Goal: Task Accomplishment & Management: Manage account settings

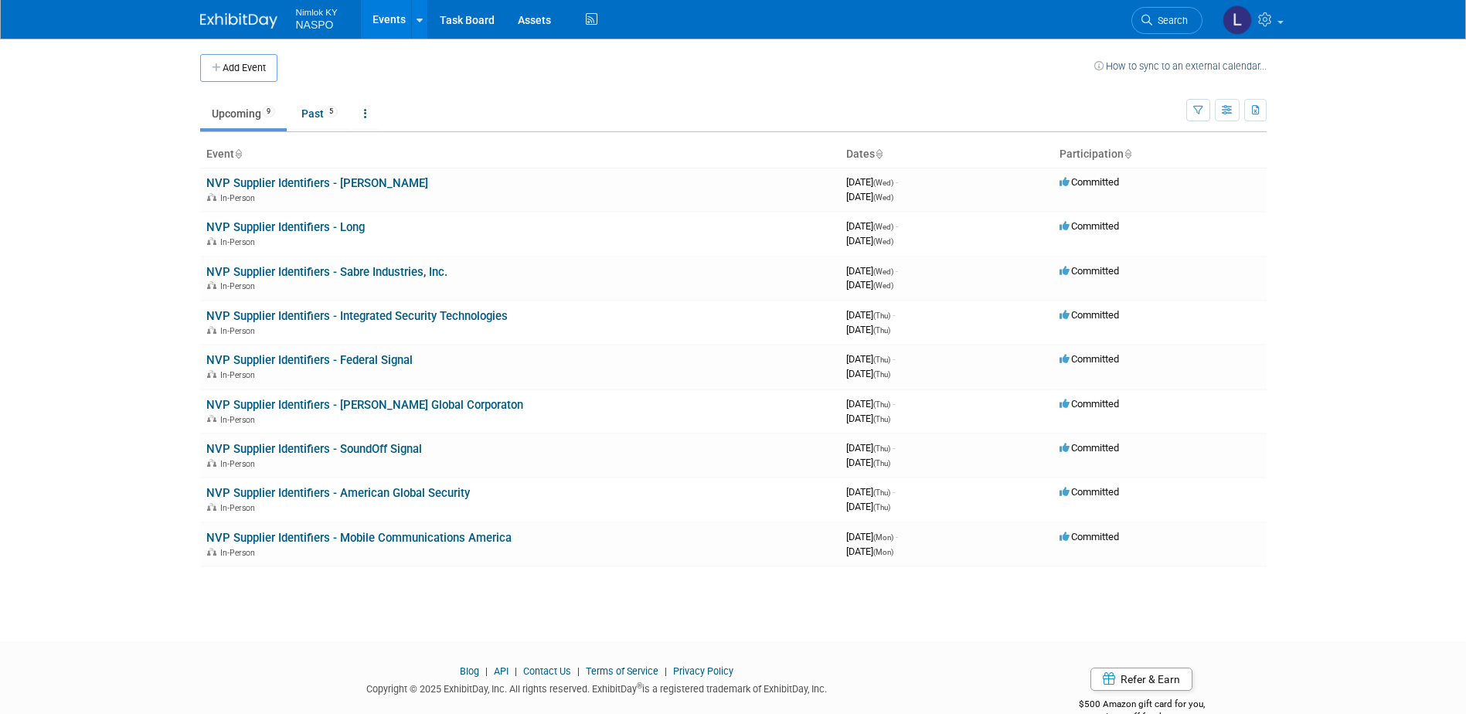
click at [389, 17] on link "Events" at bounding box center [389, 19] width 56 height 39
click at [315, 538] on link "NVP Supplier Identifiers - Mobile Communications America" at bounding box center [358, 538] width 305 height 14
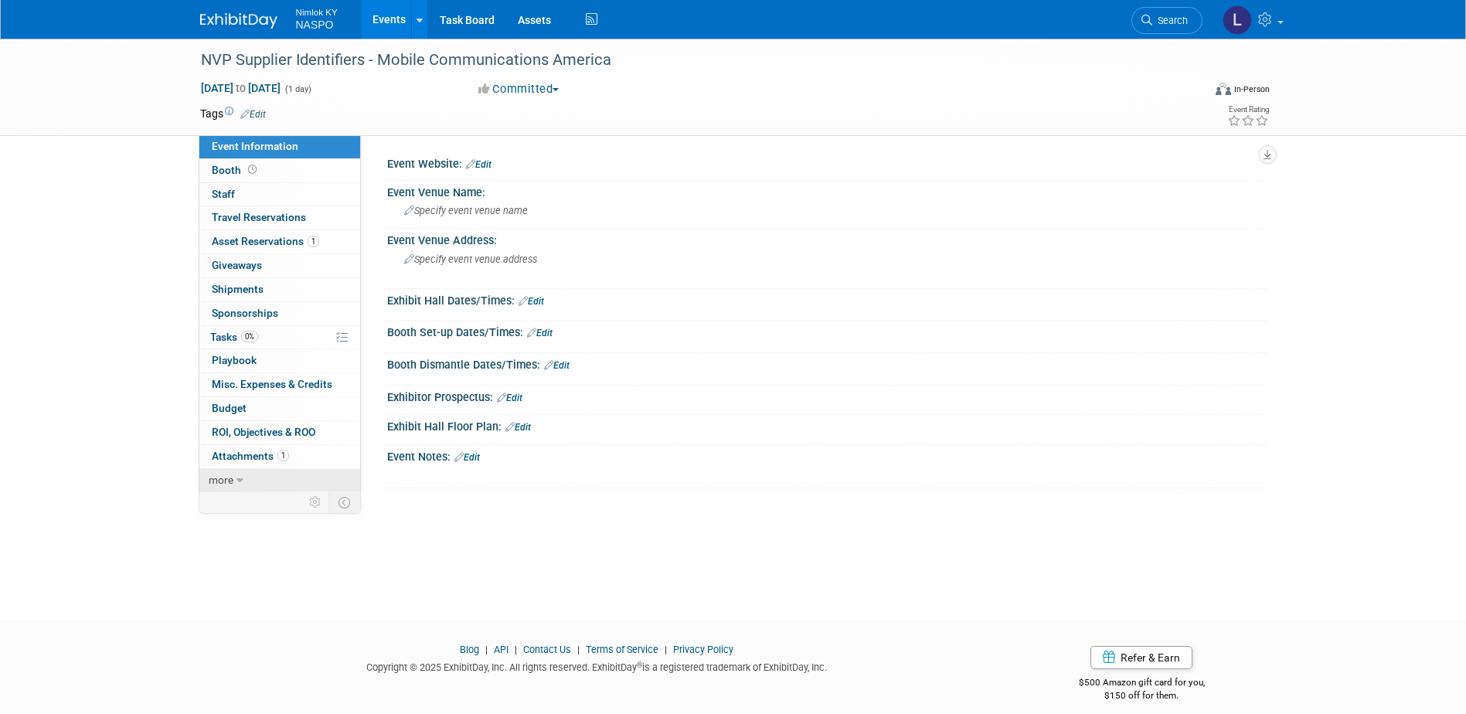
click at [234, 478] on link "more" at bounding box center [279, 480] width 161 height 23
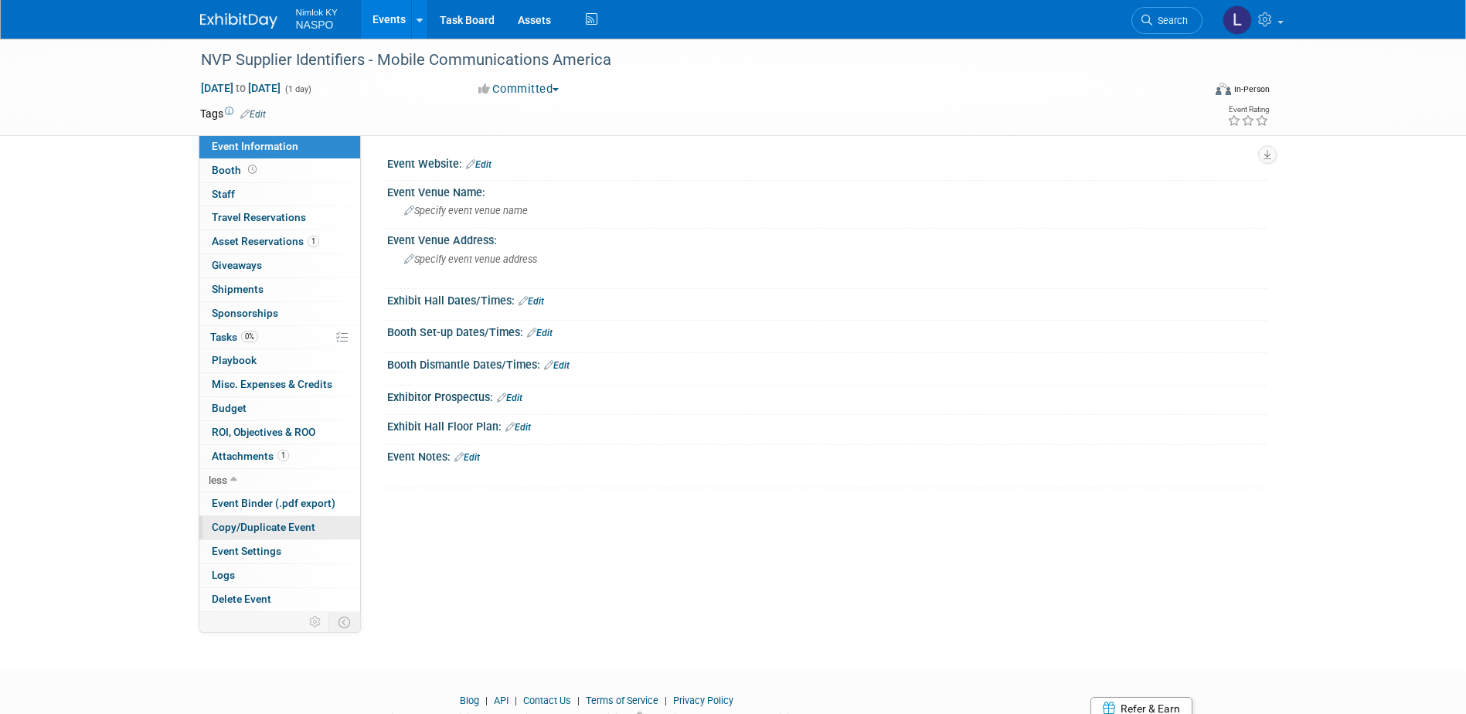
click at [233, 532] on span "Copy/Duplicate Event" at bounding box center [264, 527] width 104 height 12
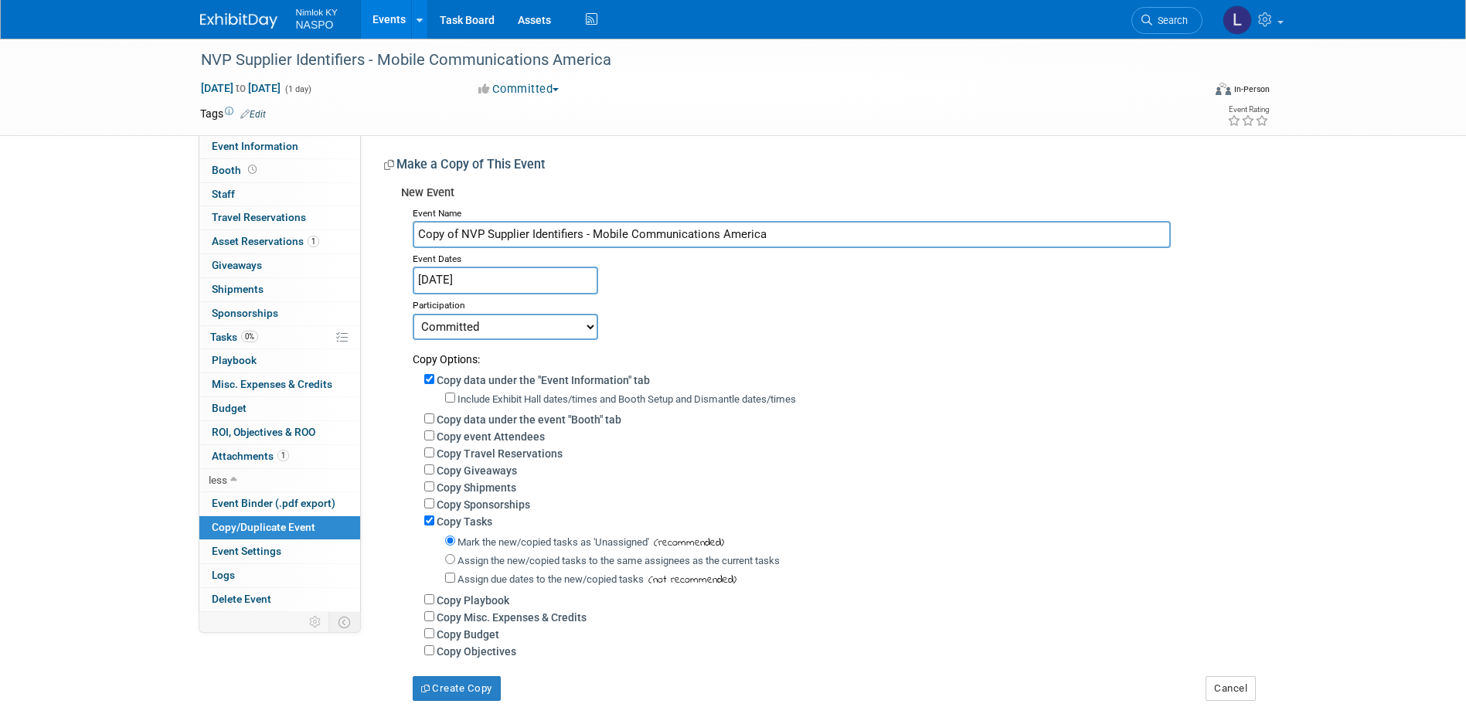
drag, startPoint x: 461, startPoint y: 228, endPoint x: 403, endPoint y: 234, distance: 58.3
click at [403, 234] on div "Event Name Copy of NVP Supplier Identifiers - Mobile Communications America Eve…" at bounding box center [828, 451] width 854 height 498
drag, startPoint x: 745, startPoint y: 236, endPoint x: 553, endPoint y: 238, distance: 191.7
click at [553, 238] on input "NVP Supplier Identifiers - Mobile Communications America" at bounding box center [792, 234] width 758 height 27
paste input "22nd Century Technologies, Inc"
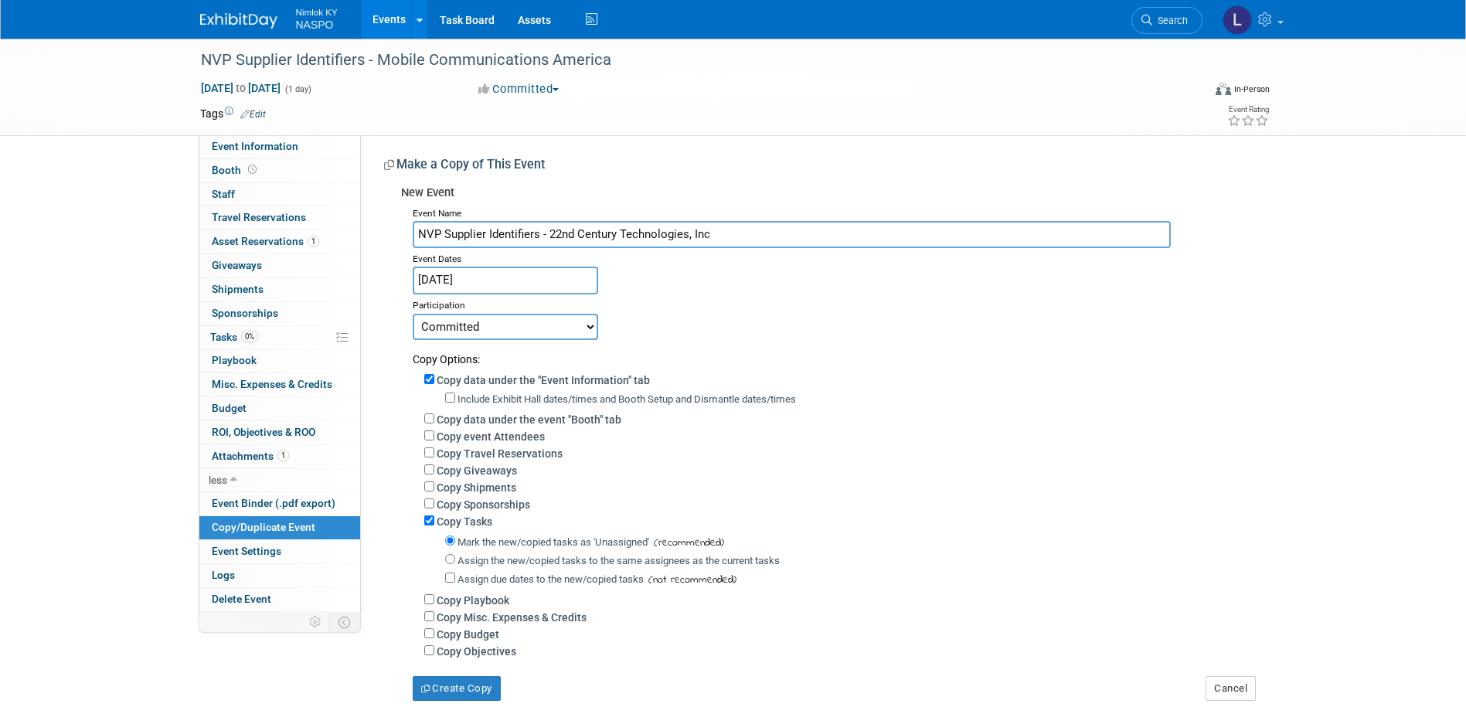
type input "NVP Supplier Identifiers - 22nd Century Technologies, Inc"
click at [431, 378] on input "Copy data under the "Event Information" tab" at bounding box center [429, 379] width 10 height 10
checkbox input "false"
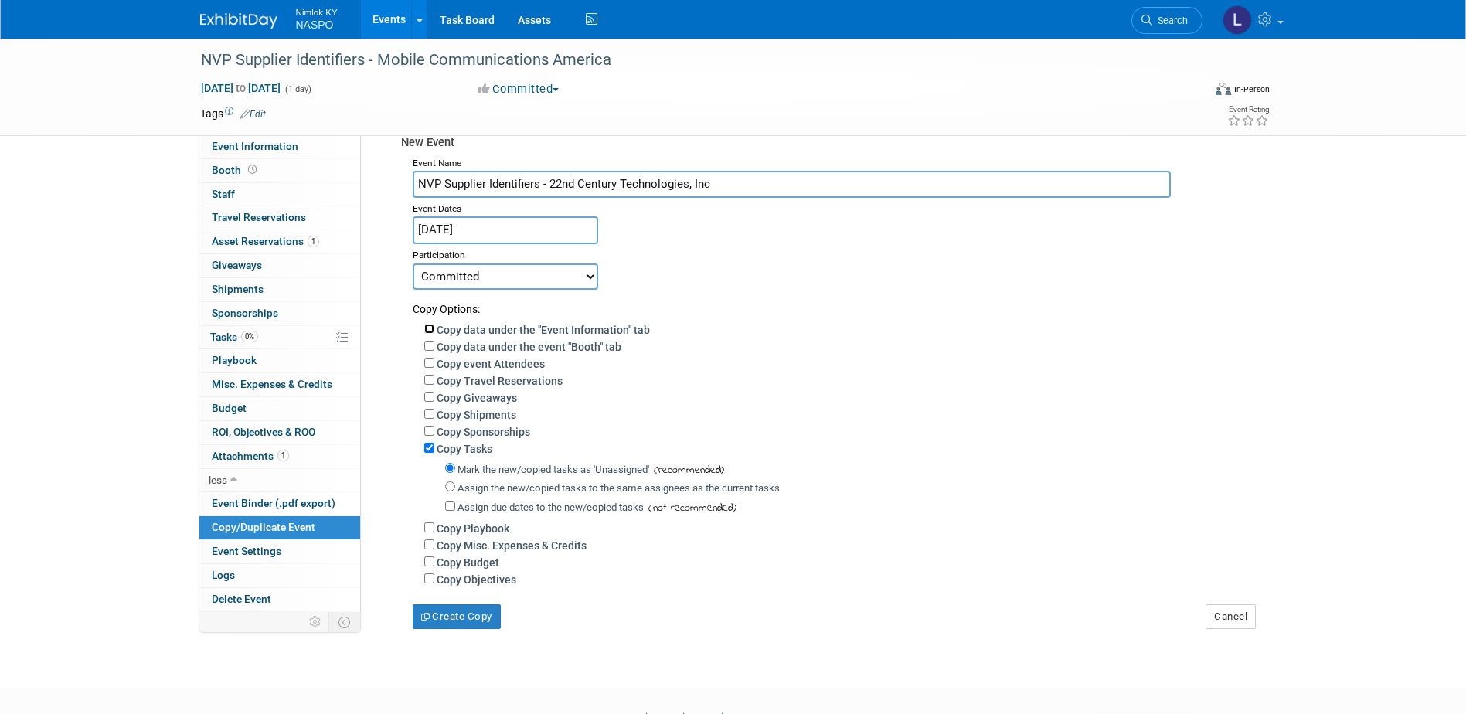
scroll to position [77, 0]
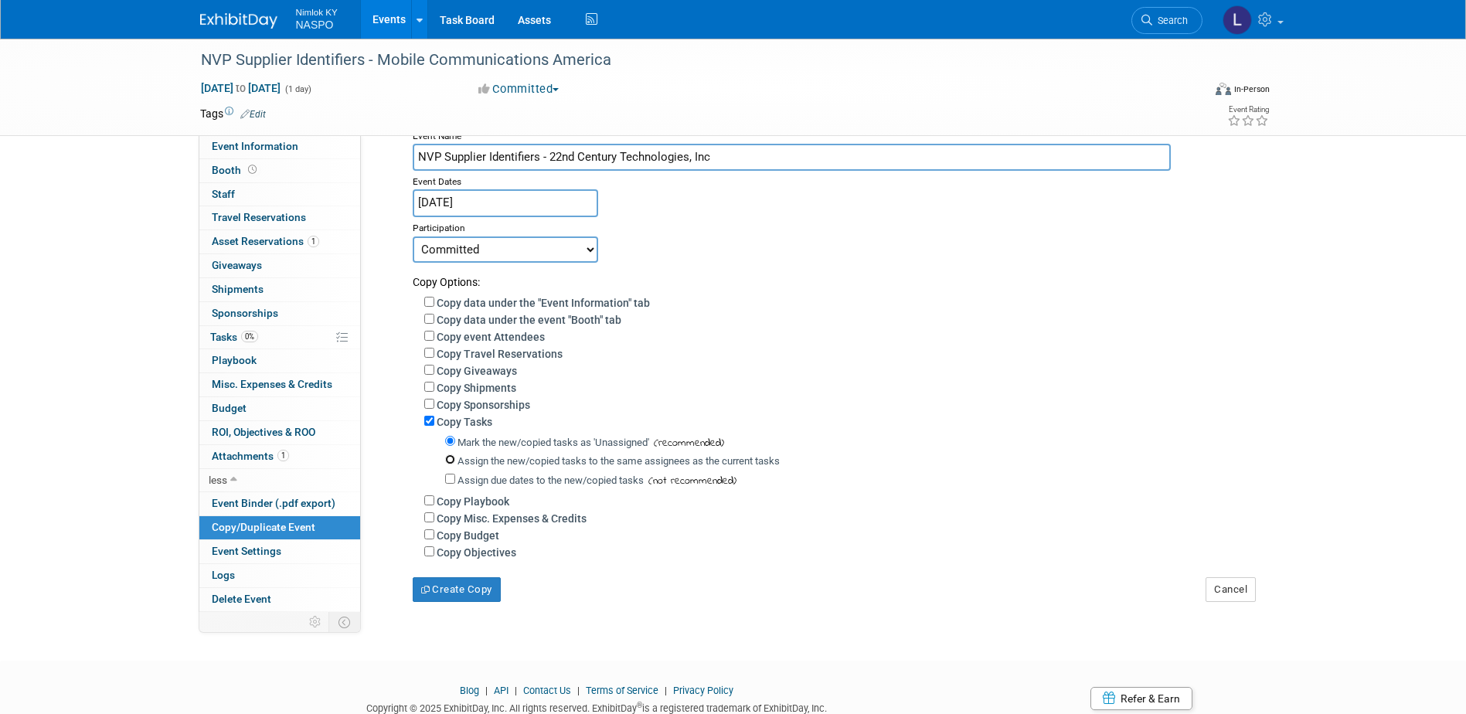
click at [449, 464] on input "Assign the new/copied tasks to the same assignees as the current tasks" at bounding box center [450, 459] width 10 height 10
radio input "true"
click at [439, 600] on button "Create Copy" at bounding box center [457, 589] width 88 height 25
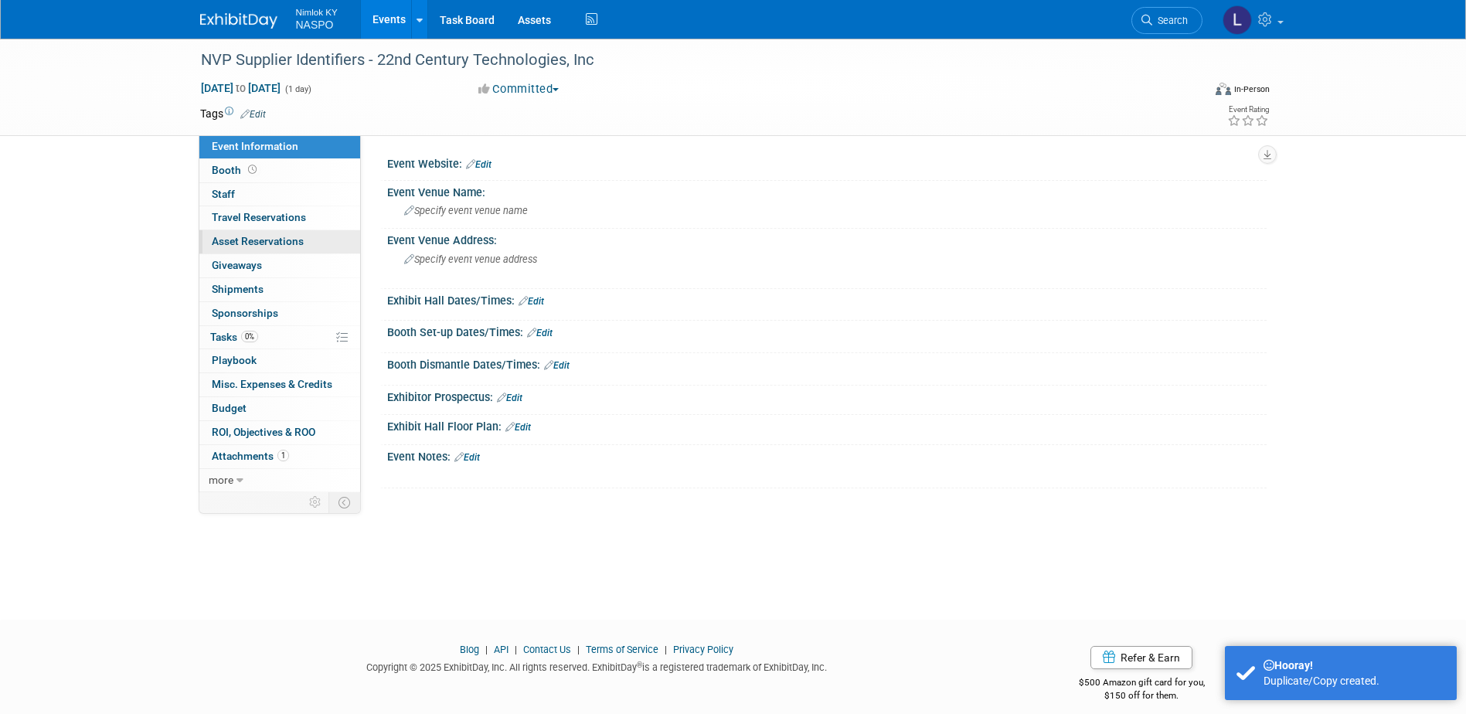
click at [230, 247] on span "Asset Reservations 0" at bounding box center [258, 241] width 92 height 12
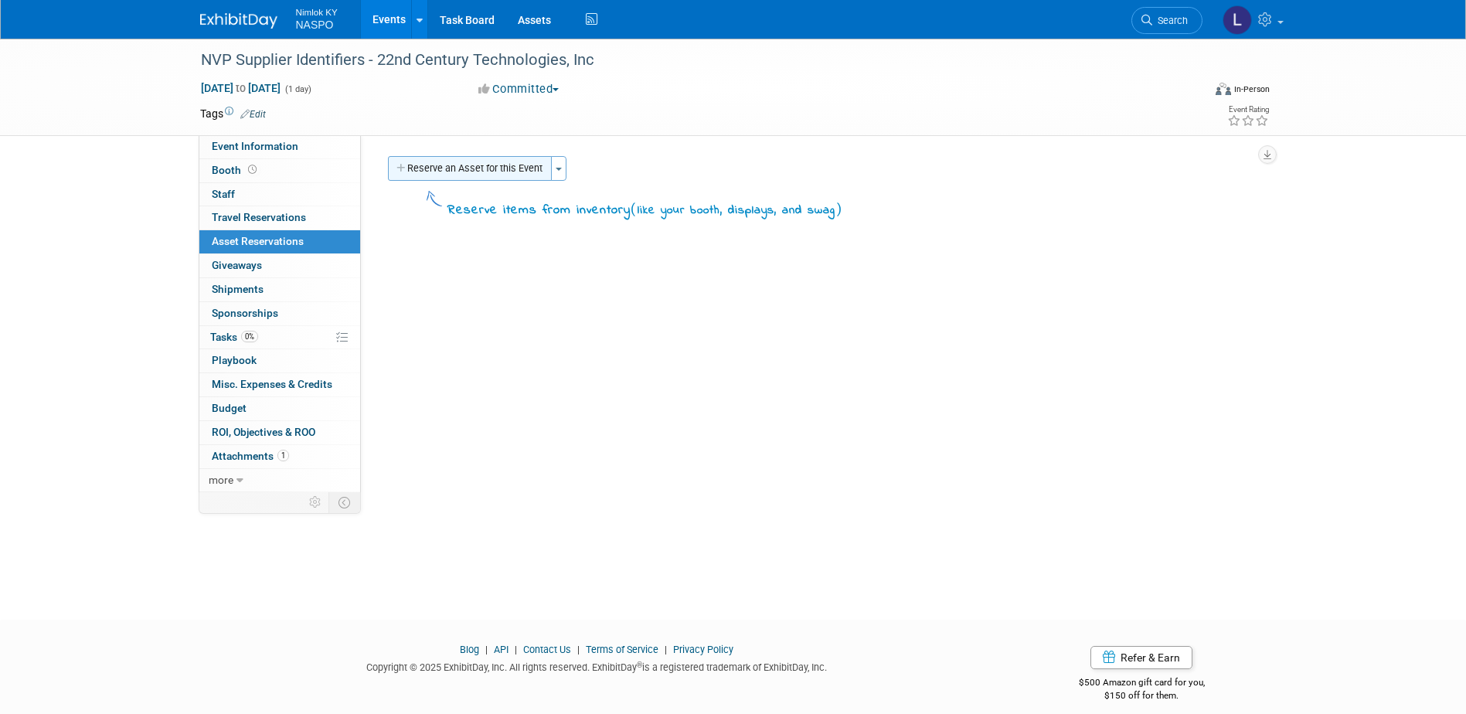
click at [484, 170] on button "Reserve an Asset for this Event" at bounding box center [470, 168] width 164 height 25
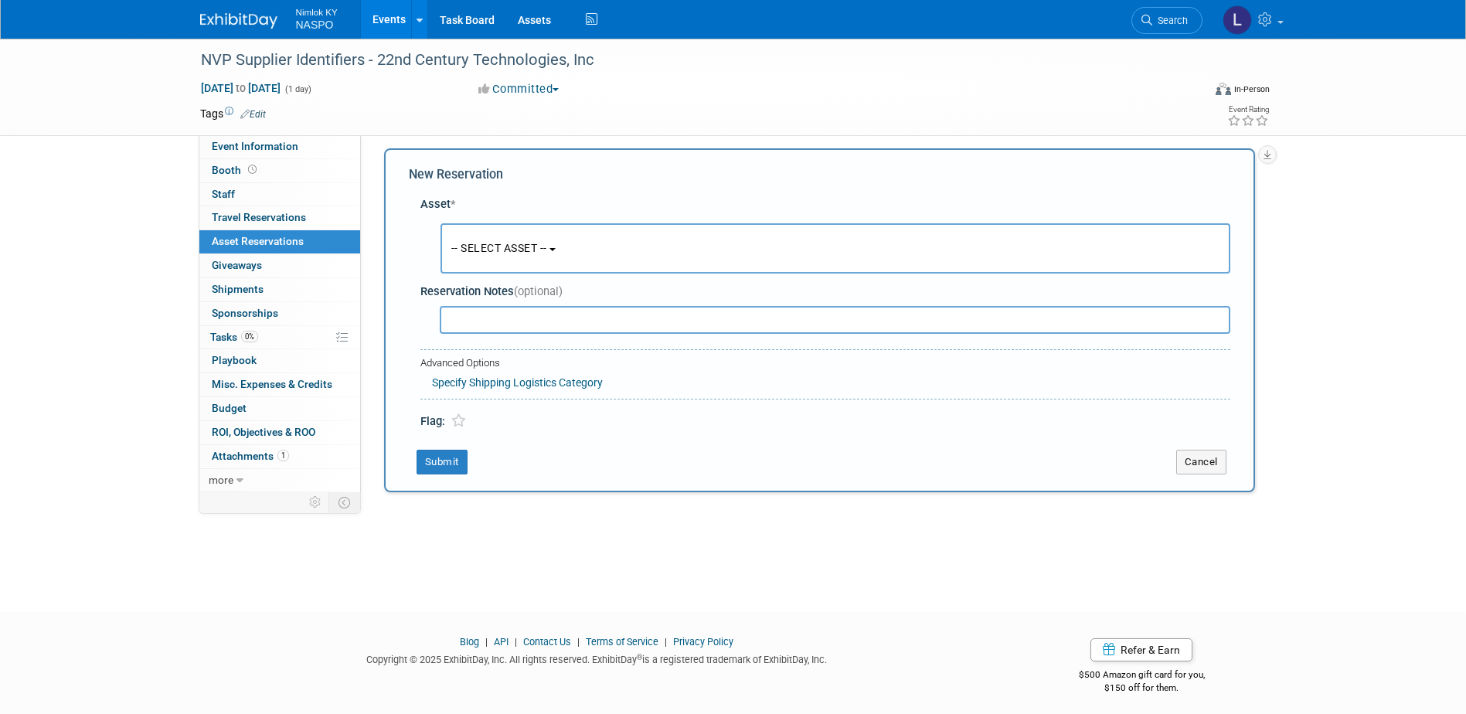
scroll to position [14, 0]
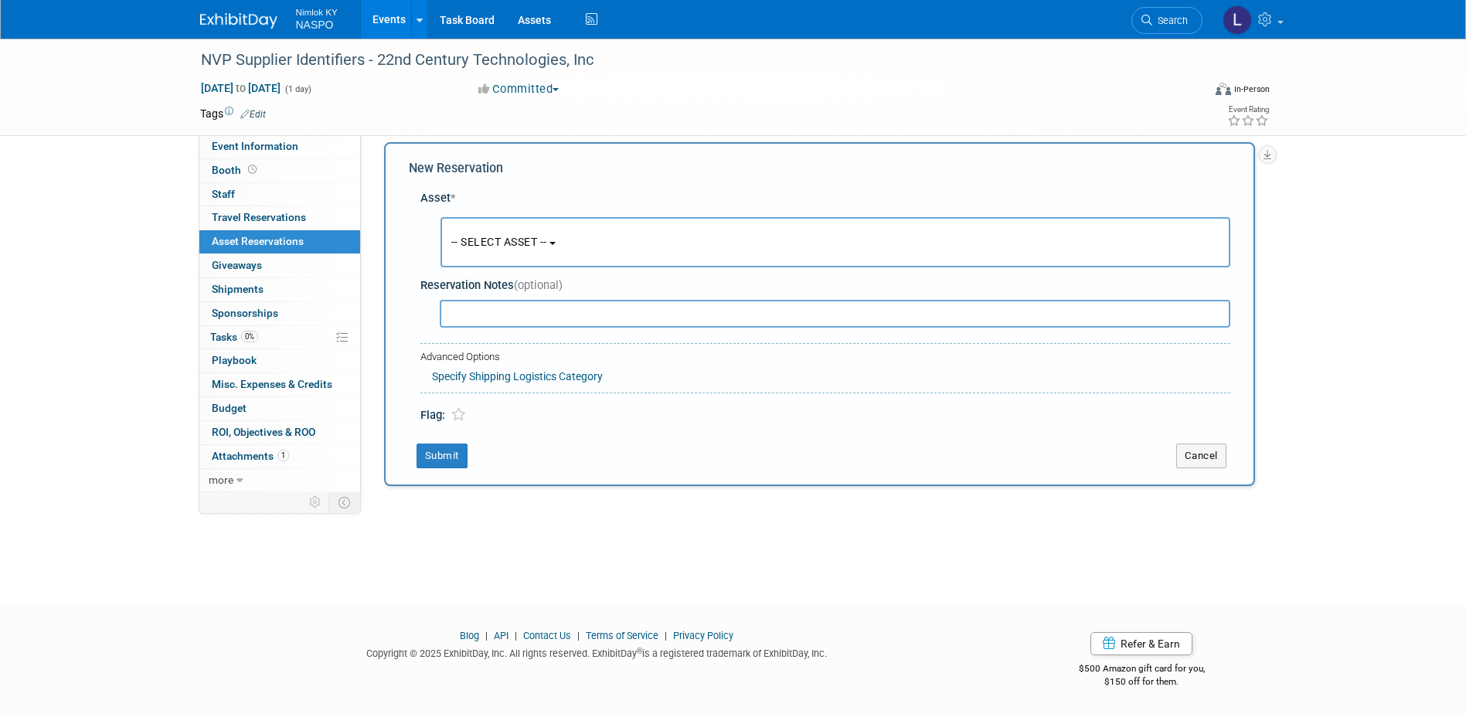
click at [470, 247] on span "-- SELECT ASSET --" at bounding box center [499, 242] width 96 height 12
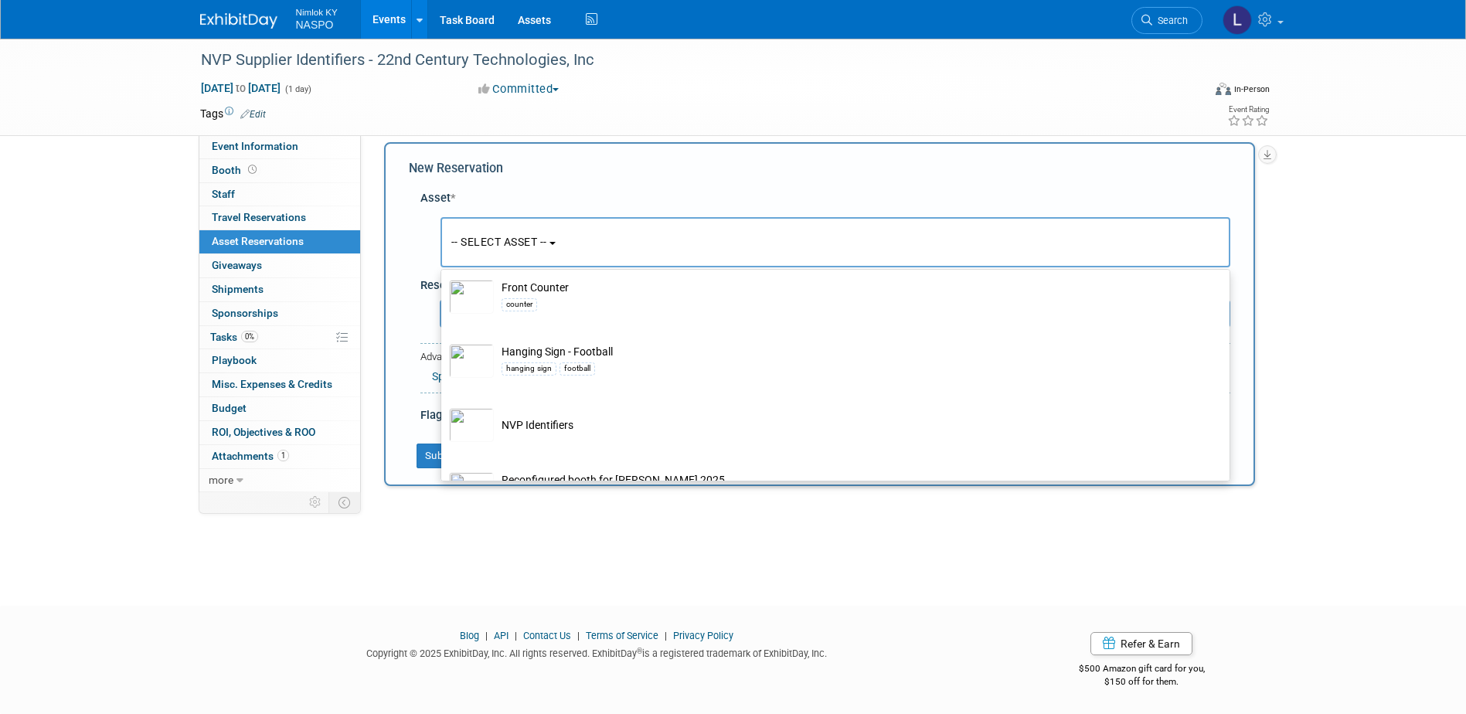
scroll to position [464, 0]
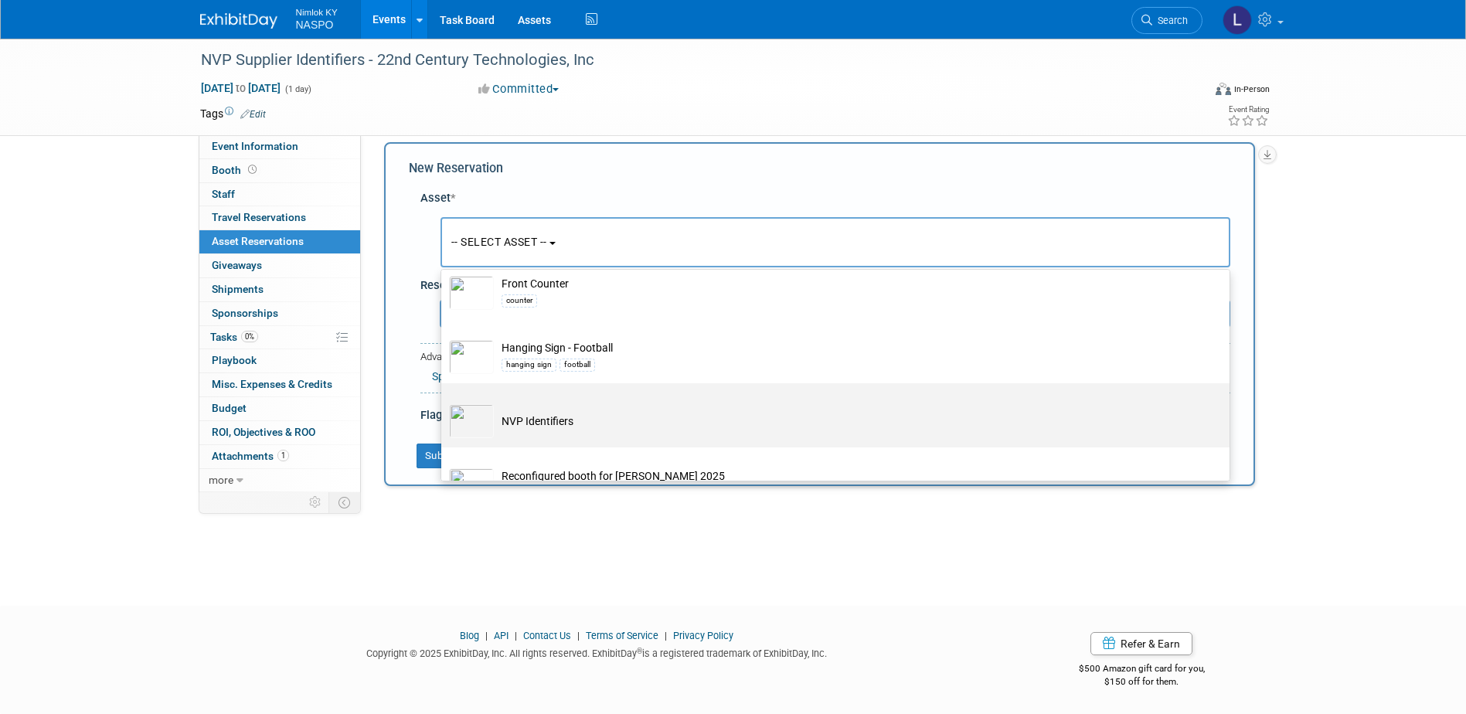
click at [484, 423] on img at bounding box center [471, 421] width 45 height 34
click at [444, 402] on input "NVP Identifiers" at bounding box center [439, 397] width 10 height 10
select select "10722420"
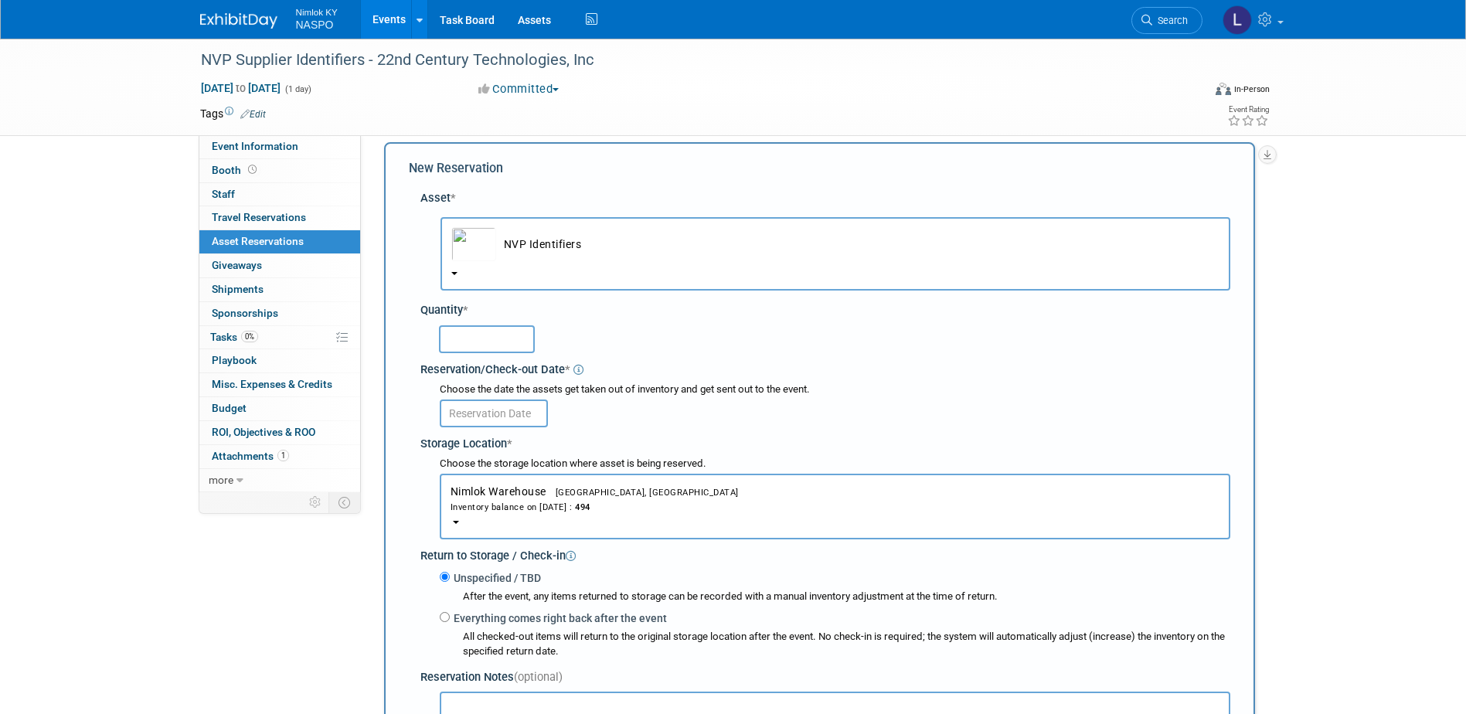
click at [475, 342] on input "text" at bounding box center [487, 339] width 96 height 28
type input "8"
click at [485, 413] on input "text" at bounding box center [494, 414] width 108 height 28
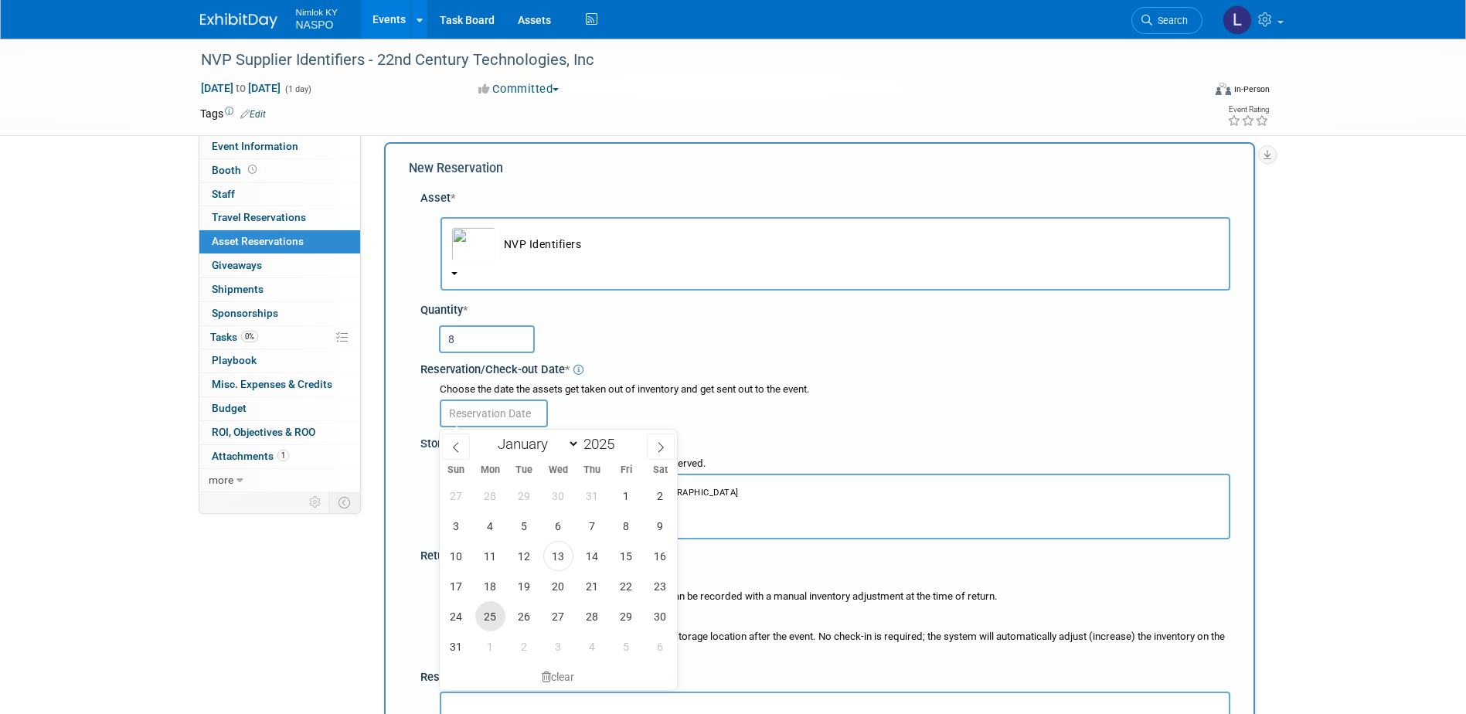
click at [494, 613] on span "25" at bounding box center [490, 616] width 30 height 30
type input "[DATE]"
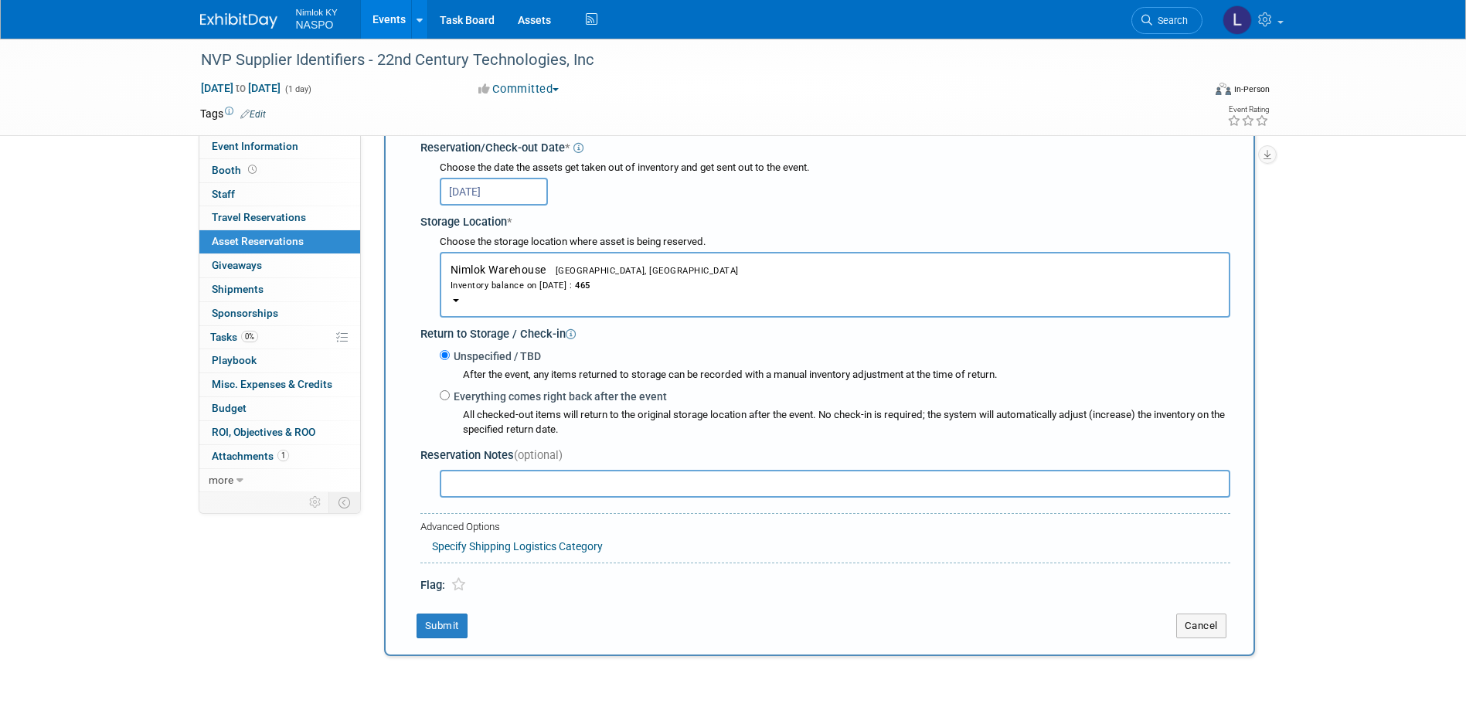
scroll to position [246, 0]
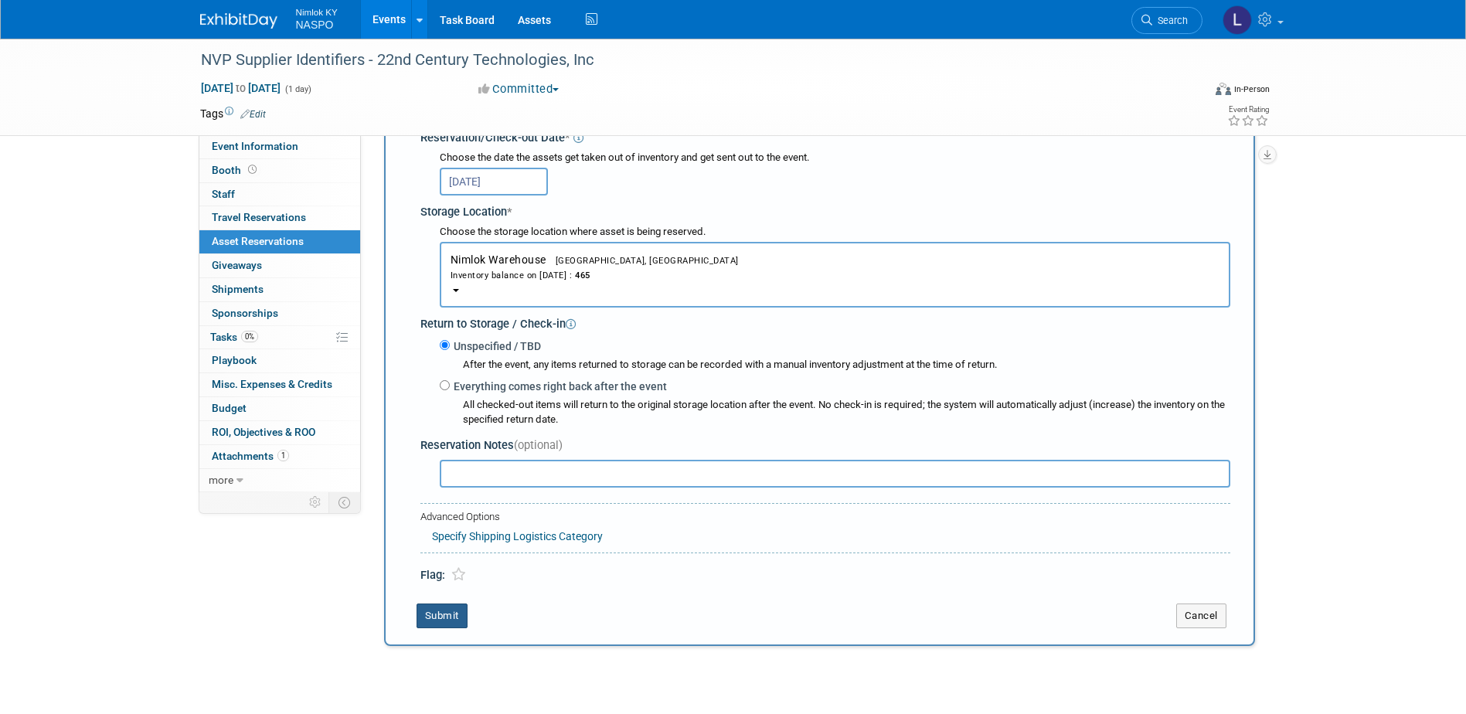
click at [435, 620] on button "Submit" at bounding box center [442, 616] width 51 height 25
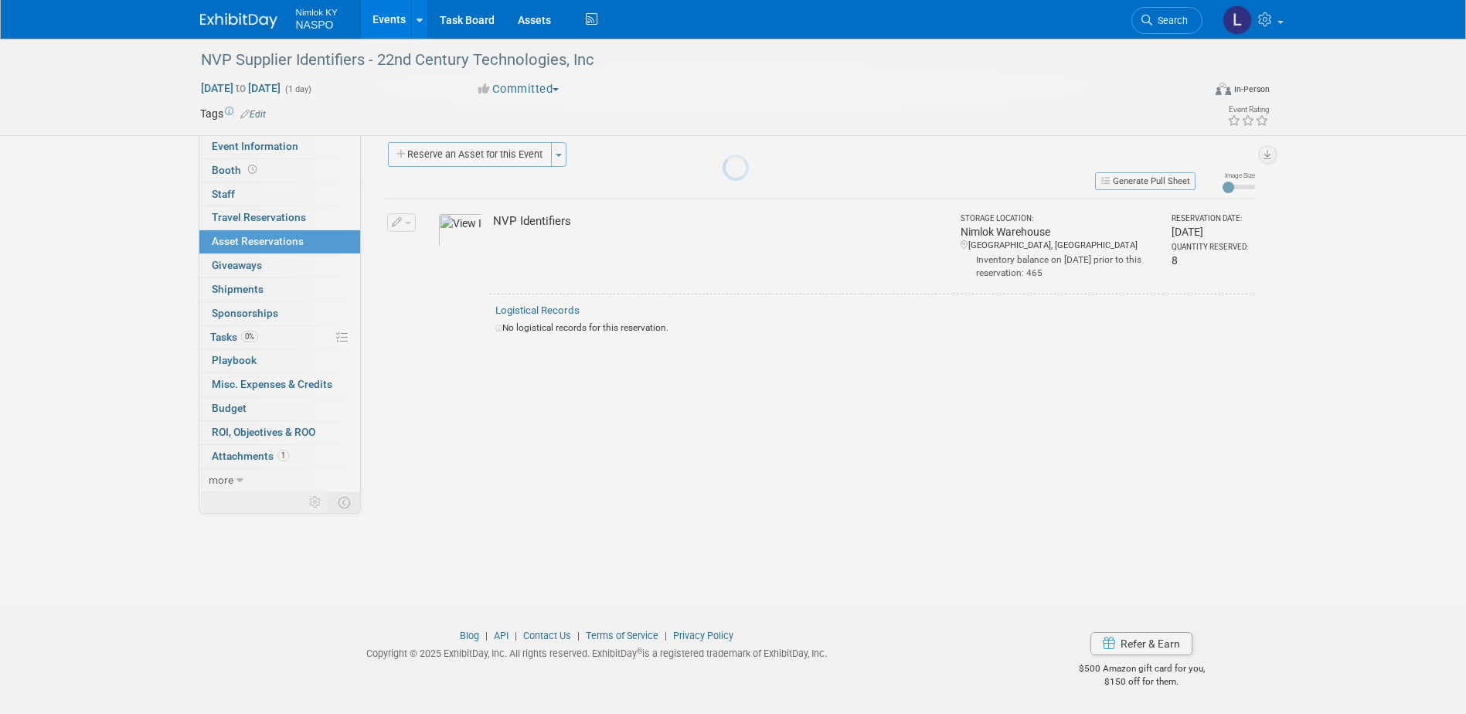
scroll to position [14, 0]
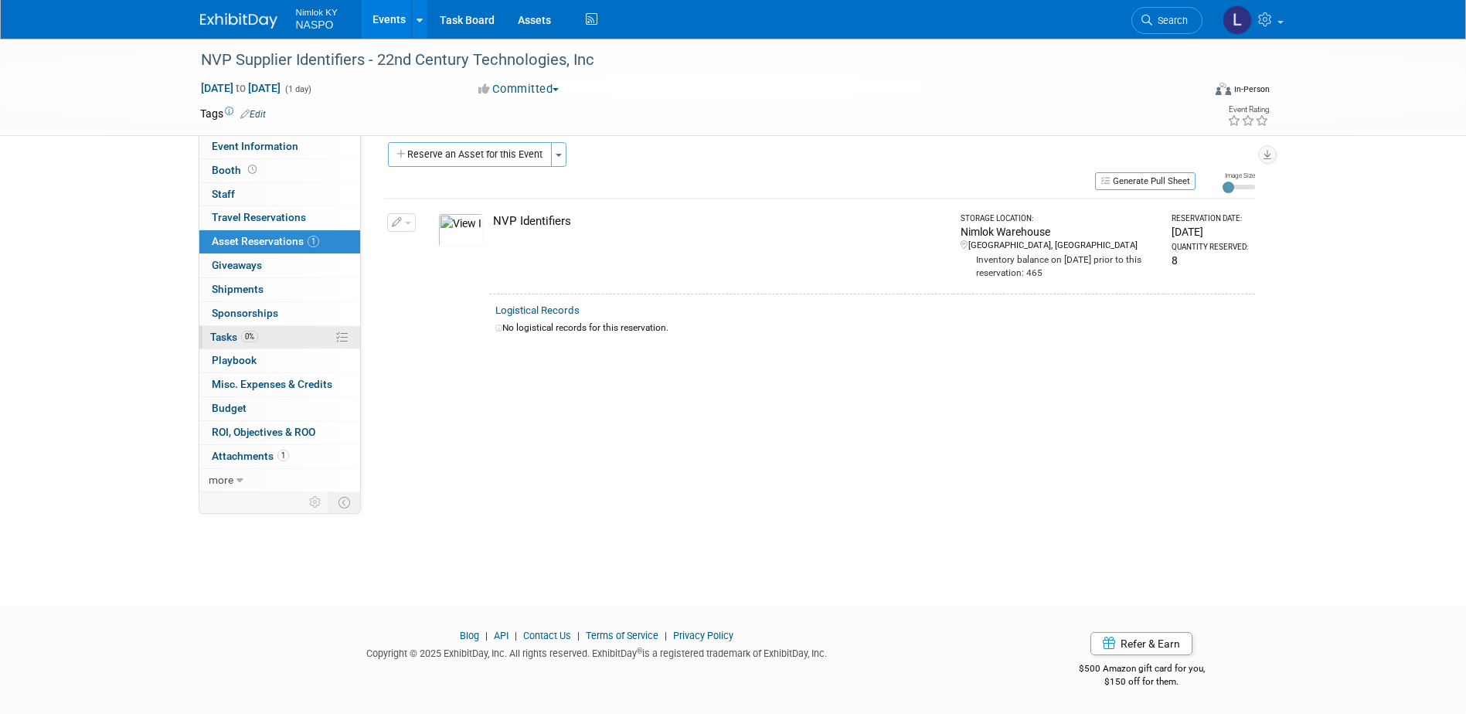
click at [225, 332] on span "Tasks 0%" at bounding box center [234, 337] width 48 height 12
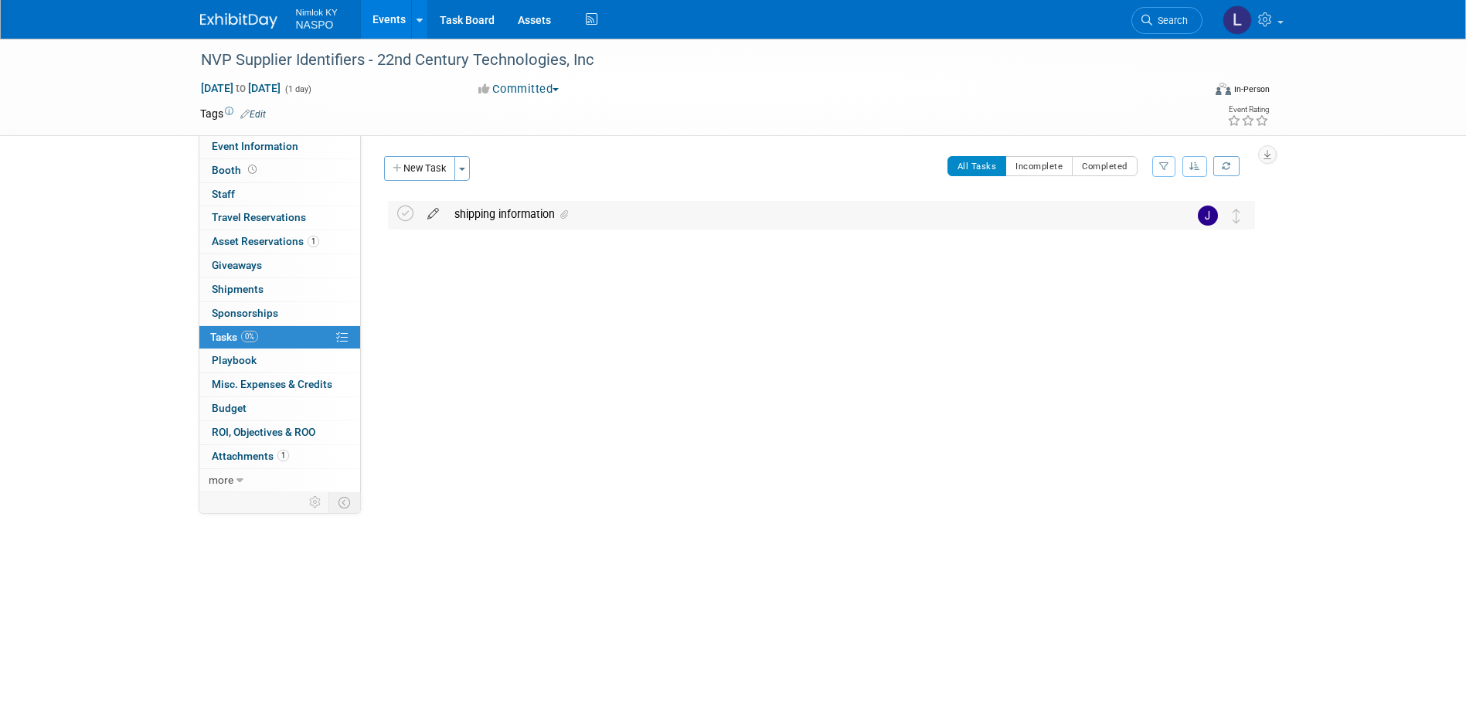
click at [432, 213] on icon at bounding box center [433, 210] width 27 height 19
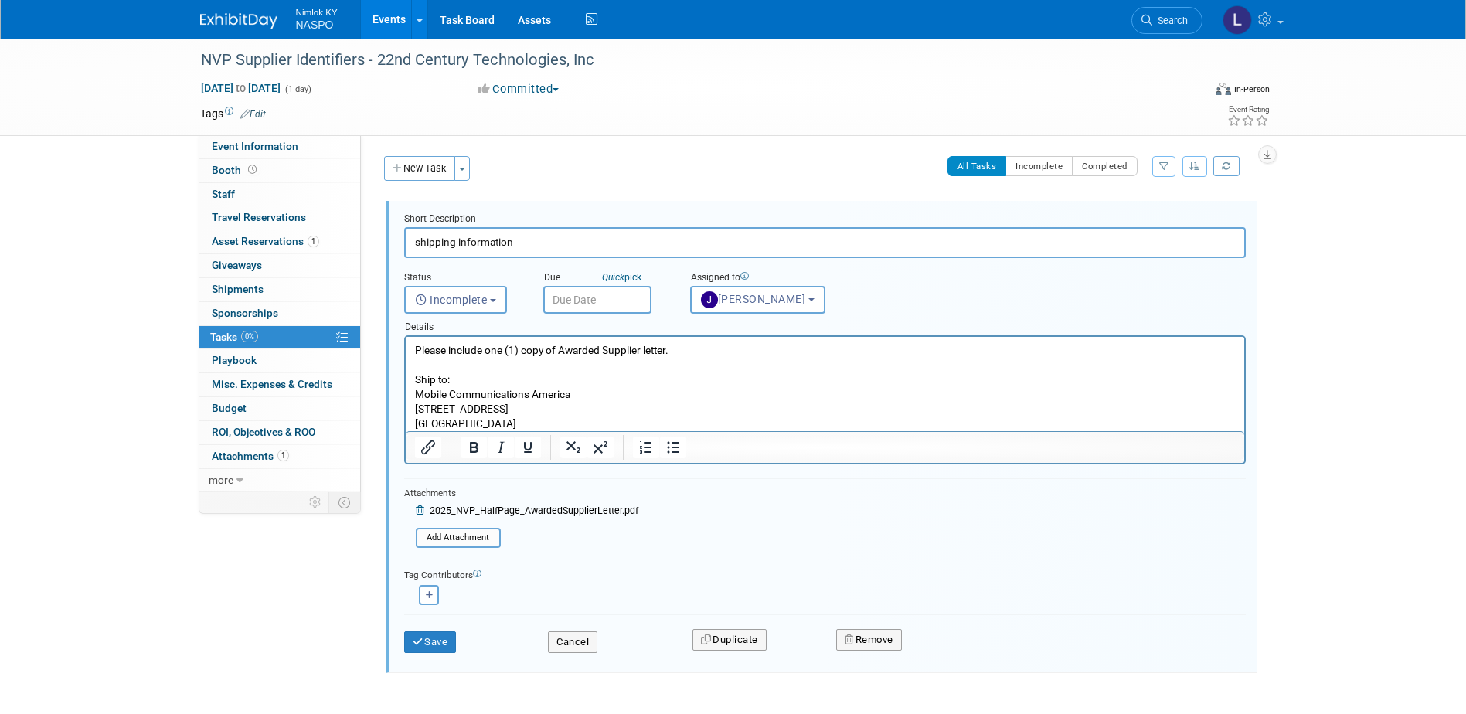
drag, startPoint x: 545, startPoint y: 417, endPoint x: 411, endPoint y: 396, distance: 135.3
click at [411, 396] on html "Please include one (1) copy of Awarded Supplier letter. Ship to: Mobile Communi…" at bounding box center [824, 384] width 838 height 94
paste body "Rich Text Area. Press ALT-0 for help."
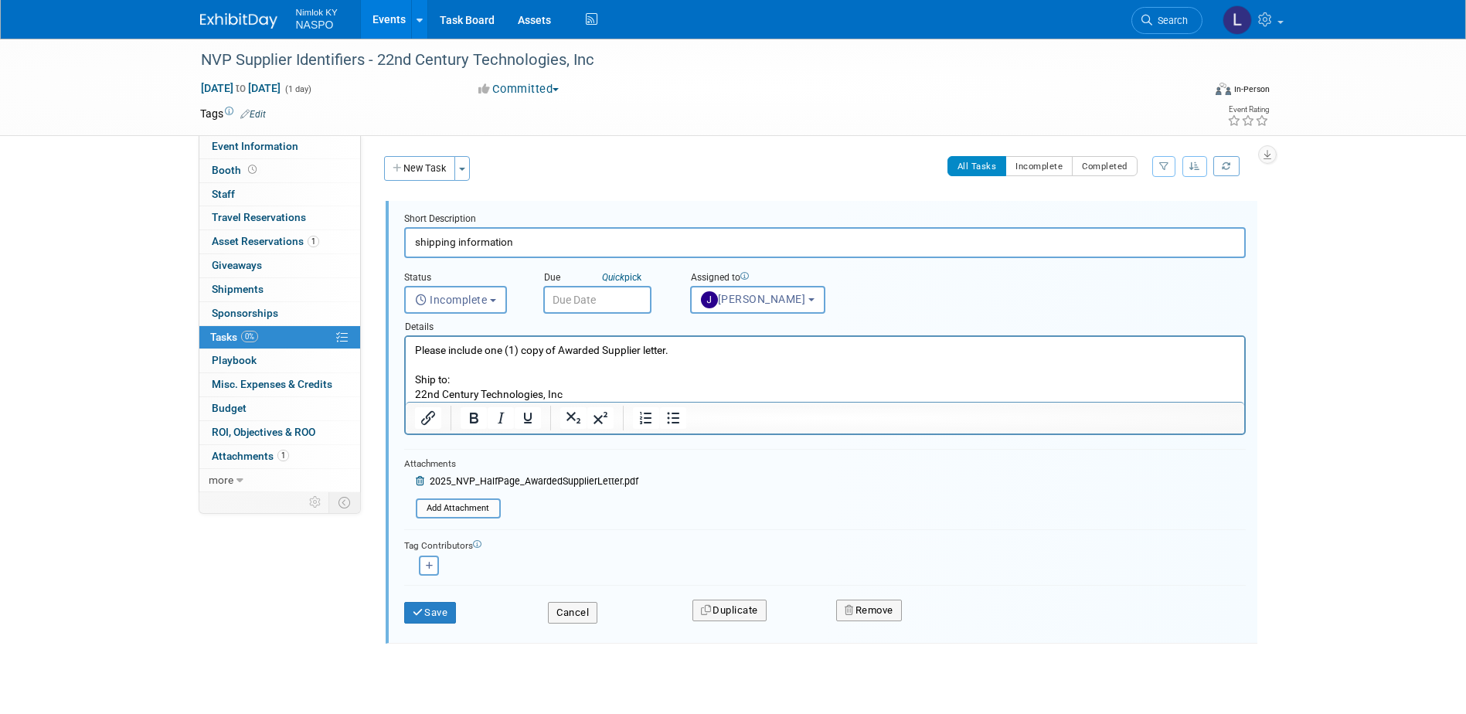
click at [574, 388] on p "Please include one (1) copy of Awarded Supplier letter. Ship to: 22nd Century T…" at bounding box center [824, 372] width 821 height 59
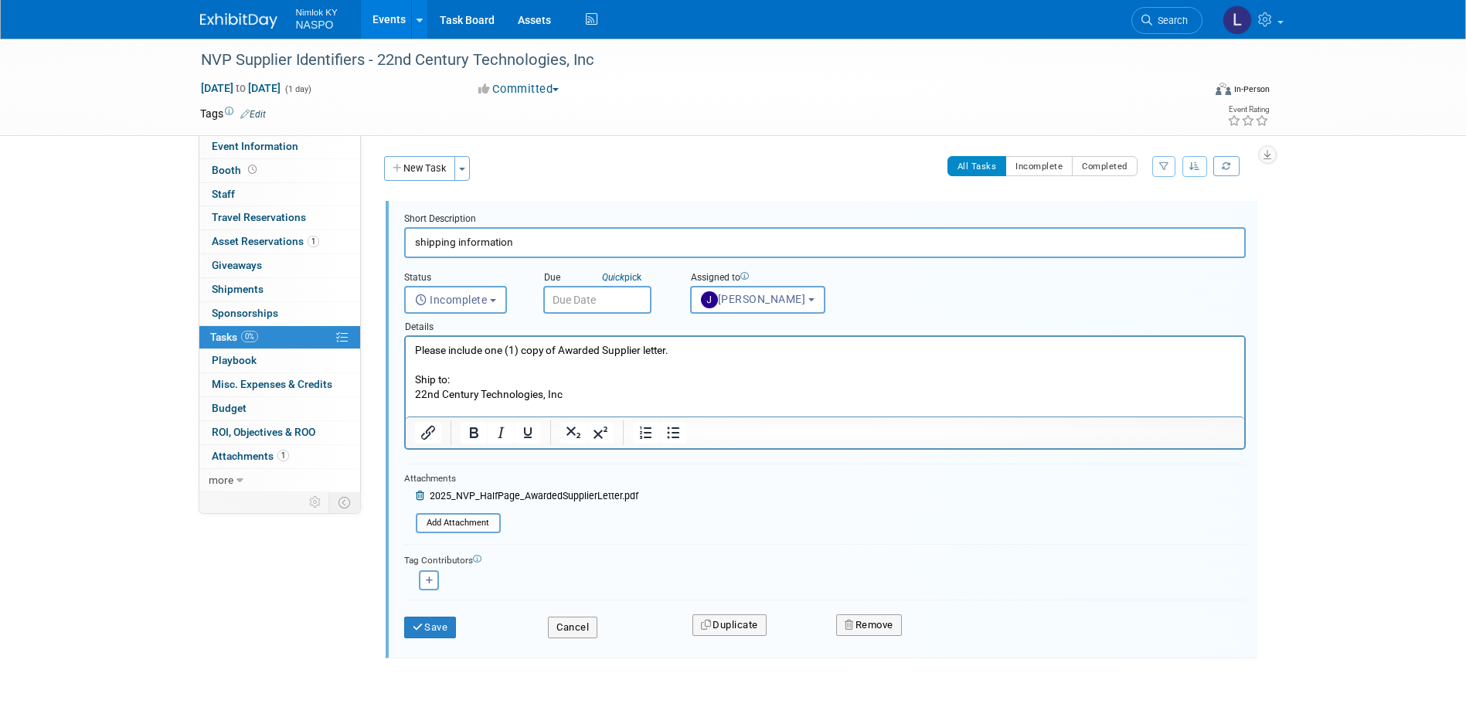
click at [419, 404] on p "Rich Text Area. Press ALT-0 for help." at bounding box center [824, 409] width 821 height 15
click at [566, 409] on p "8251 Greensboro Drive 9th Floor McLean VA 22102" at bounding box center [824, 409] width 821 height 15
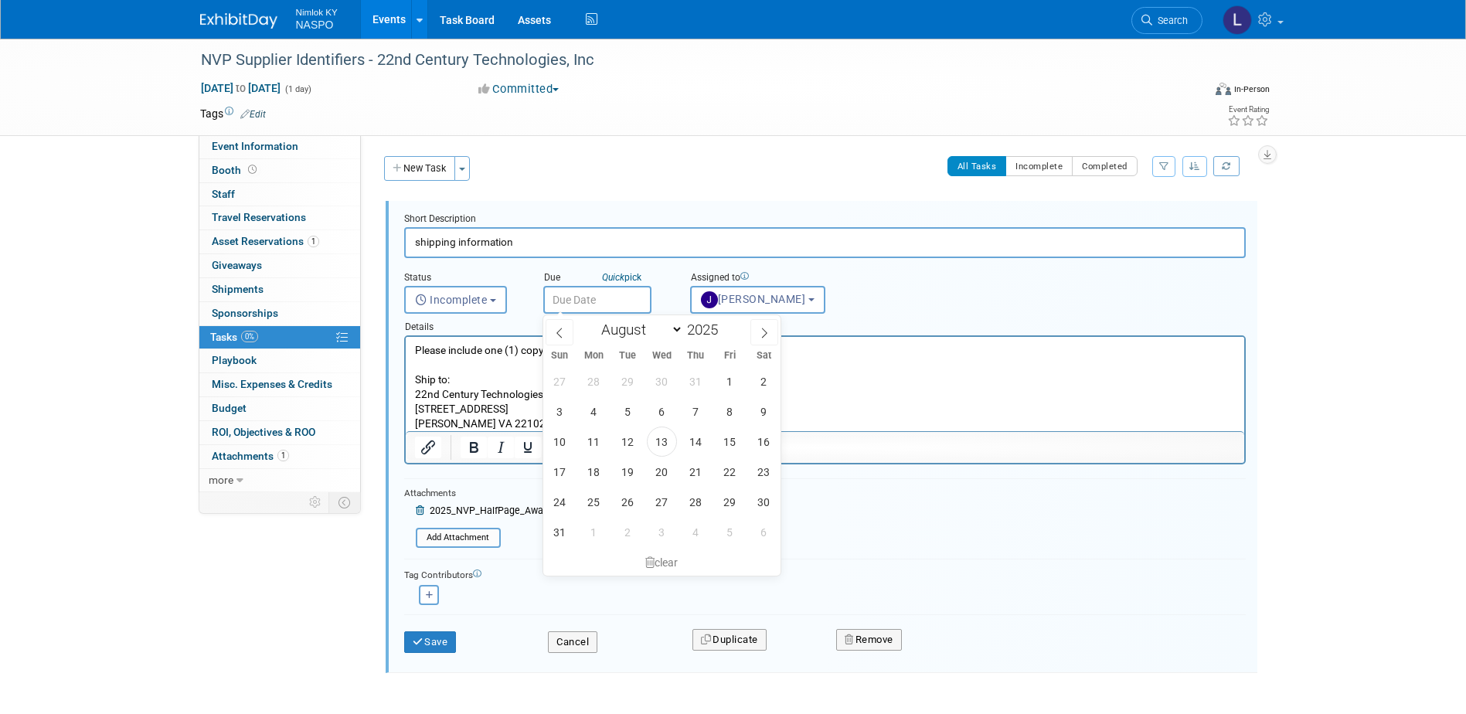
click at [573, 292] on input "text" at bounding box center [597, 300] width 108 height 28
click at [592, 498] on span "25" at bounding box center [594, 502] width 30 height 30
type input "[DATE]"
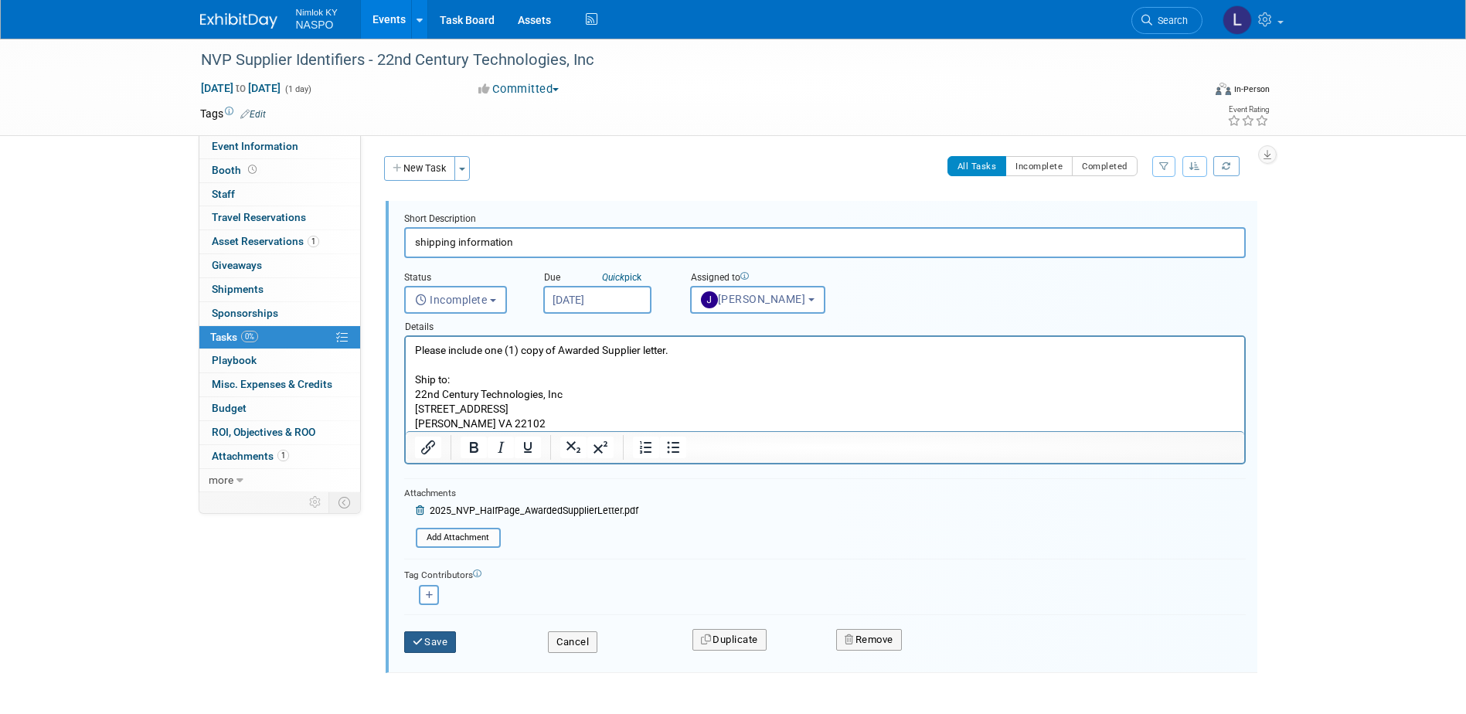
click at [433, 640] on button "Save" at bounding box center [430, 642] width 53 height 22
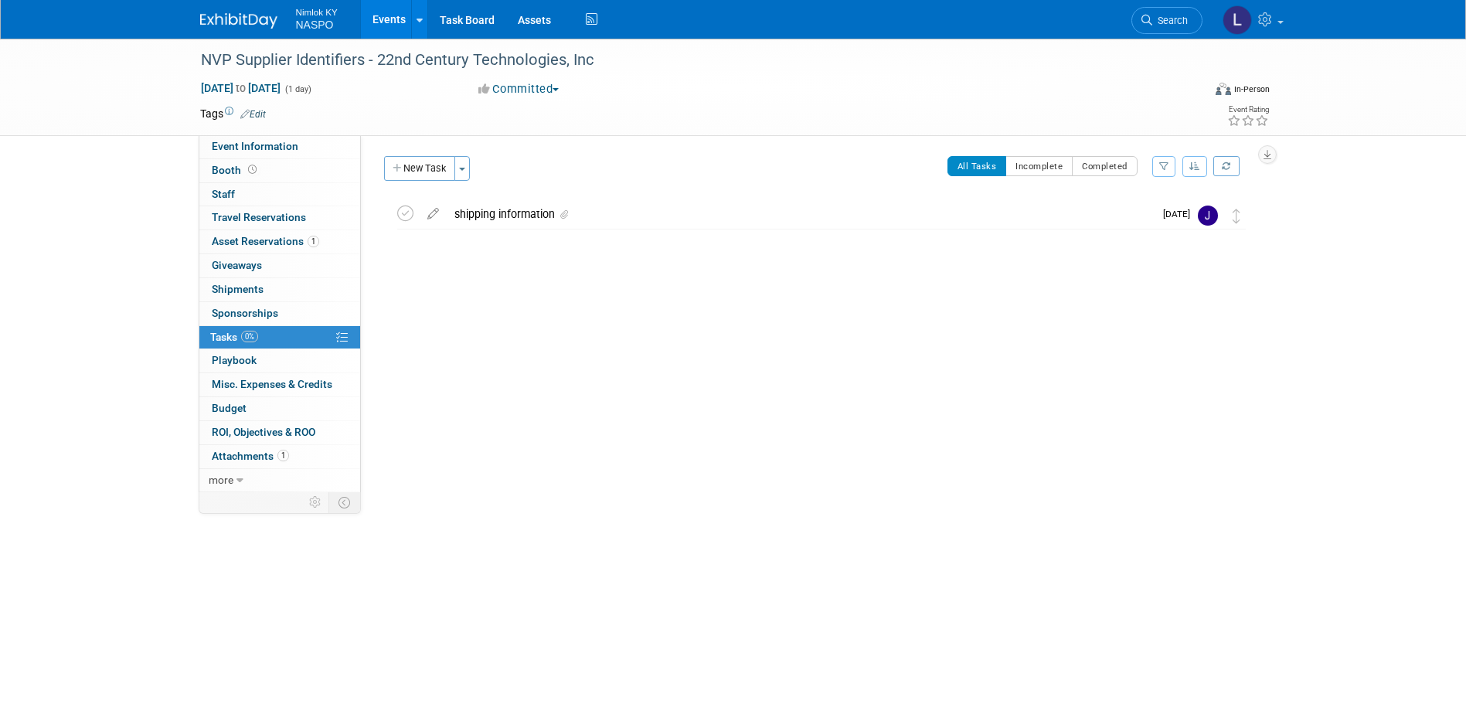
click at [385, 22] on link "Events" at bounding box center [389, 19] width 56 height 39
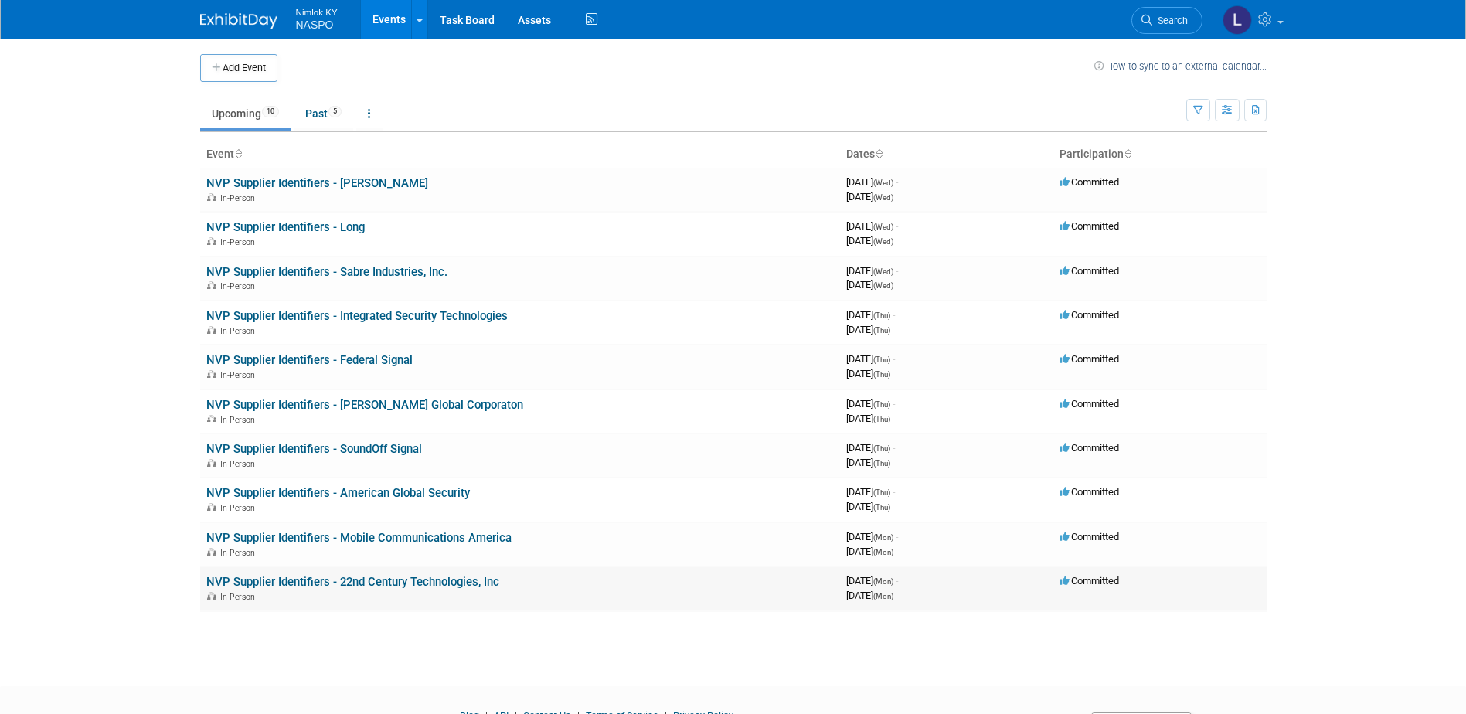
click at [344, 578] on link "NVP Supplier Identifiers - 22nd Century Technologies, Inc" at bounding box center [352, 582] width 293 height 14
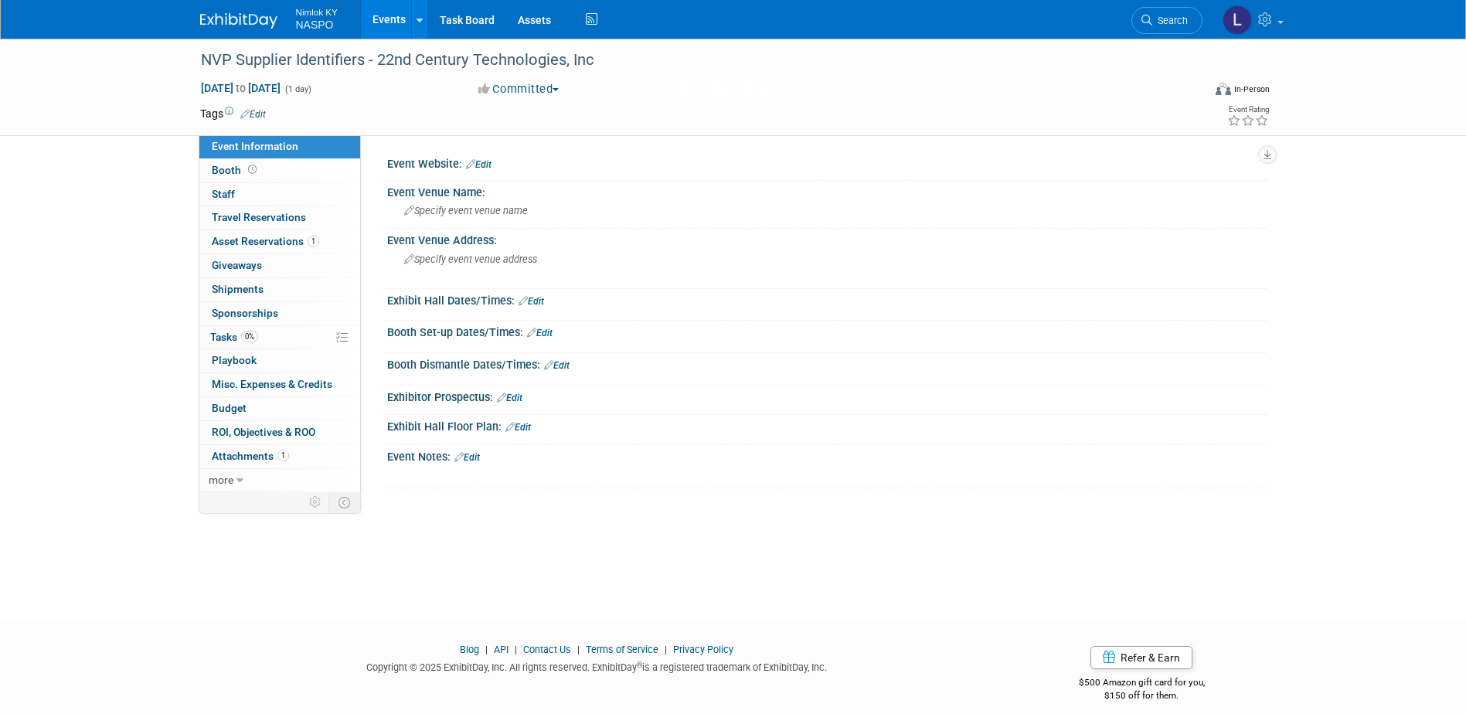
click at [386, 19] on link "Events" at bounding box center [389, 19] width 56 height 39
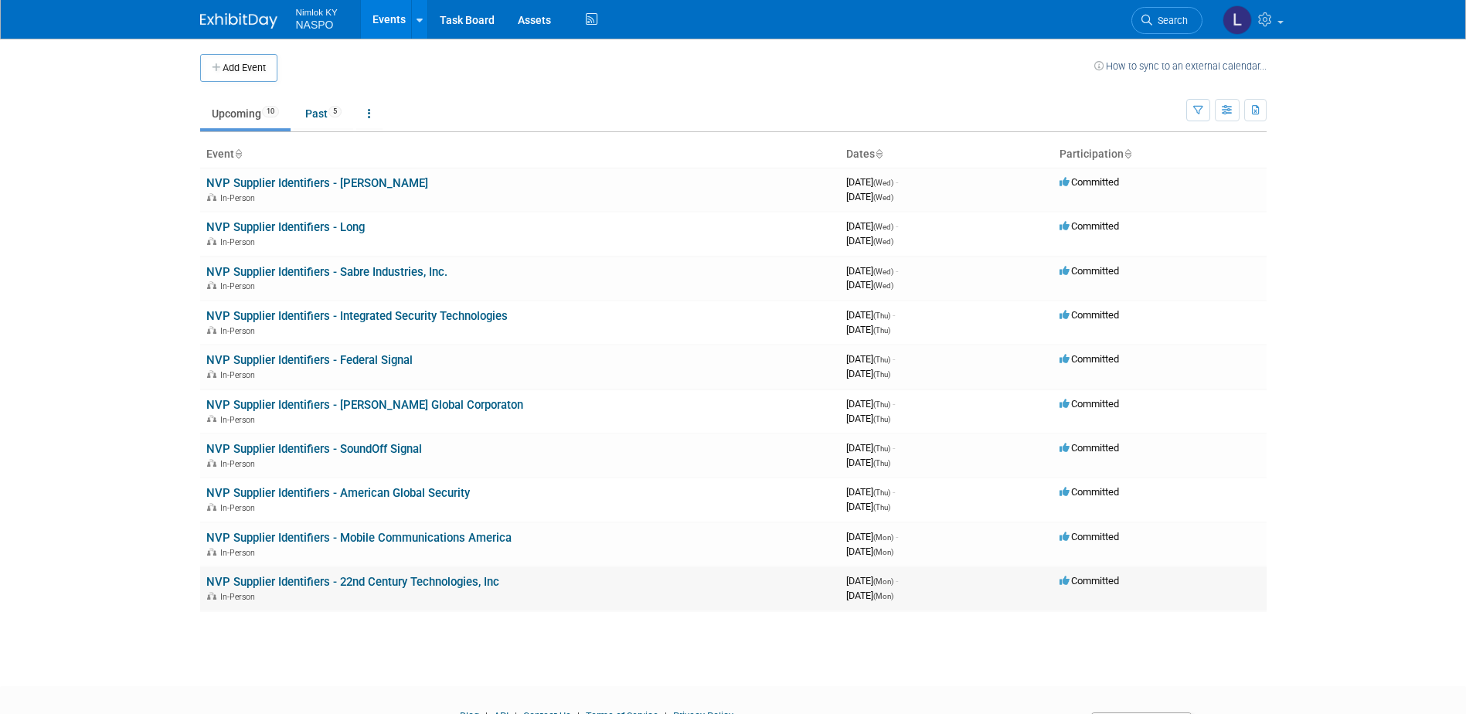
click at [386, 580] on link "NVP Supplier Identifiers - 22nd Century Technologies, Inc" at bounding box center [352, 582] width 293 height 14
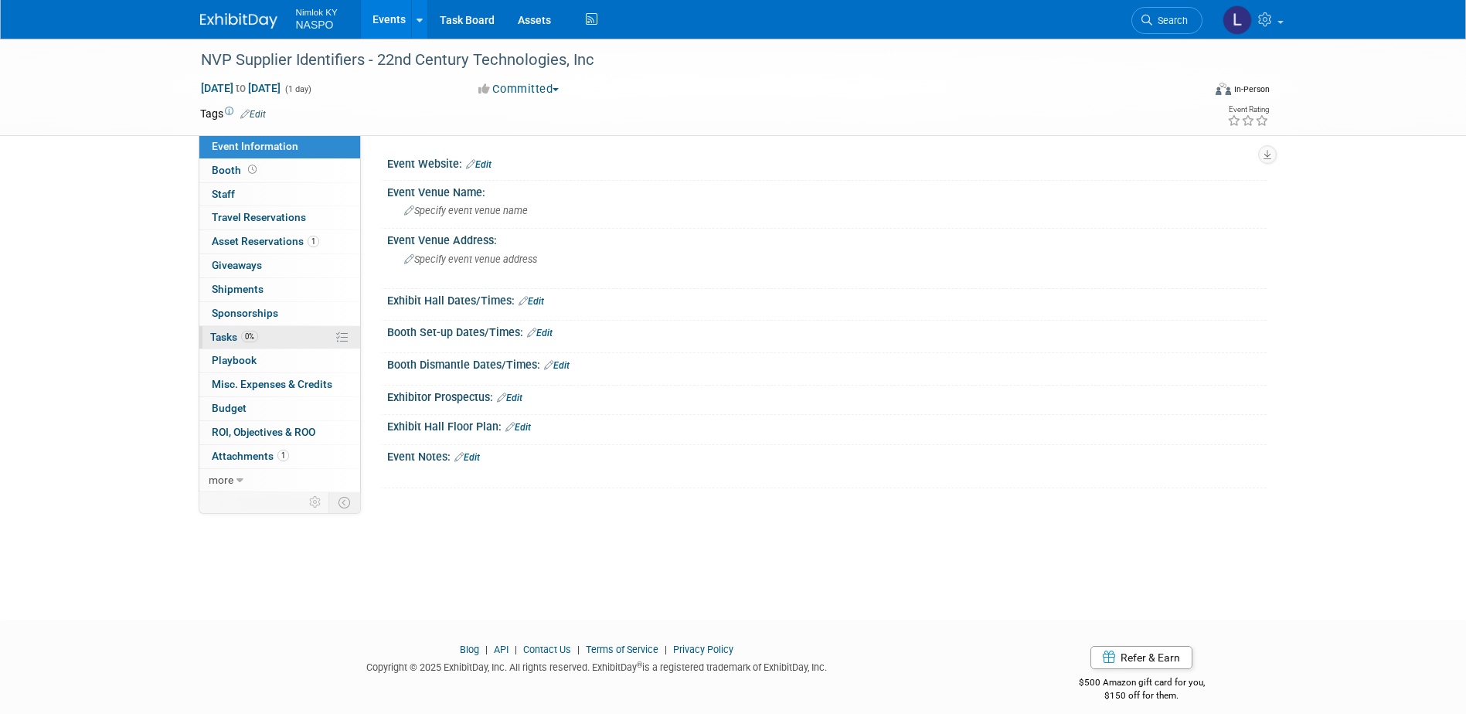
click at [216, 335] on span "Tasks 0%" at bounding box center [234, 337] width 48 height 12
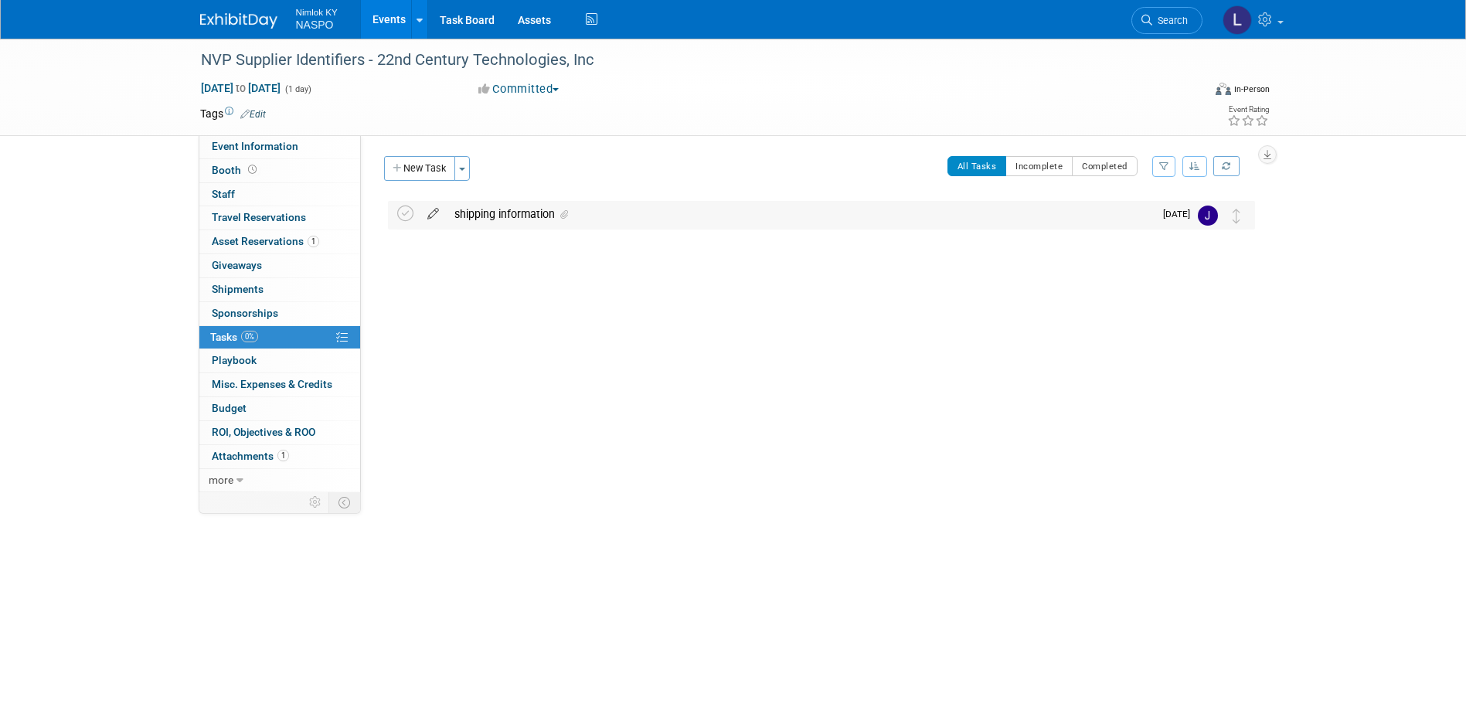
click at [430, 212] on icon at bounding box center [433, 210] width 27 height 19
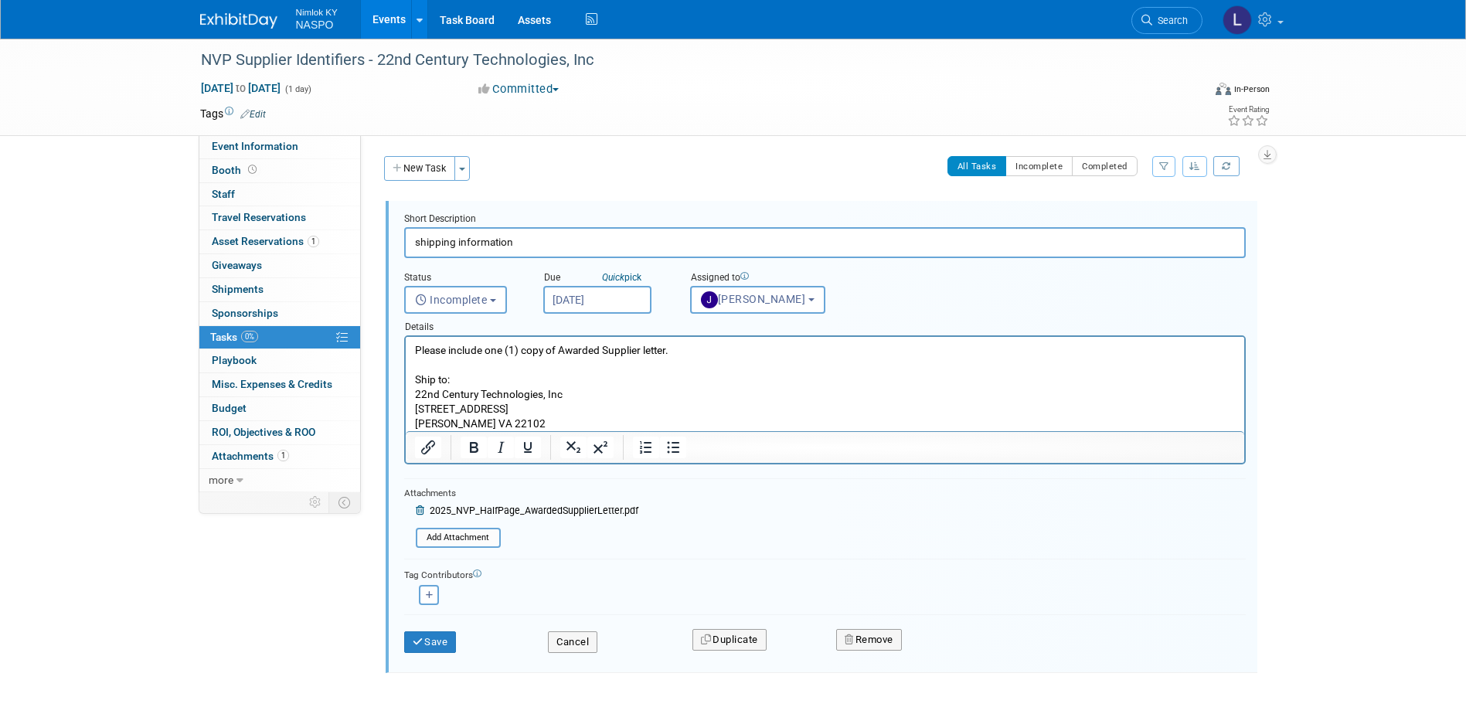
click at [512, 347] on p "Please include one (1) copy of Awarded Supplier letter. Ship to: 22nd Century T…" at bounding box center [824, 387] width 821 height 88
click at [486, 350] on p "Please include one (1) copy of Awarded Supplier letter. Ship to: 22nd Century T…" at bounding box center [824, 387] width 821 height 88
click at [424, 643] on button "Save" at bounding box center [430, 642] width 53 height 22
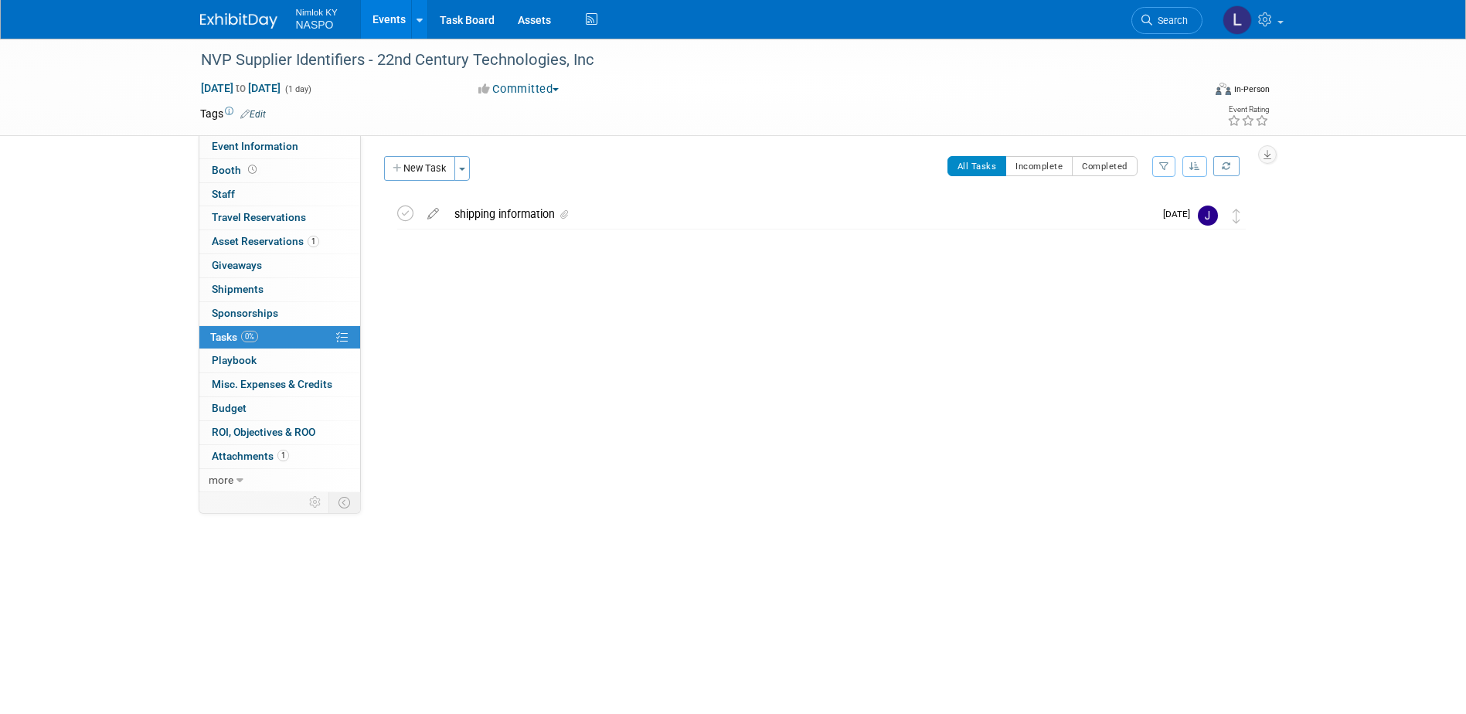
click at [374, 20] on link "Events" at bounding box center [389, 19] width 56 height 39
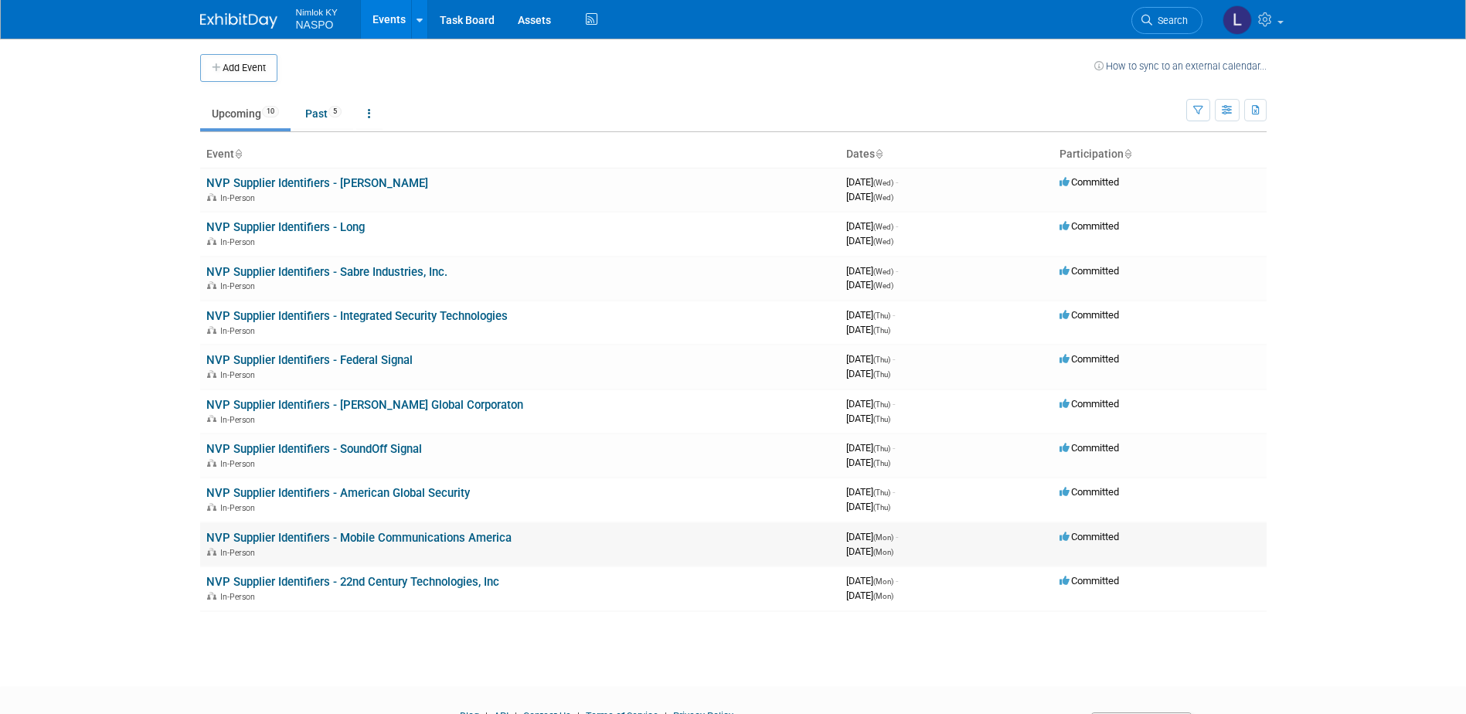
click at [317, 532] on link "NVP Supplier Identifiers - Mobile Communications America" at bounding box center [358, 538] width 305 height 14
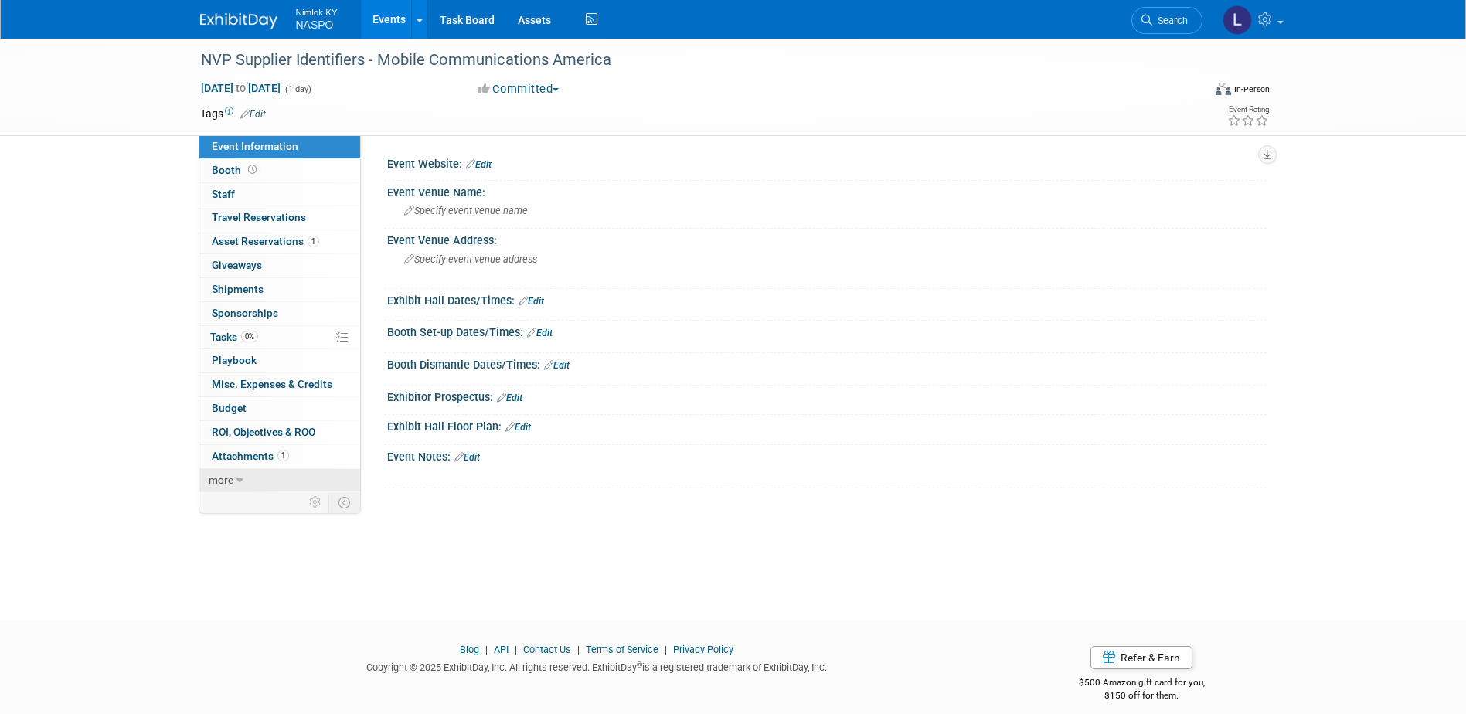
click at [235, 479] on link "more" at bounding box center [279, 480] width 161 height 23
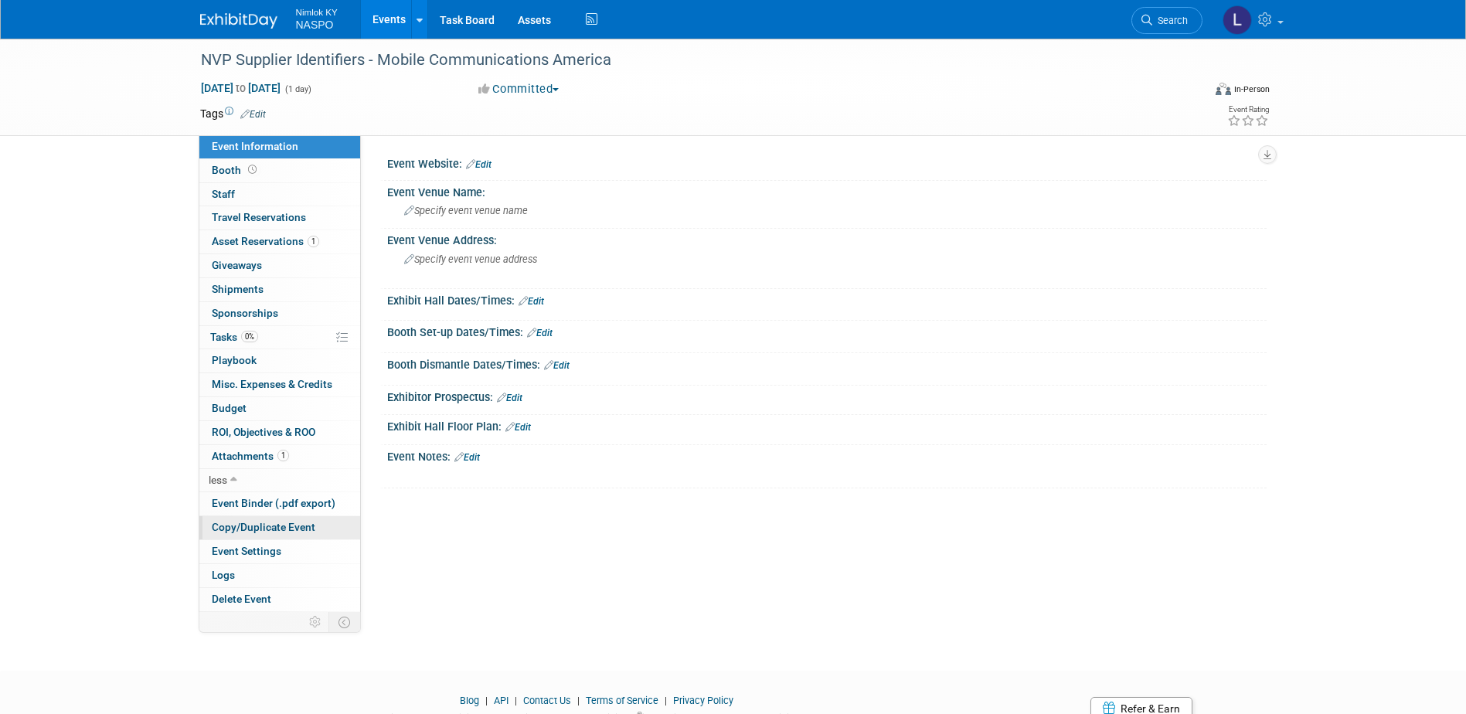
click at [238, 524] on span "Copy/Duplicate Event" at bounding box center [264, 527] width 104 height 12
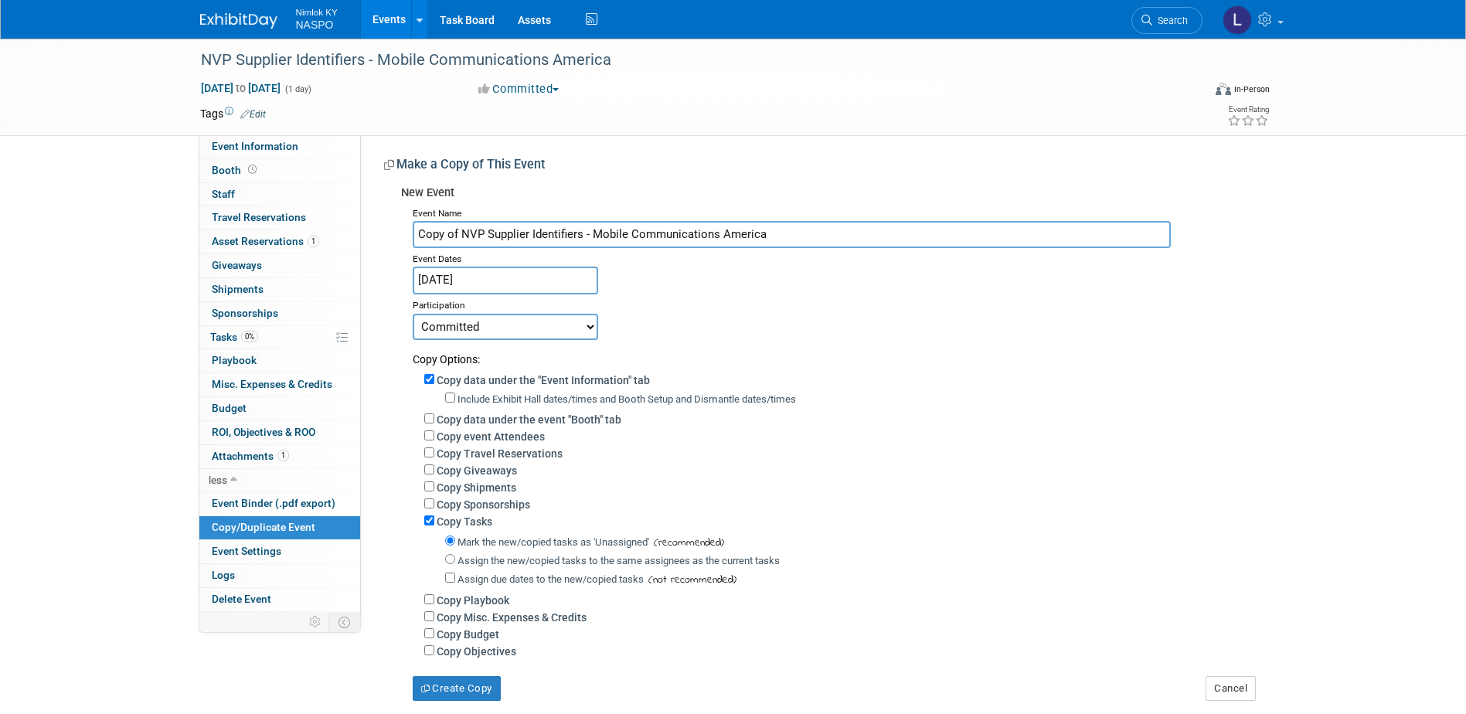
drag, startPoint x: 460, startPoint y: 233, endPoint x: 417, endPoint y: 233, distance: 42.5
click at [417, 233] on input "Copy of NVP Supplier Identifiers - Mobile Communications America" at bounding box center [792, 234] width 758 height 27
drag, startPoint x: 723, startPoint y: 237, endPoint x: 549, endPoint y: 238, distance: 173.1
click at [549, 238] on input "NVP Supplier Identifiers - Mobile Communications America" at bounding box center [792, 234] width 758 height 27
paste input "[PERSON_NAME] Company, Inc"
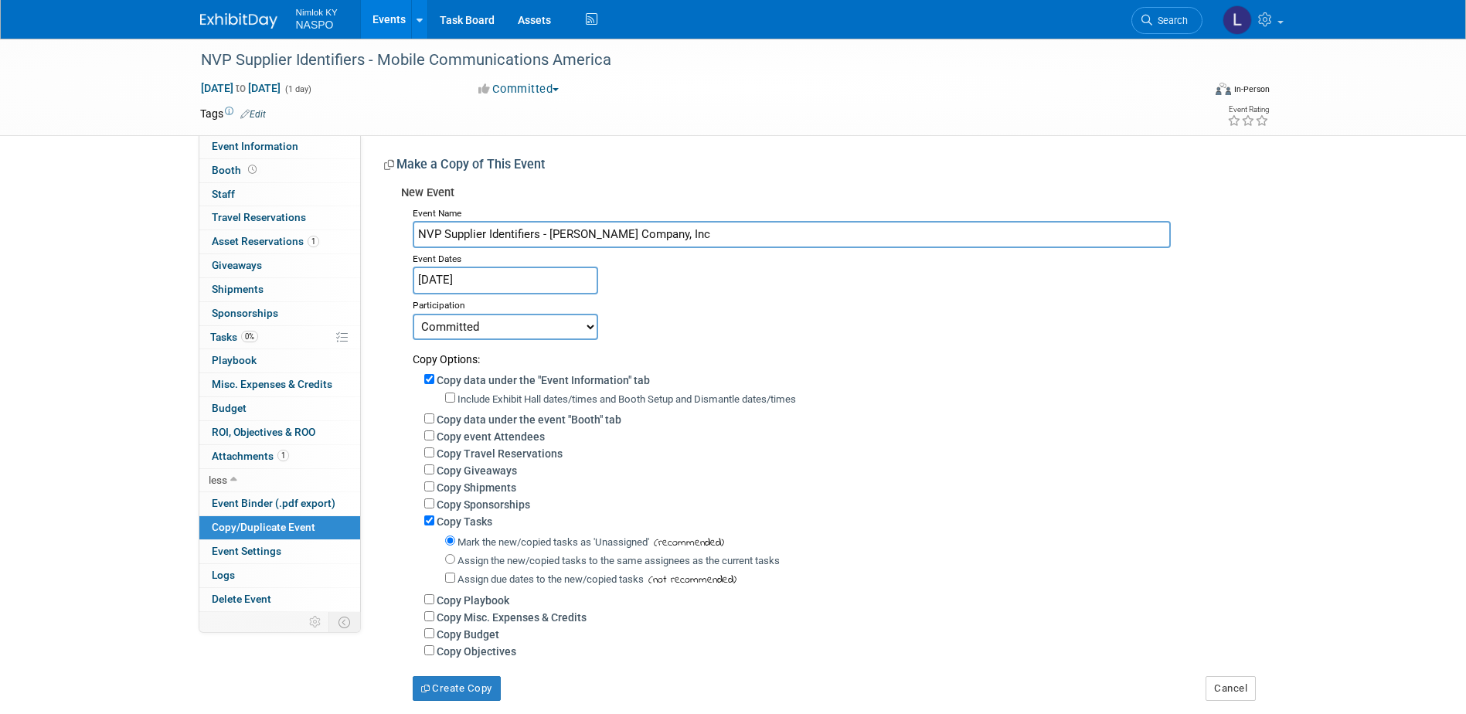
type input "NVP Supplier Identifiers - [PERSON_NAME] Company, Inc"
click at [427, 378] on input "Copy data under the "Event Information" tab" at bounding box center [429, 379] width 10 height 10
checkbox input "false"
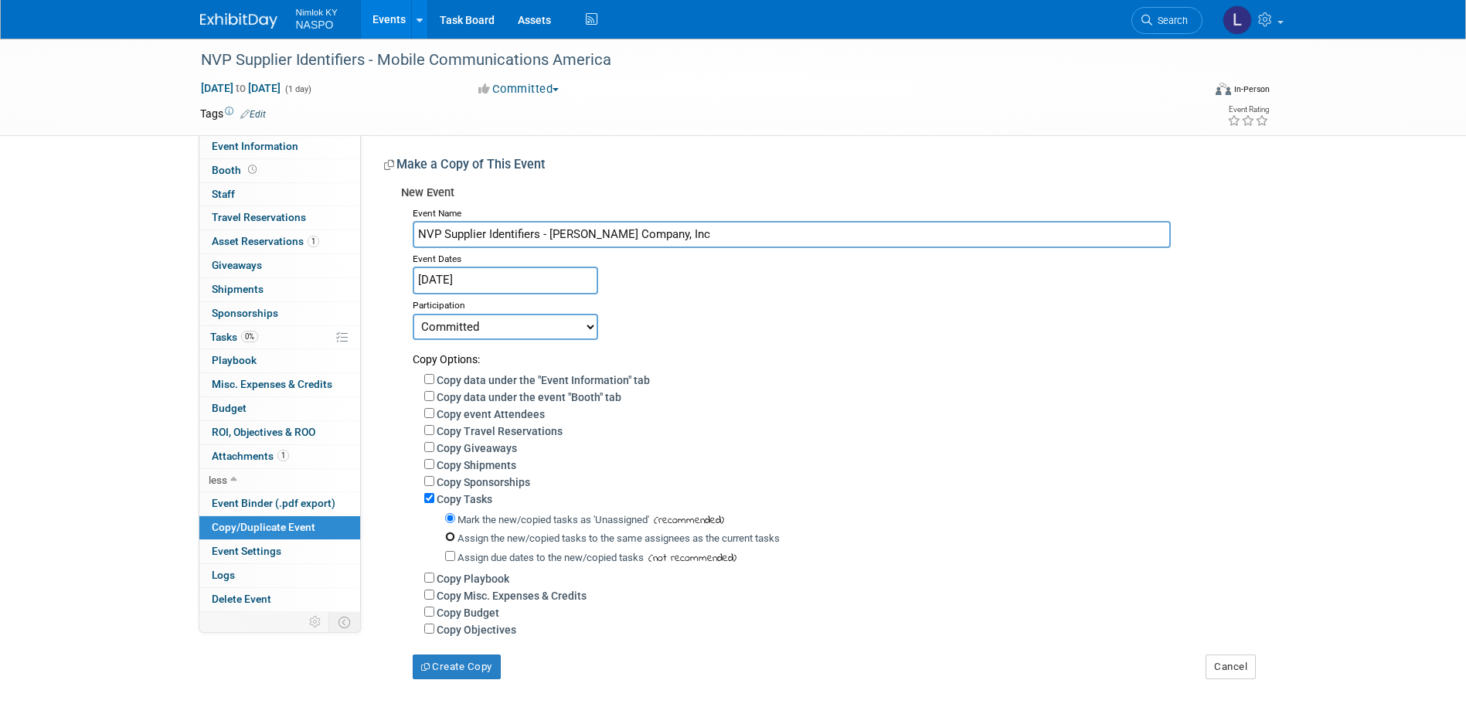
click at [450, 542] on input "Assign the new/copied tasks to the same assignees as the current tasks" at bounding box center [450, 537] width 10 height 10
radio input "true"
click at [451, 675] on button "Create Copy" at bounding box center [457, 667] width 88 height 25
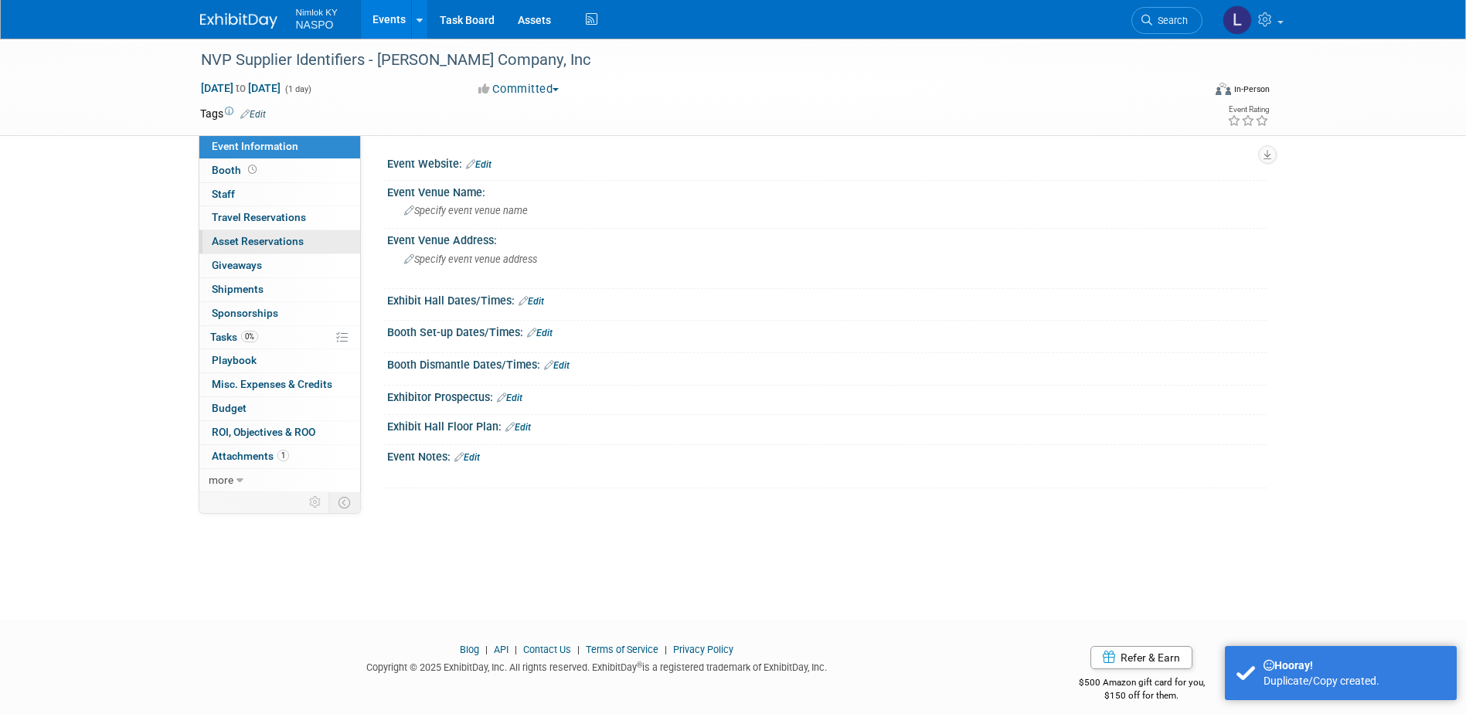
click at [247, 243] on span "Asset Reservations 0" at bounding box center [258, 241] width 92 height 12
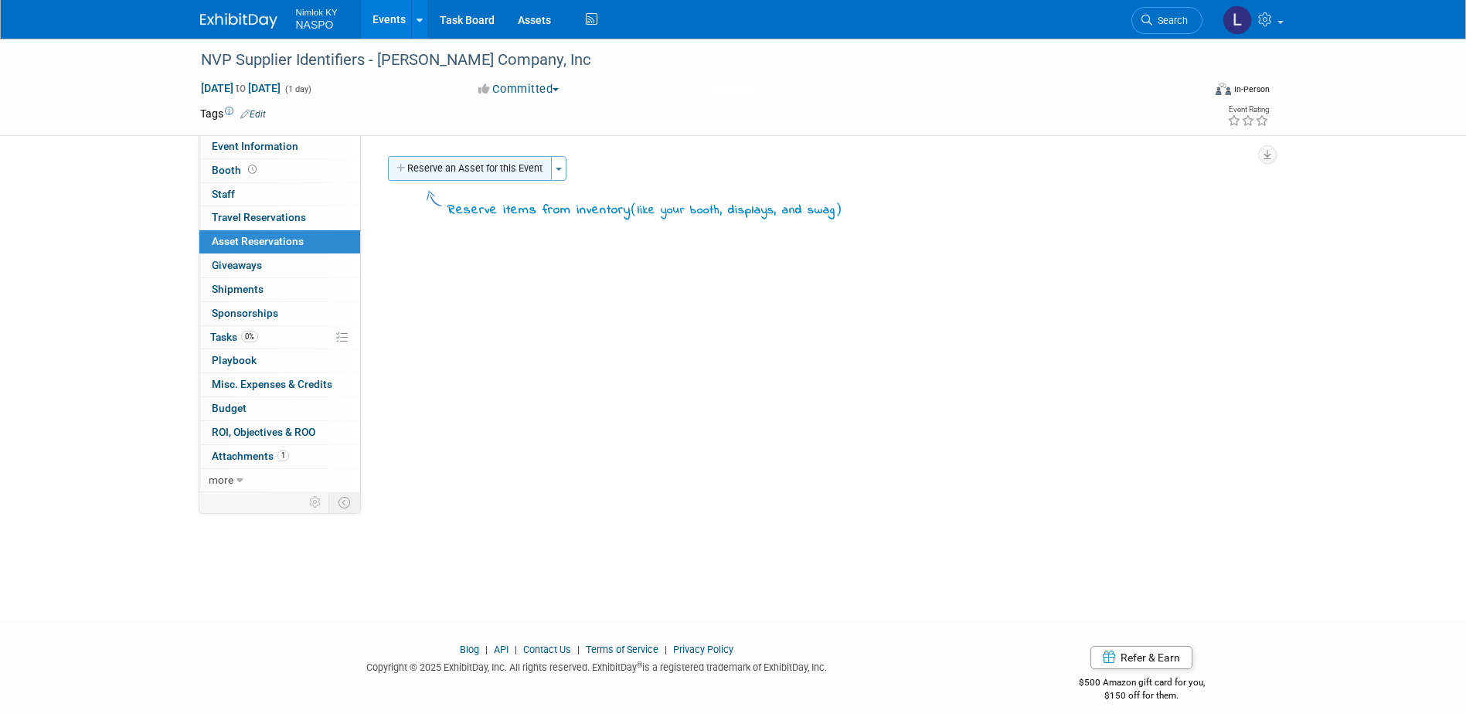
click at [427, 171] on button "Reserve an Asset for this Event" at bounding box center [470, 168] width 164 height 25
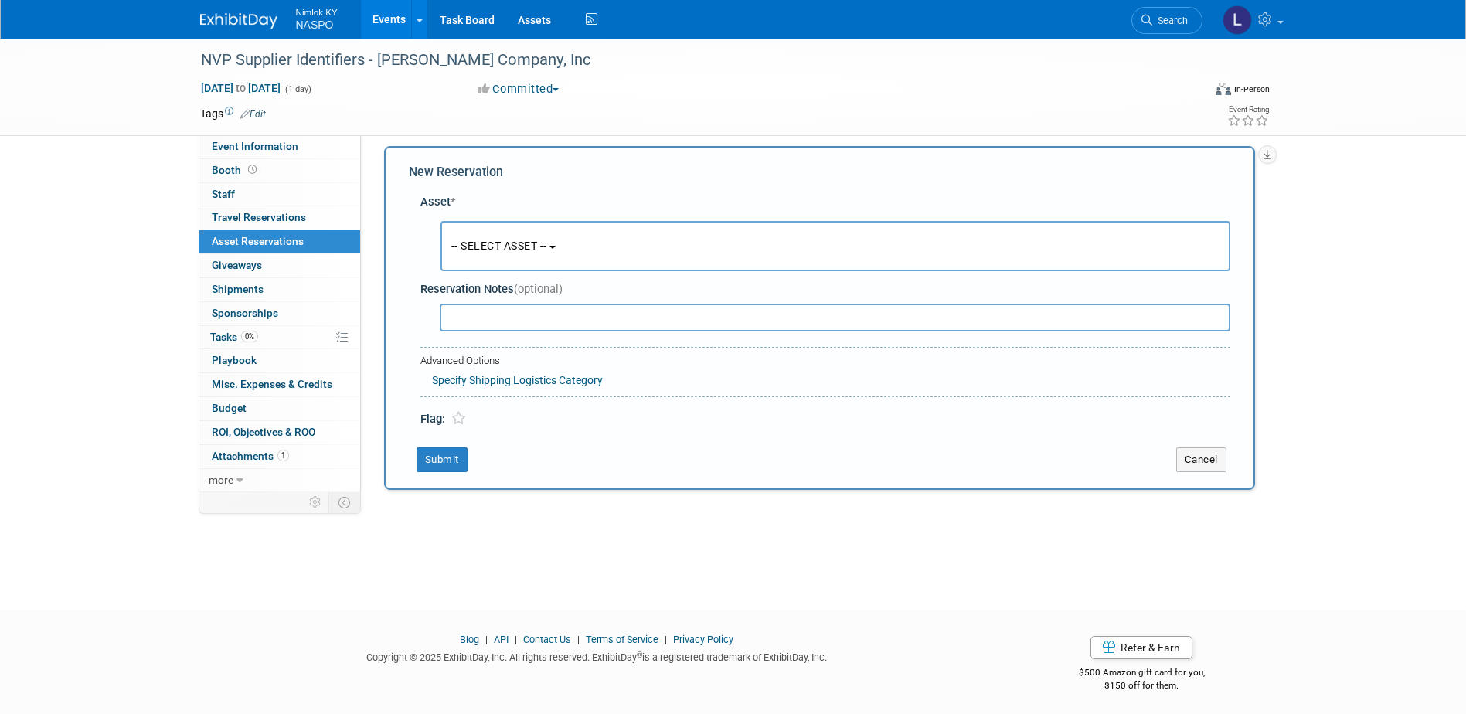
scroll to position [14, 0]
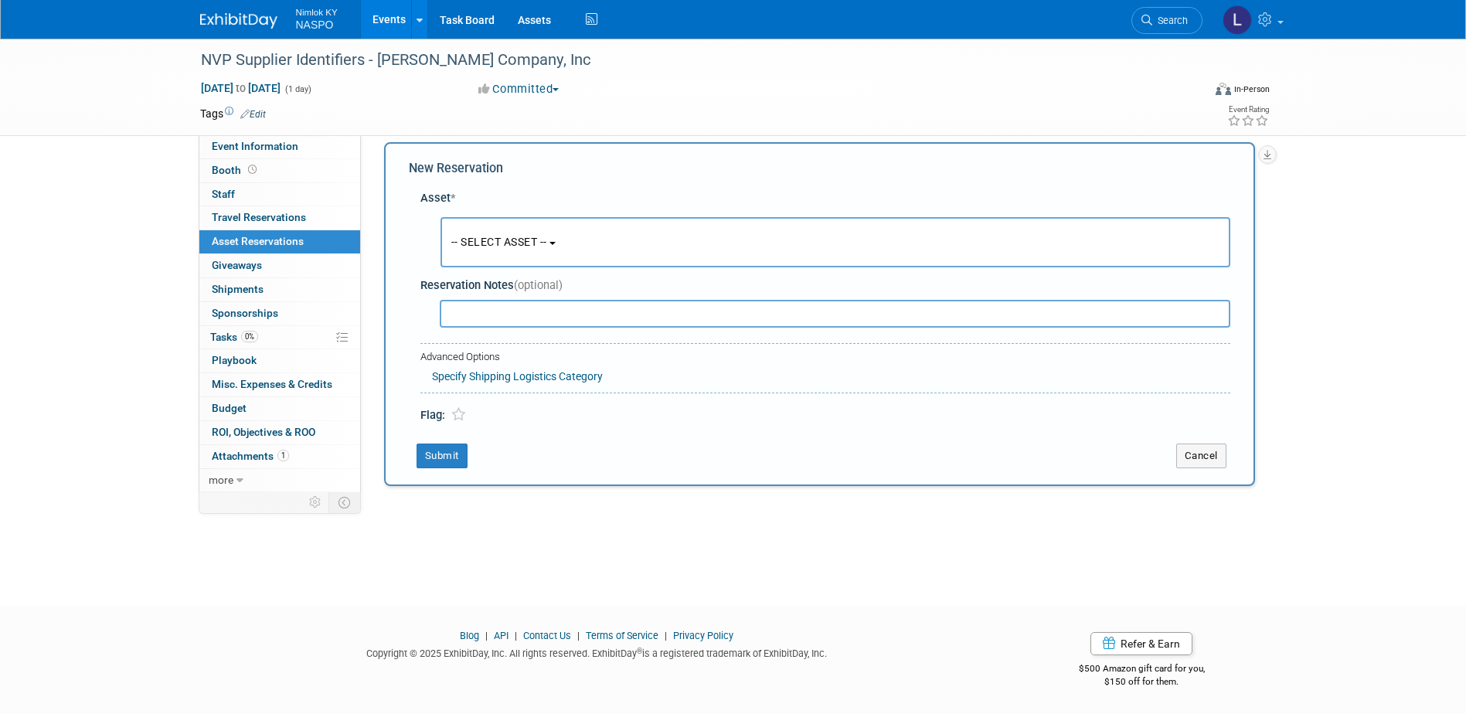
click at [468, 240] on span "-- SELECT ASSET --" at bounding box center [499, 242] width 96 height 12
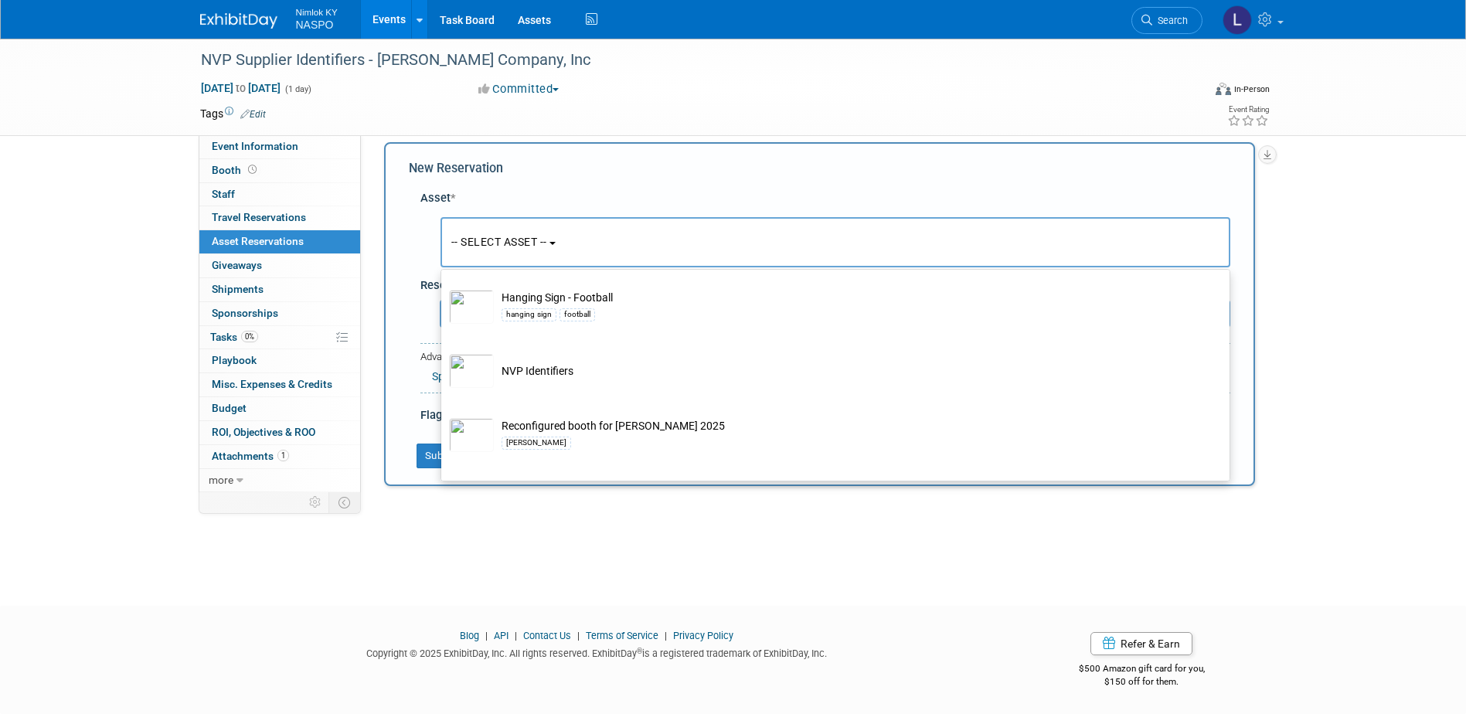
scroll to position [541, 0]
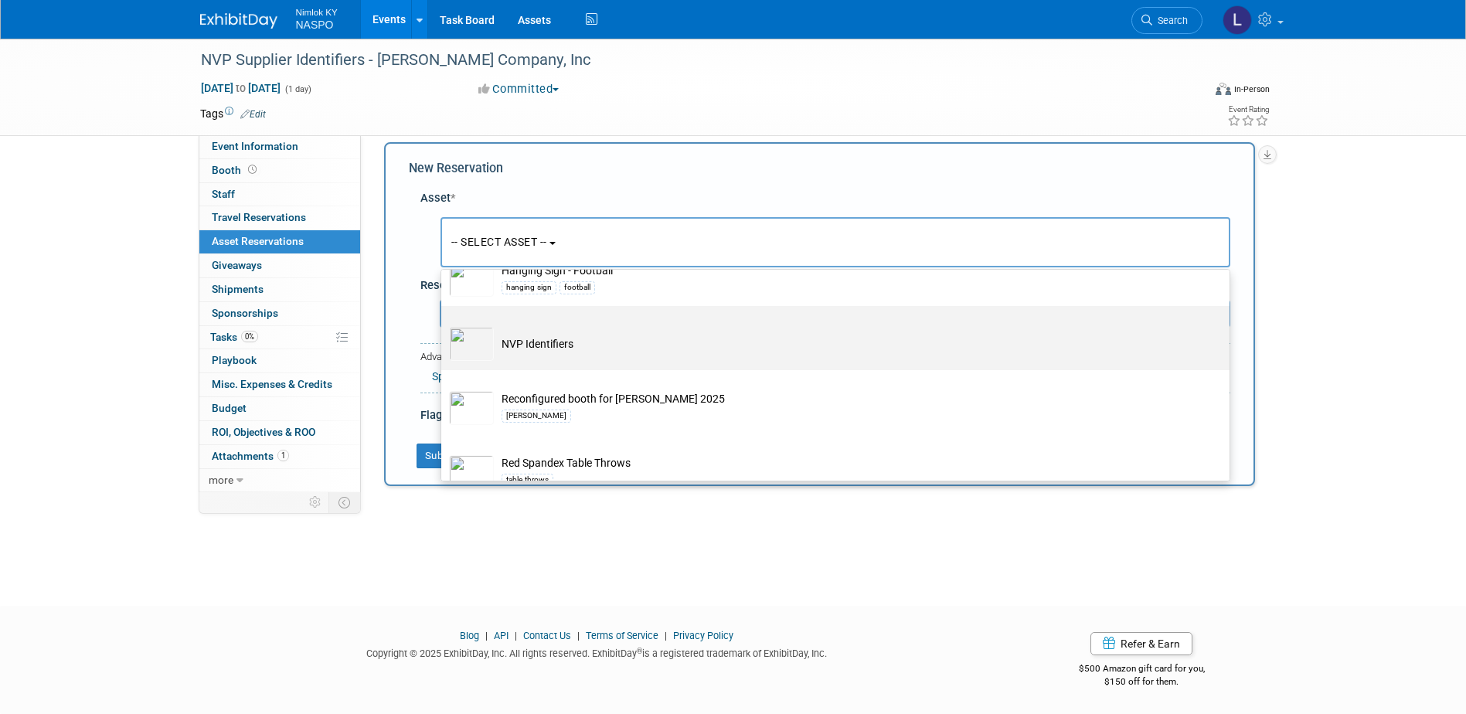
click at [468, 357] on img at bounding box center [471, 344] width 45 height 34
click at [444, 325] on input "NVP Identifiers" at bounding box center [439, 320] width 10 height 10
select select "10722420"
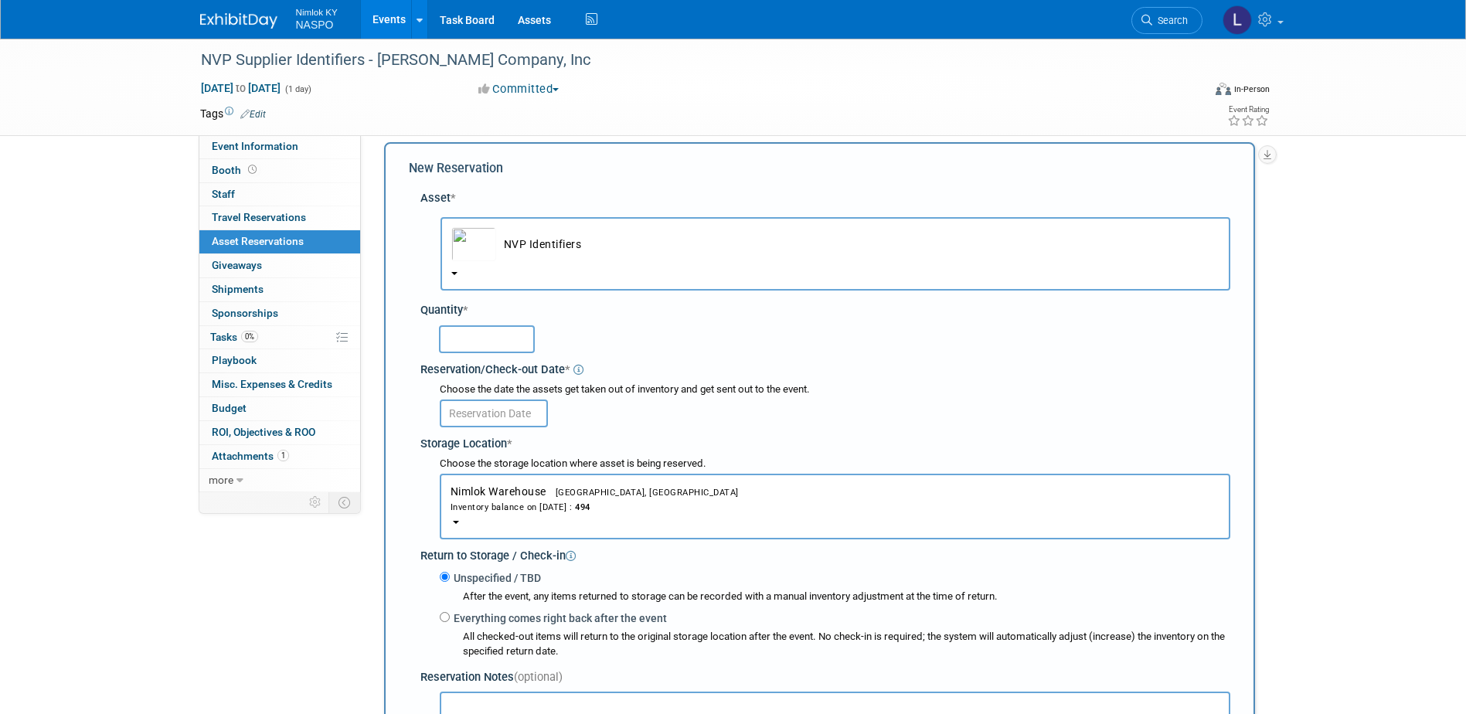
click at [460, 338] on input "text" at bounding box center [487, 339] width 96 height 28
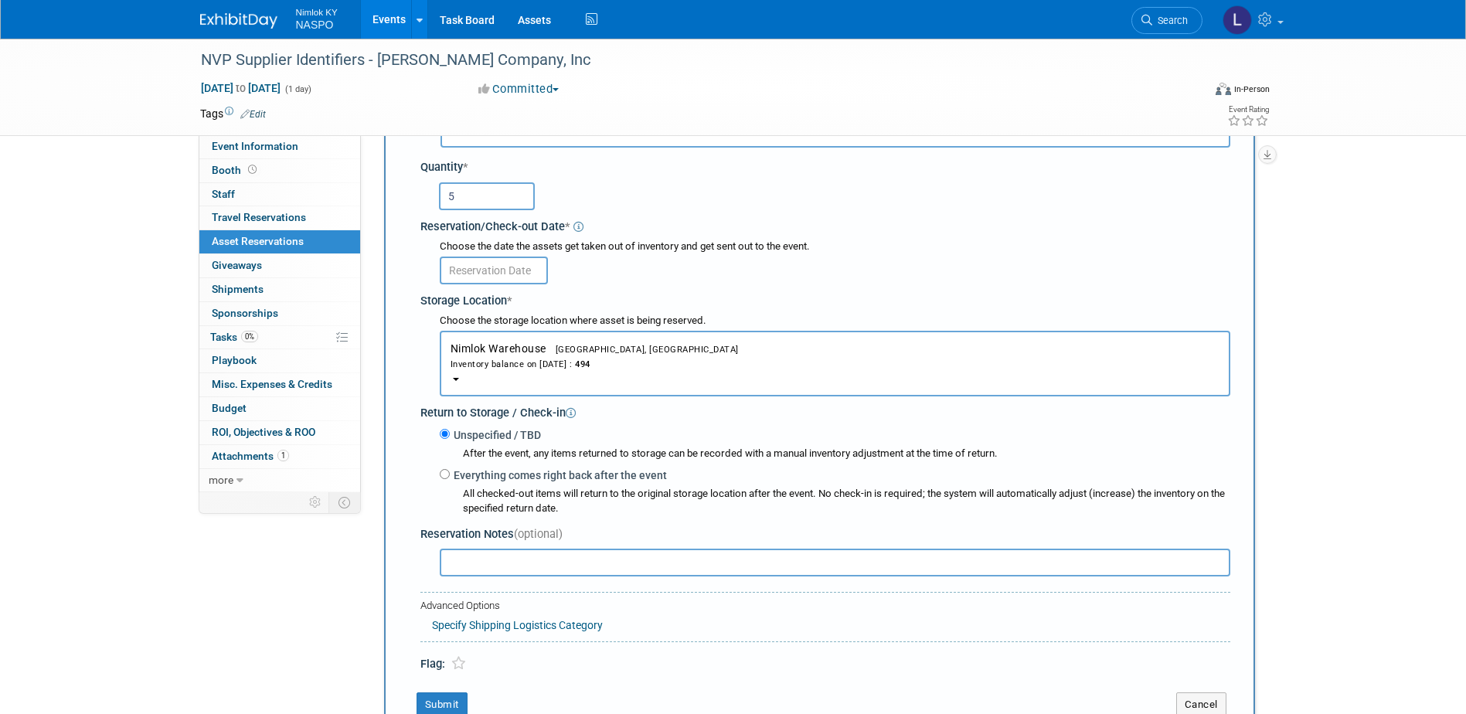
scroll to position [168, 0]
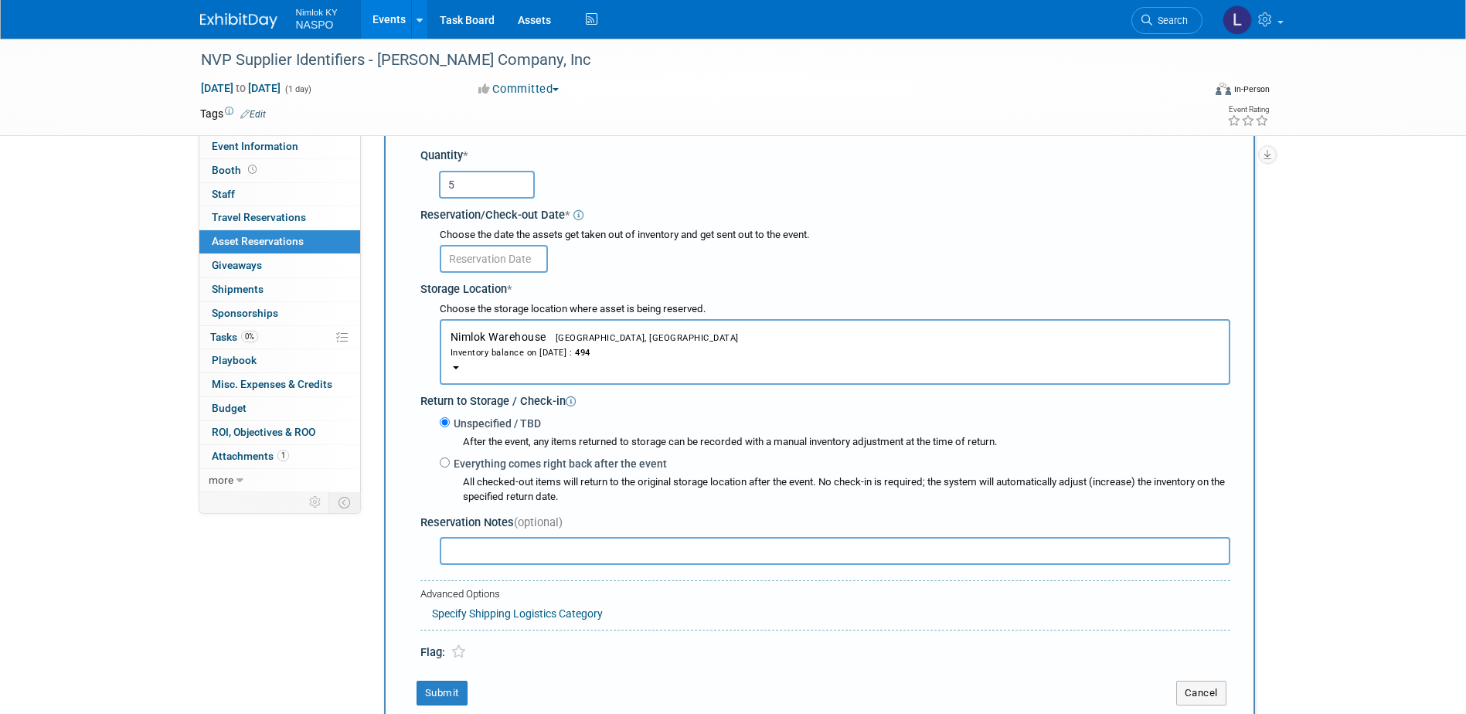
type input "5"
click at [480, 261] on input "text" at bounding box center [494, 259] width 108 height 28
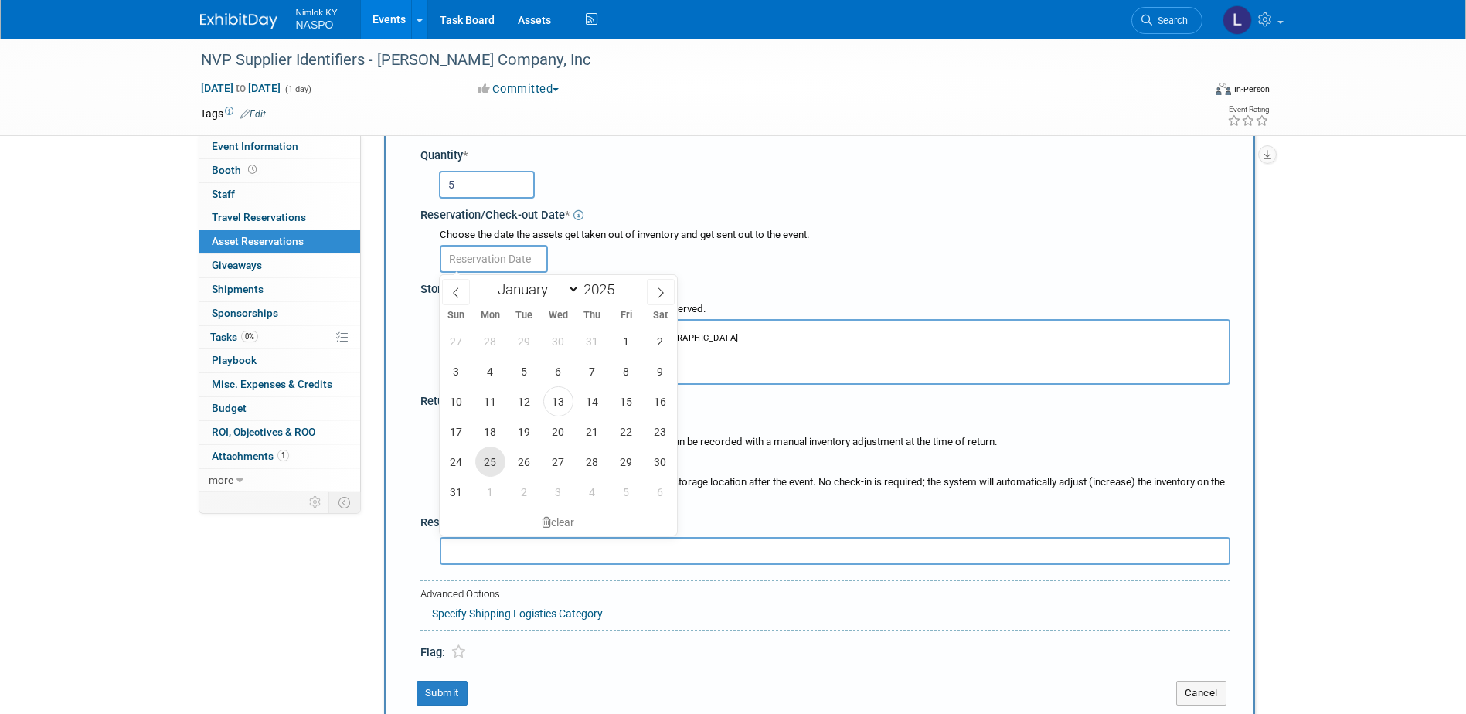
click at [485, 458] on span "25" at bounding box center [490, 462] width 30 height 30
type input "Aug 25, 2025"
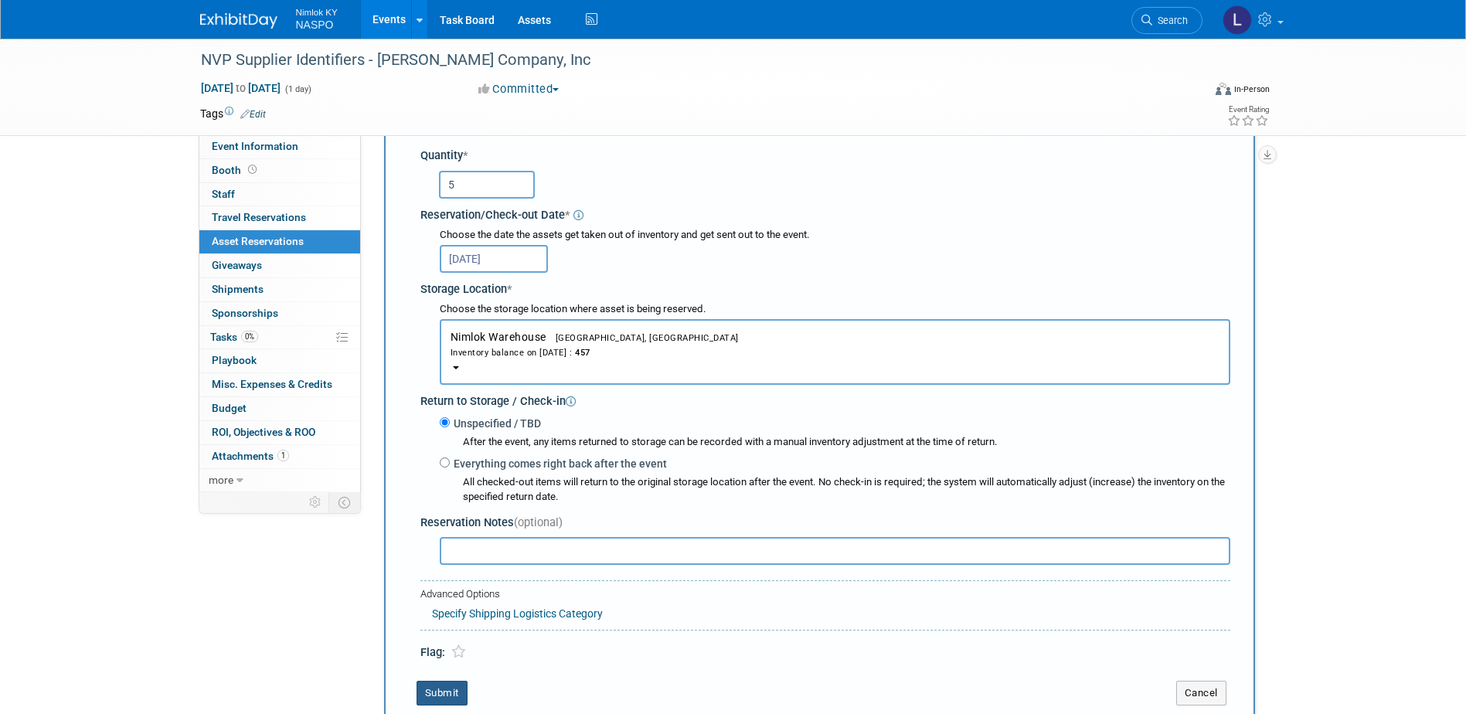
click at [443, 699] on button "Submit" at bounding box center [442, 693] width 51 height 25
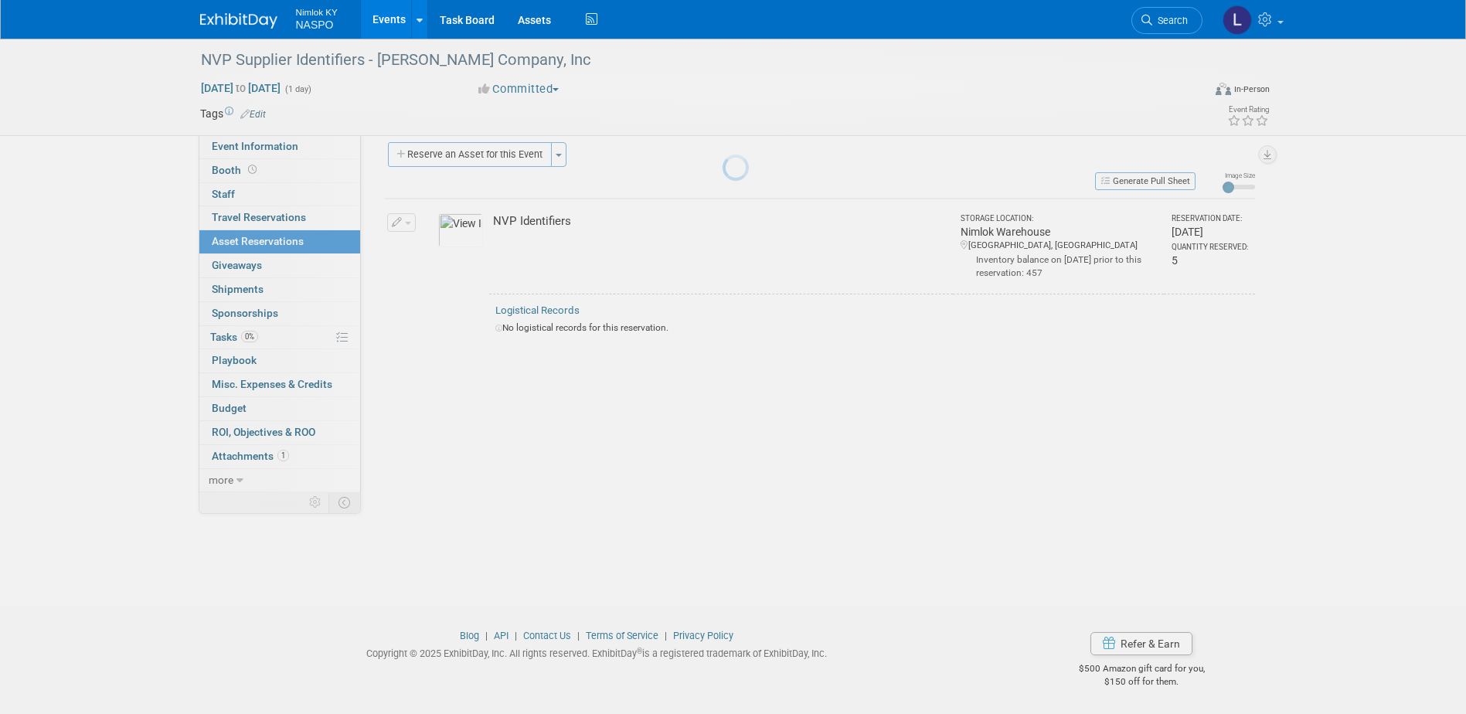
scroll to position [14, 0]
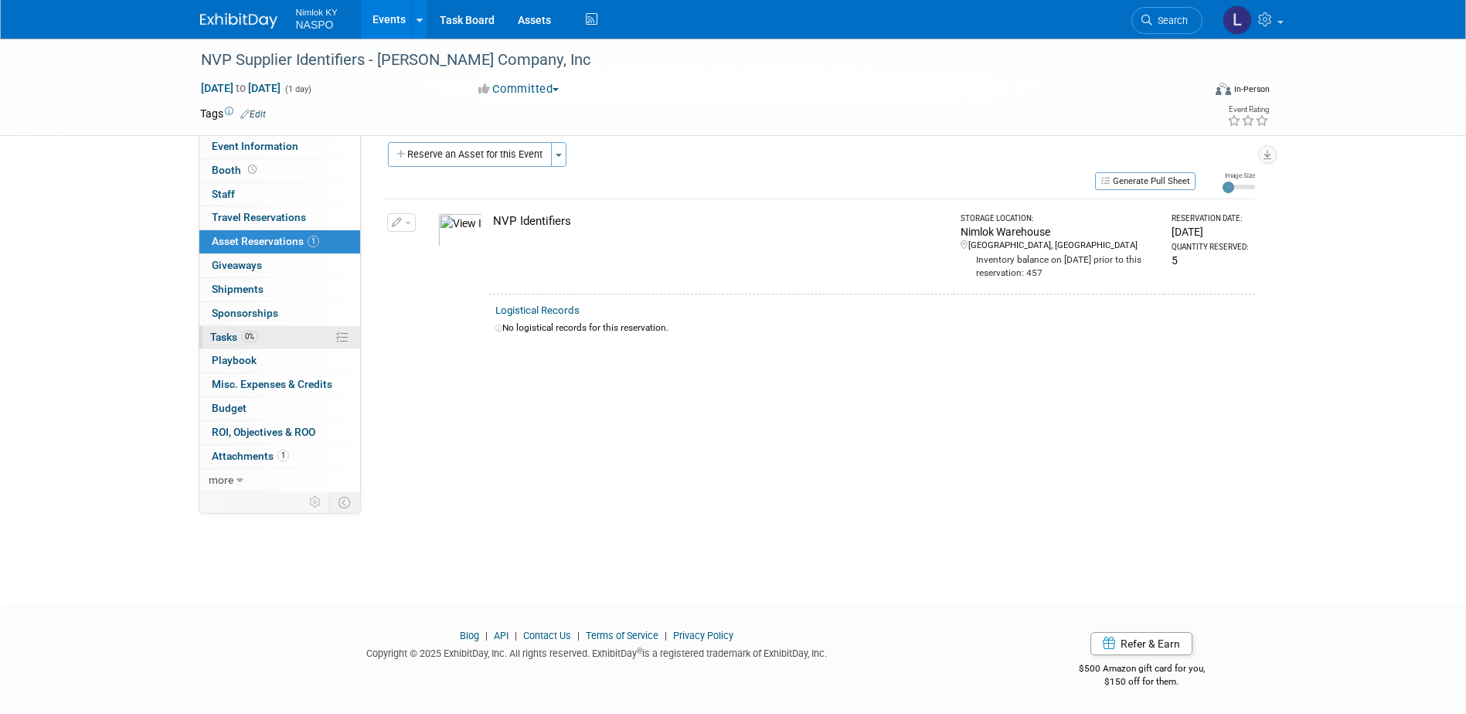
click at [219, 338] on span "Tasks 0%" at bounding box center [234, 337] width 48 height 12
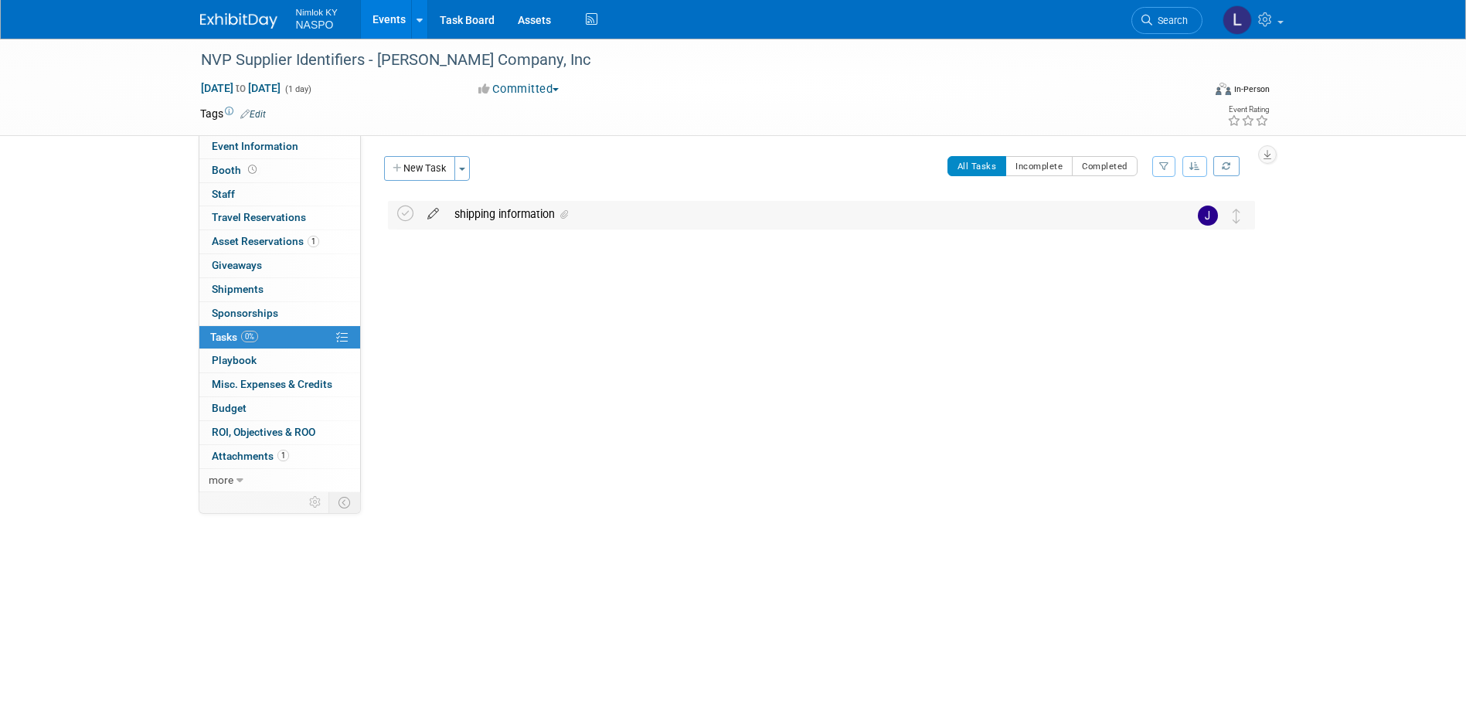
click at [437, 212] on icon at bounding box center [433, 210] width 27 height 19
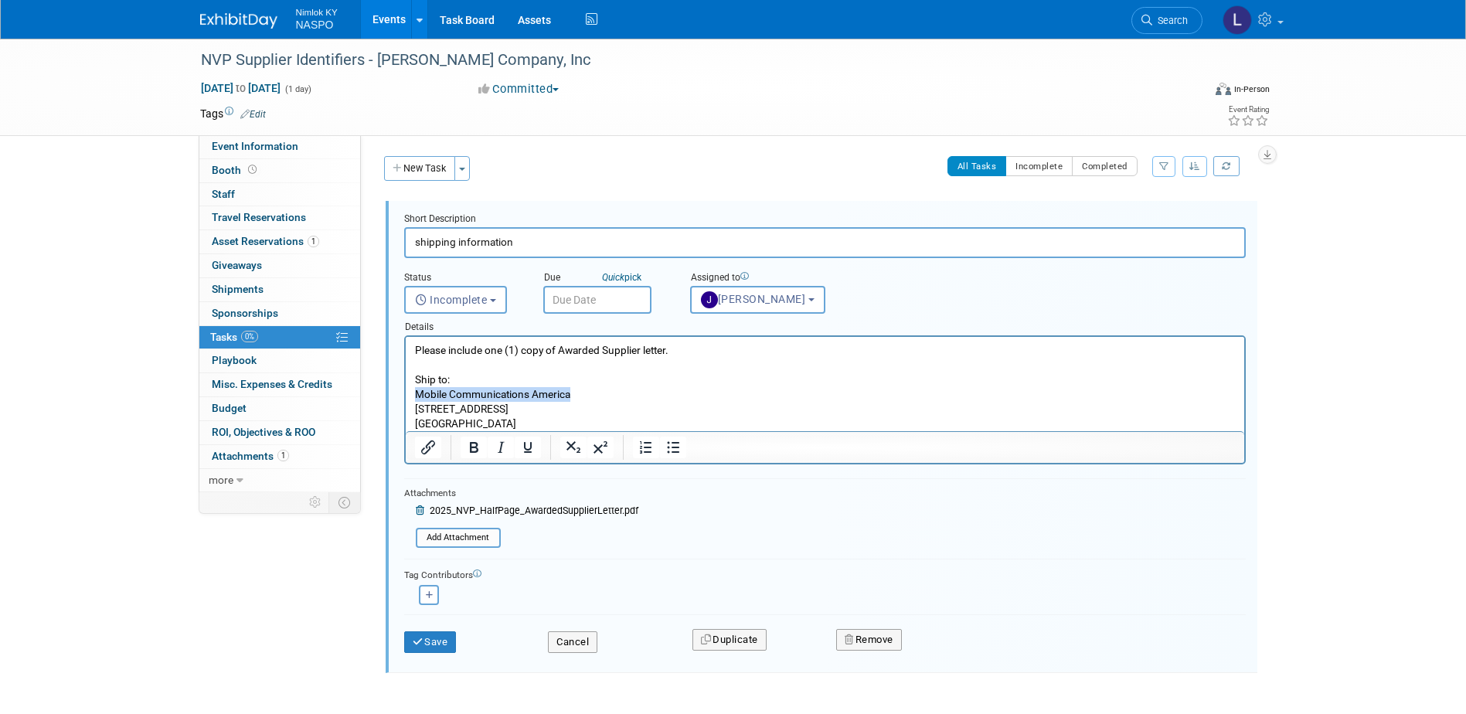
drag, startPoint x: 573, startPoint y: 393, endPoint x: 784, endPoint y: 731, distance: 398.2
click at [405, 394] on html "Please include one (1) copy of Awarded Supplier letter. Ship to: Mobile Communi…" at bounding box center [824, 384] width 838 height 94
click at [572, 399] on p "Please include one (1) copy of Awarded Supplier letter. Ship to: Mobile Communi…" at bounding box center [824, 387] width 821 height 88
drag, startPoint x: 570, startPoint y: 395, endPoint x: 417, endPoint y: 401, distance: 153.9
click at [417, 401] on p "Please include one (1) copy of Awarded Supplier letter. Ship to: Mobile Communi…" at bounding box center [824, 387] width 821 height 88
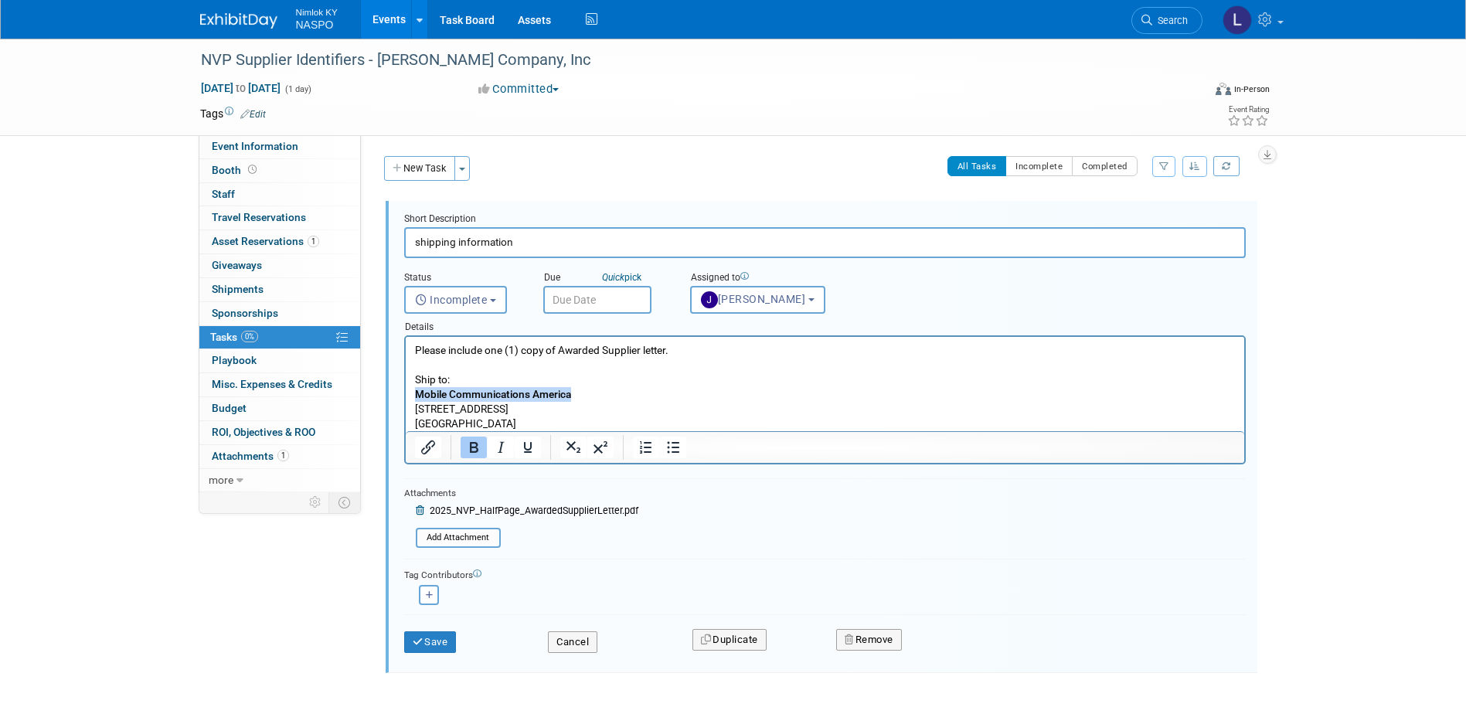
paste body "Rich Text Area. Press ALT-0 for help."
click at [413, 408] on body "Please include one (1) copy of Awarded Supplier letter. Ship to: Bob Barker Com…" at bounding box center [824, 387] width 822 height 88
drag, startPoint x: 413, startPoint y: 408, endPoint x: 550, endPoint y: 417, distance: 137.8
click at [550, 417] on body "Please include one (1) copy of Awarded Supplier letter. Ship to: Bob Barker Com…" at bounding box center [824, 387] width 822 height 88
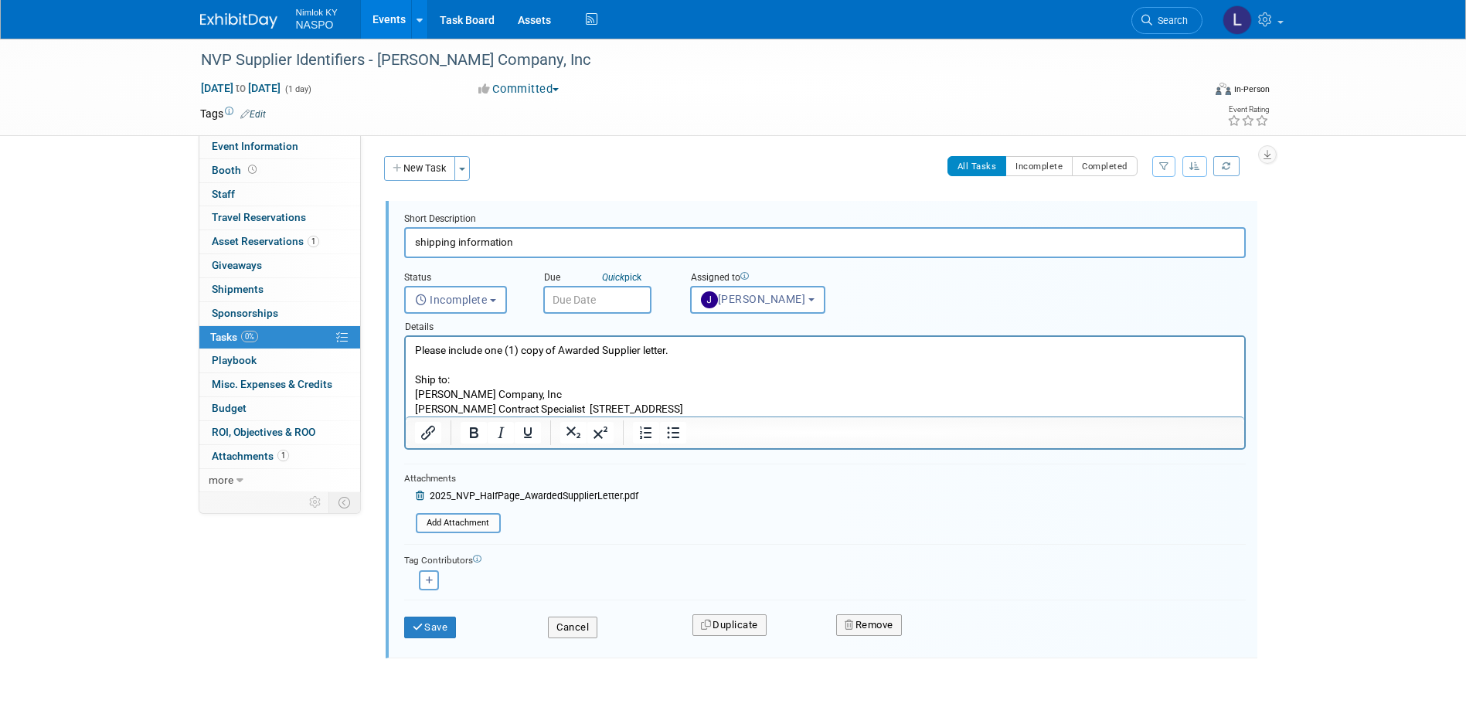
click at [581, 406] on p "Please include one (1) copy of Awarded Supplier letter. Ship to: Bob Barker Com…" at bounding box center [824, 379] width 821 height 73
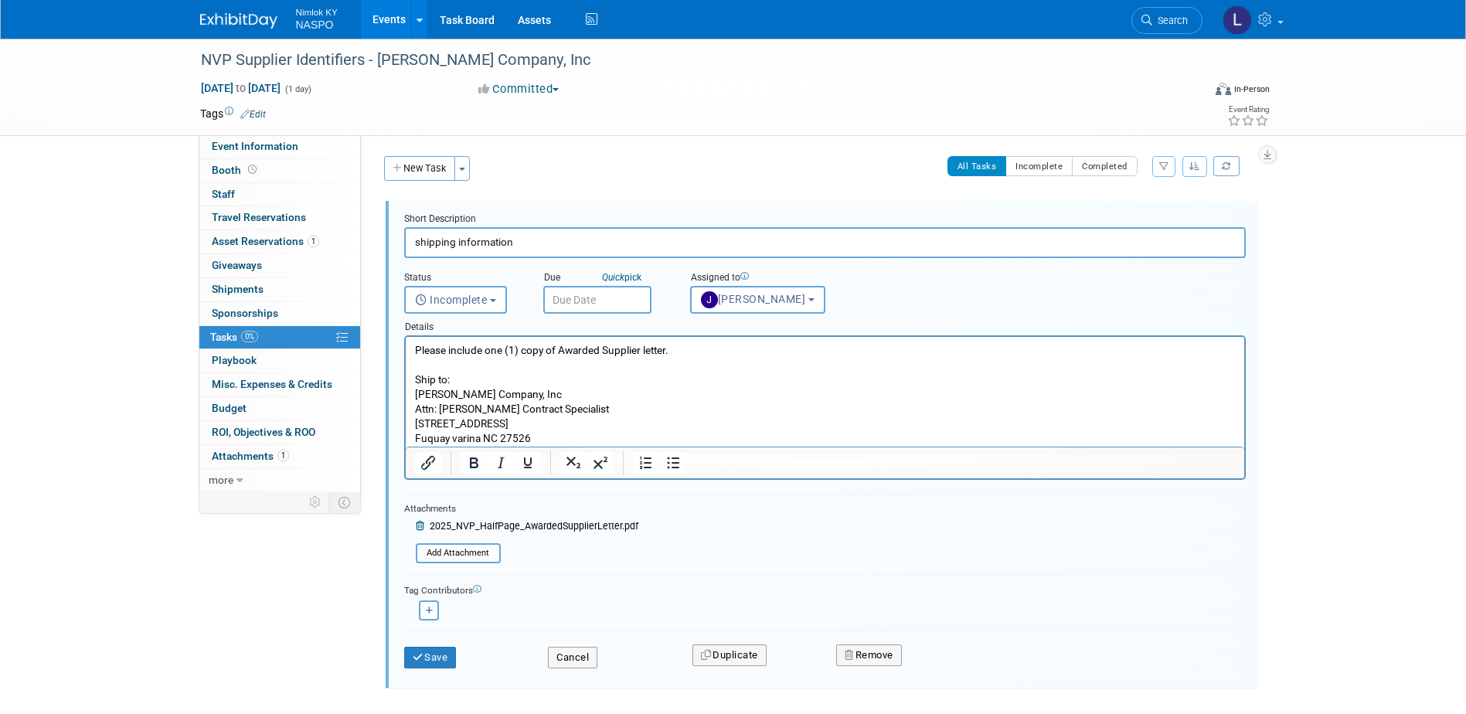
click at [558, 298] on input "text" at bounding box center [597, 300] width 108 height 28
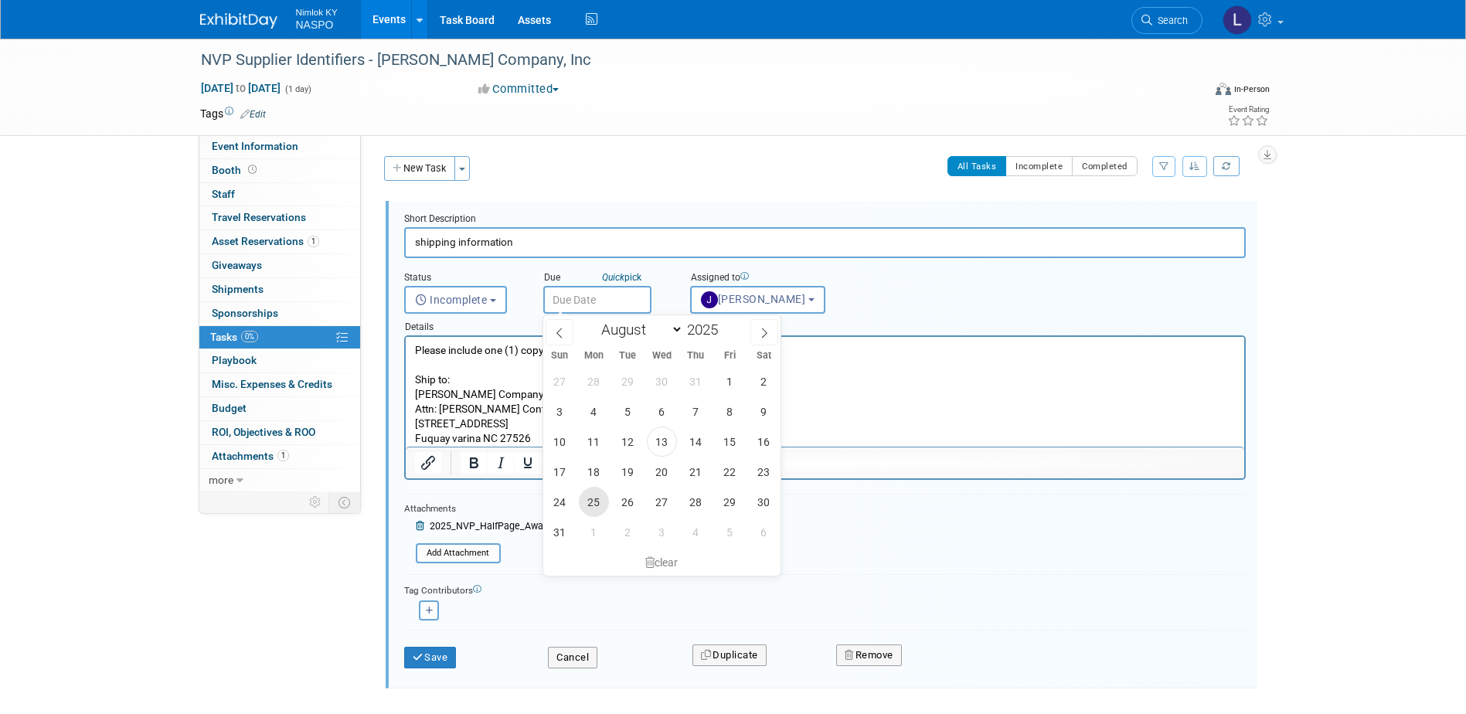
click at [595, 508] on span "25" at bounding box center [594, 502] width 30 height 30
type input "[DATE]"
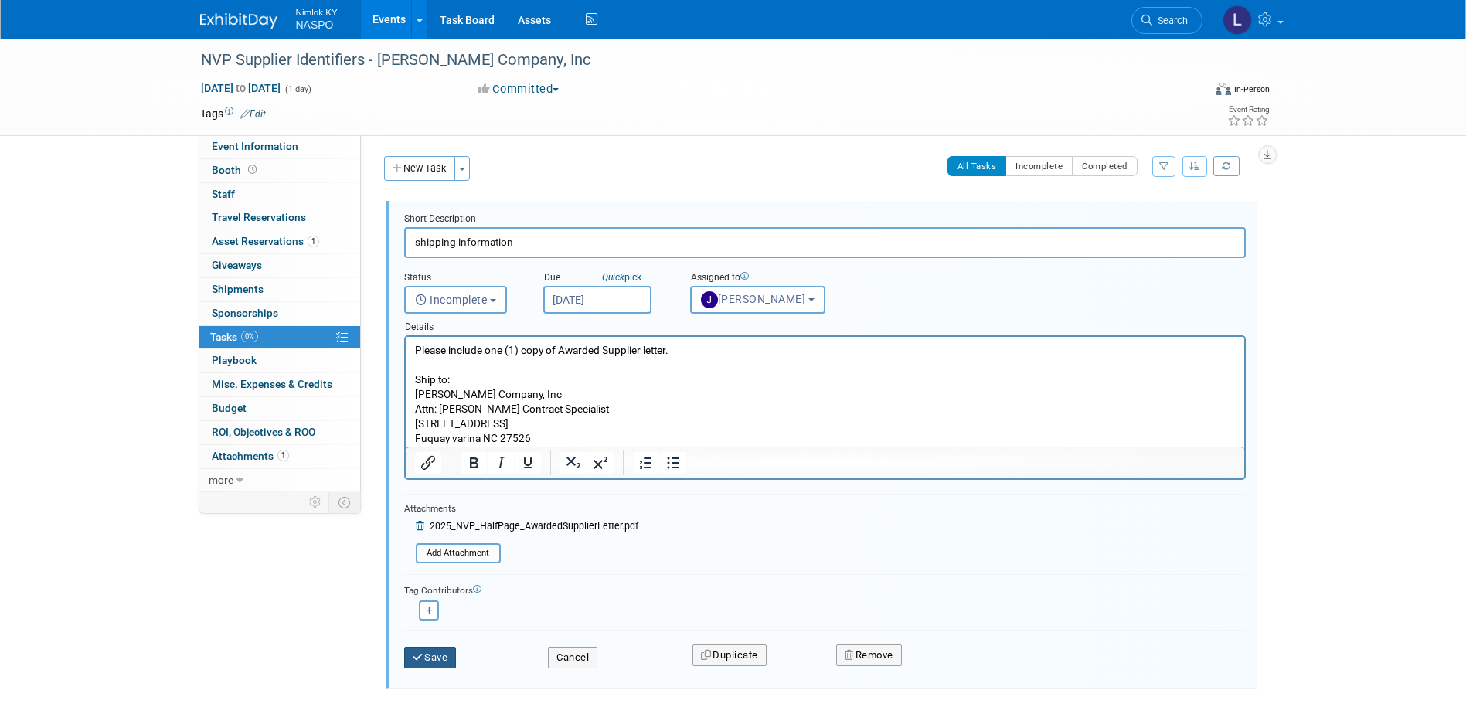
click at [440, 655] on button "Save" at bounding box center [430, 658] width 53 height 22
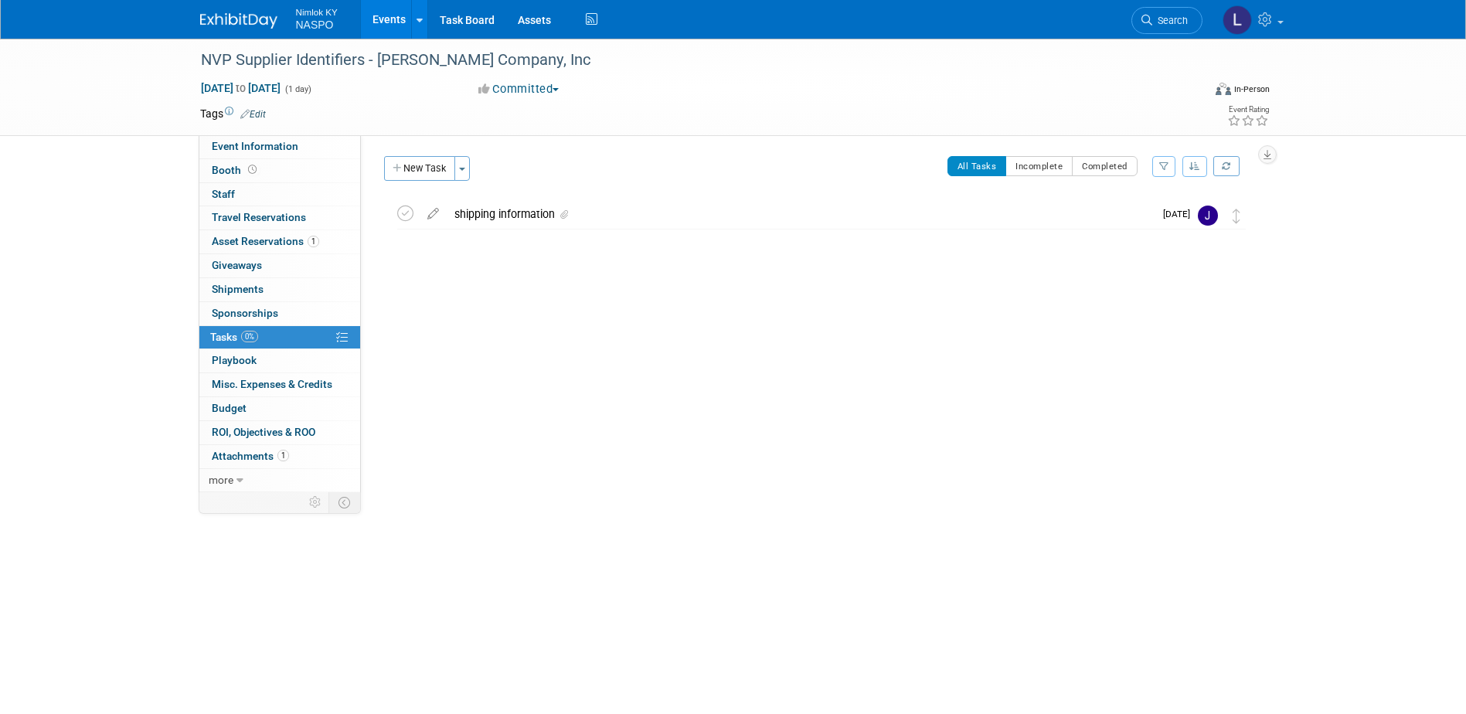
click at [381, 15] on link "Events" at bounding box center [389, 19] width 56 height 39
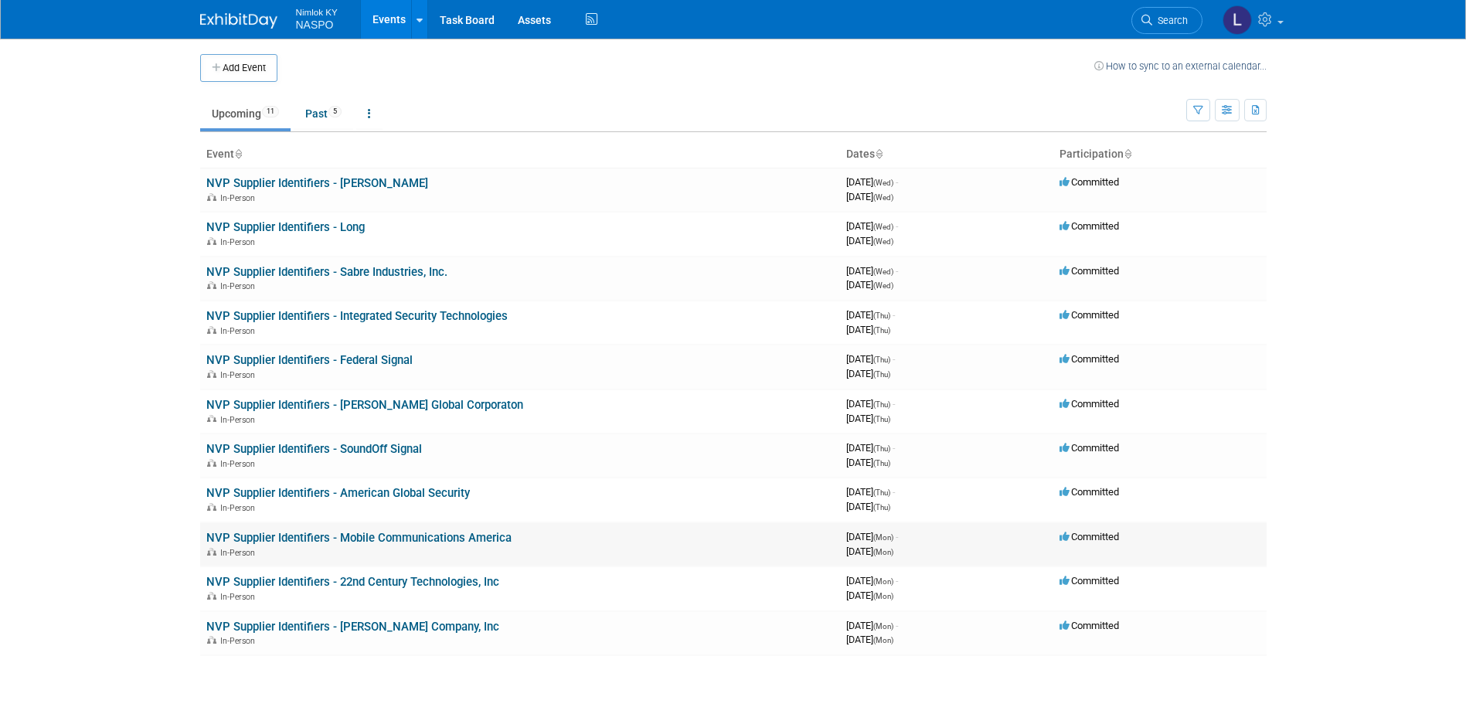
click at [398, 541] on link "NVP Supplier Identifiers - Mobile Communications America" at bounding box center [358, 538] width 305 height 14
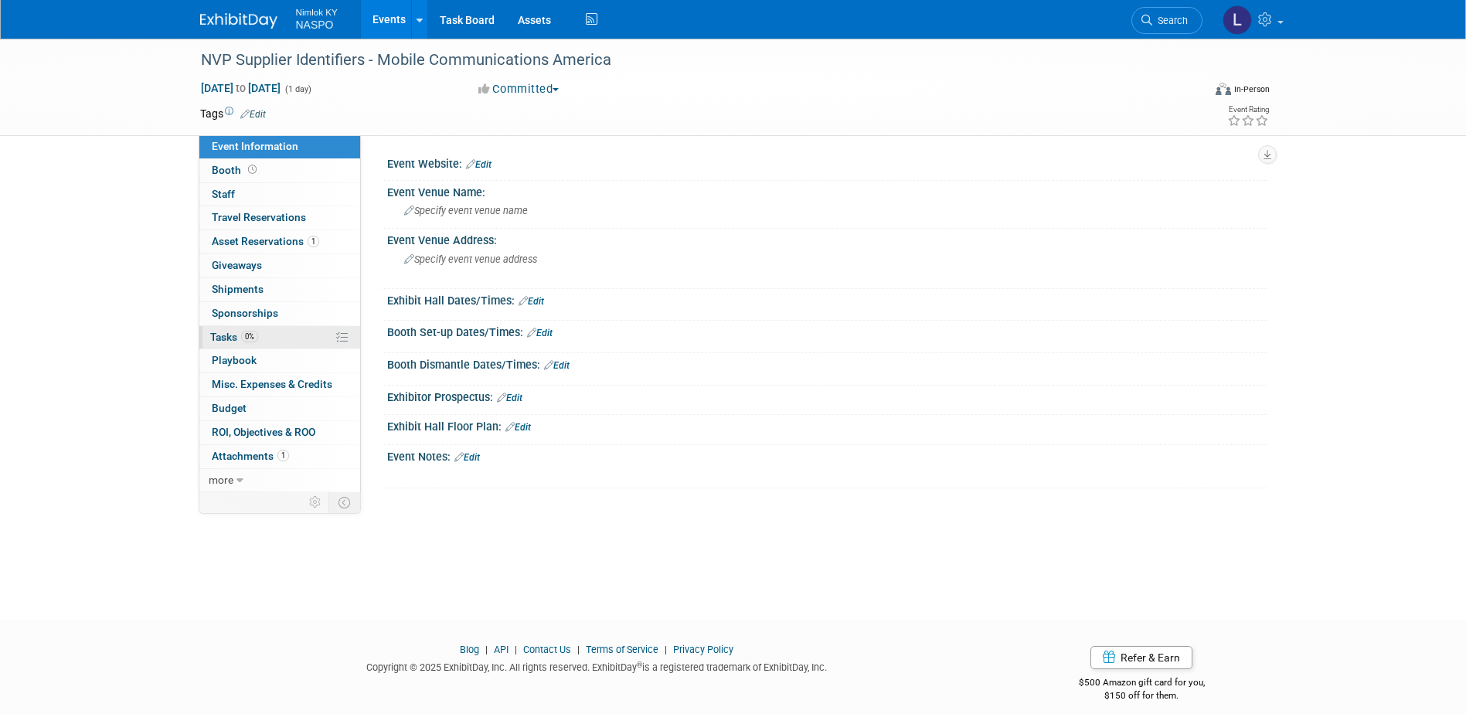
click at [227, 338] on span "Tasks 0%" at bounding box center [234, 337] width 48 height 12
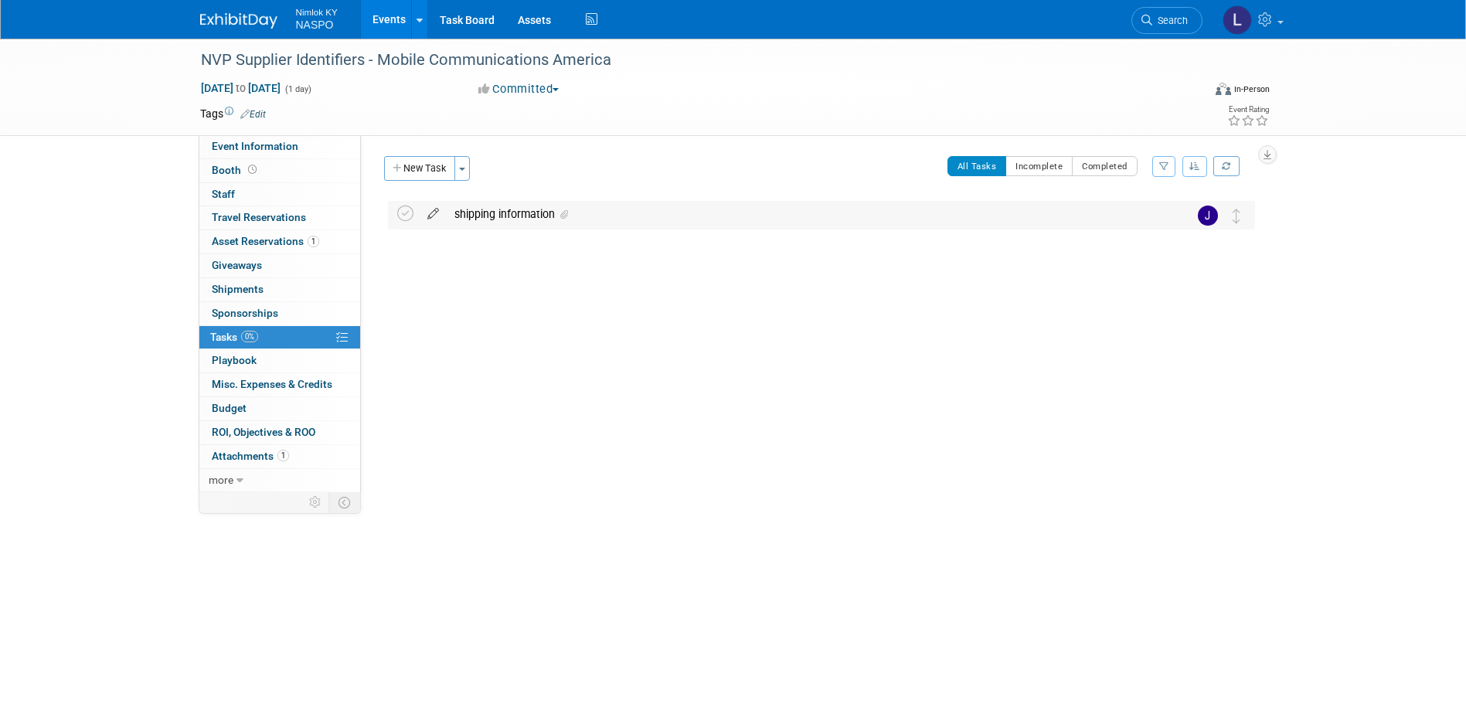
click at [434, 206] on icon at bounding box center [433, 210] width 27 height 19
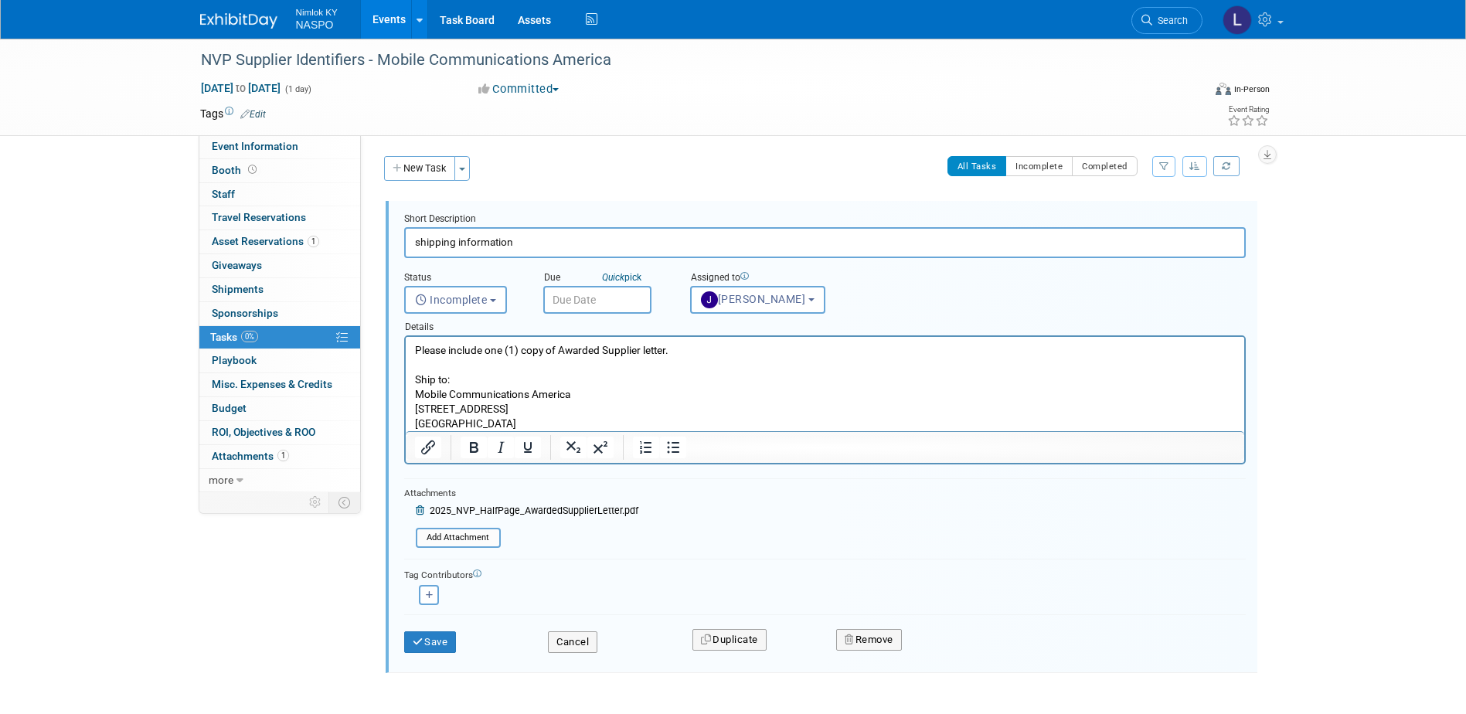
click at [576, 393] on p "Please include one (1) copy of Awarded Supplier letter. Ship to: Mobile Communi…" at bounding box center [824, 387] width 821 height 88
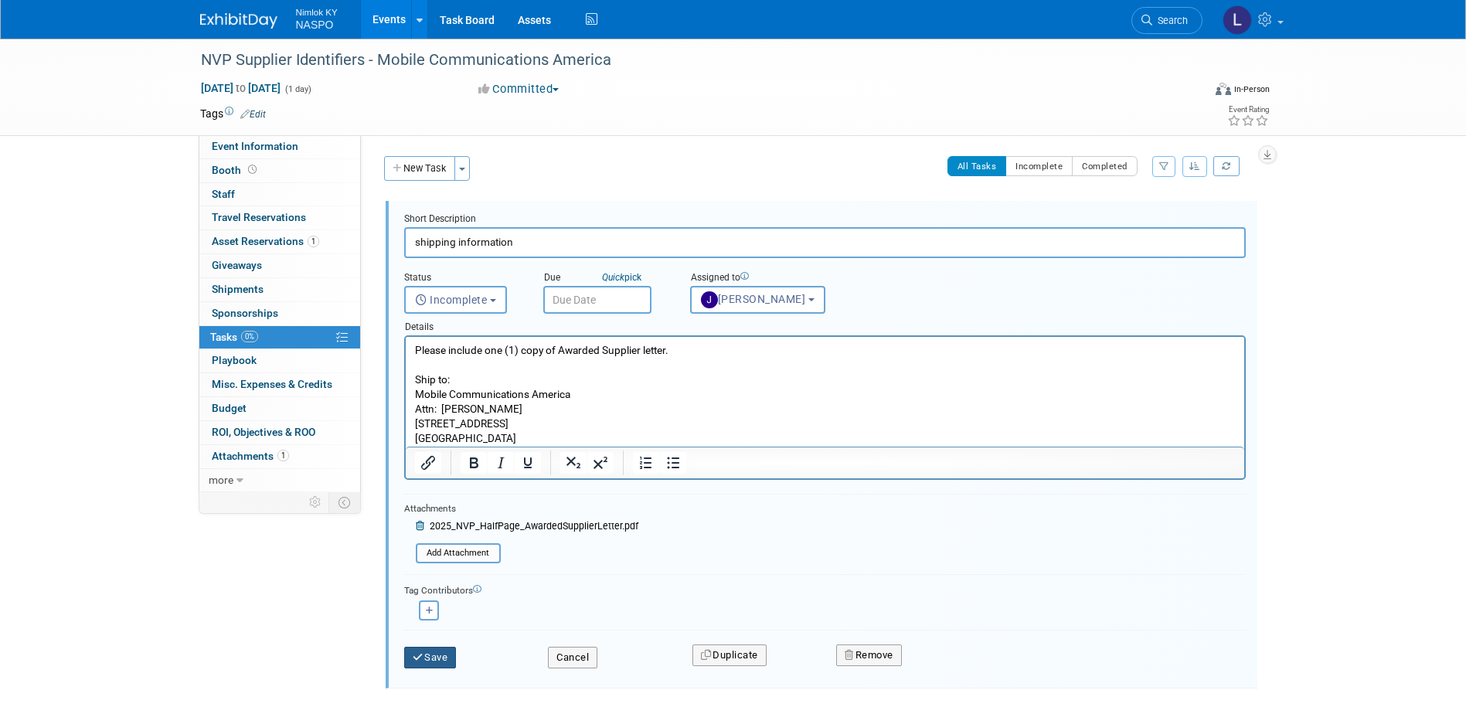
click at [440, 655] on button "Save" at bounding box center [430, 658] width 53 height 22
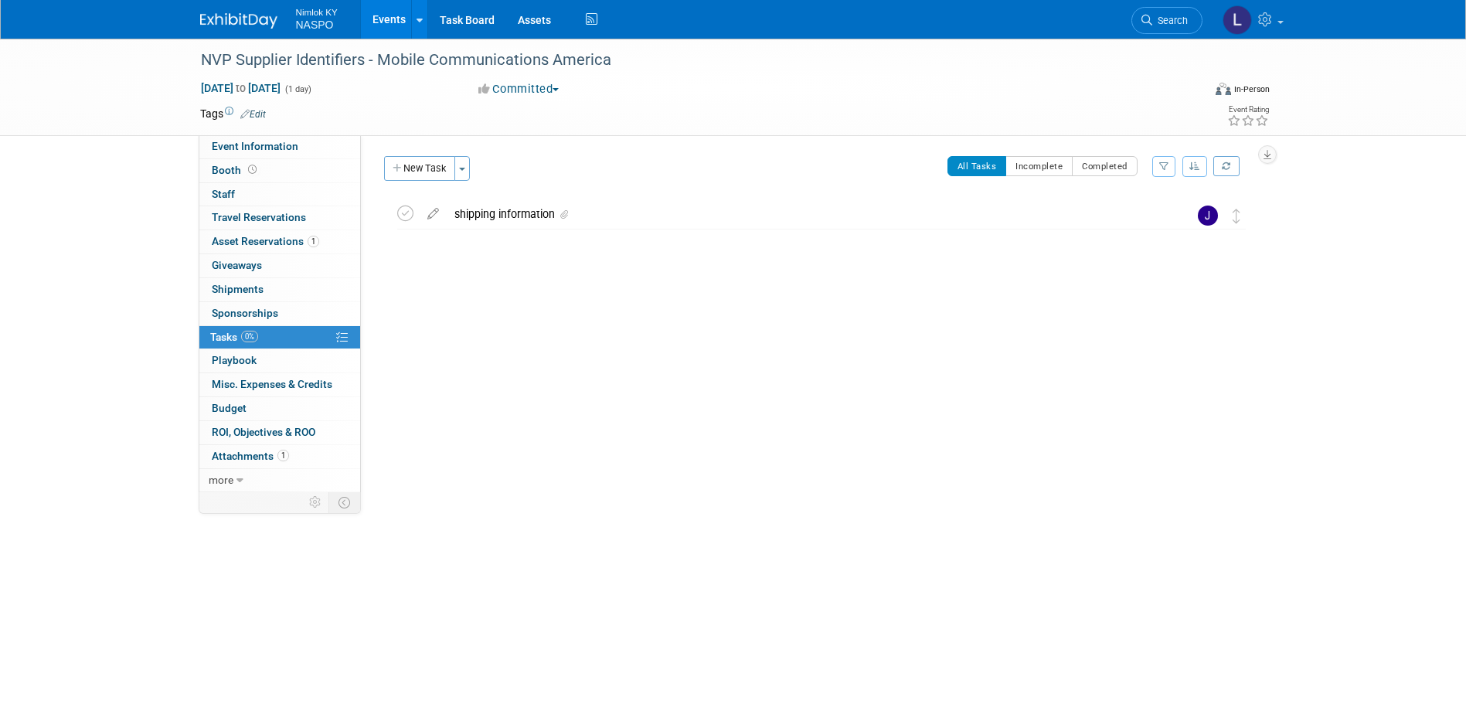
click at [385, 24] on link "Events" at bounding box center [389, 19] width 56 height 39
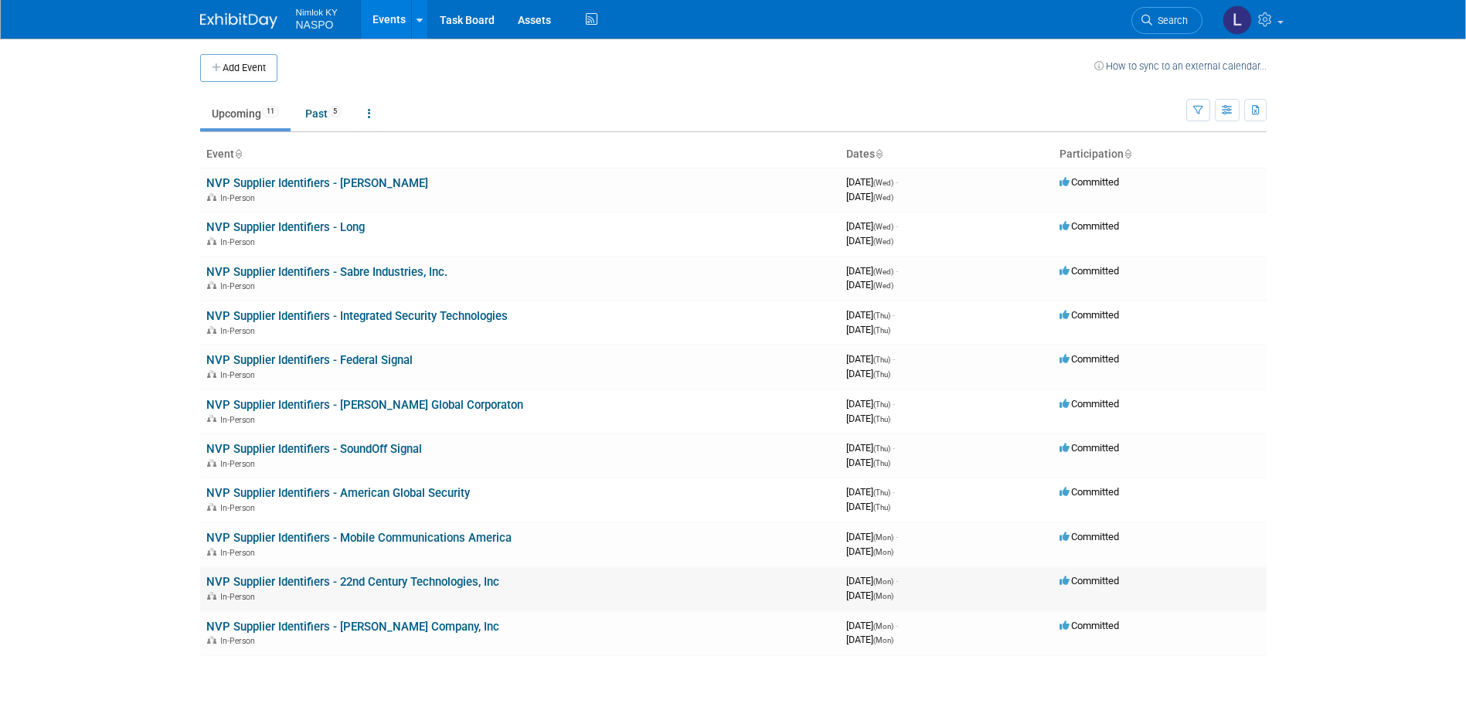
click at [349, 580] on link "NVP Supplier Identifiers - 22nd Century Technologies, Inc" at bounding box center [352, 582] width 293 height 14
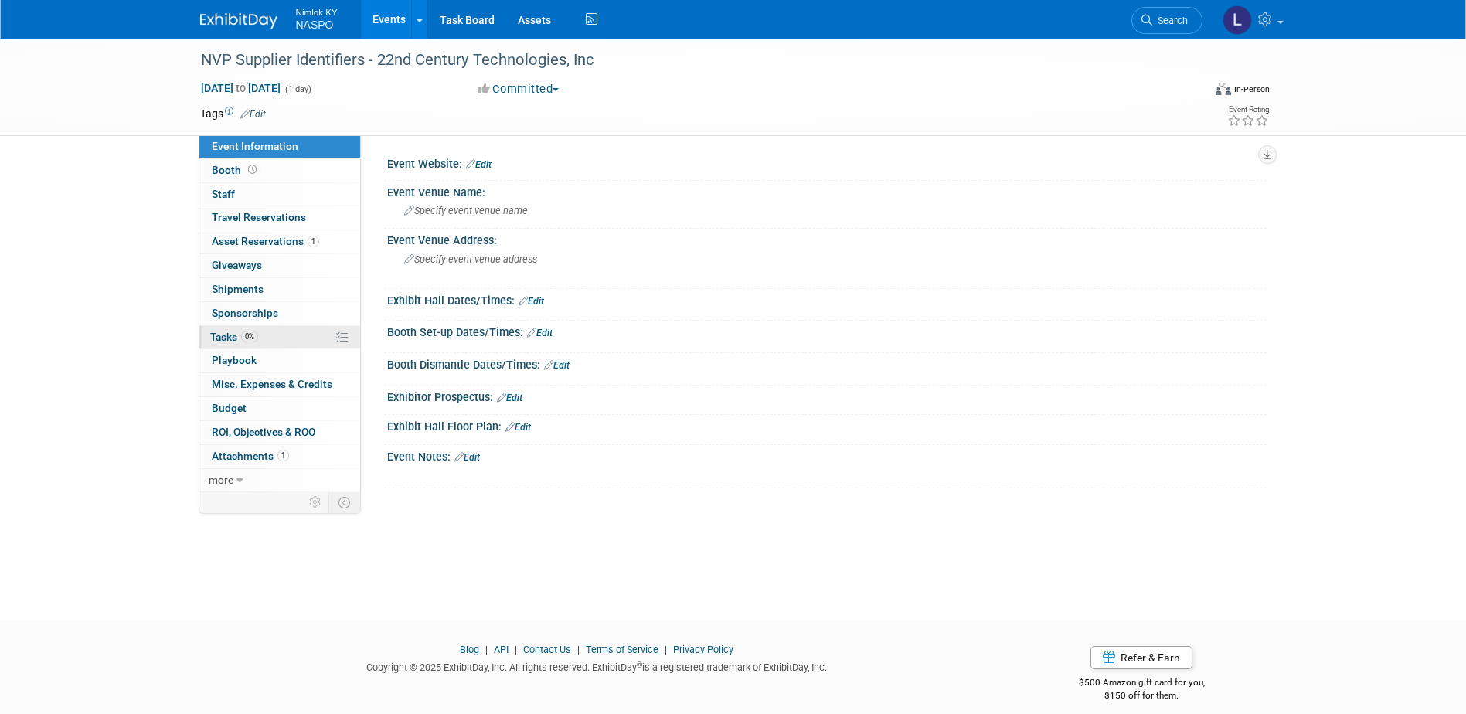
click at [229, 338] on span "Tasks 0%" at bounding box center [234, 337] width 48 height 12
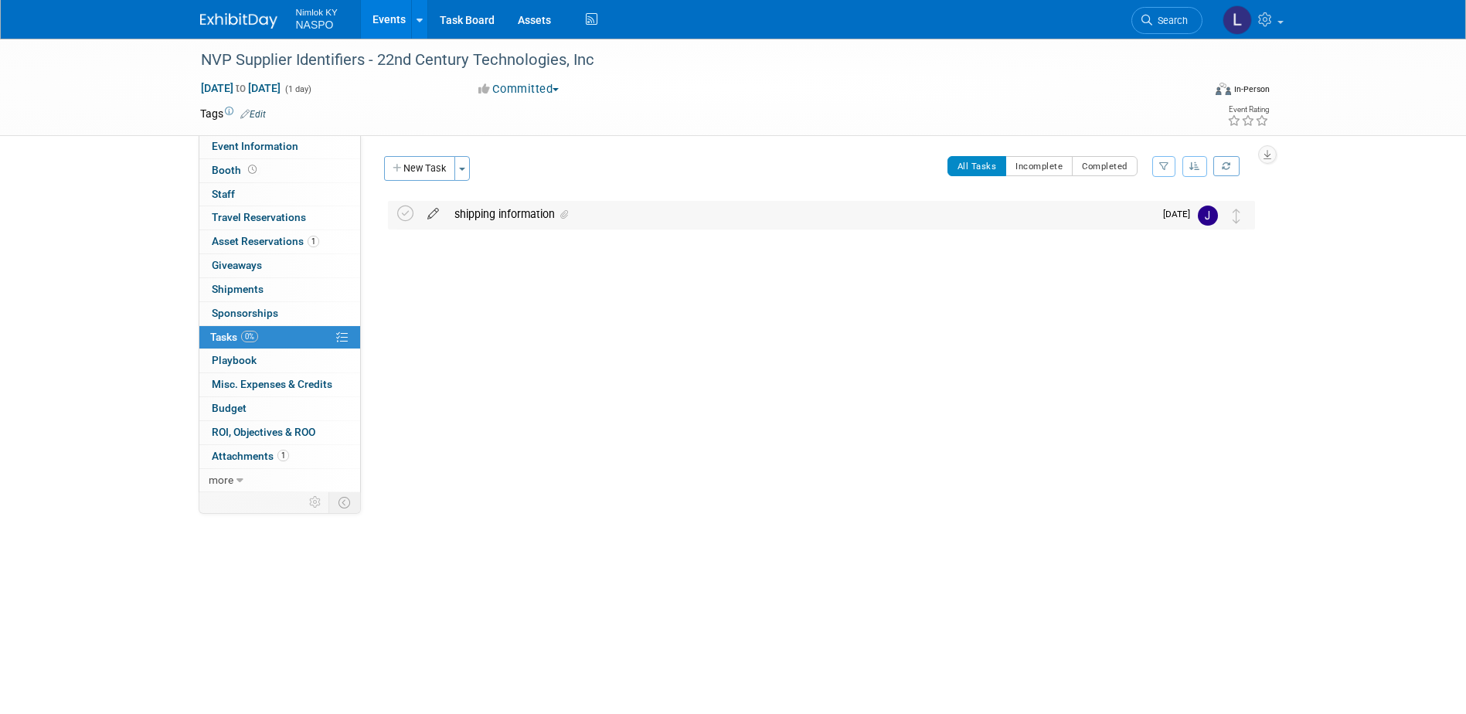
click at [433, 217] on icon at bounding box center [433, 210] width 27 height 19
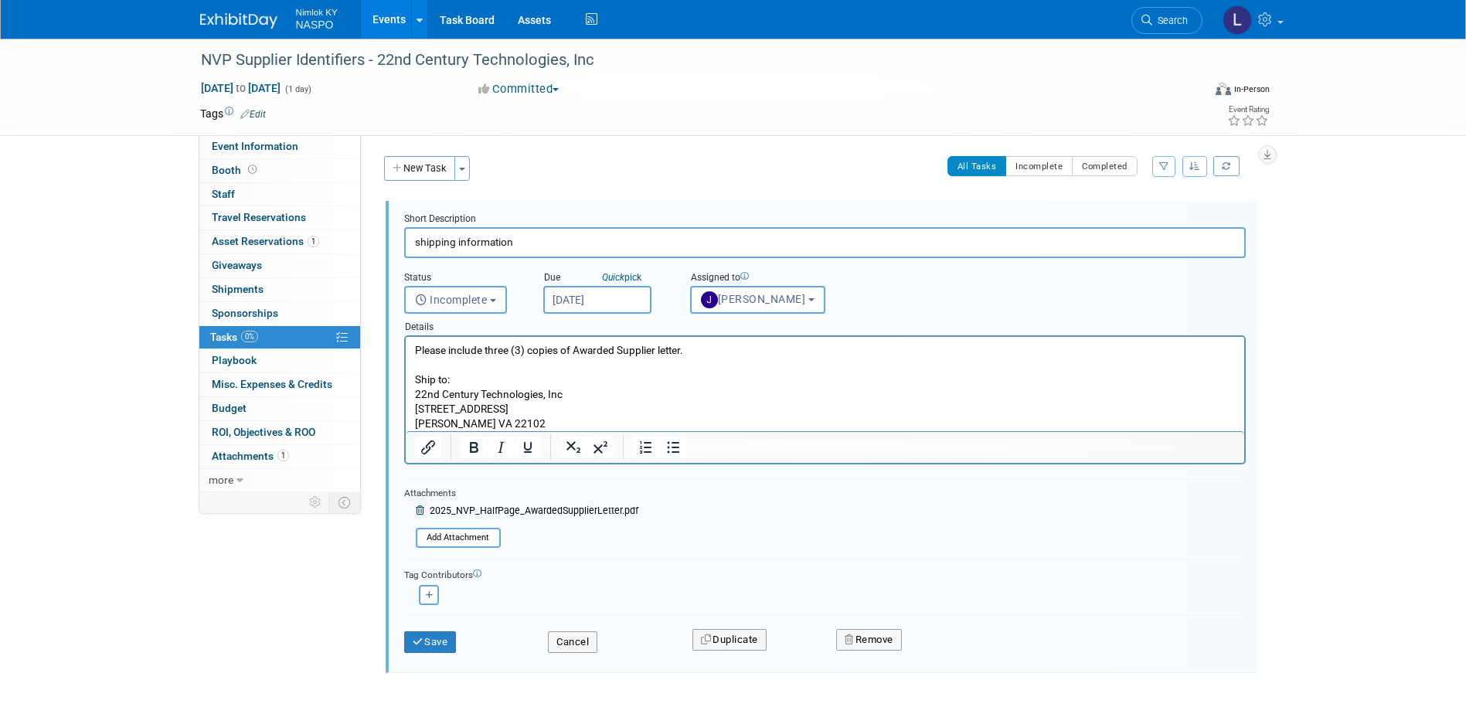
click at [573, 389] on p "Please include three (3) copies of Awarded Supplier letter. Ship to: 22nd Centu…" at bounding box center [824, 387] width 821 height 88
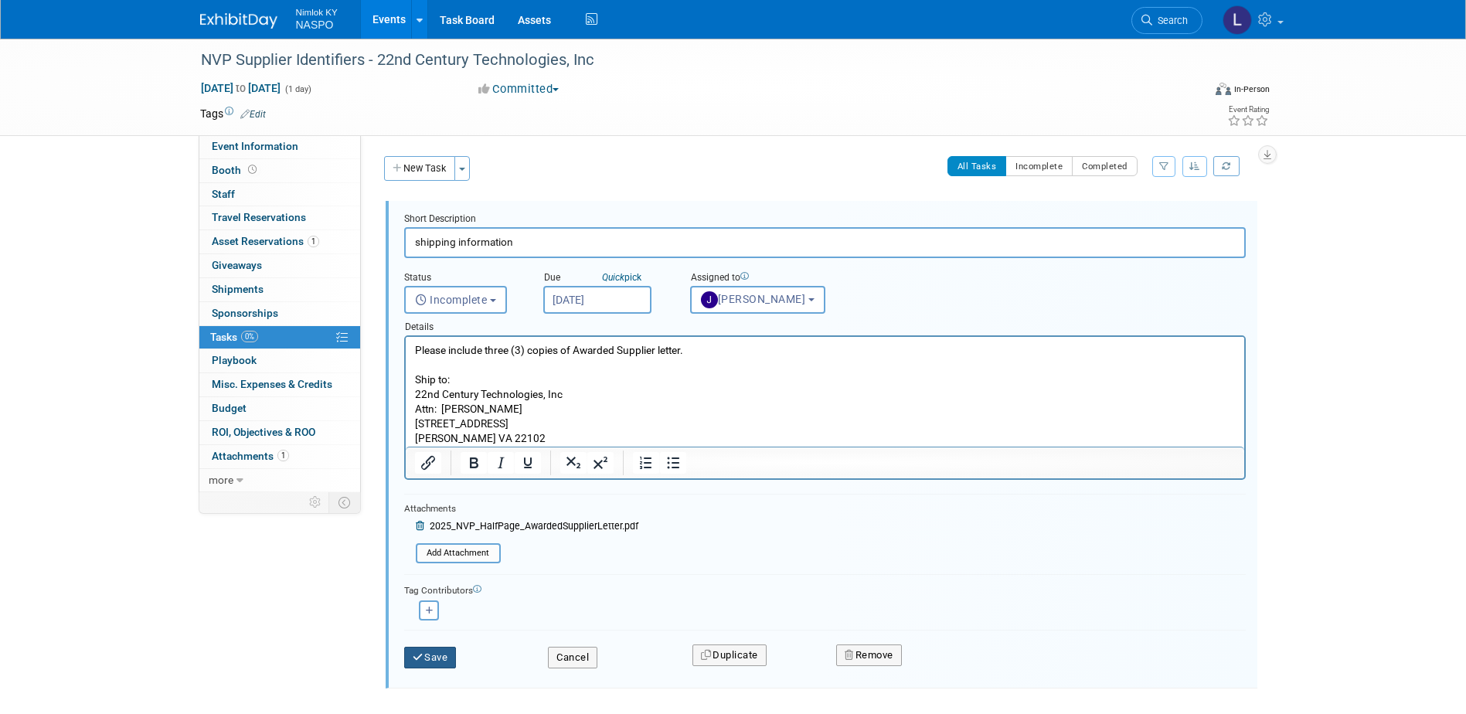
click at [436, 655] on button "Save" at bounding box center [430, 658] width 53 height 22
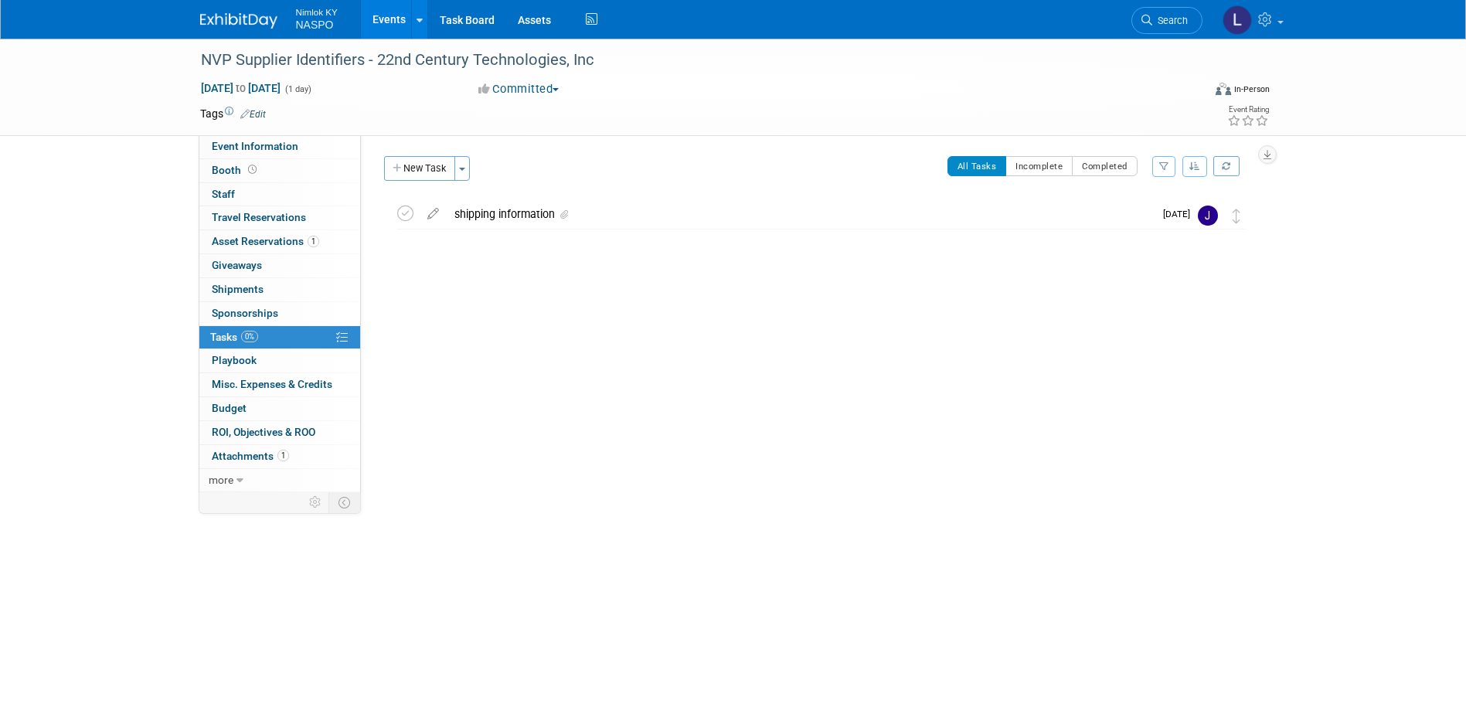
click at [389, 13] on link "Events" at bounding box center [389, 19] width 56 height 39
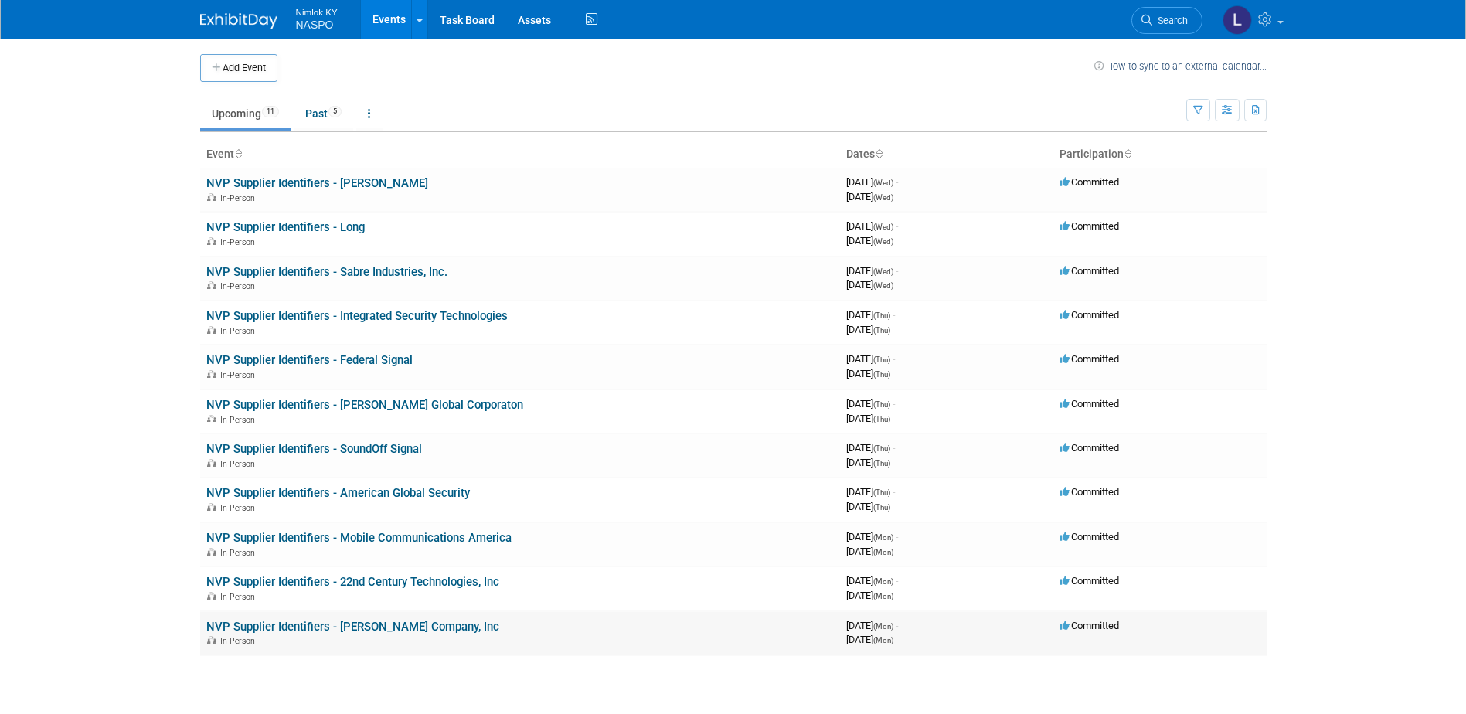
click at [281, 621] on link "NVP Supplier Identifiers - [PERSON_NAME] Company, Inc" at bounding box center [352, 627] width 293 height 14
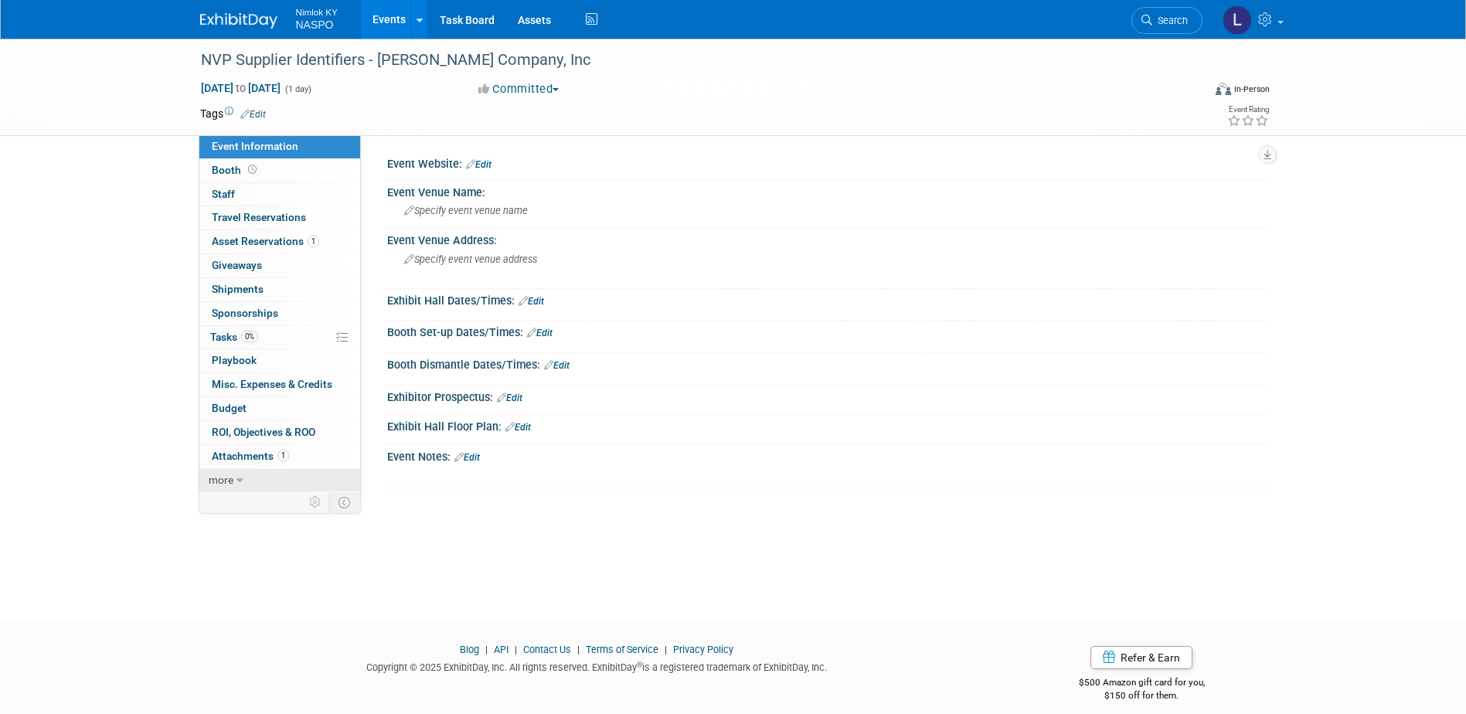
click at [234, 478] on link "more" at bounding box center [279, 480] width 161 height 23
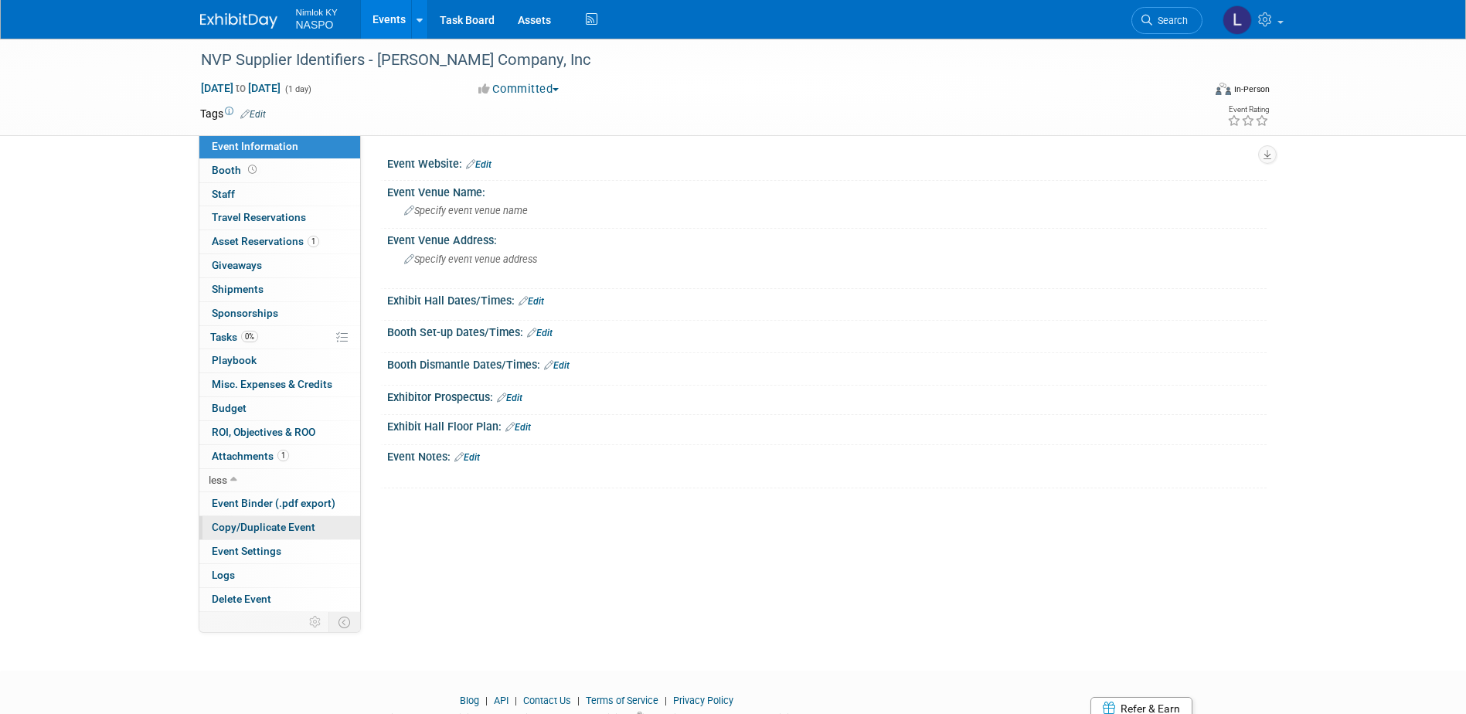
click at [230, 527] on span "Copy/Duplicate Event" at bounding box center [264, 527] width 104 height 12
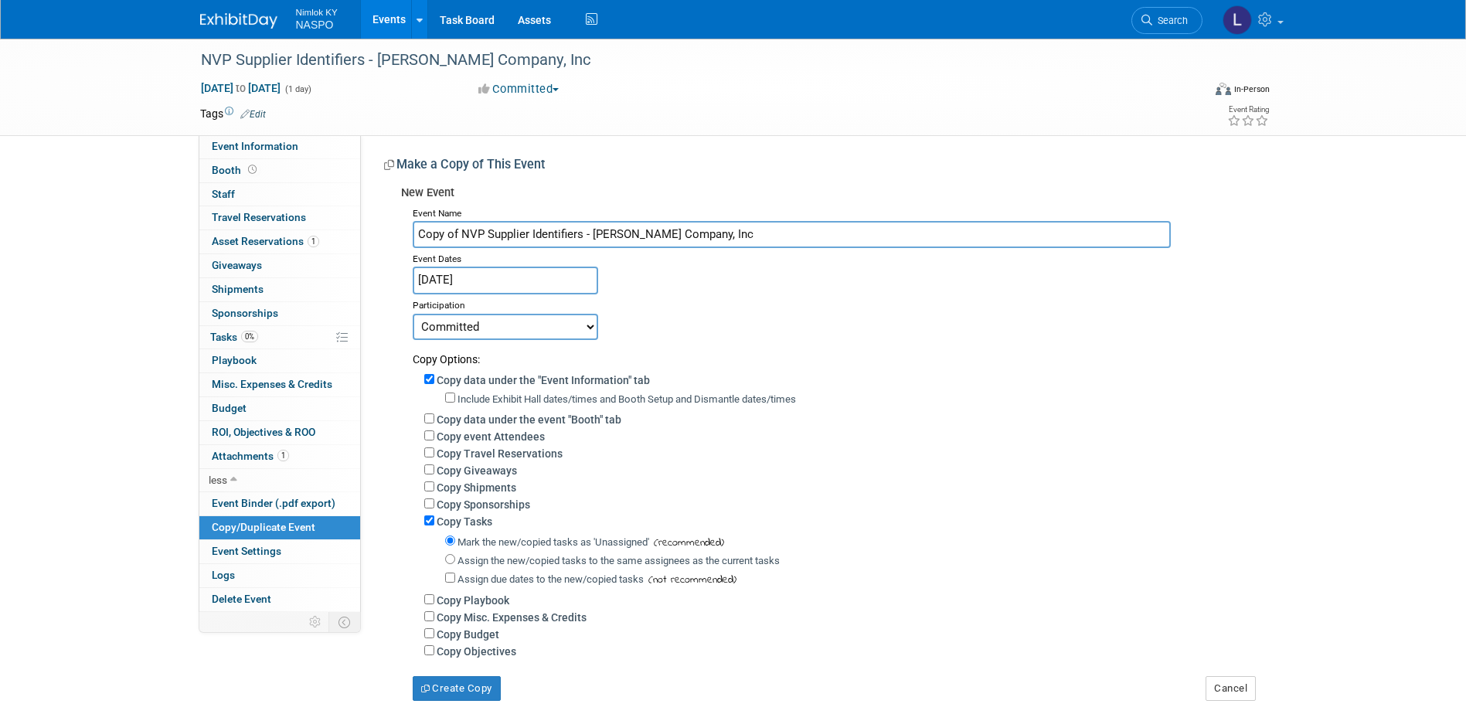
drag, startPoint x: 462, startPoint y: 233, endPoint x: 403, endPoint y: 239, distance: 59.8
click at [403, 239] on div "Event Name Copy of NVP Supplier Identifiers - Bob Barker Company, Inc Event Dat…" at bounding box center [828, 451] width 854 height 498
drag, startPoint x: 682, startPoint y: 231, endPoint x: 549, endPoint y: 235, distance: 133.0
click at [549, 235] on input "NVP Supplier Identifiers - [PERSON_NAME] Company, Inc" at bounding box center [792, 234] width 758 height 27
paste input "American Power Systems"
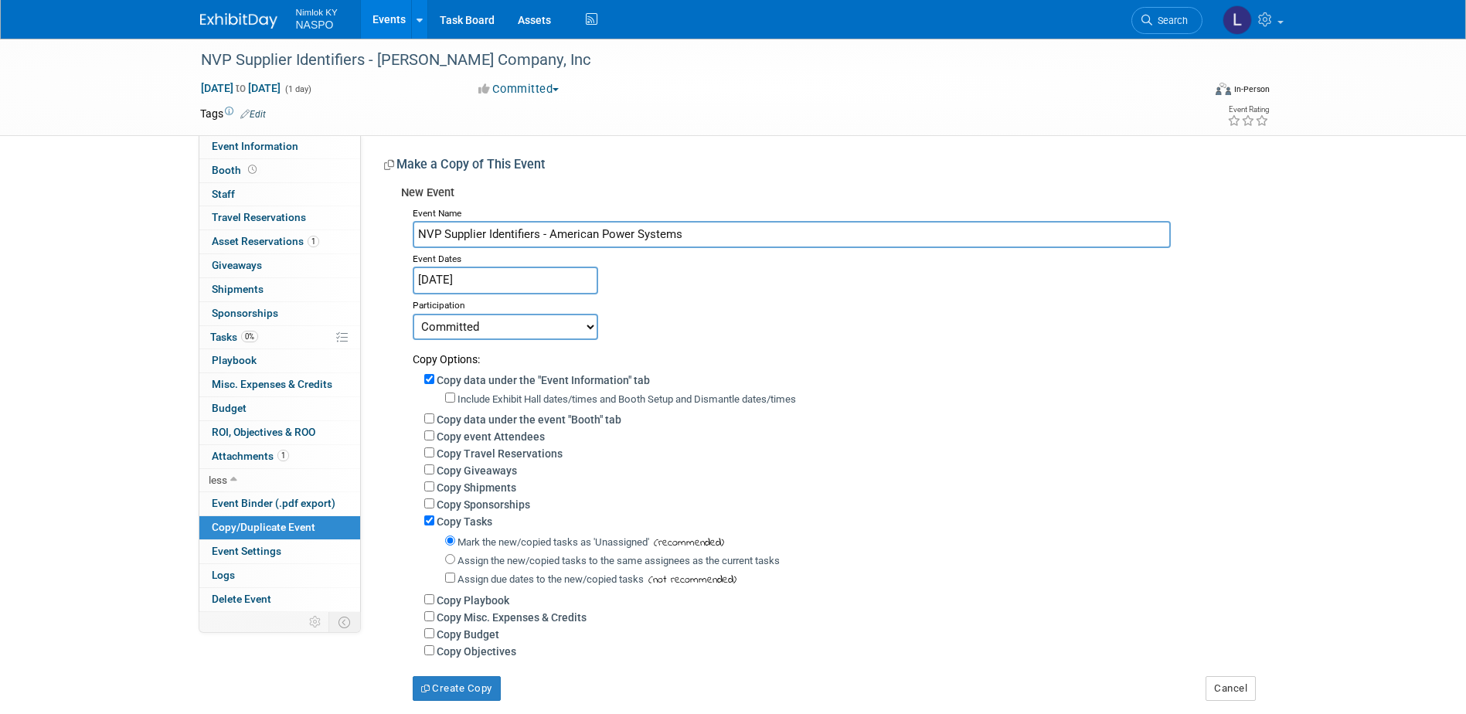
type input "NVP Supplier Identifiers - American Power Systems"
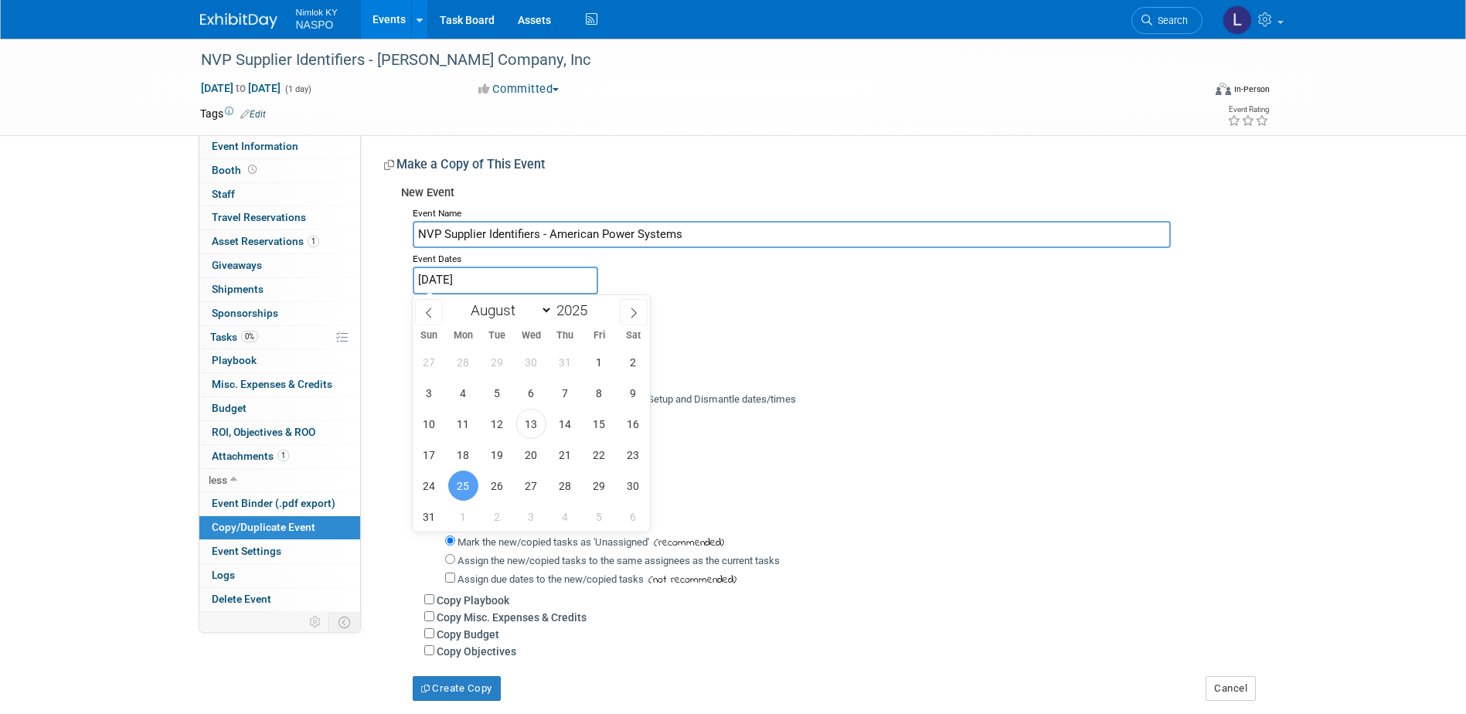
click at [480, 278] on input "[DATE]" at bounding box center [505, 280] width 185 height 27
click at [462, 482] on span "25" at bounding box center [463, 486] width 30 height 30
type input "Aug 25, 2025"
click at [460, 486] on span "25" at bounding box center [463, 486] width 30 height 30
click at [460, 486] on label "Copy Shipments" at bounding box center [477, 487] width 80 height 12
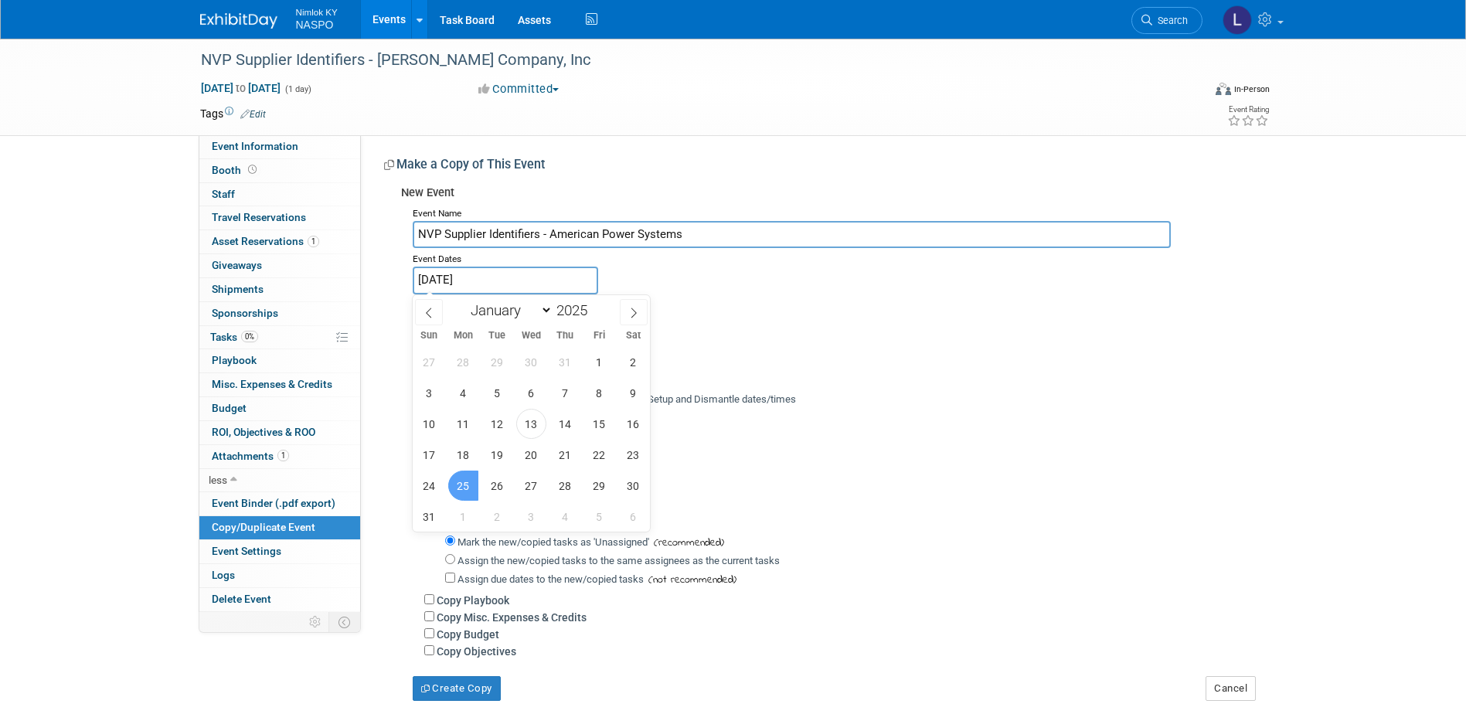
click at [434, 486] on input "Copy Shipments" at bounding box center [429, 486] width 10 height 10
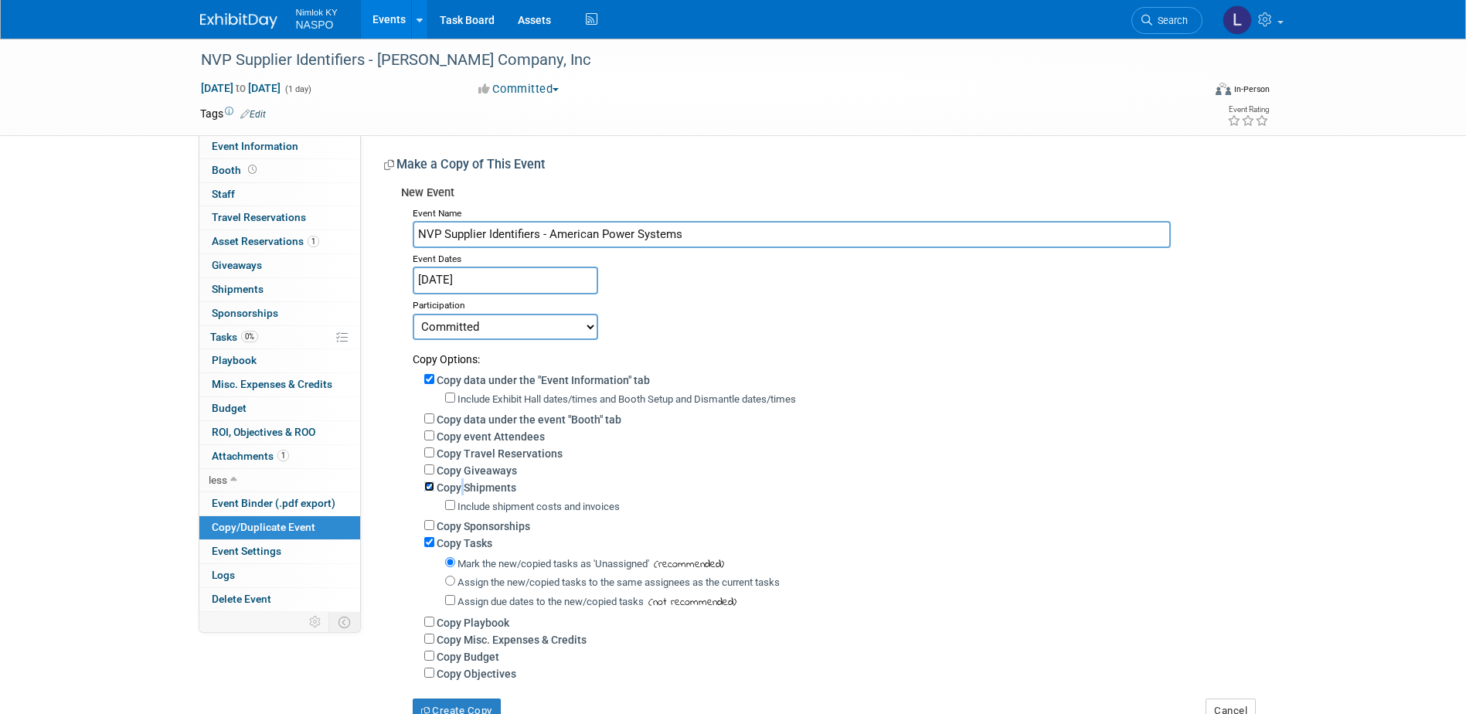
click at [432, 488] on input "Copy Shipments" at bounding box center [429, 486] width 10 height 10
checkbox input "false"
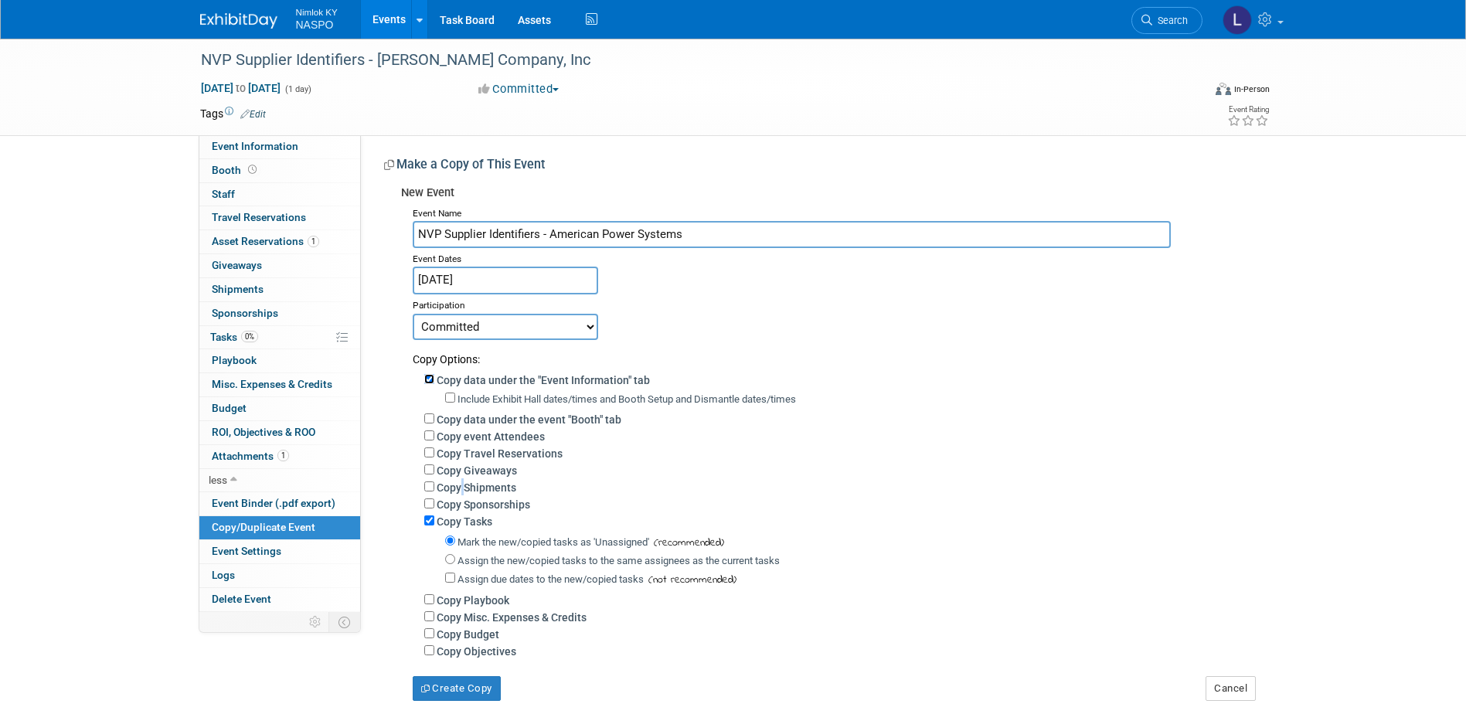
click at [425, 381] on input "Copy data under the "Event Information" tab" at bounding box center [429, 379] width 10 height 10
checkbox input "false"
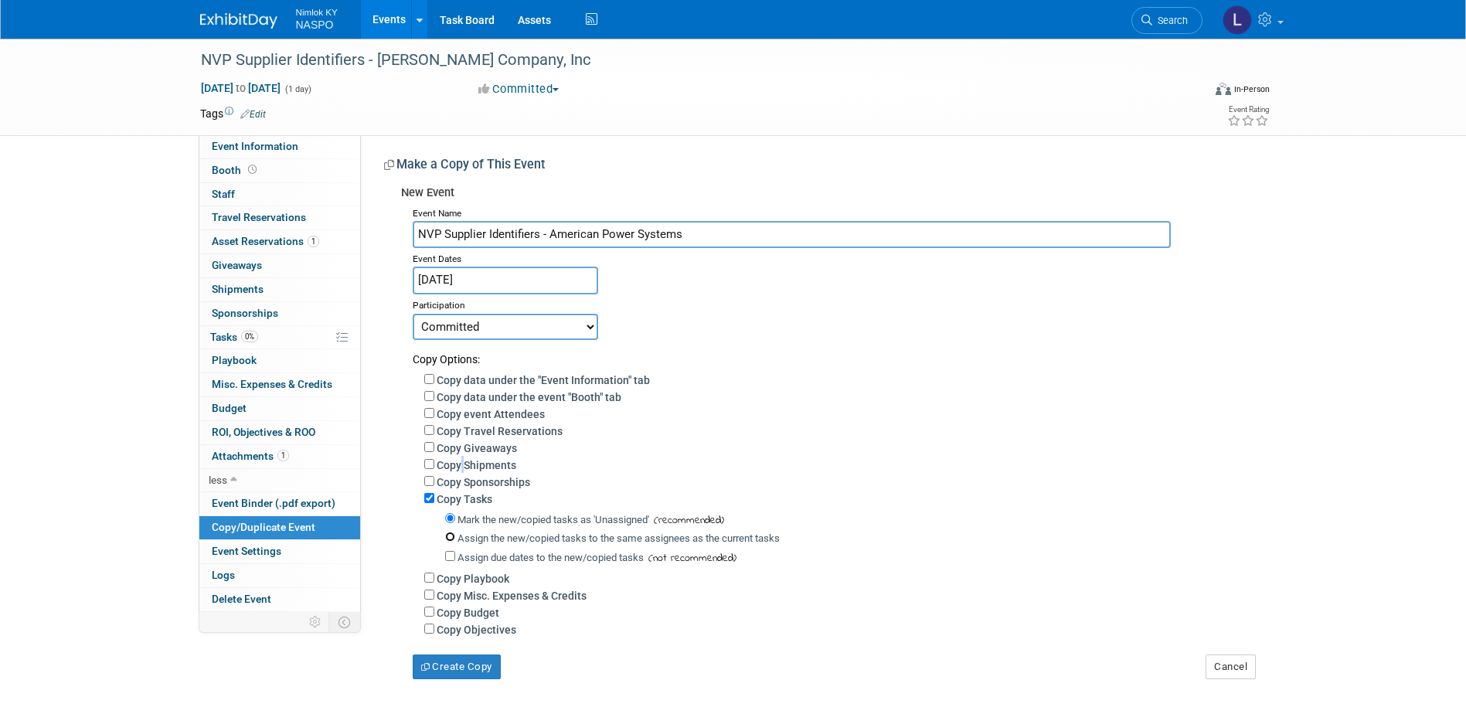
click at [448, 537] on input "Assign the new/copied tasks to the same assignees as the current tasks" at bounding box center [450, 537] width 10 height 10
radio input "true"
click at [444, 674] on button "Create Copy" at bounding box center [457, 667] width 88 height 25
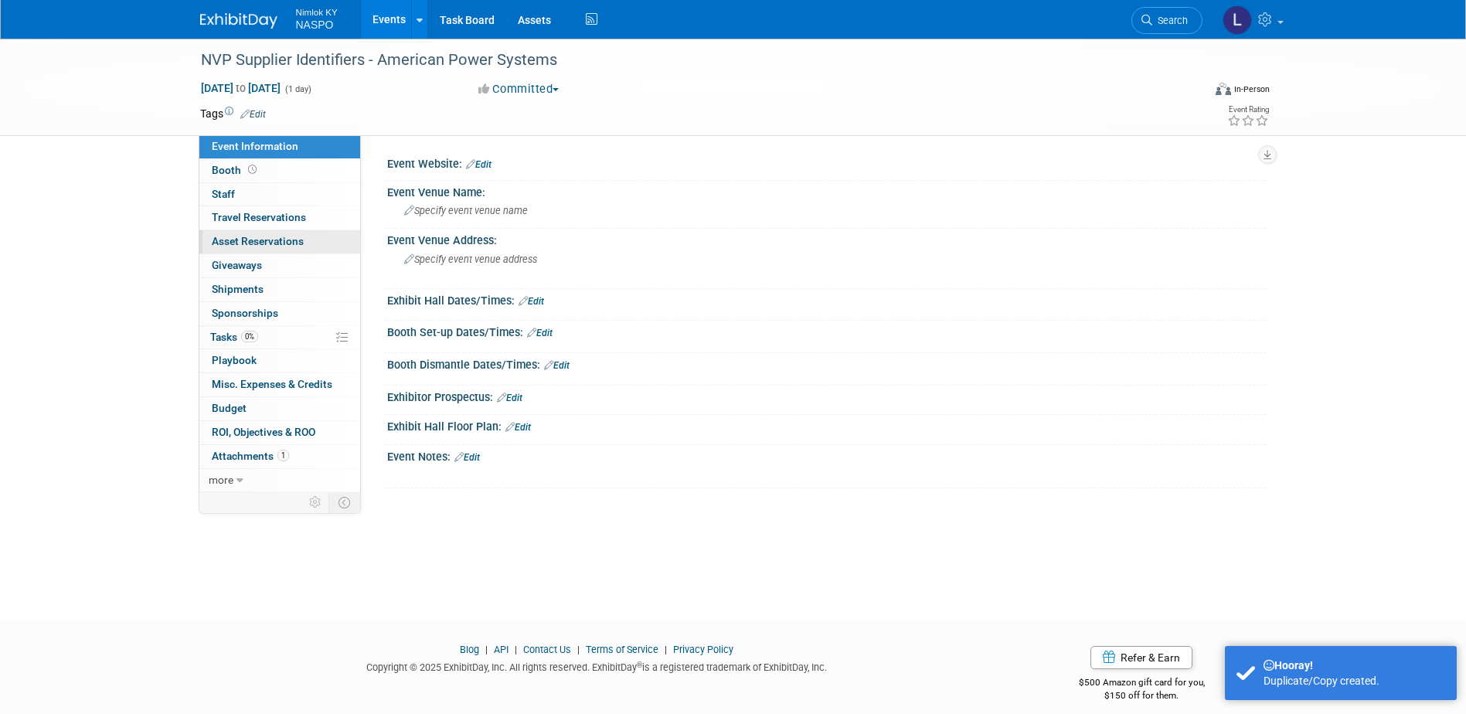
click at [238, 239] on span "Asset Reservations 0" at bounding box center [258, 241] width 92 height 12
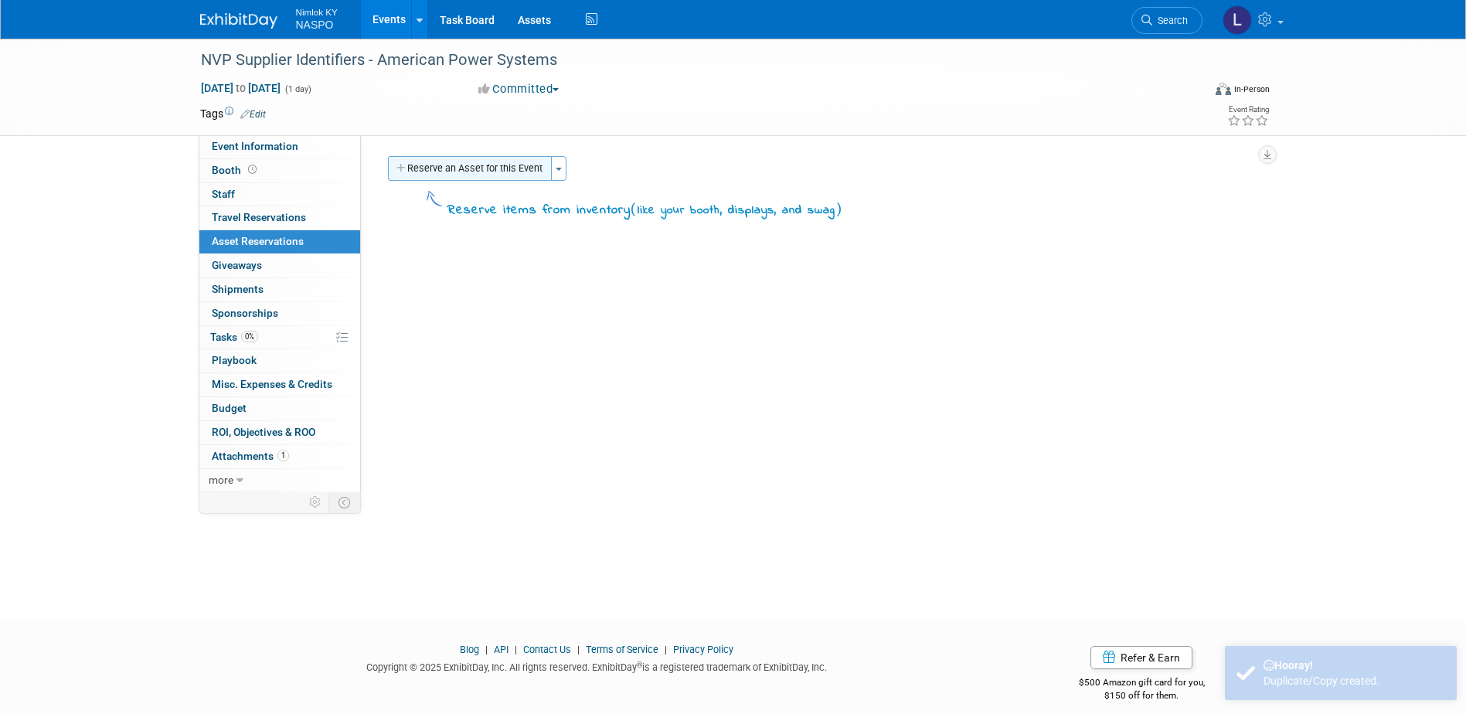
click at [424, 165] on button "Reserve an Asset for this Event" at bounding box center [470, 168] width 164 height 25
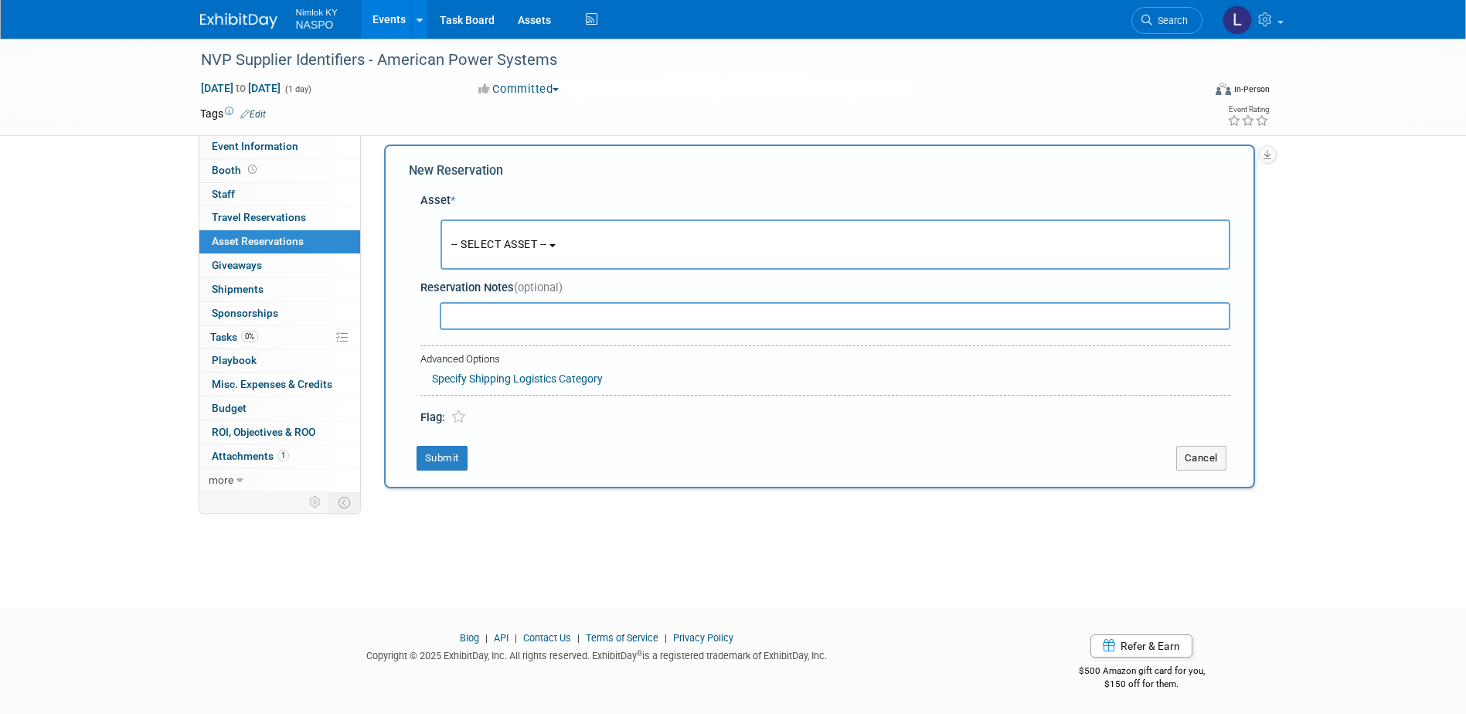
scroll to position [14, 0]
click at [475, 240] on span "-- SELECT ASSET --" at bounding box center [499, 242] width 96 height 12
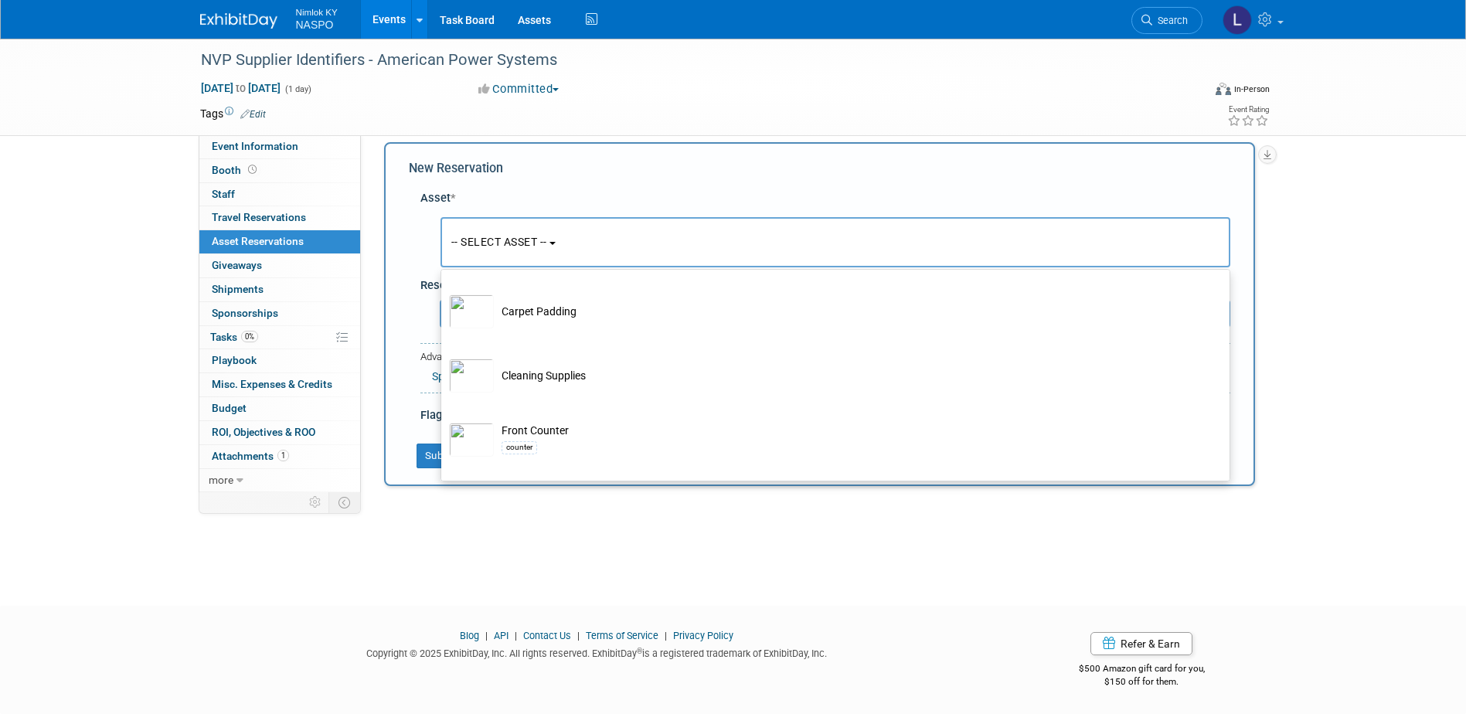
scroll to position [464, 0]
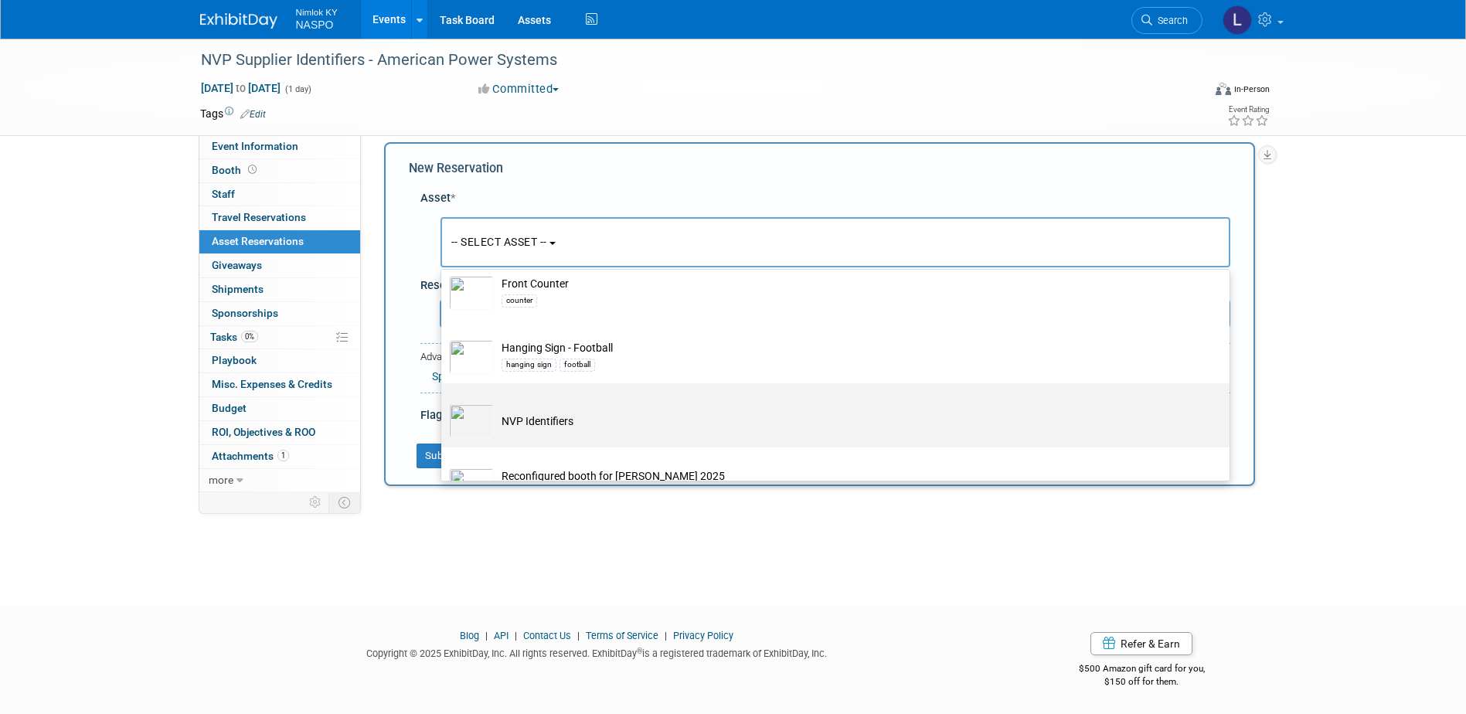
click at [508, 423] on td "NVP Identifiers" at bounding box center [846, 421] width 705 height 34
click at [444, 402] on input "NVP Identifiers" at bounding box center [439, 397] width 10 height 10
select select "10722420"
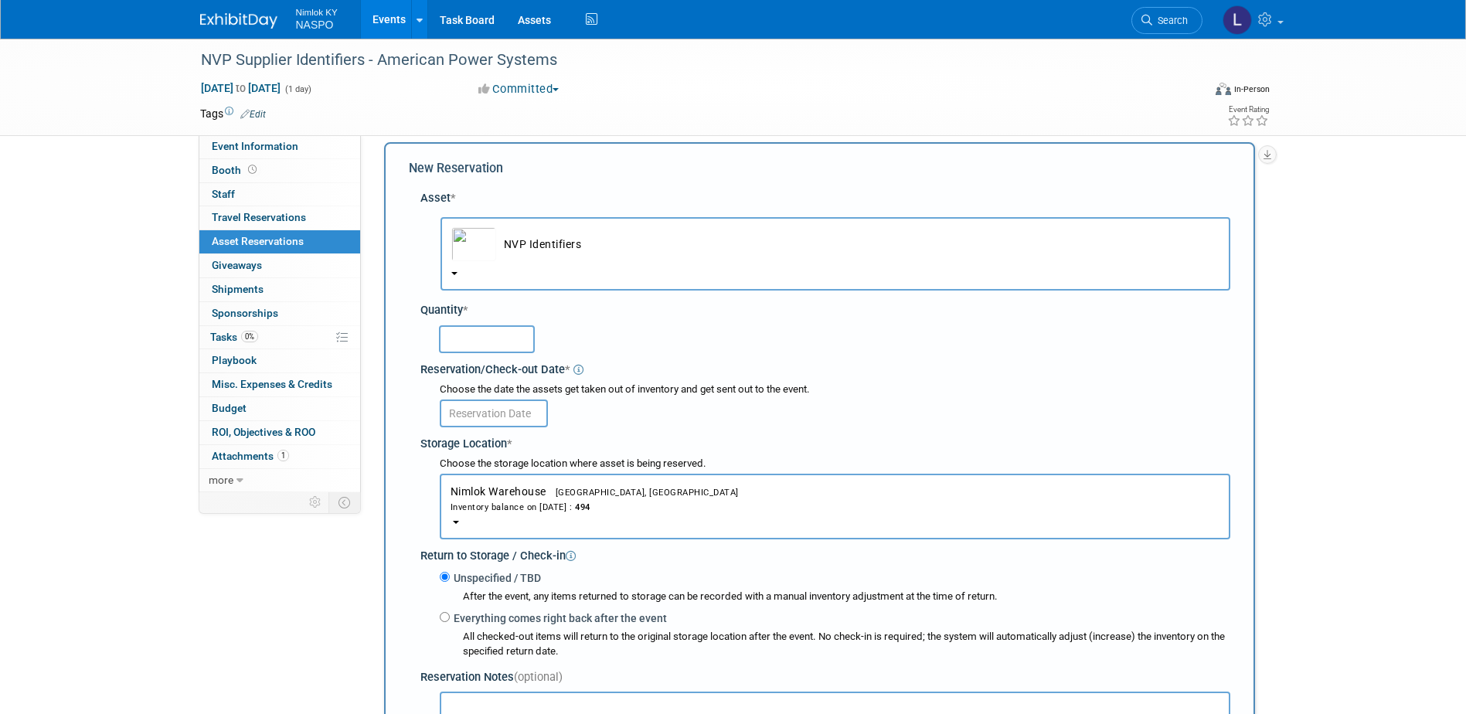
click at [458, 346] on input "text" at bounding box center [487, 339] width 96 height 28
type input "5"
click at [475, 415] on input "text" at bounding box center [494, 414] width 108 height 28
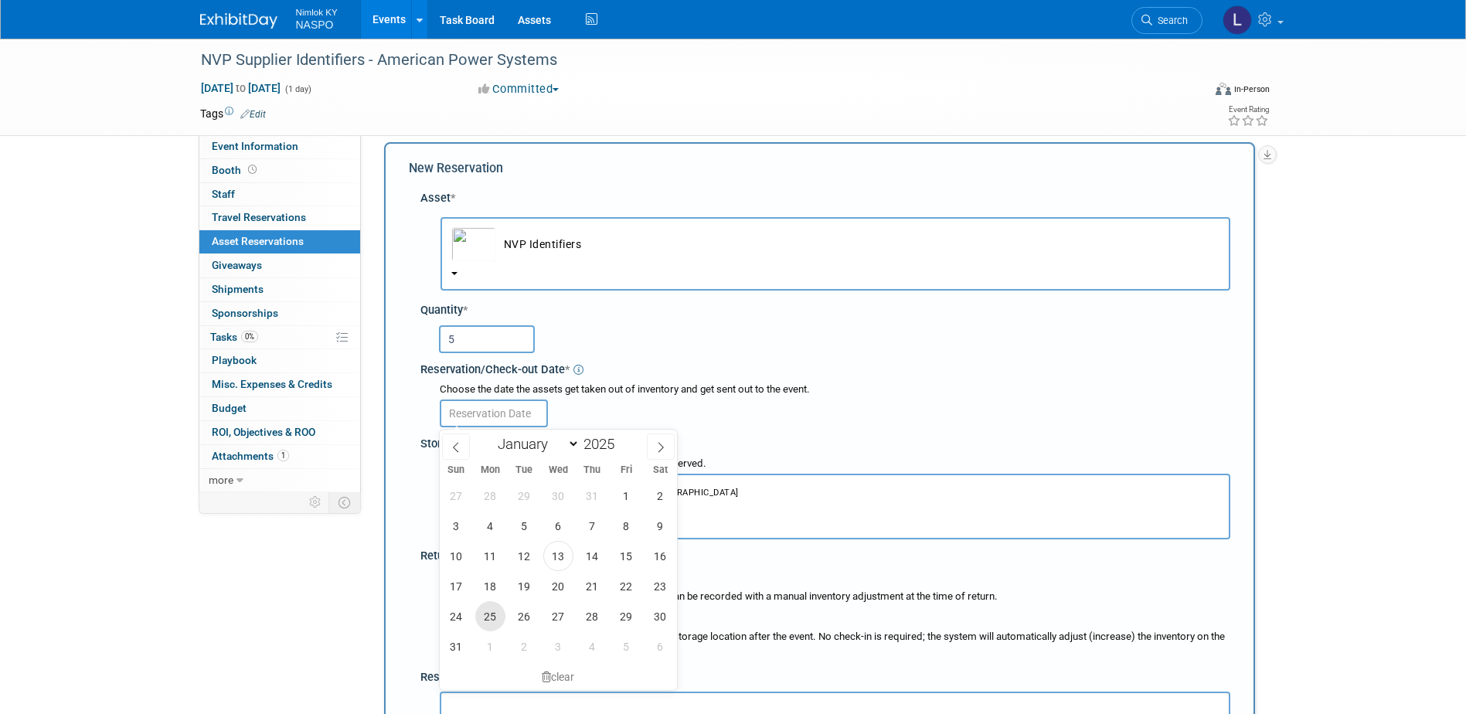
click at [493, 609] on span "25" at bounding box center [490, 616] width 30 height 30
type input "[DATE]"
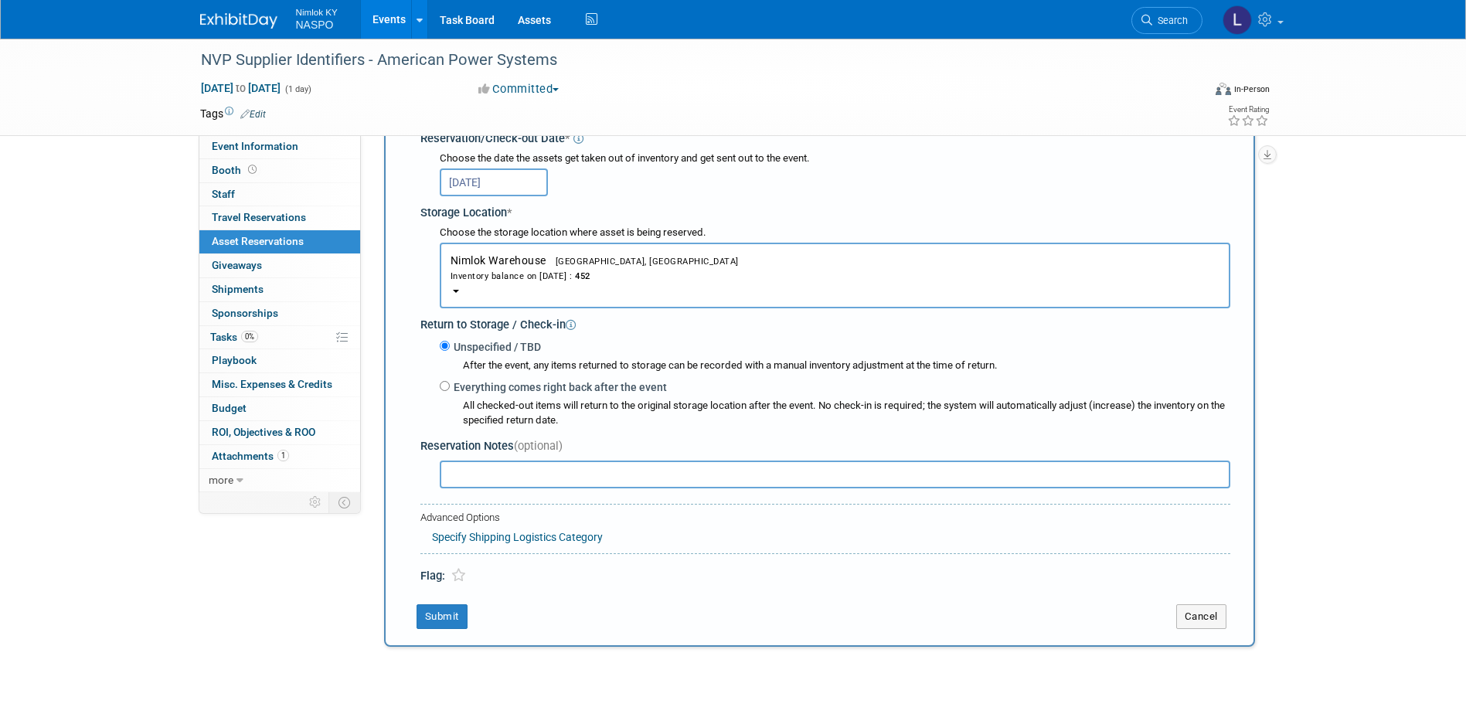
scroll to position [246, 0]
click at [442, 613] on button "Submit" at bounding box center [442, 616] width 51 height 25
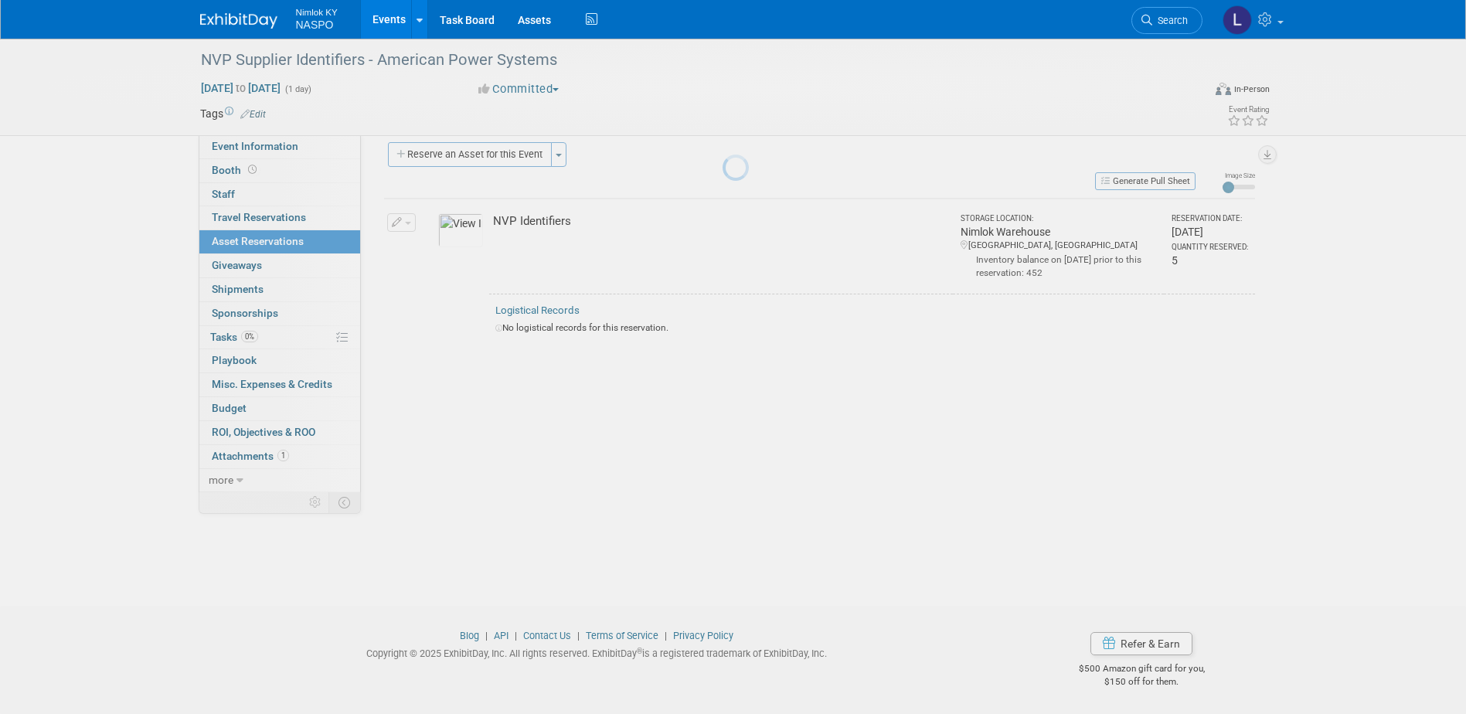
scroll to position [14, 0]
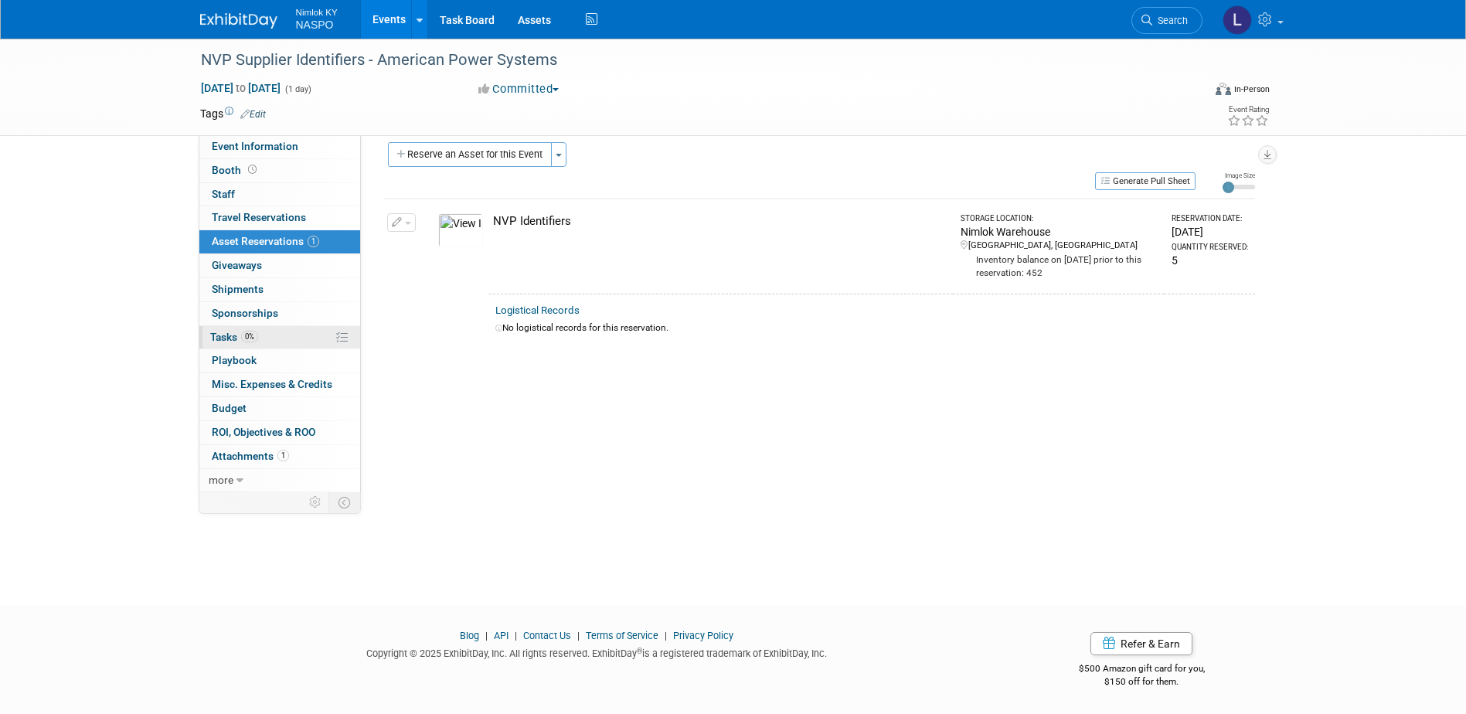
click at [223, 340] on span "Tasks 0%" at bounding box center [234, 337] width 48 height 12
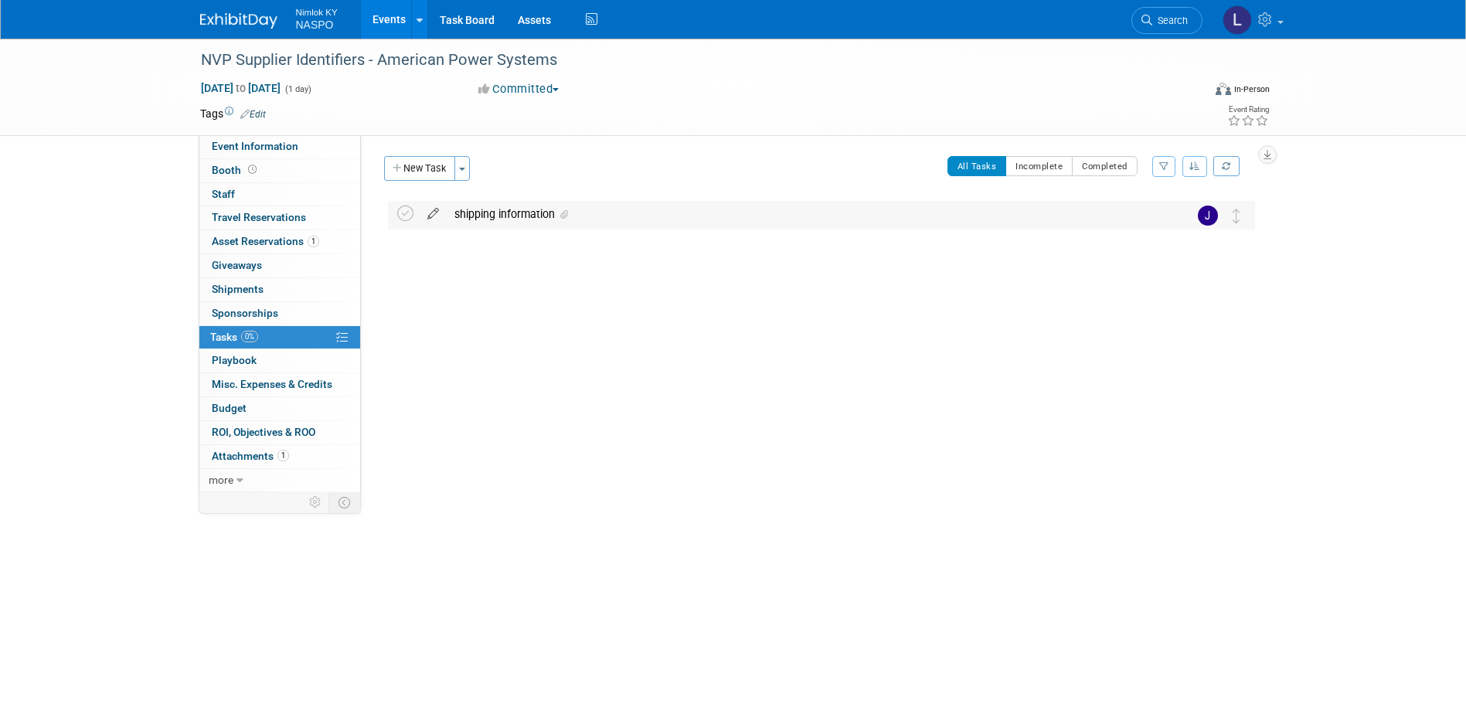
click at [431, 211] on icon at bounding box center [433, 210] width 27 height 19
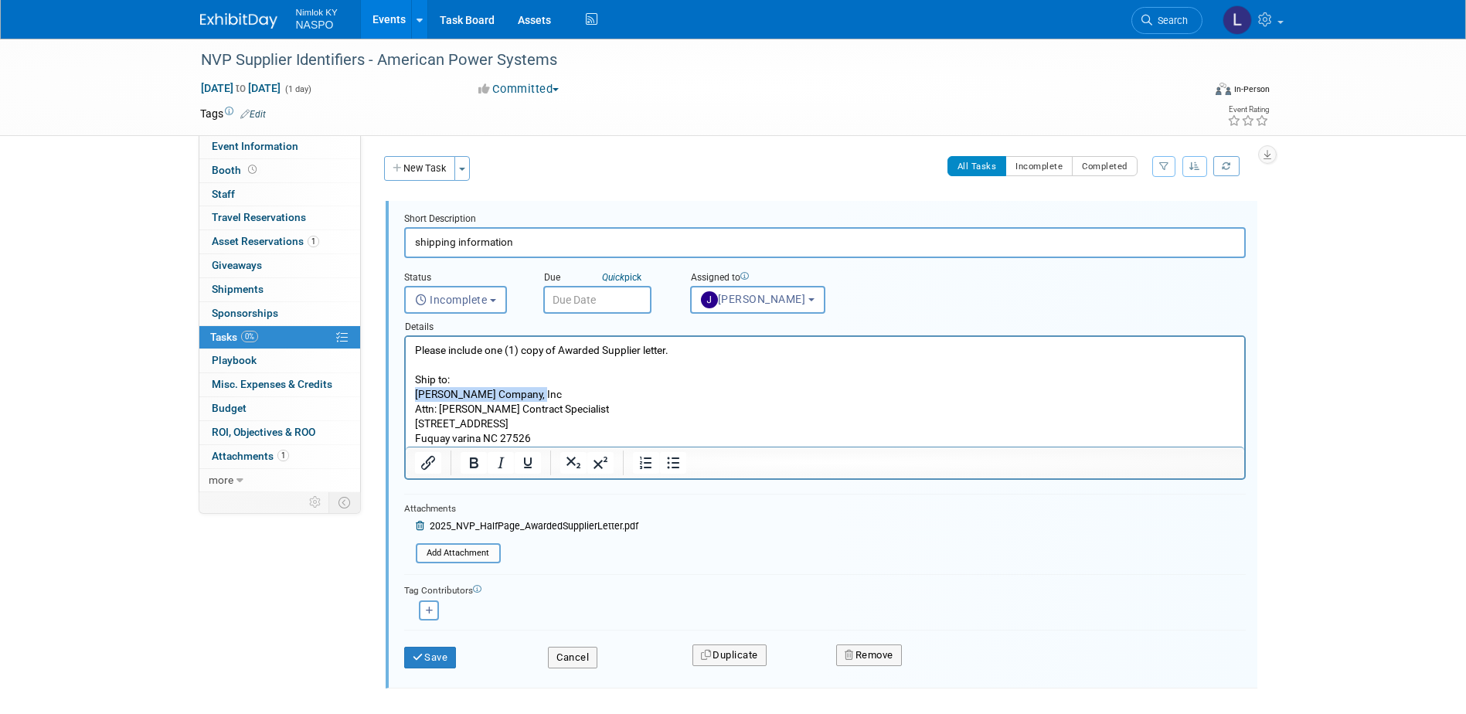
drag, startPoint x: 533, startPoint y: 393, endPoint x: 417, endPoint y: 391, distance: 116.7
click at [417, 391] on p "Please include one (1) copy of Awarded Supplier letter. Ship to: [PERSON_NAME] …" at bounding box center [824, 395] width 821 height 104
drag, startPoint x: 532, startPoint y: 440, endPoint x: 413, endPoint y: 410, distance: 122.6
click at [414, 410] on p "Please include one (1) copy of Awarded Supplier letter. Ship to: American Power…" at bounding box center [824, 395] width 821 height 104
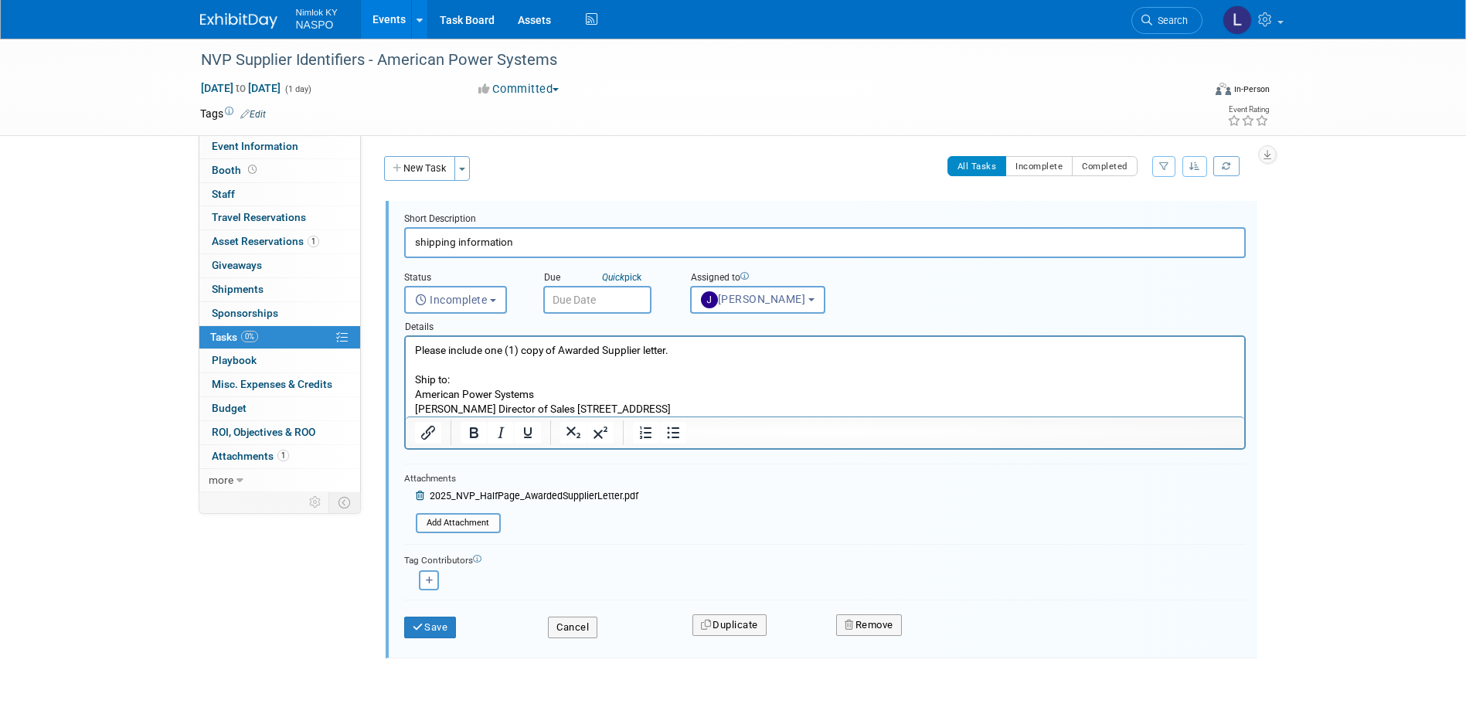
click at [417, 405] on p "Please include one (1) copy of Awarded Supplier letter. Ship to: American Power…" at bounding box center [824, 379] width 821 height 73
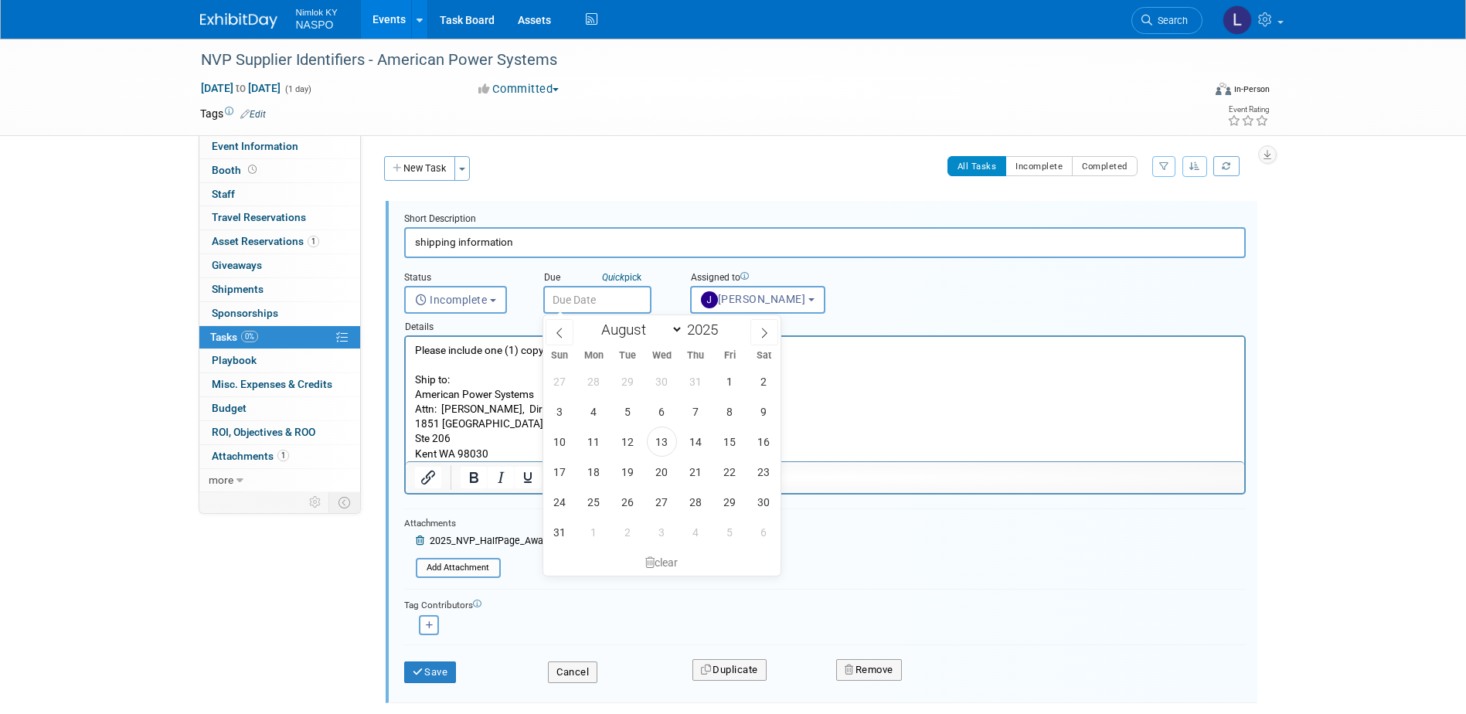
click at [571, 293] on input "text" at bounding box center [597, 300] width 108 height 28
click at [590, 496] on span "25" at bounding box center [594, 502] width 30 height 30
type input "[DATE]"
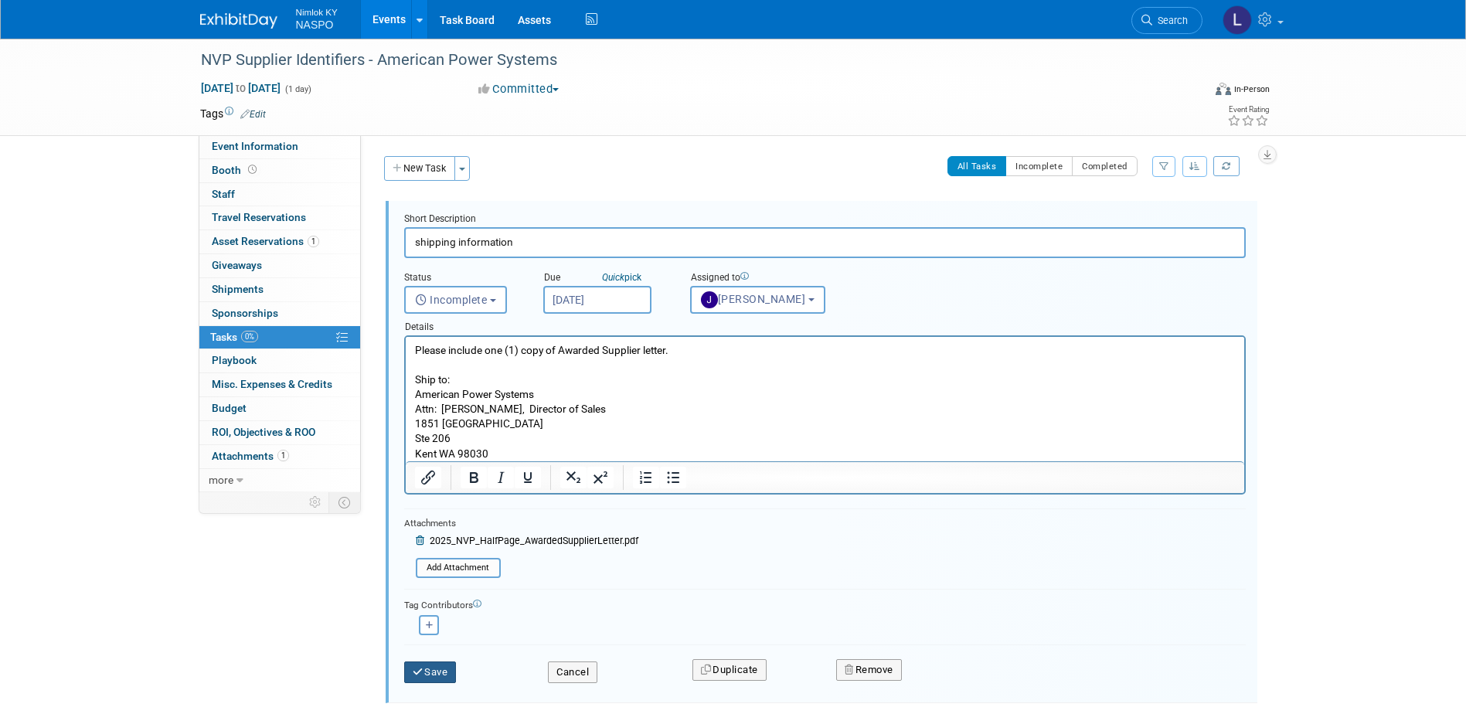
click at [430, 674] on button "Save" at bounding box center [430, 673] width 53 height 22
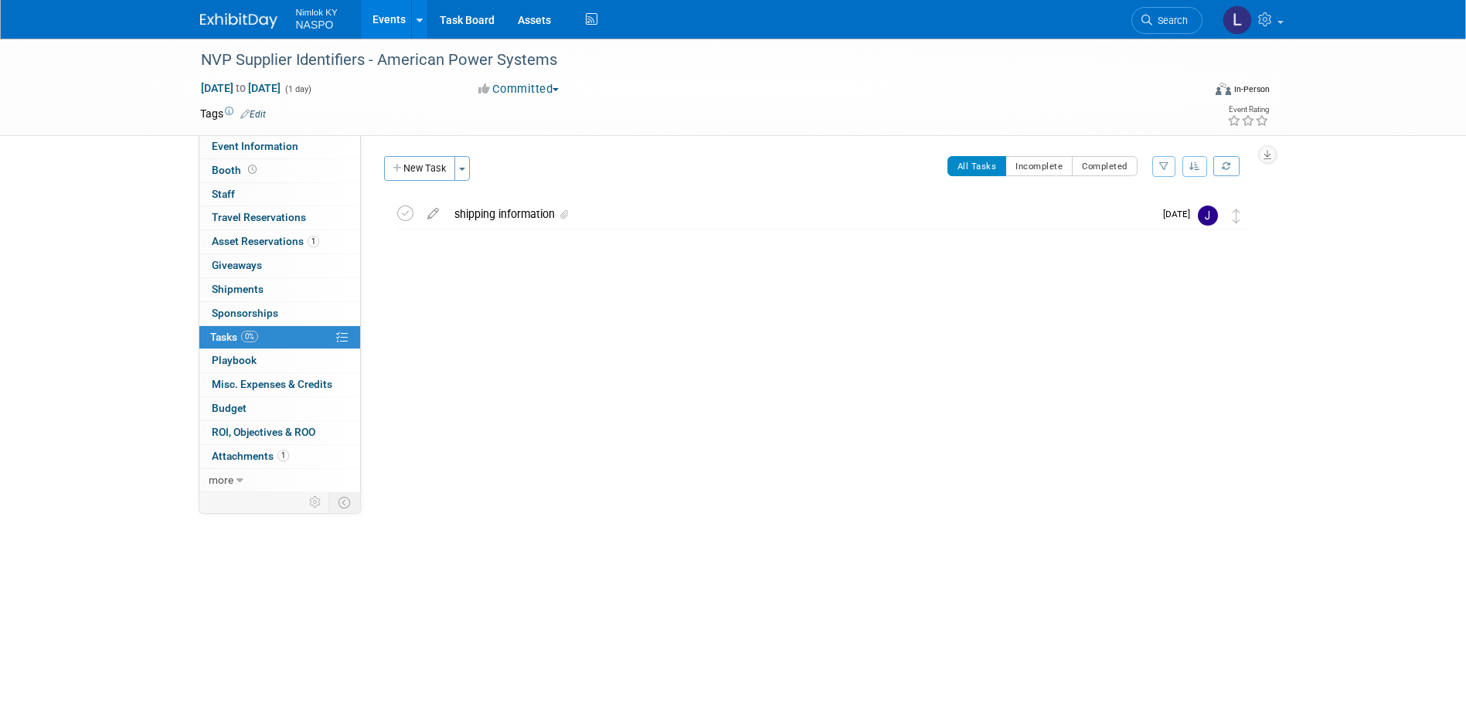
click at [383, 23] on link "Events" at bounding box center [389, 19] width 56 height 39
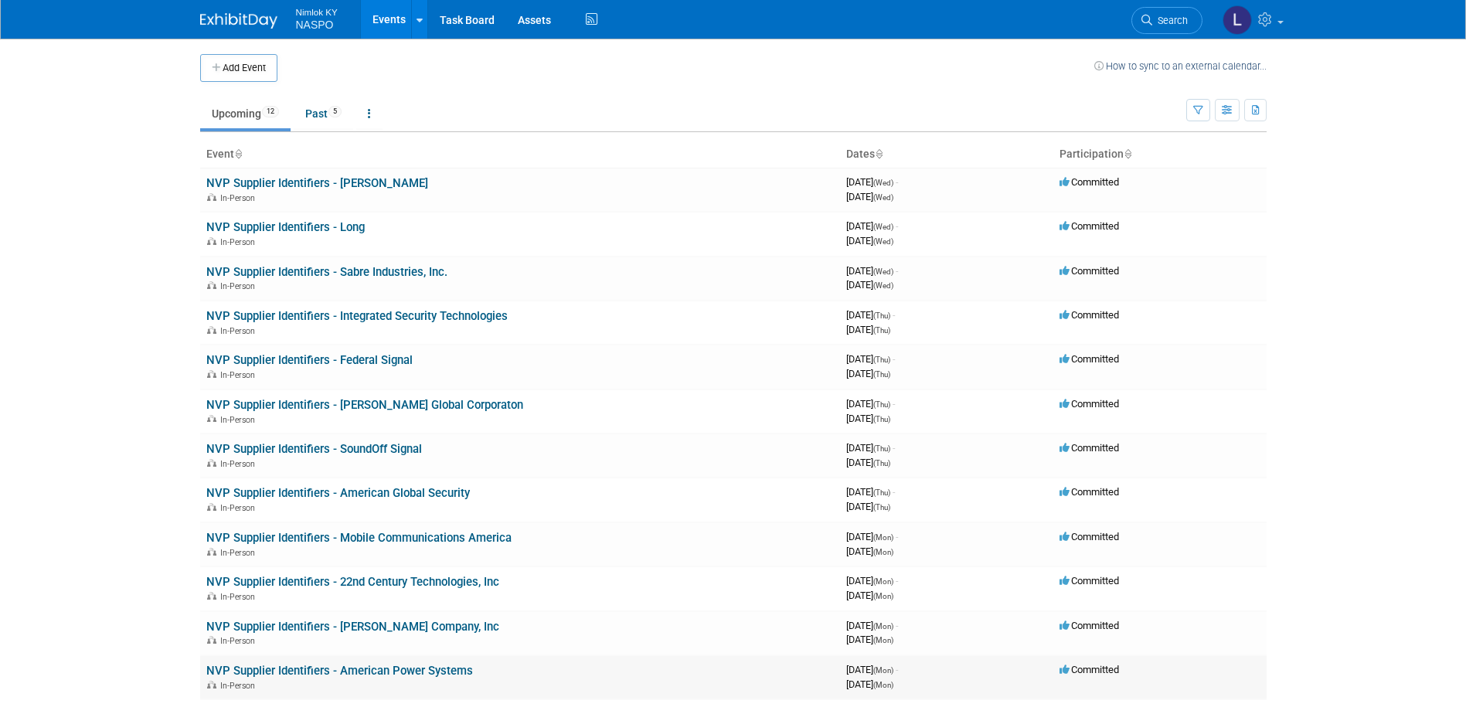
click at [284, 673] on link "NVP Supplier Identifiers - American Power Systems" at bounding box center [339, 671] width 267 height 14
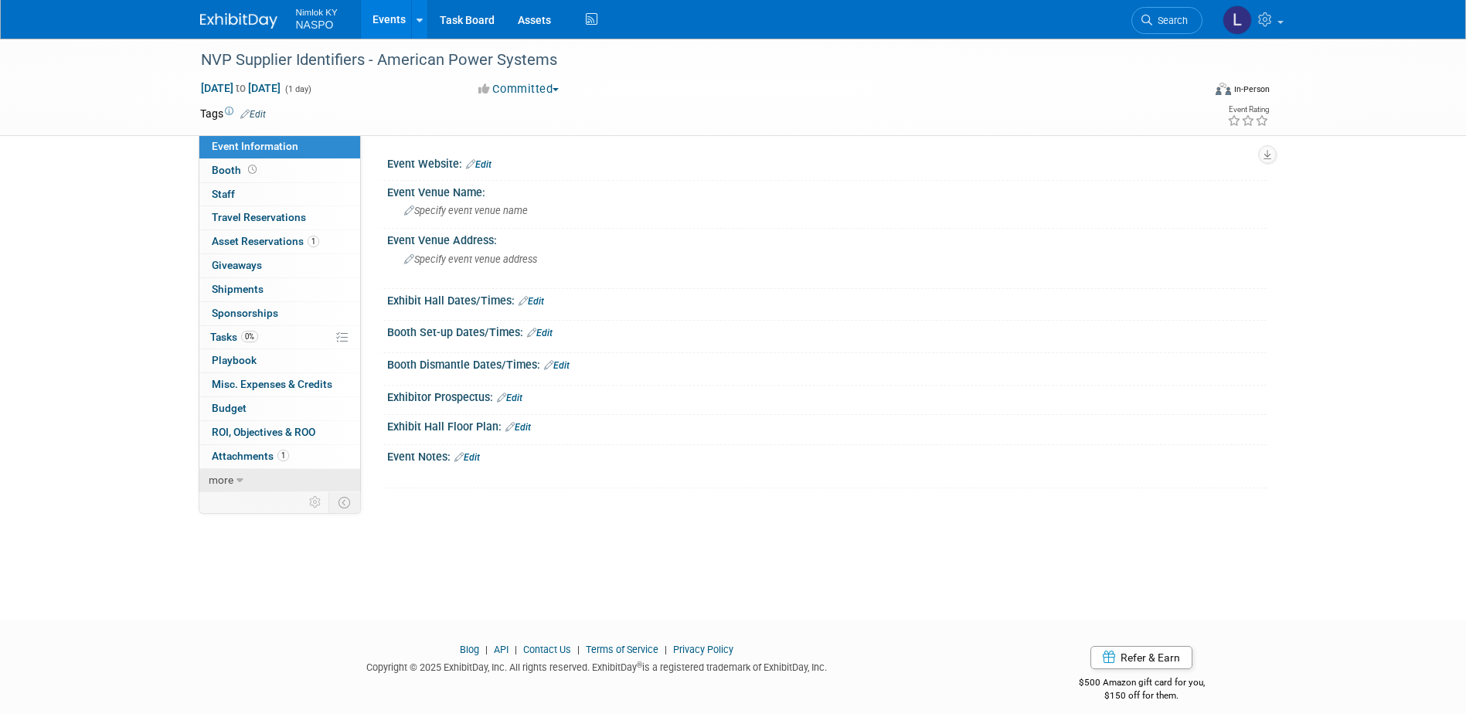
click at [225, 481] on span "more" at bounding box center [221, 480] width 25 height 12
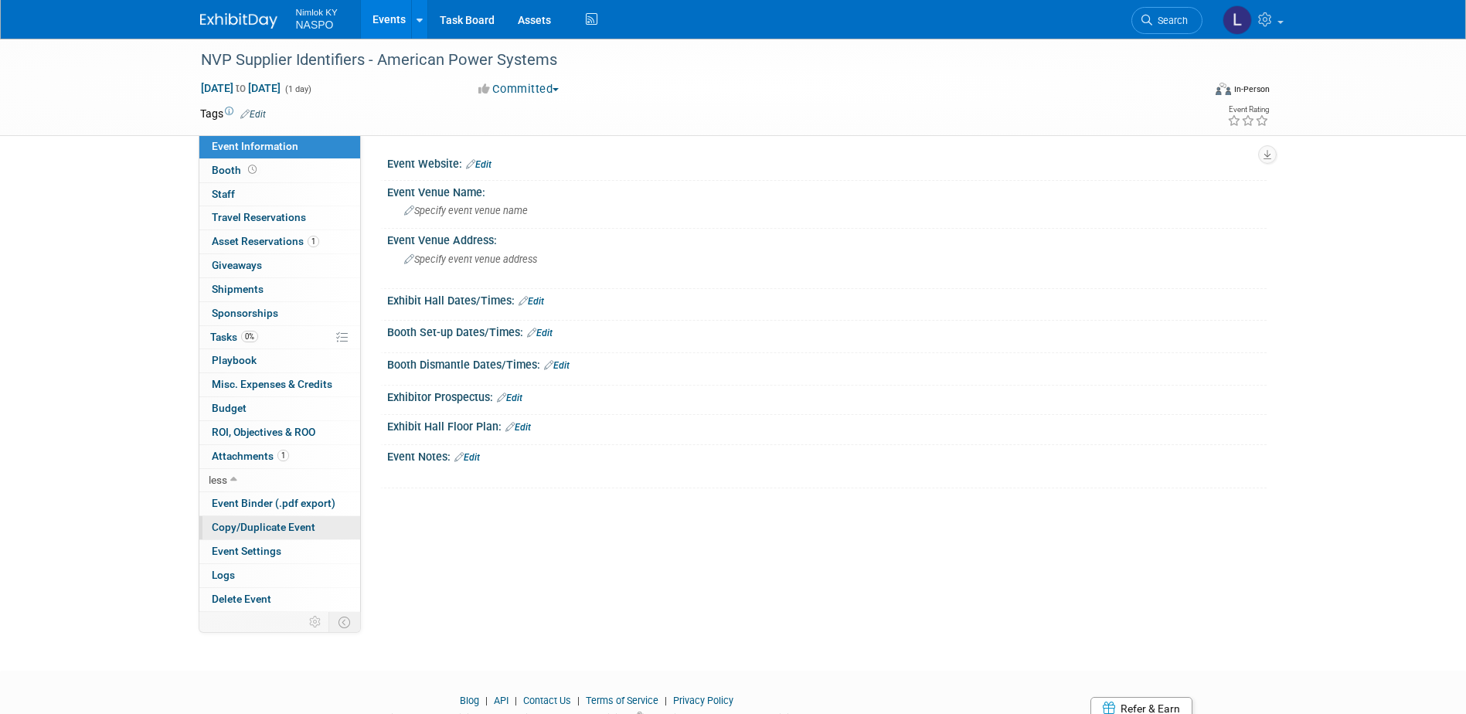
click at [224, 530] on span "Copy/Duplicate Event" at bounding box center [264, 527] width 104 height 12
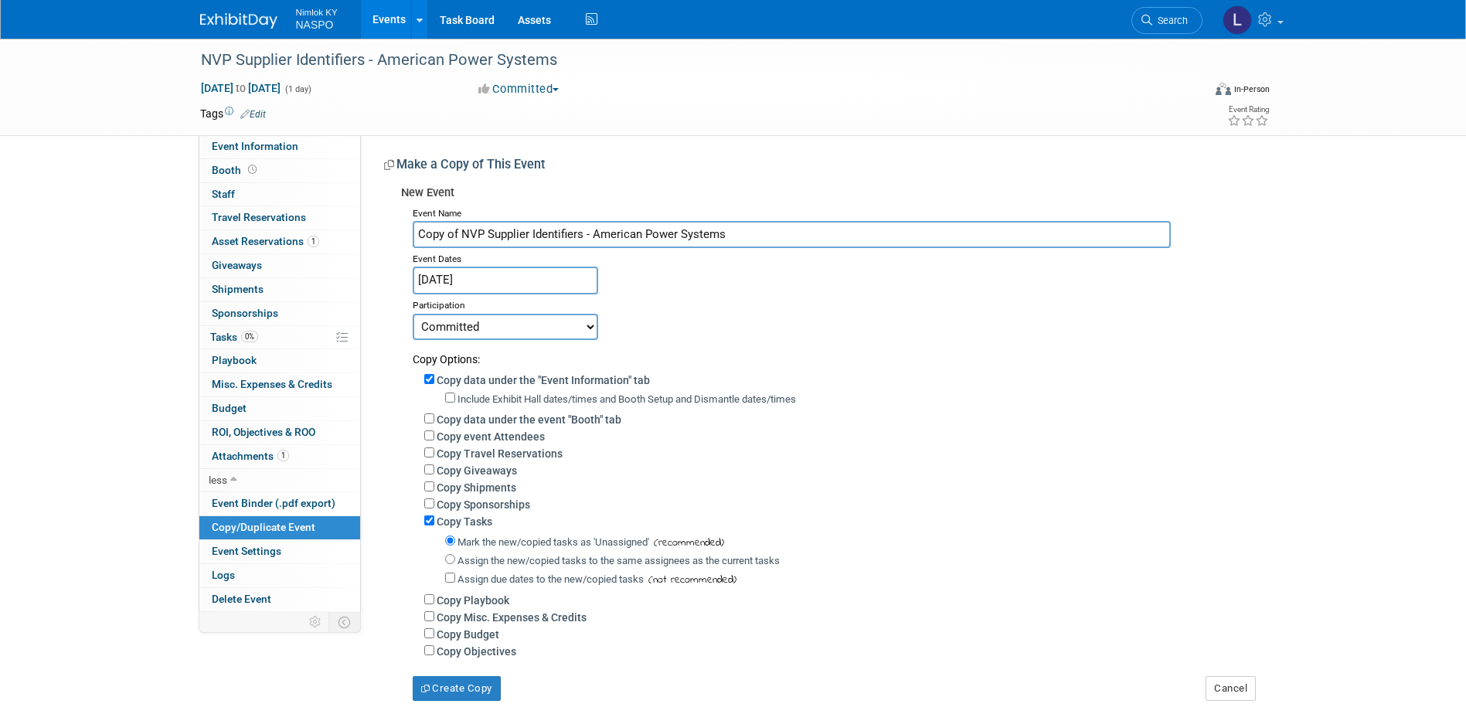
drag, startPoint x: 461, startPoint y: 234, endPoint x: 402, endPoint y: 240, distance: 59.1
click at [402, 240] on div "Event Name Copy of NVP Supplier Identifiers - American Power Systems Event Date…" at bounding box center [828, 451] width 854 height 498
click at [678, 237] on input "NVP Supplier Identifiers - American Power Systems" at bounding box center [792, 234] width 758 height 27
drag, startPoint x: 679, startPoint y: 236, endPoint x: 550, endPoint y: 240, distance: 128.3
click at [550, 240] on input "NVP Supplier Identifiers - American Power Systems" at bounding box center [792, 234] width 758 height 27
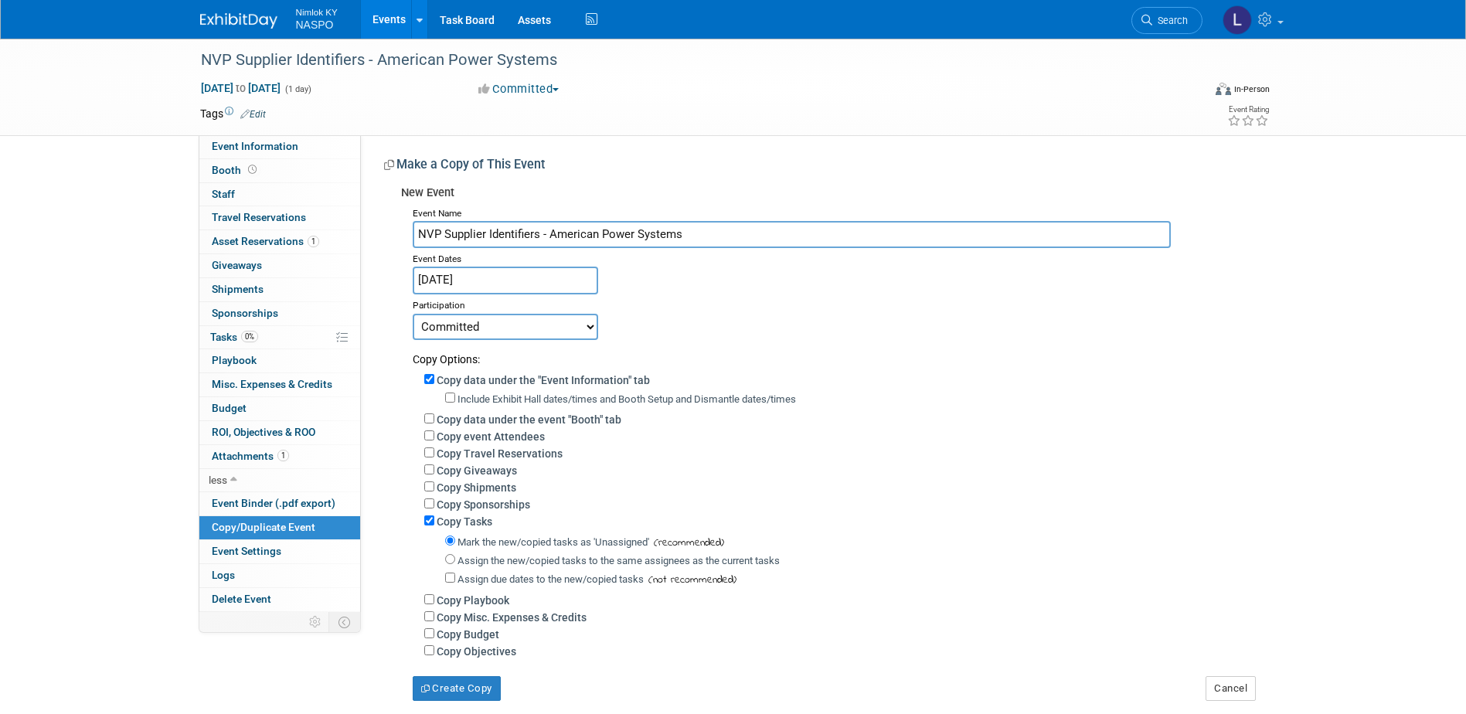
paste input "Toshiba America Business Solution"
type input "NVP Supplier Identifiers - Toshiba America Business Solutions"
click at [425, 378] on input "Copy data under the "Event Information" tab" at bounding box center [429, 379] width 10 height 10
checkbox input "false"
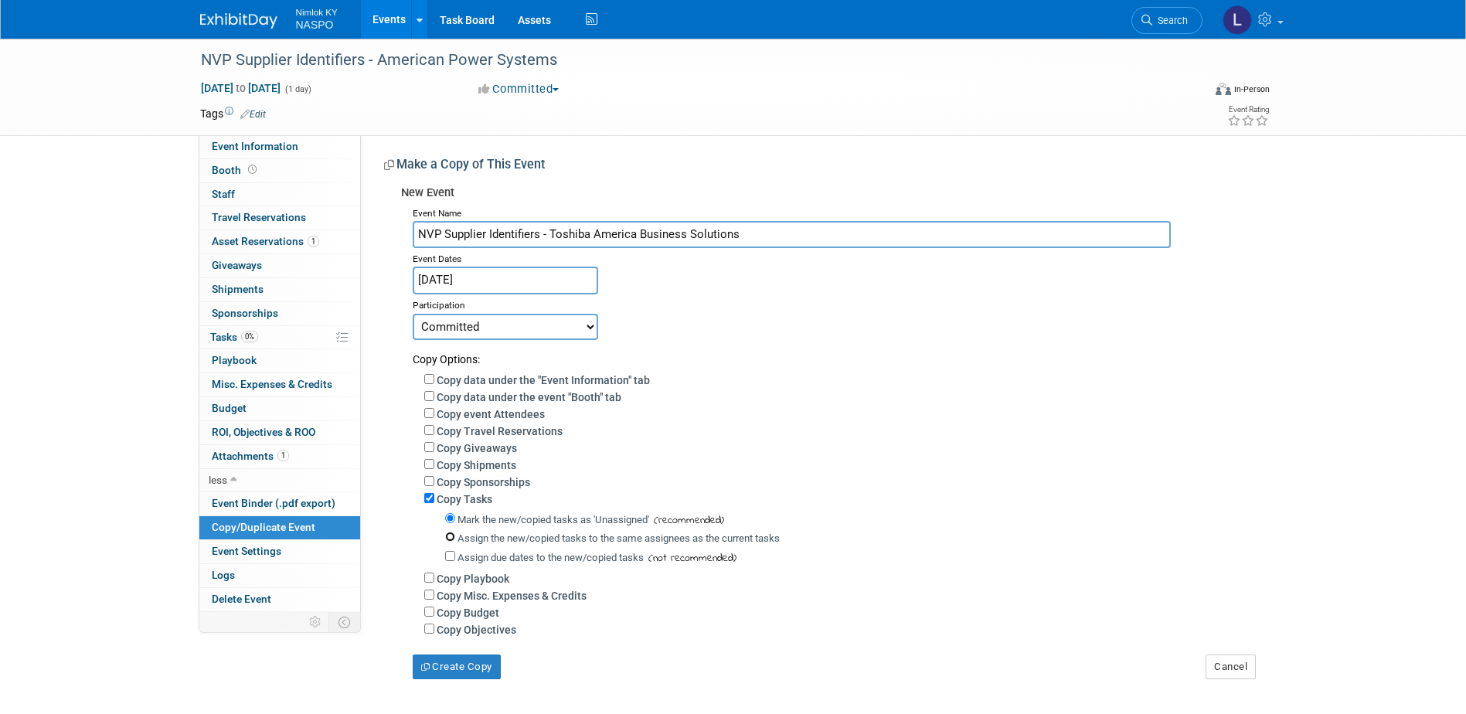
click at [445, 542] on input "Assign the new/copied tasks to the same assignees as the current tasks" at bounding box center [450, 537] width 10 height 10
radio input "true"
click at [441, 672] on button "Create Copy" at bounding box center [457, 667] width 88 height 25
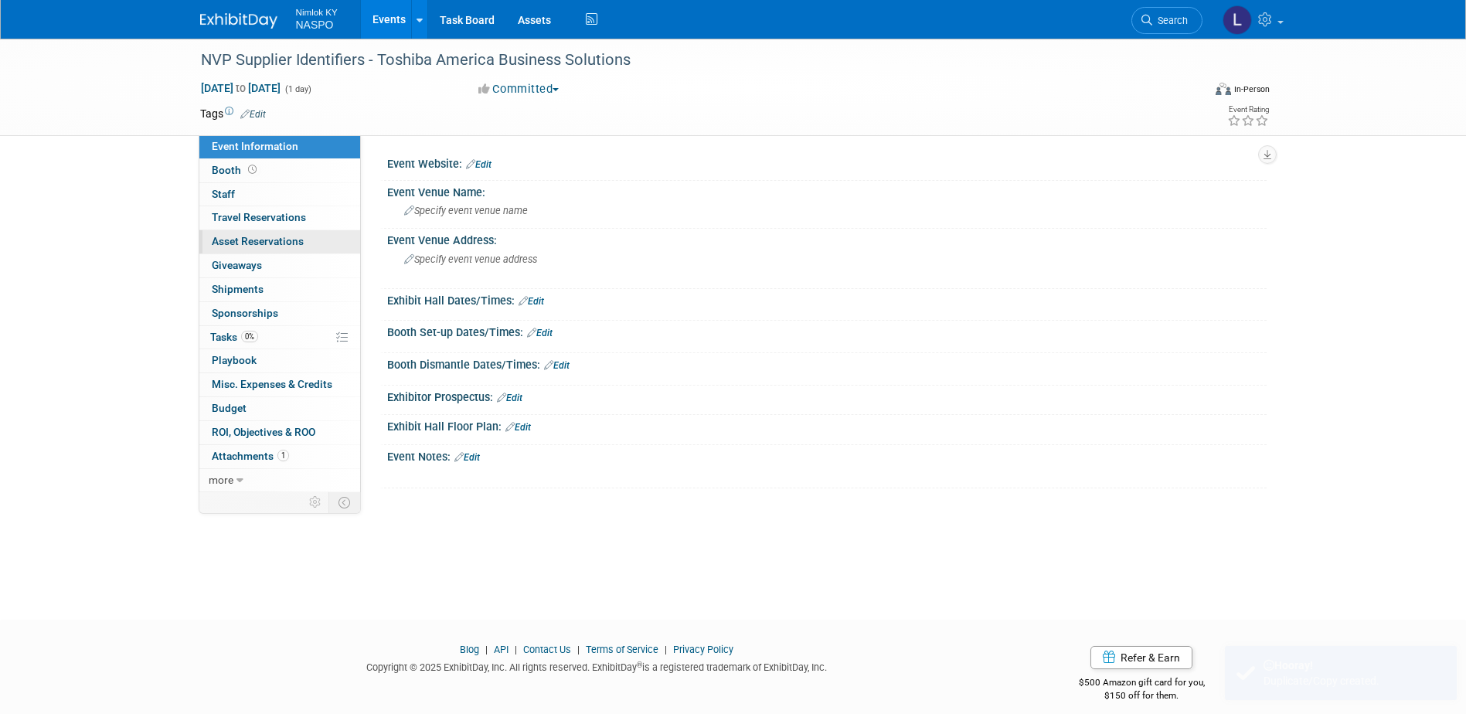
click at [233, 243] on span "Asset Reservations 0" at bounding box center [258, 241] width 92 height 12
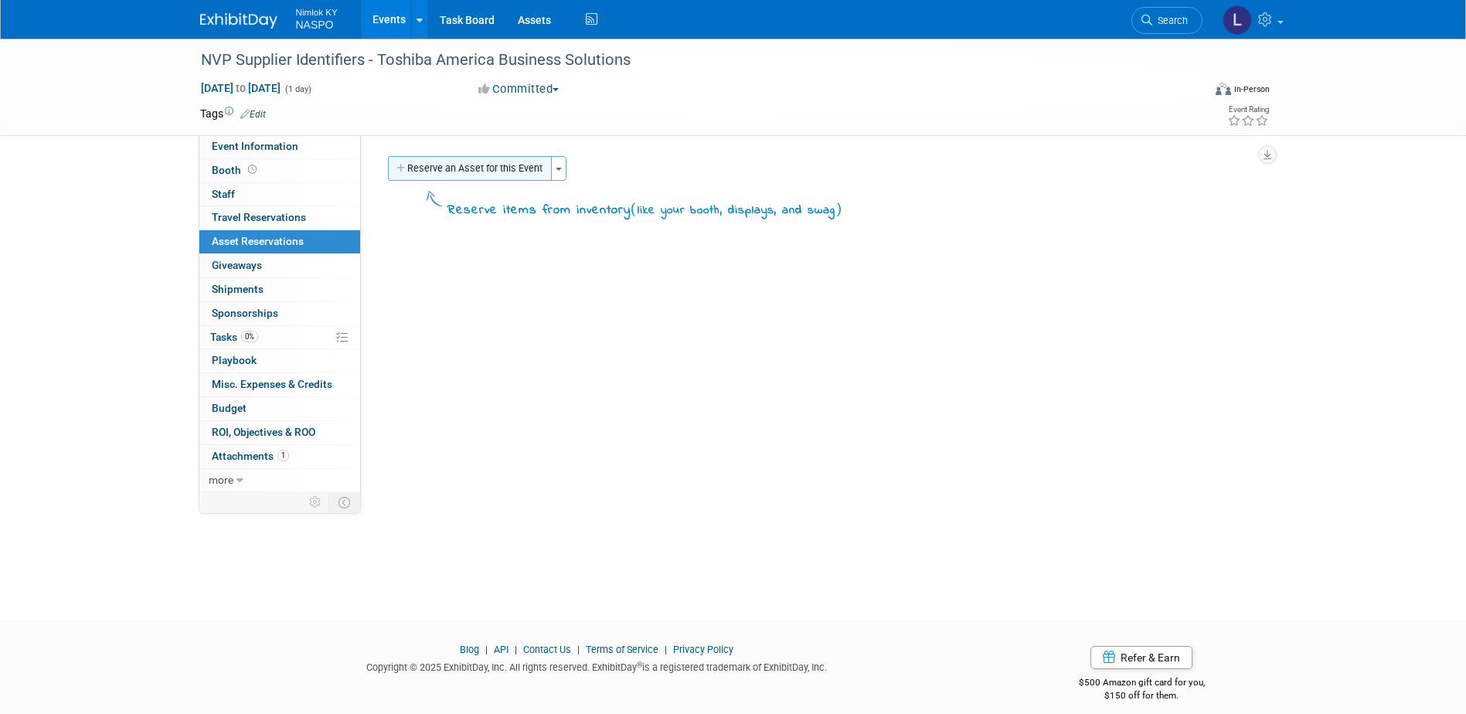
click at [452, 164] on button "Reserve an Asset for this Event" at bounding box center [470, 168] width 164 height 25
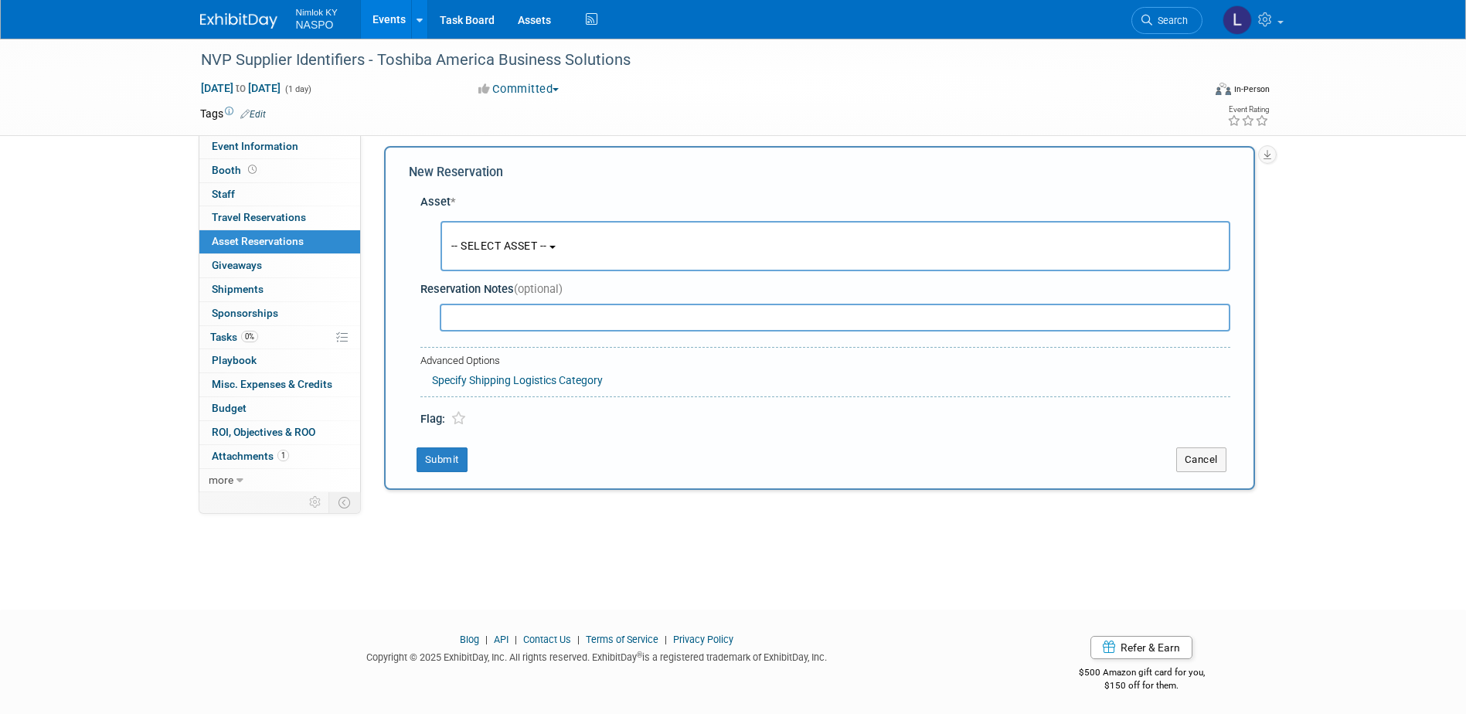
scroll to position [14, 0]
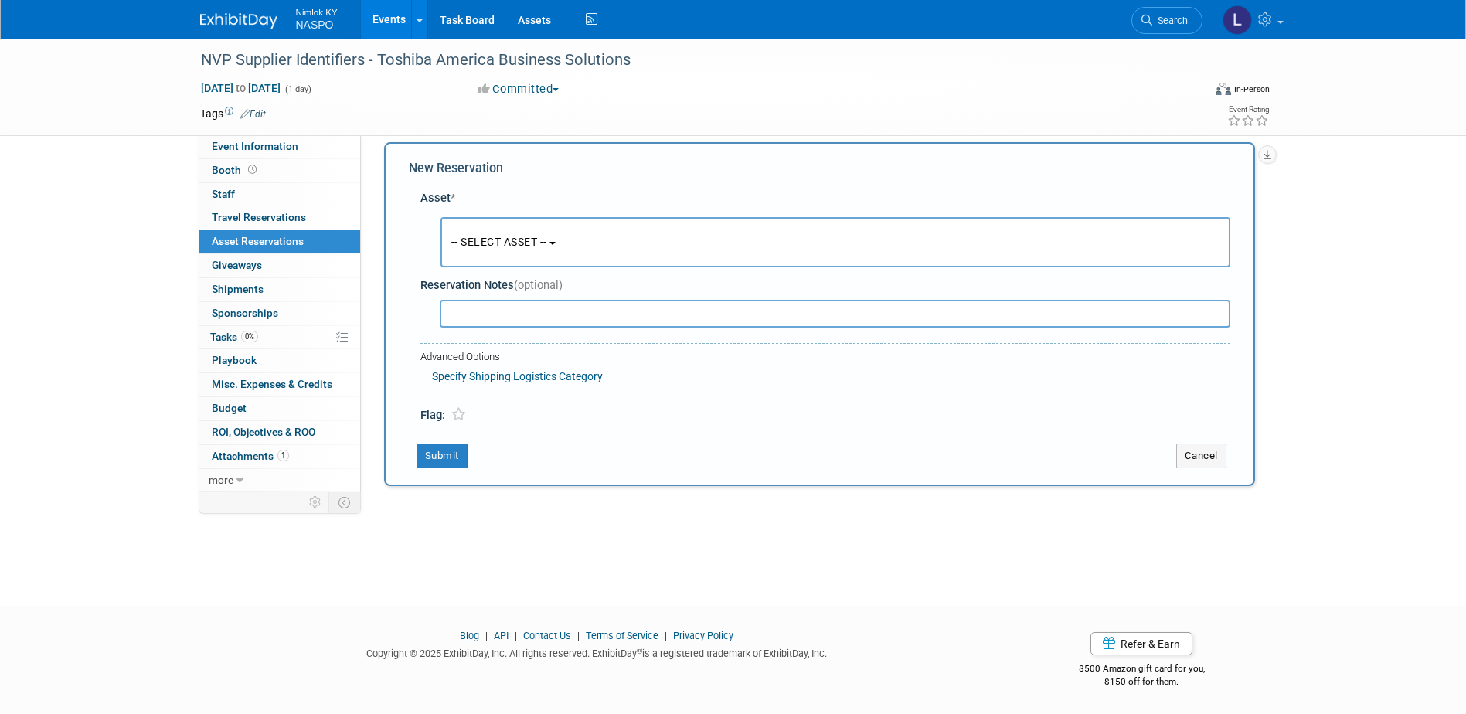
click at [480, 240] on span "-- SELECT ASSET --" at bounding box center [499, 242] width 96 height 12
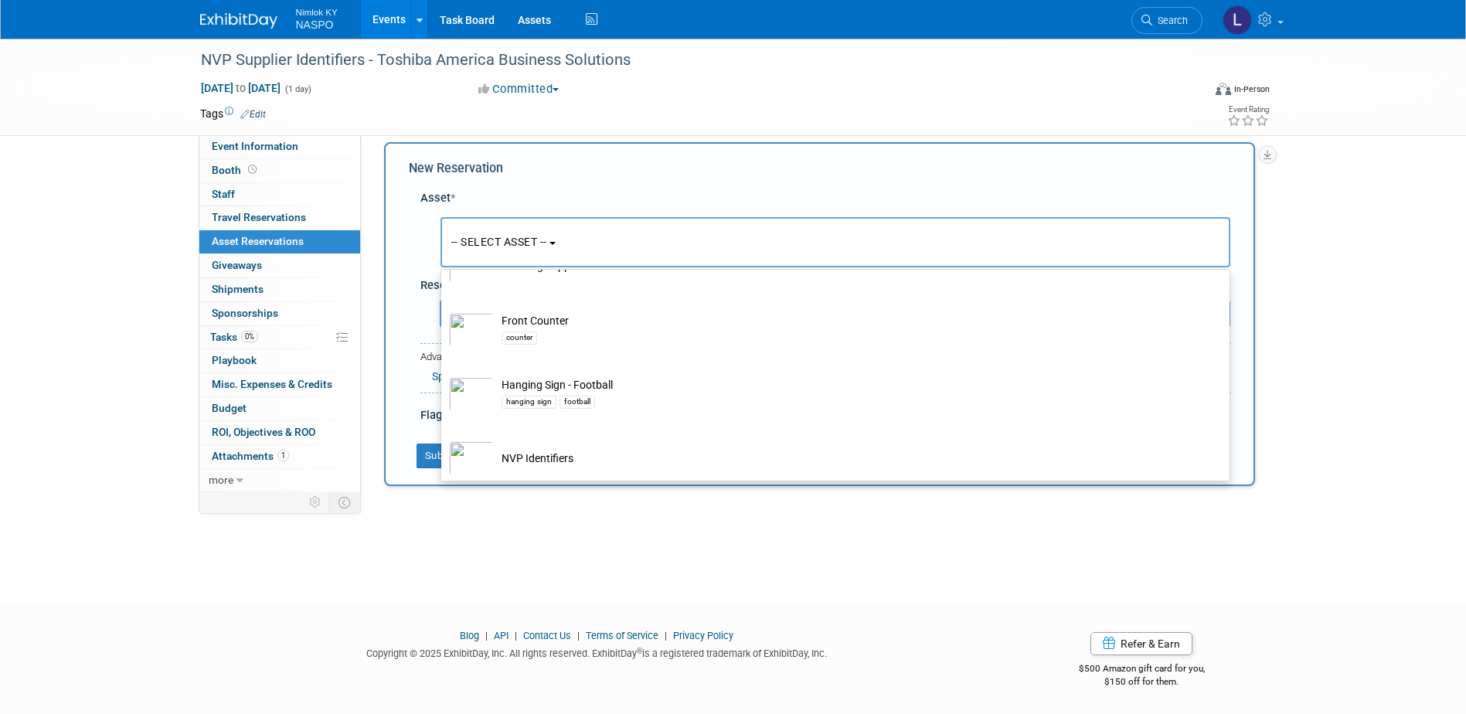
scroll to position [464, 0]
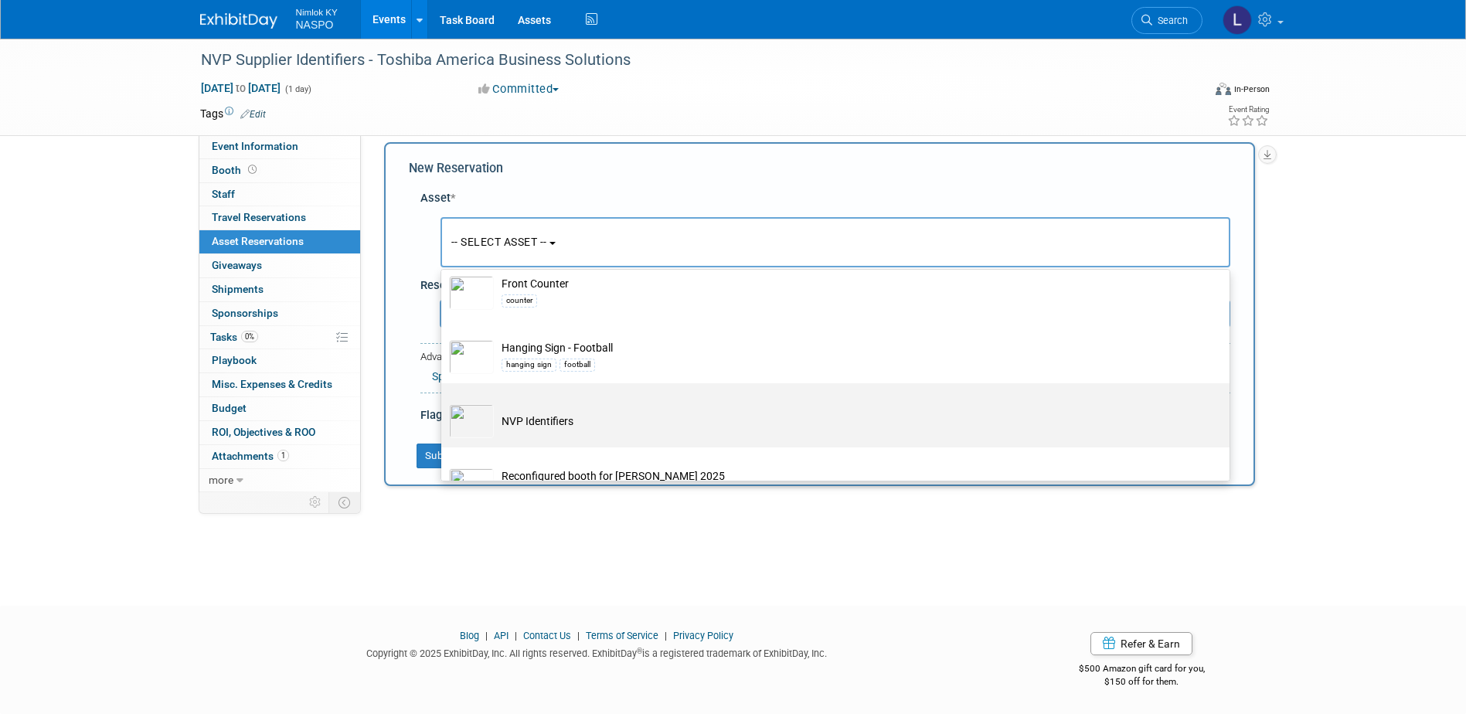
click at [491, 422] on img at bounding box center [471, 421] width 45 height 34
click at [444, 402] on input "NVP Identifiers" at bounding box center [439, 397] width 10 height 10
select select "10722420"
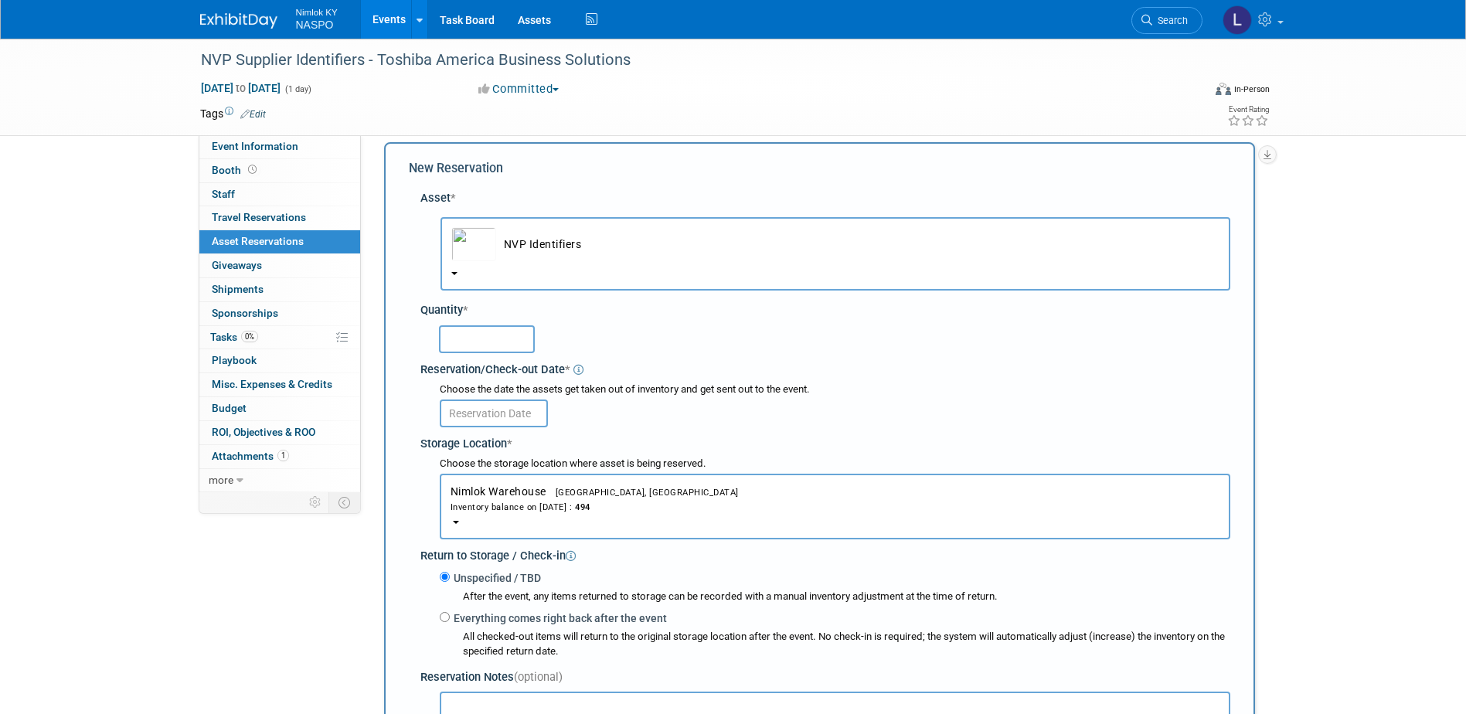
click at [492, 337] on input "text" at bounding box center [487, 339] width 96 height 28
type input "5"
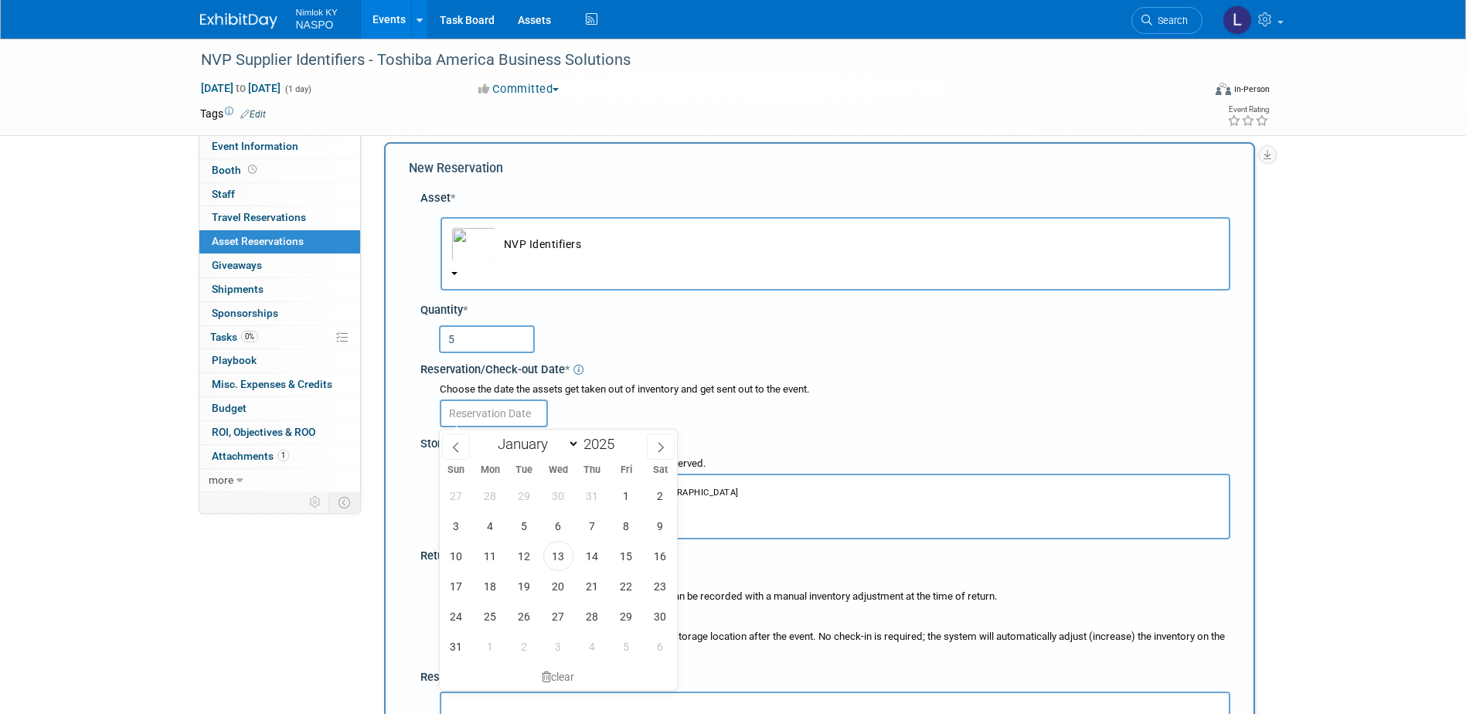
click at [476, 417] on input "text" at bounding box center [494, 414] width 108 height 28
click at [494, 609] on span "25" at bounding box center [490, 616] width 30 height 30
type input "[DATE]"
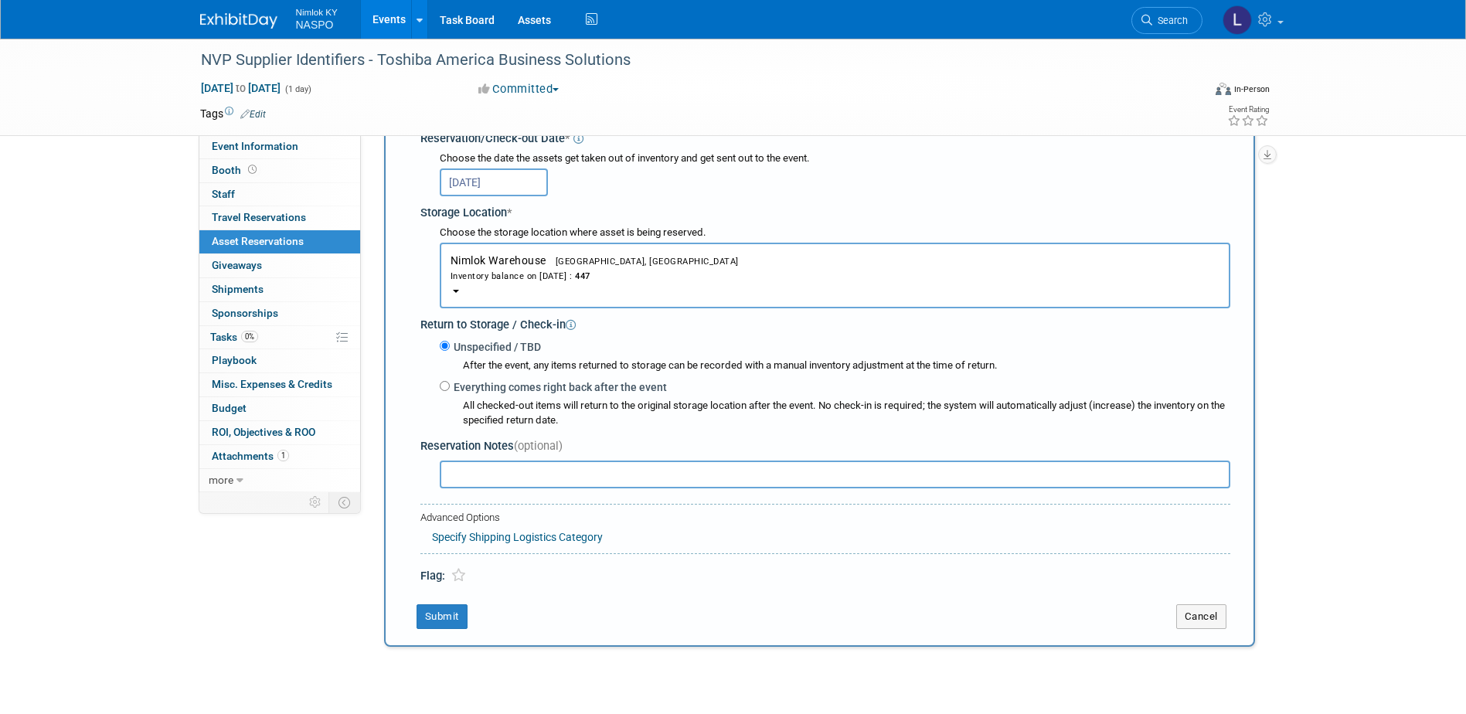
scroll to position [246, 0]
click at [442, 619] on button "Submit" at bounding box center [442, 616] width 51 height 25
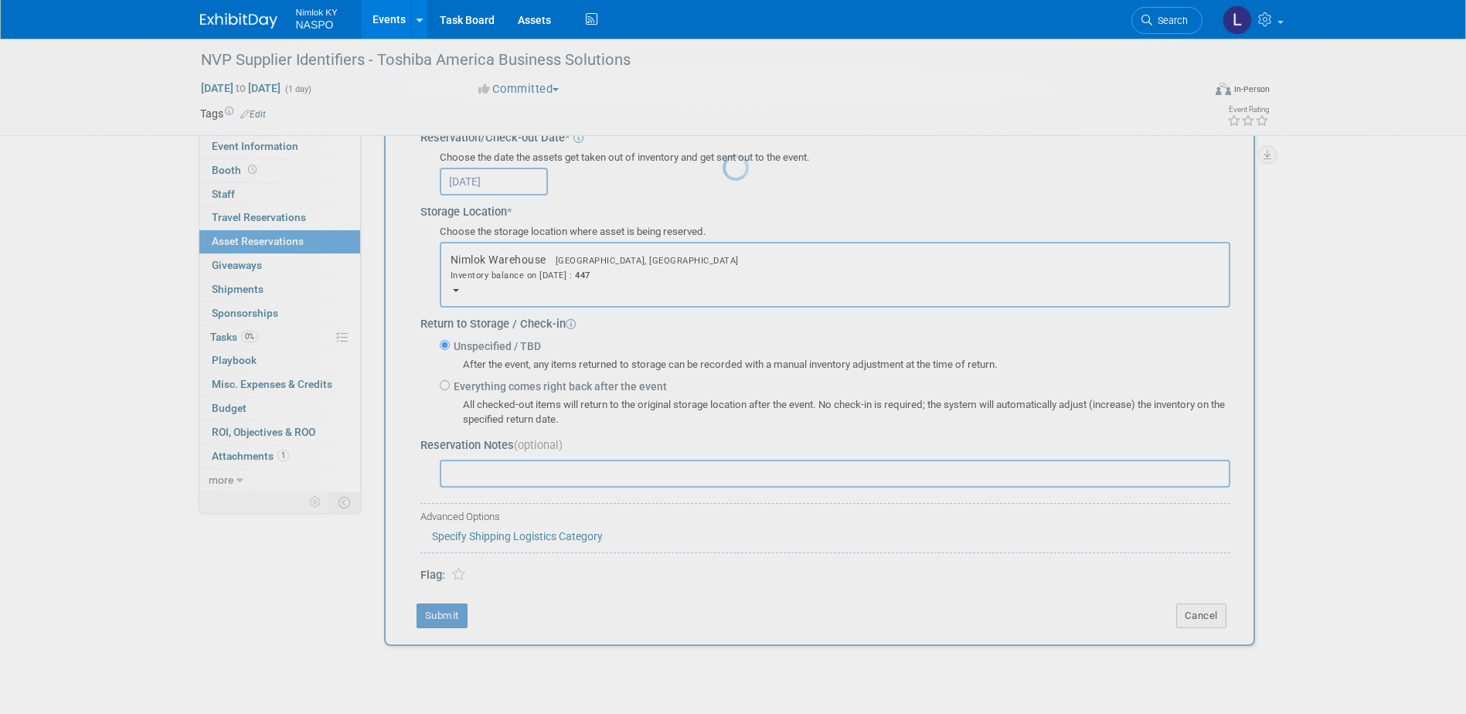
scroll to position [14, 0]
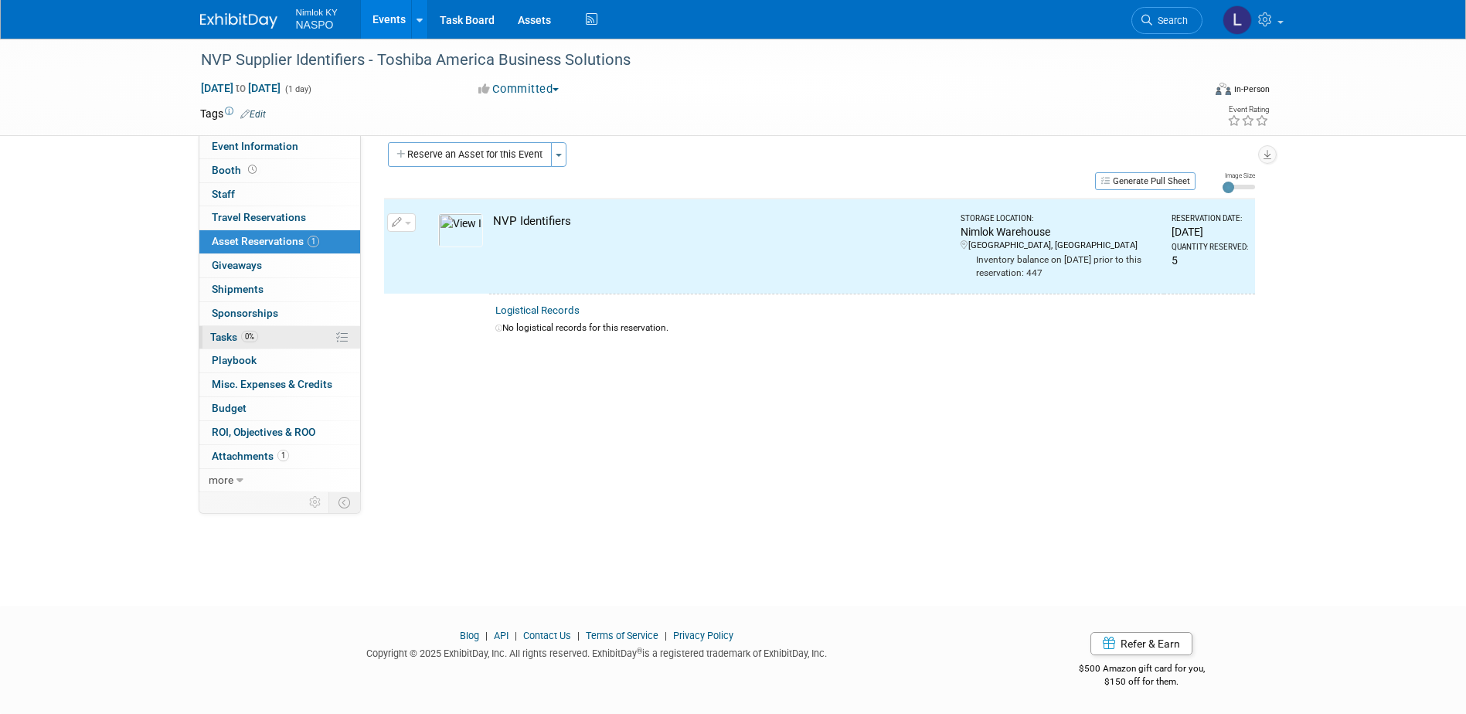
click at [225, 334] on span "Tasks 0%" at bounding box center [234, 337] width 48 height 12
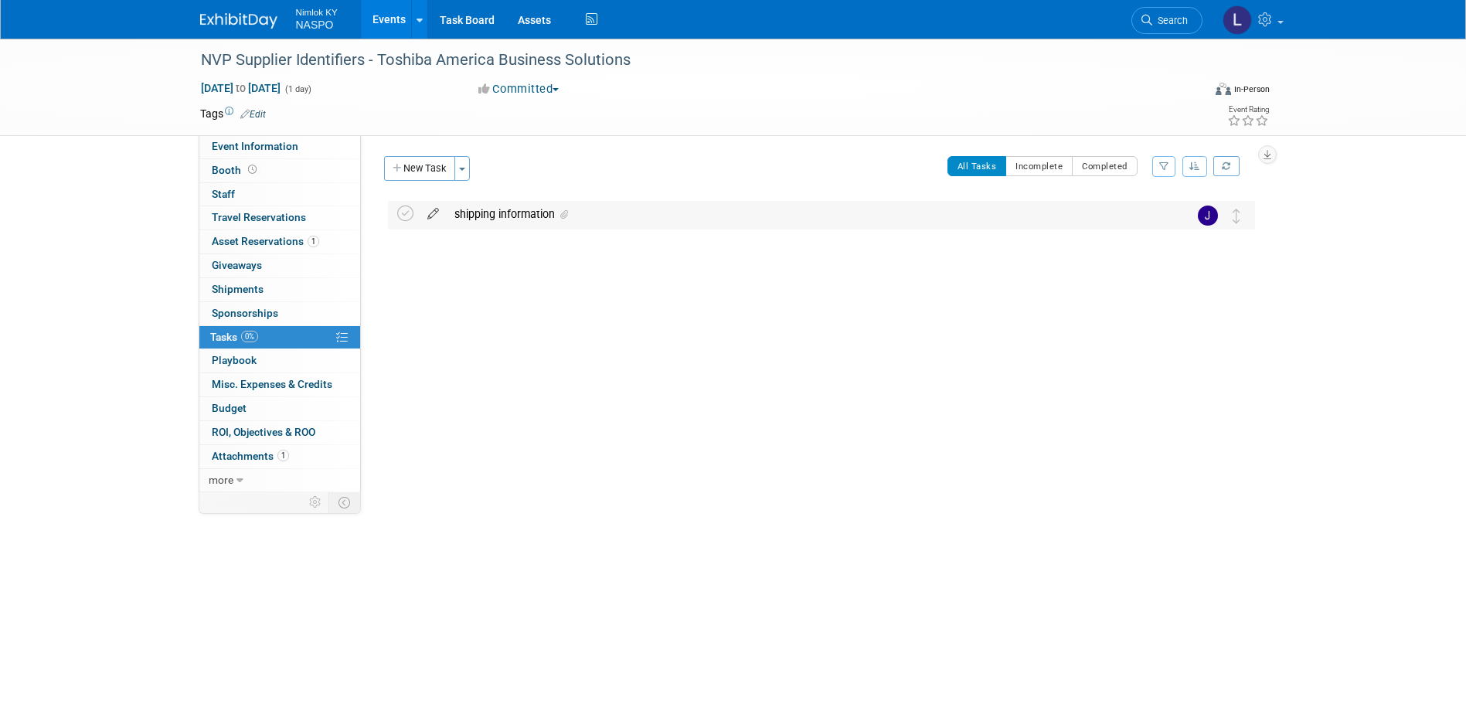
click at [428, 217] on icon at bounding box center [433, 210] width 27 height 19
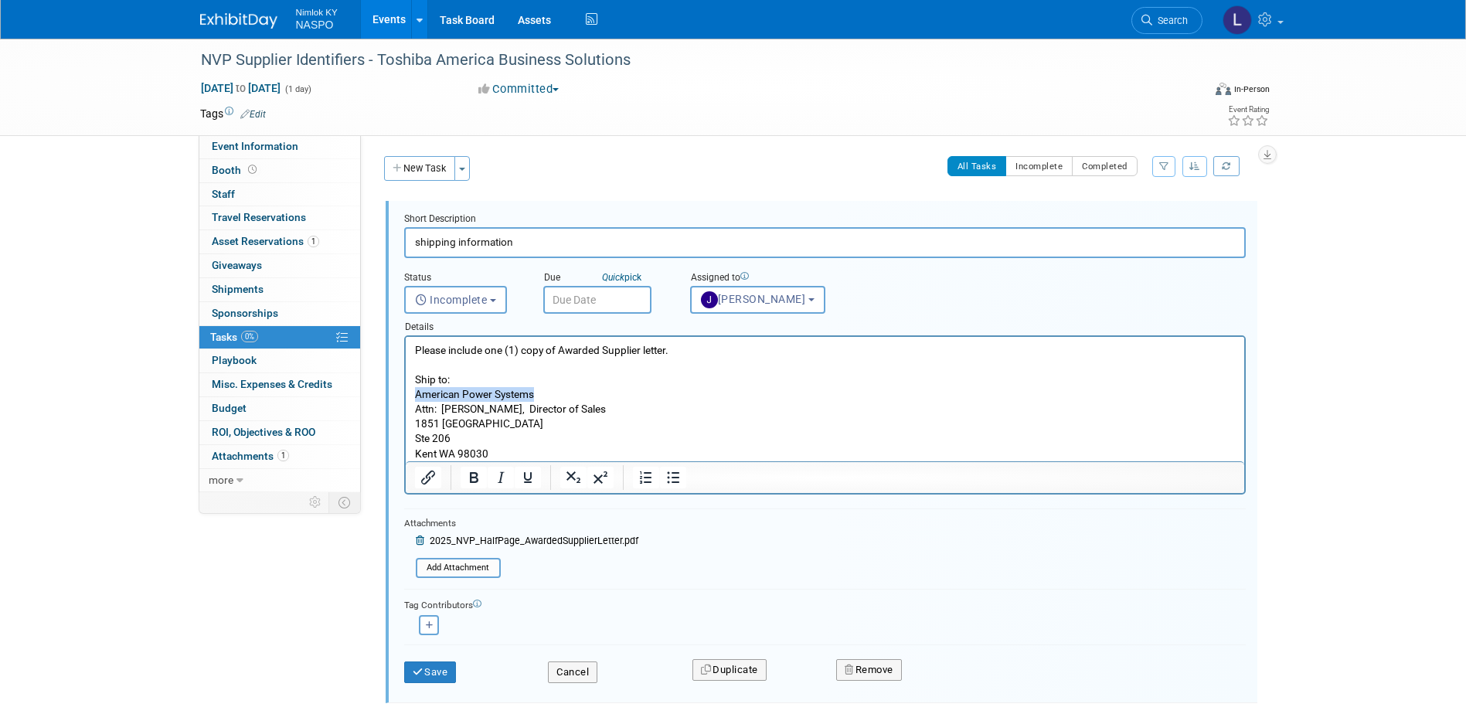
drag, startPoint x: 532, startPoint y: 392, endPoint x: 415, endPoint y: 401, distance: 117.1
click at [415, 401] on p "Please include one (1) copy of Awarded Supplier letter. Ship to: American Power…" at bounding box center [824, 402] width 821 height 118
drag, startPoint x: 490, startPoint y: 448, endPoint x: 442, endPoint y: 411, distance: 60.6
click at [442, 411] on p "Please include one (1) copy of Awarded Supplier letter. Ship to: Toshiba Americ…" at bounding box center [824, 402] width 821 height 118
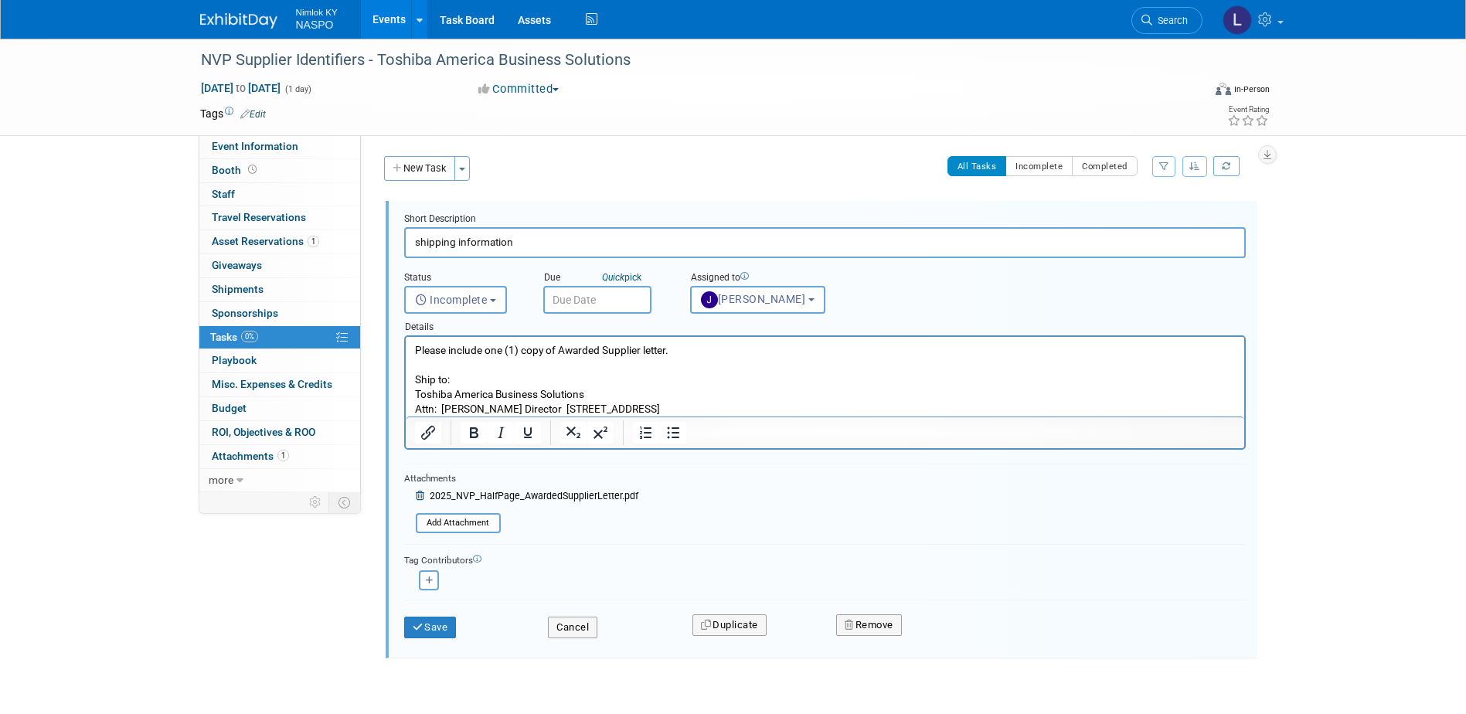
click at [546, 406] on p "Please include one (1) copy of Awarded Supplier letter. Ship to: Toshiba Americ…" at bounding box center [824, 379] width 821 height 73
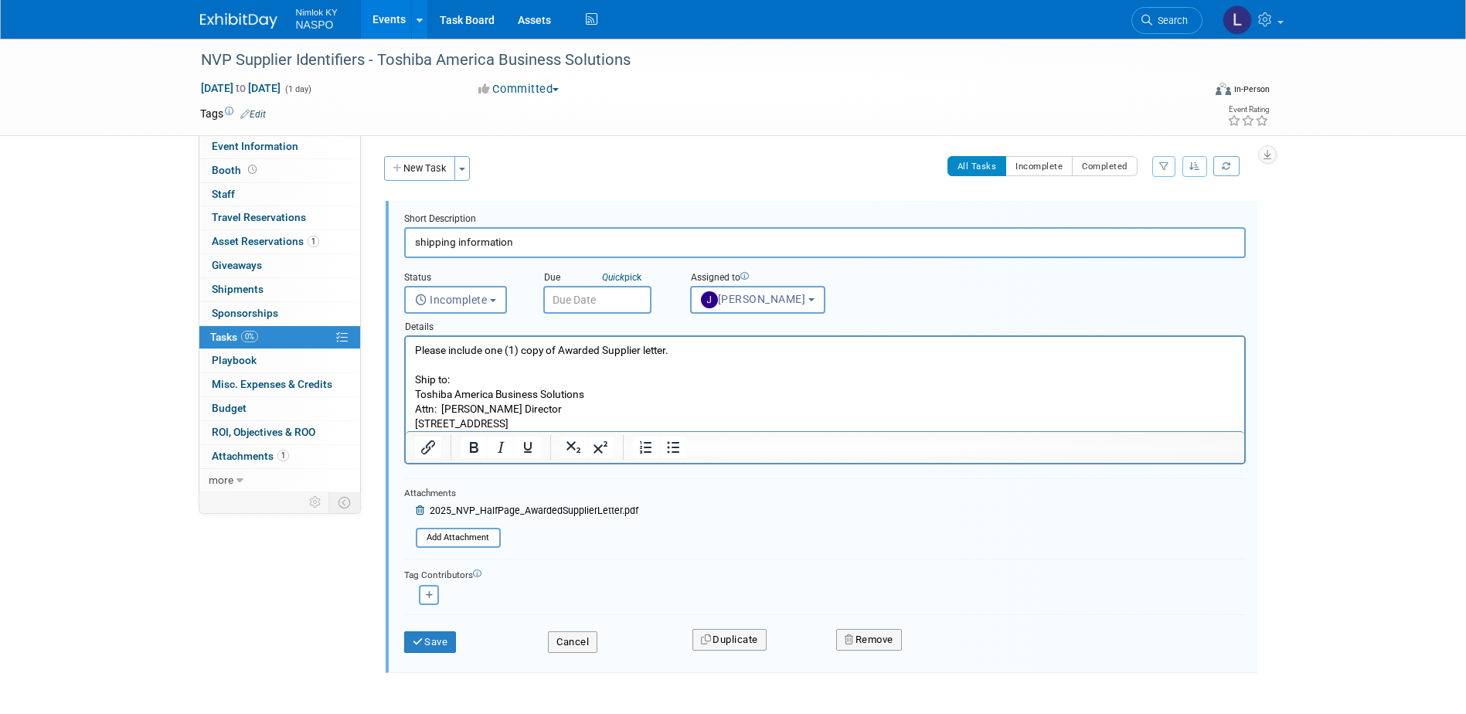
click at [547, 419] on p "[STREET_ADDRESS]" at bounding box center [824, 424] width 821 height 15
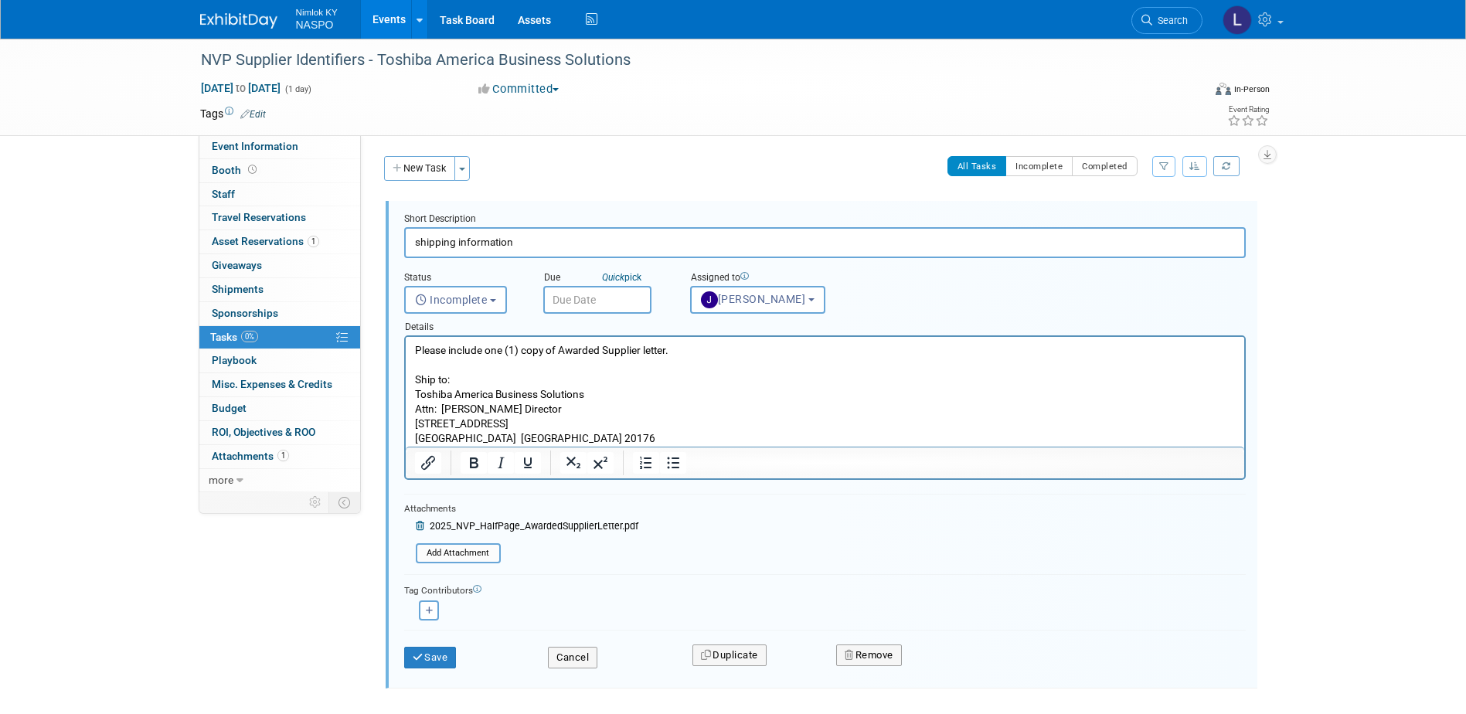
click at [470, 408] on p "Please include one (1) copy of Awarded Supplier letter. Ship to: Toshiba Americ…" at bounding box center [824, 379] width 821 height 73
click at [500, 410] on p "Please include one (1) copy of Awarded Supplier letter. Ship to: Toshiba Americ…" at bounding box center [824, 379] width 821 height 73
click at [494, 352] on p "Please include one (1) copy of Awarded Supplier letter. Ship to: Toshiba Americ…" at bounding box center [824, 379] width 821 height 73
click at [432, 655] on button "Save" at bounding box center [430, 658] width 53 height 22
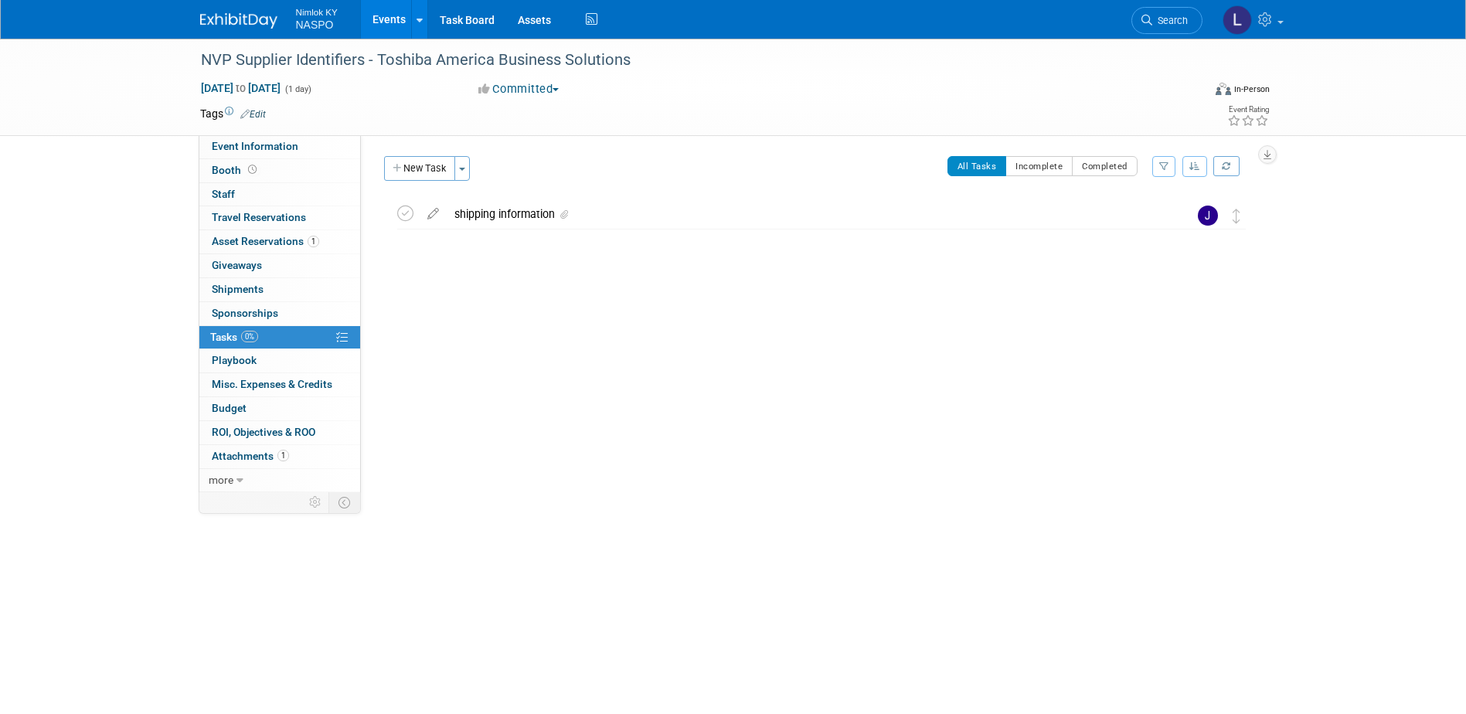
click at [395, 18] on link "Events" at bounding box center [389, 19] width 56 height 39
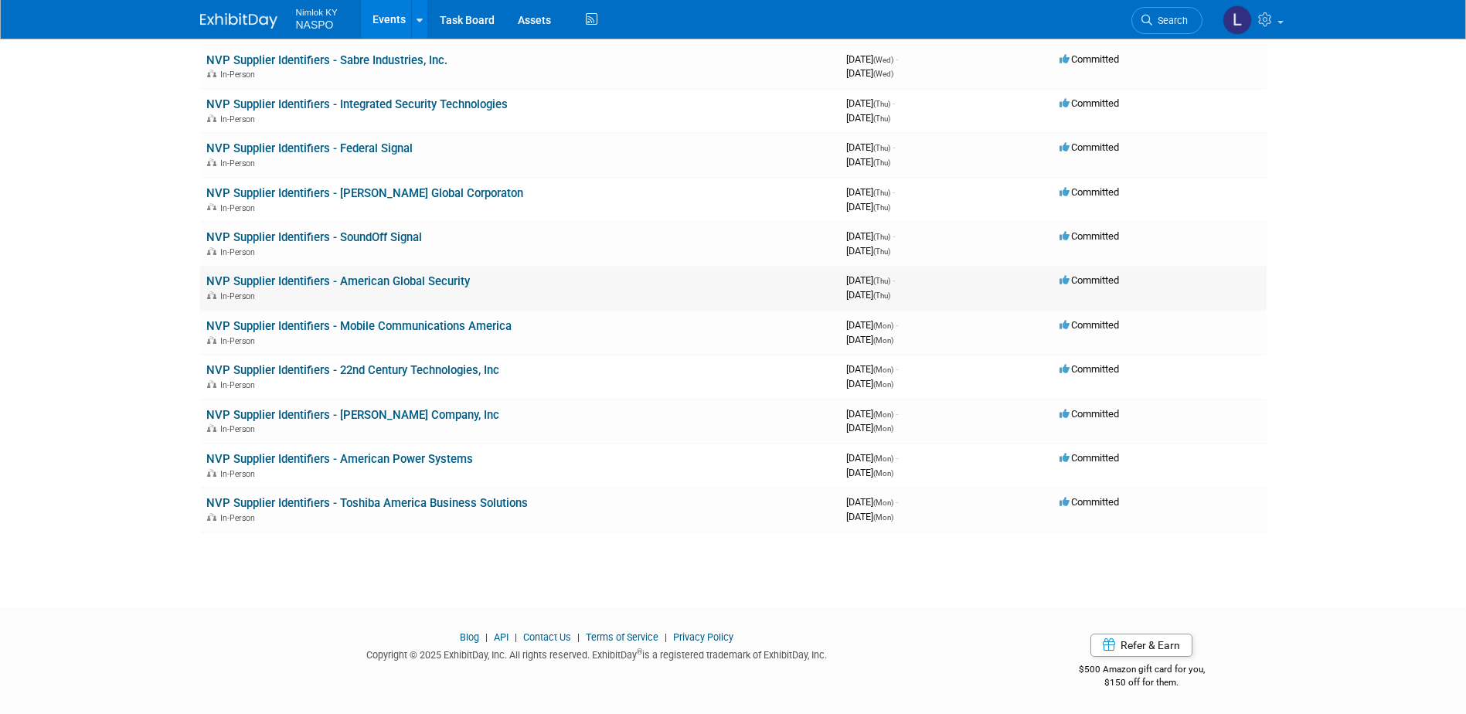
scroll to position [213, 0]
click at [362, 456] on link "NVP Supplier Identifiers - American Power Systems" at bounding box center [339, 458] width 267 height 14
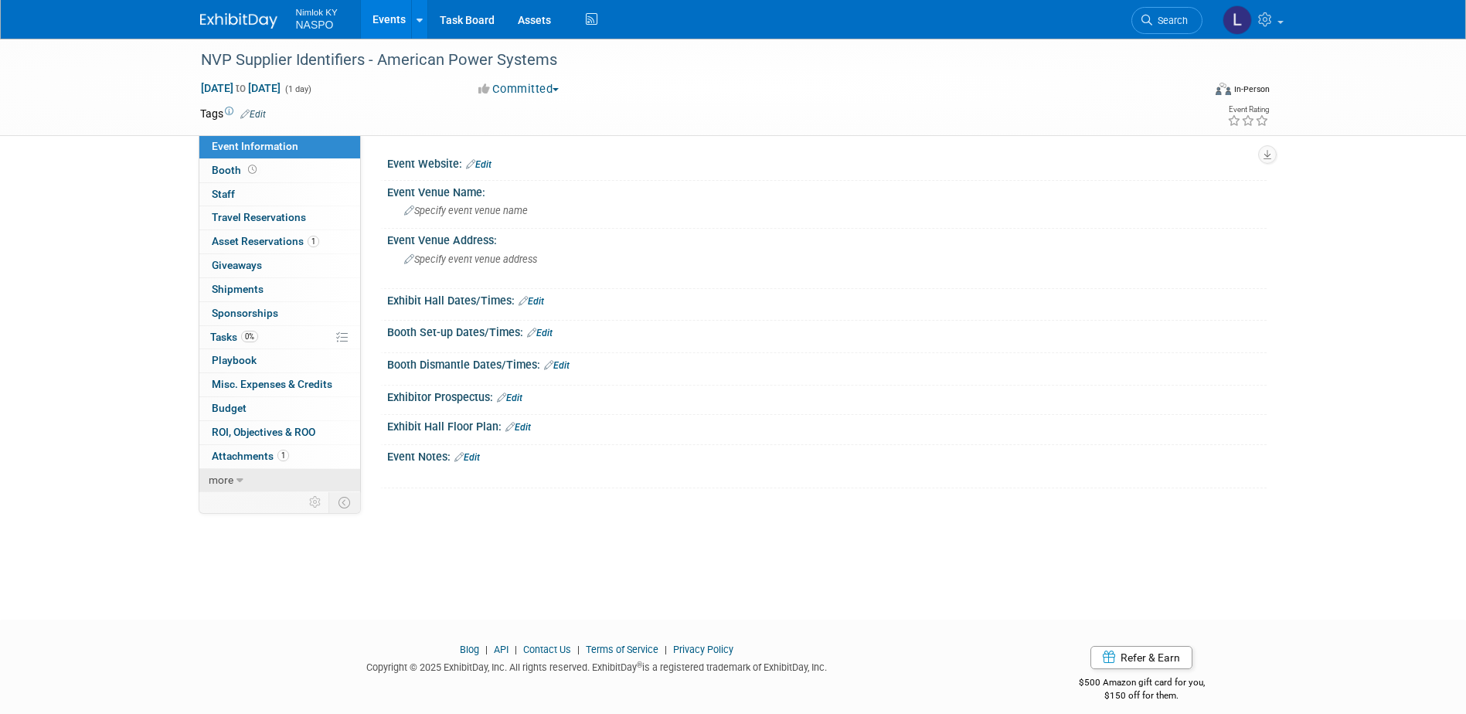
click at [217, 478] on span "more" at bounding box center [221, 480] width 25 height 12
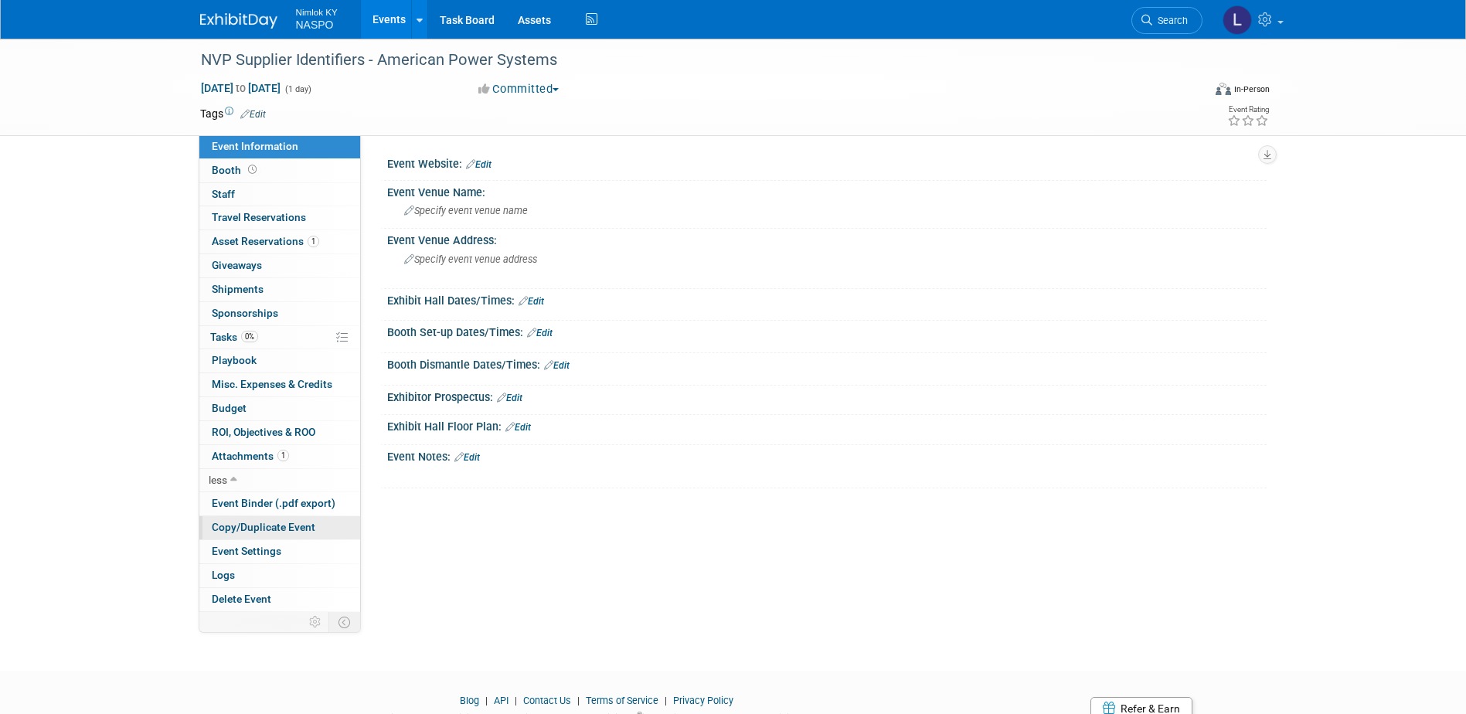
click at [221, 524] on span "Copy/Duplicate Event" at bounding box center [264, 527] width 104 height 12
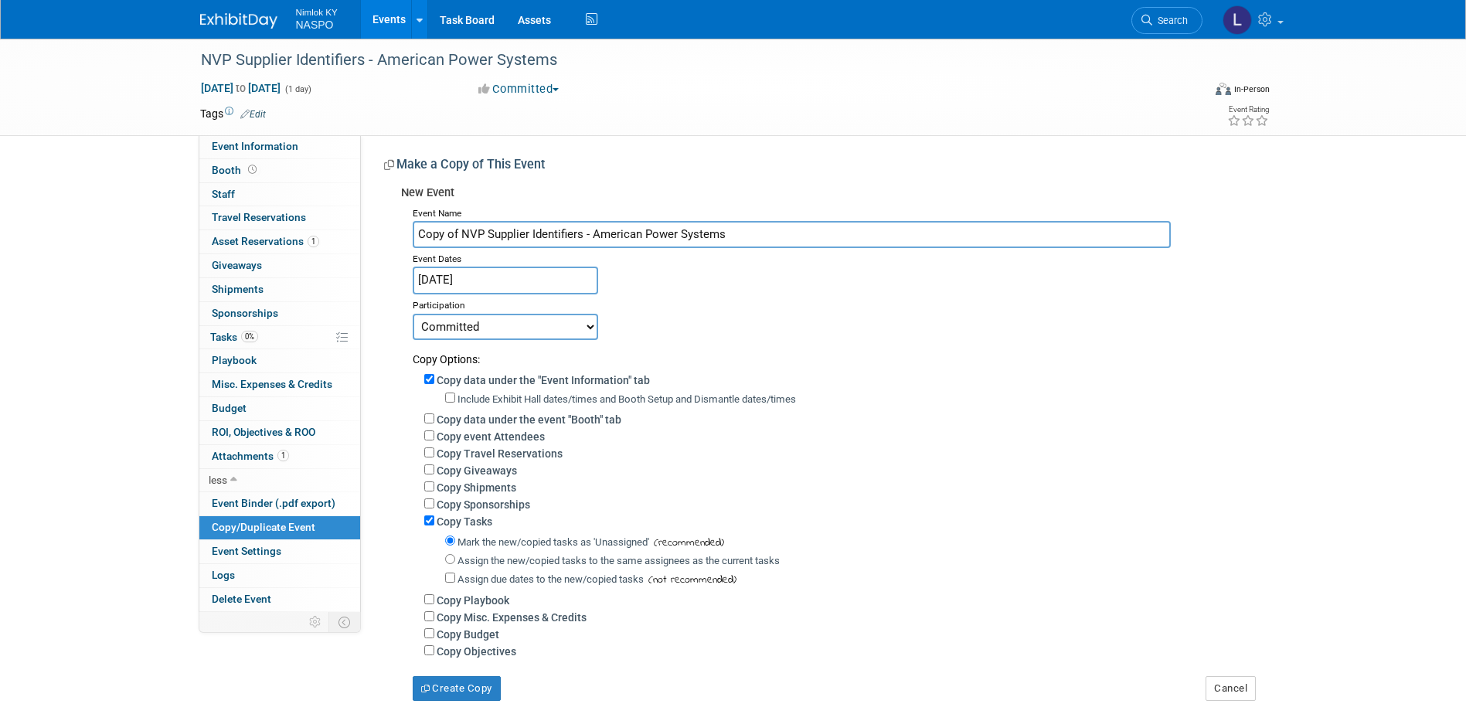
click at [459, 230] on input "Copy of NVP Supplier Identifiers - American Power Systems" at bounding box center [792, 234] width 758 height 27
drag, startPoint x: 459, startPoint y: 230, endPoint x: 410, endPoint y: 238, distance: 50.1
click at [410, 238] on div "Event Name Copy of NVP Supplier Identifiers - American Power Systems Event Date…" at bounding box center [828, 451] width 854 height 498
click at [682, 228] on input "NVP Supplier Identifiers - American Power Systems" at bounding box center [792, 234] width 758 height 27
drag, startPoint x: 682, startPoint y: 228, endPoint x: 563, endPoint y: 234, distance: 119.2
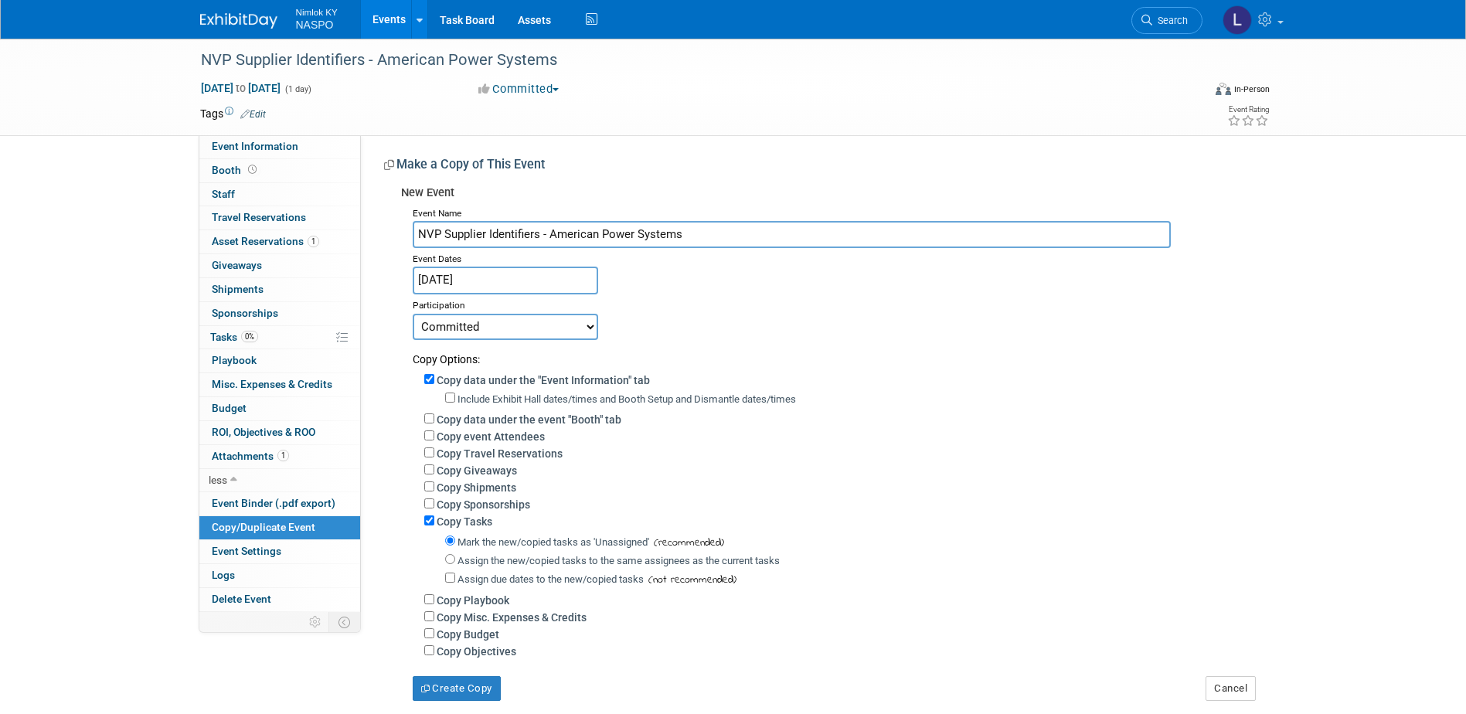
click at [563, 234] on input "NVP Supplier Identifiers - American Power Systems" at bounding box center [792, 234] width 758 height 27
paste input "Therap Services LLC"
type input "NVP Supplier Identifiers - Therap Services LLC"
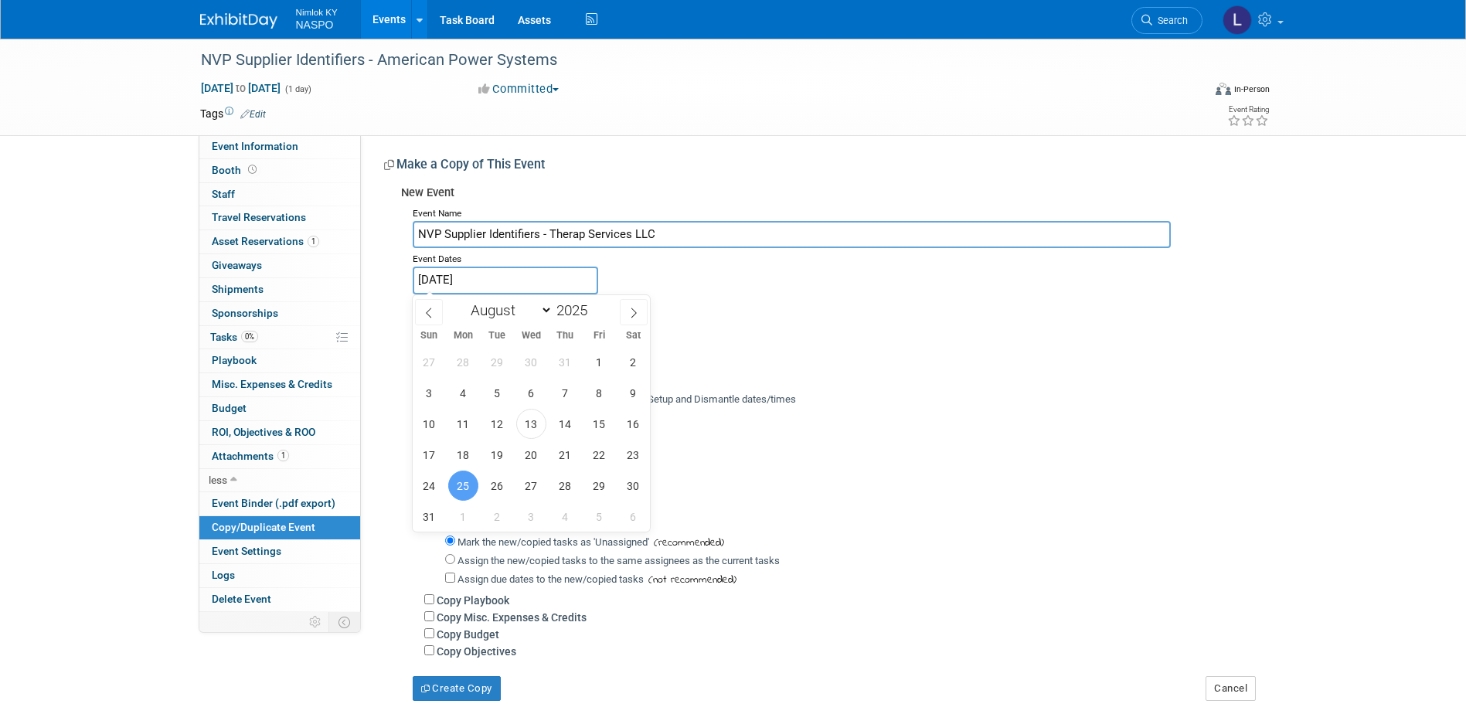
click at [470, 277] on input "Aug 25, 2025" at bounding box center [505, 280] width 185 height 27
click at [494, 483] on span "26" at bounding box center [497, 486] width 30 height 30
type input "Aug 26, 2025"
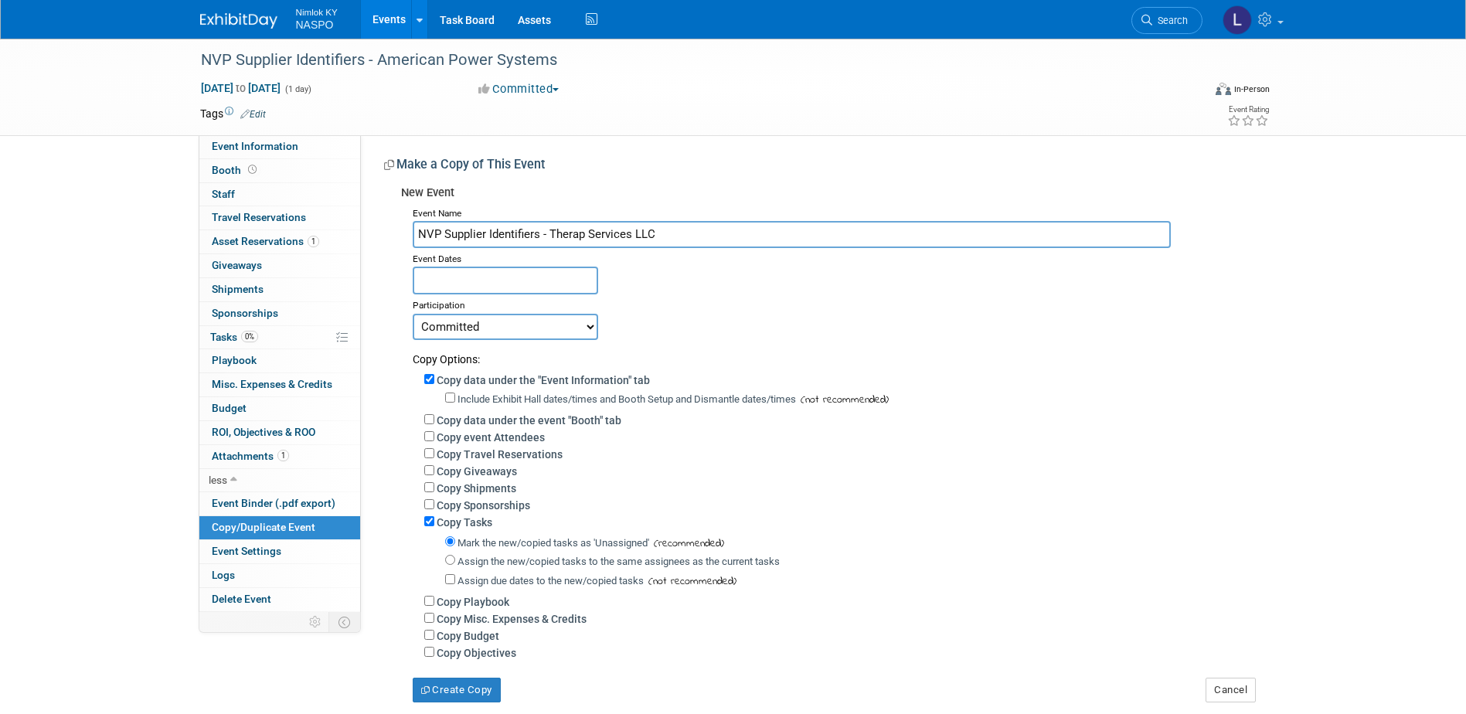
click at [768, 321] on div "Committed Considering Not Going" at bounding box center [834, 326] width 842 height 27
click at [515, 287] on input "text" at bounding box center [505, 280] width 185 height 27
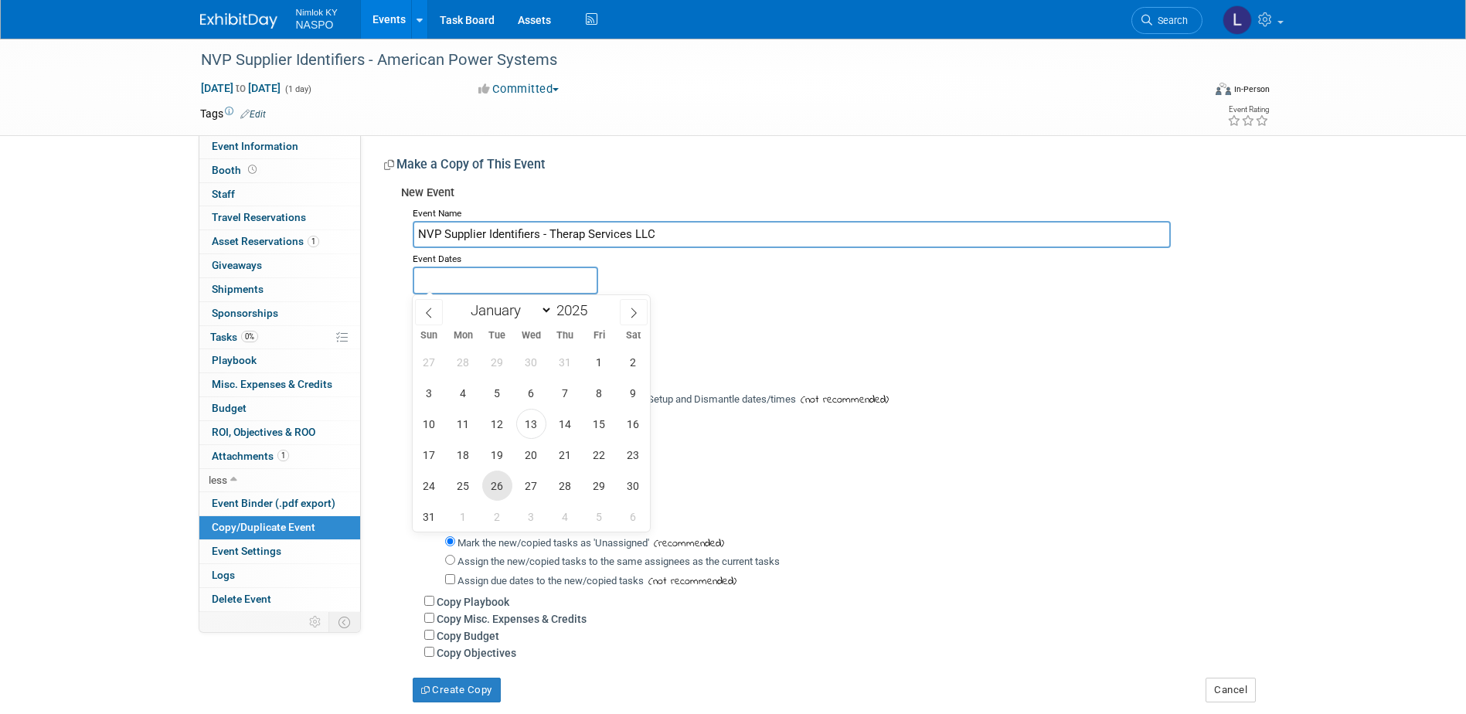
click at [498, 489] on span "26" at bounding box center [497, 486] width 30 height 30
type input "Aug 26, 2025"
click at [498, 489] on span "26" at bounding box center [497, 486] width 30 height 30
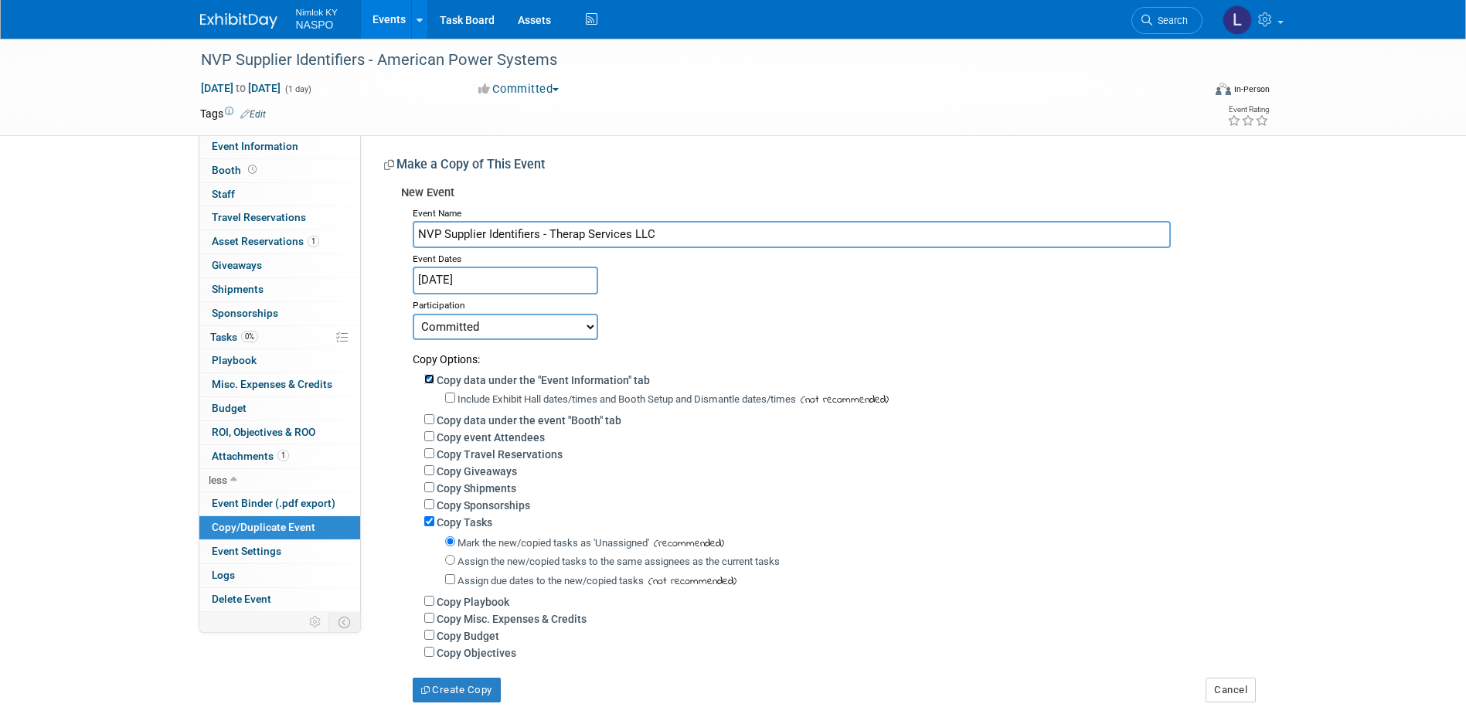
click at [430, 382] on input "Copy data under the "Event Information" tab" at bounding box center [429, 379] width 10 height 10
checkbox input "false"
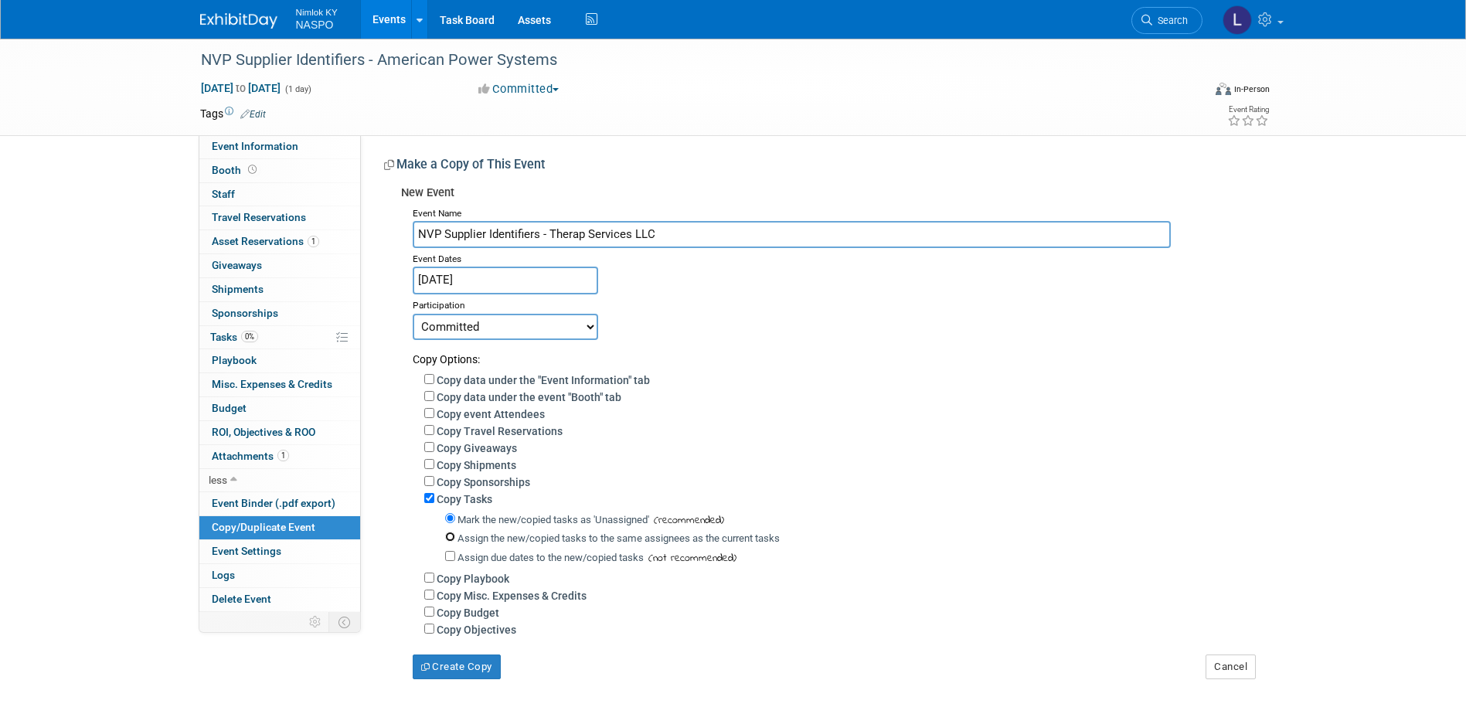
click at [449, 542] on input "Assign the new/copied tasks to the same assignees as the current tasks" at bounding box center [450, 537] width 10 height 10
radio input "true"
click at [462, 677] on button "Create Copy" at bounding box center [457, 667] width 88 height 25
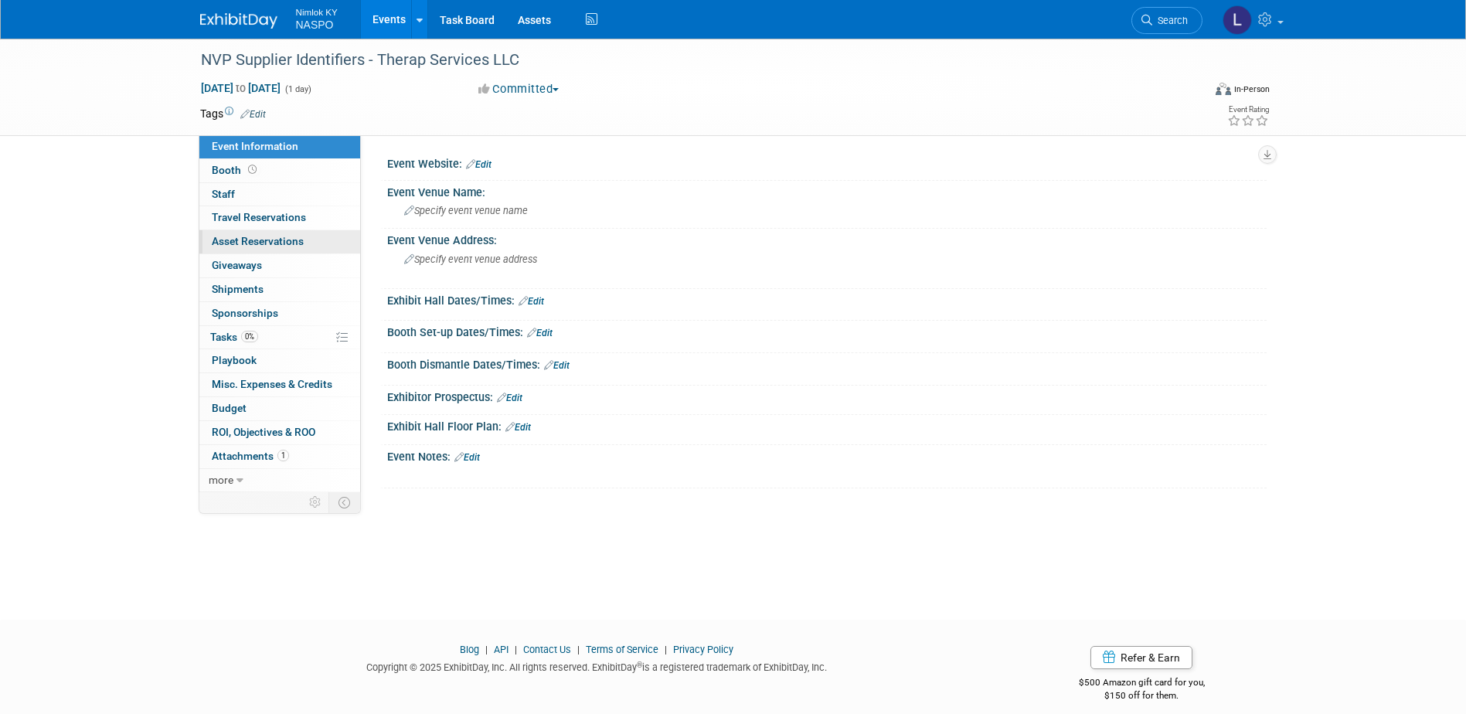
click at [230, 243] on span "Asset Reservations 0" at bounding box center [258, 241] width 92 height 12
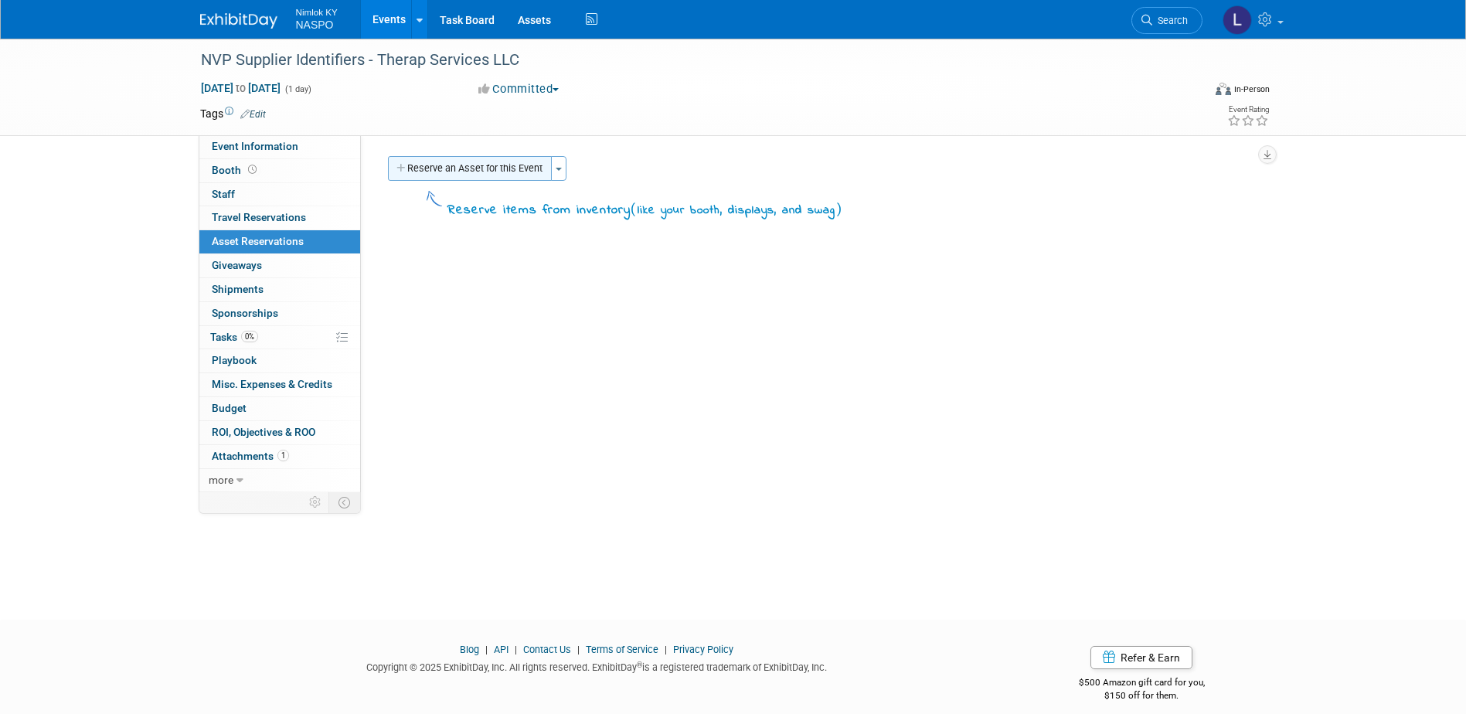
click at [423, 172] on button "Reserve an Asset for this Event" at bounding box center [470, 168] width 164 height 25
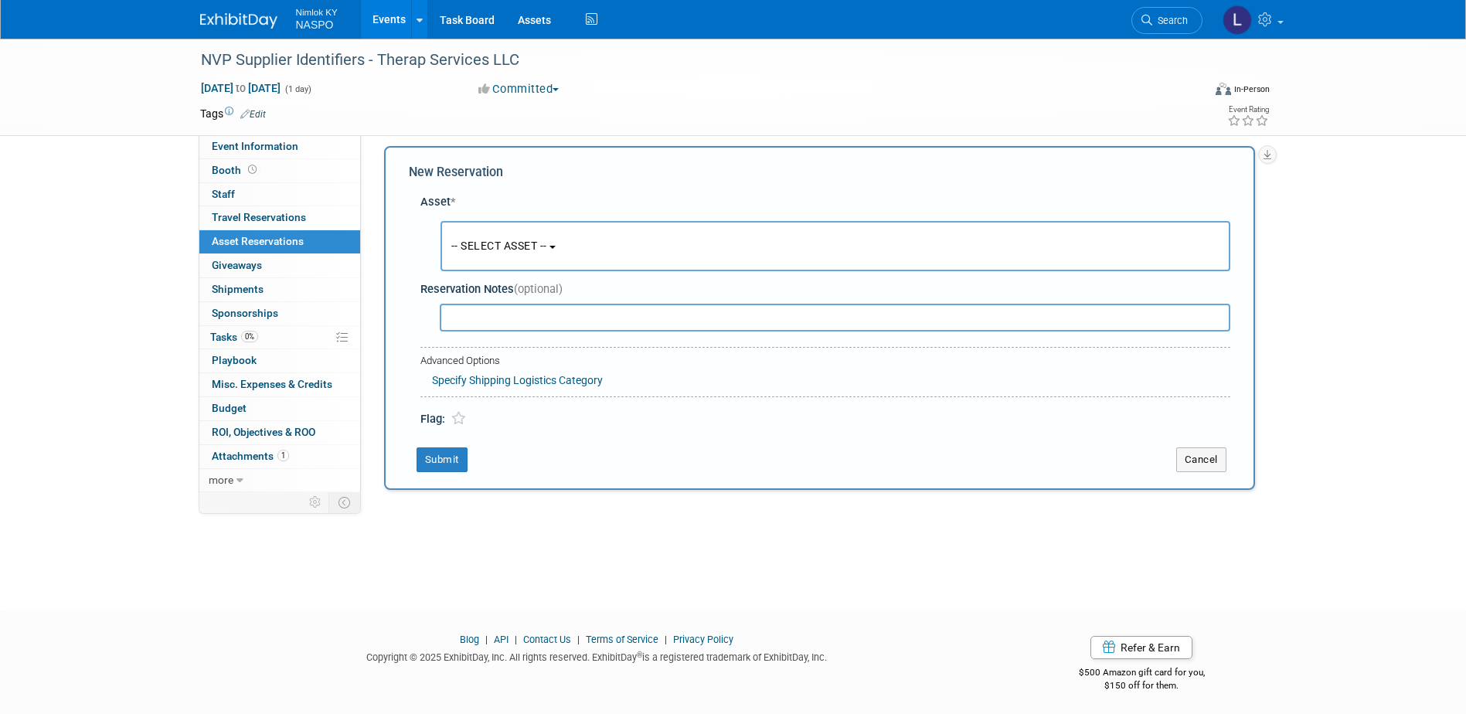
scroll to position [14, 0]
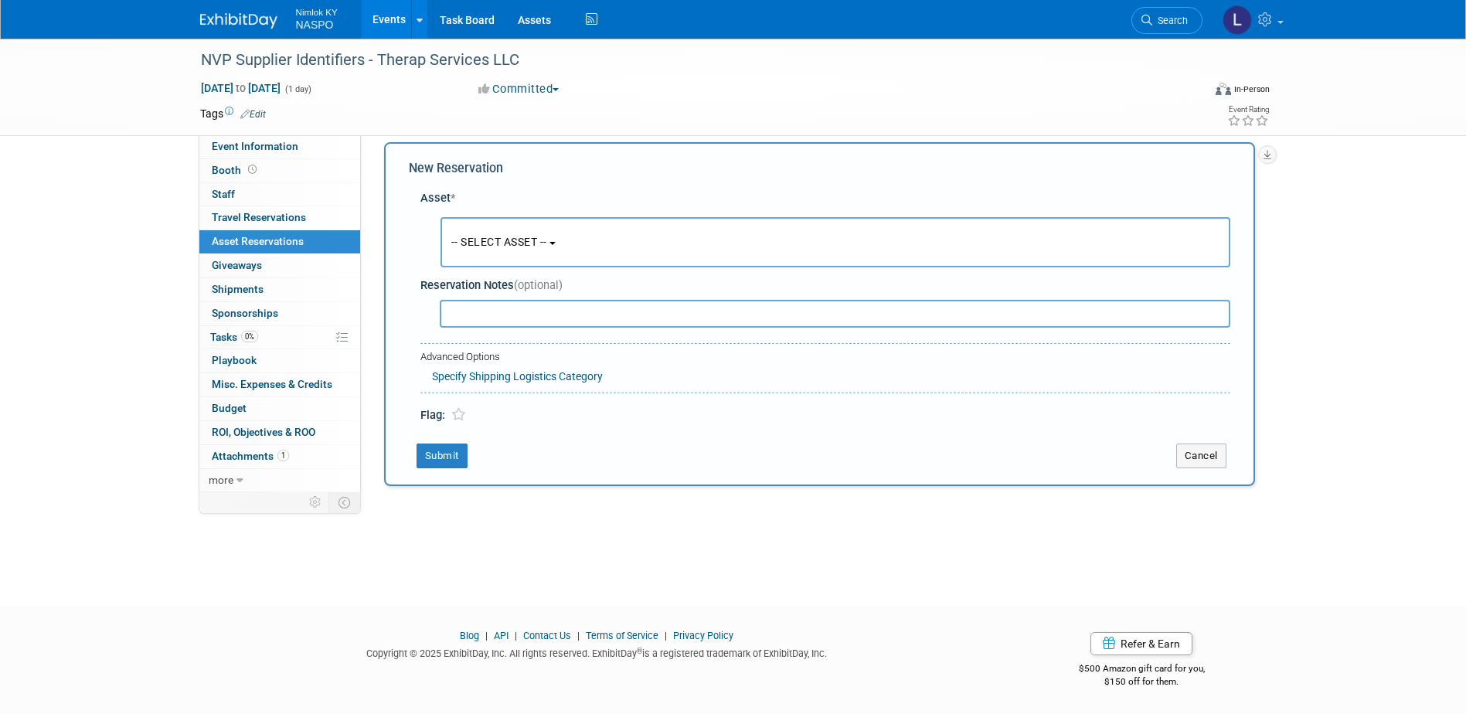
click at [471, 242] on span "-- SELECT ASSET --" at bounding box center [499, 242] width 96 height 12
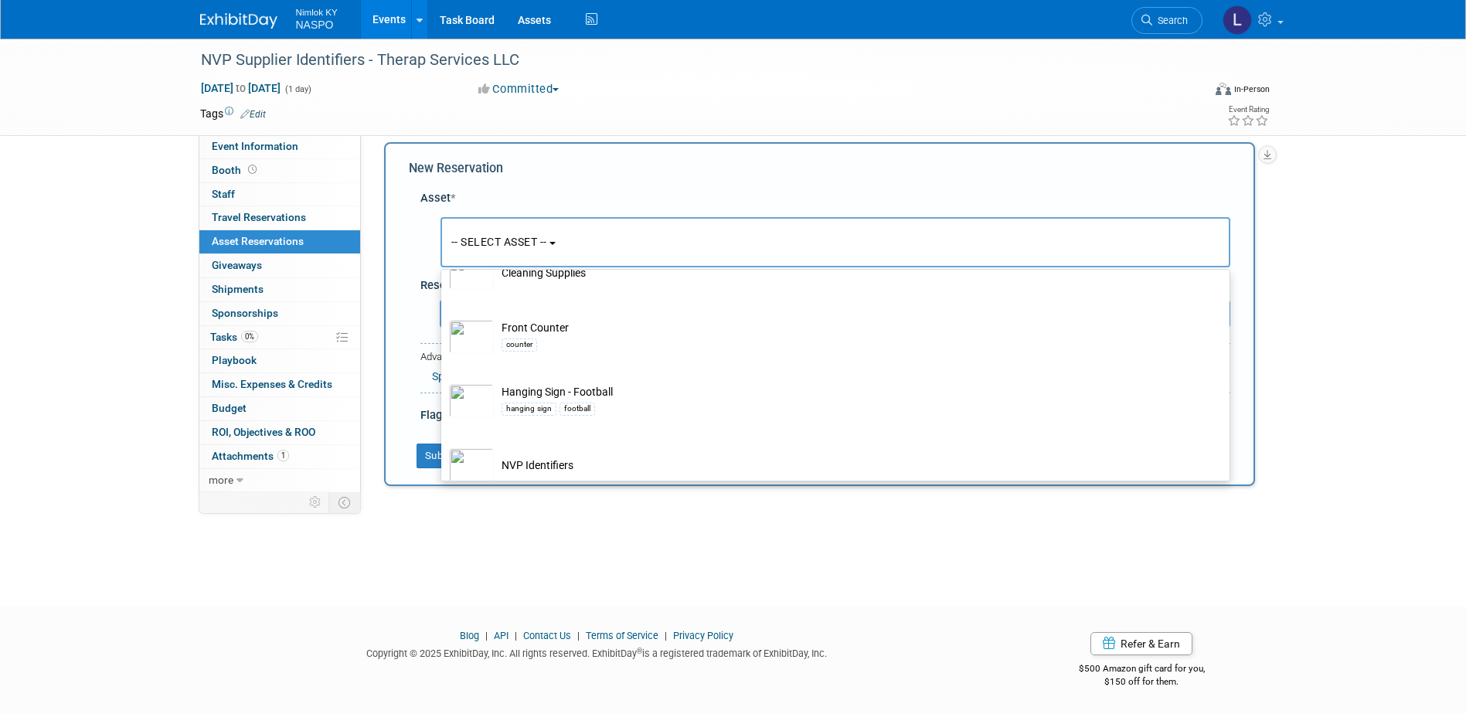
scroll to position [618, 0]
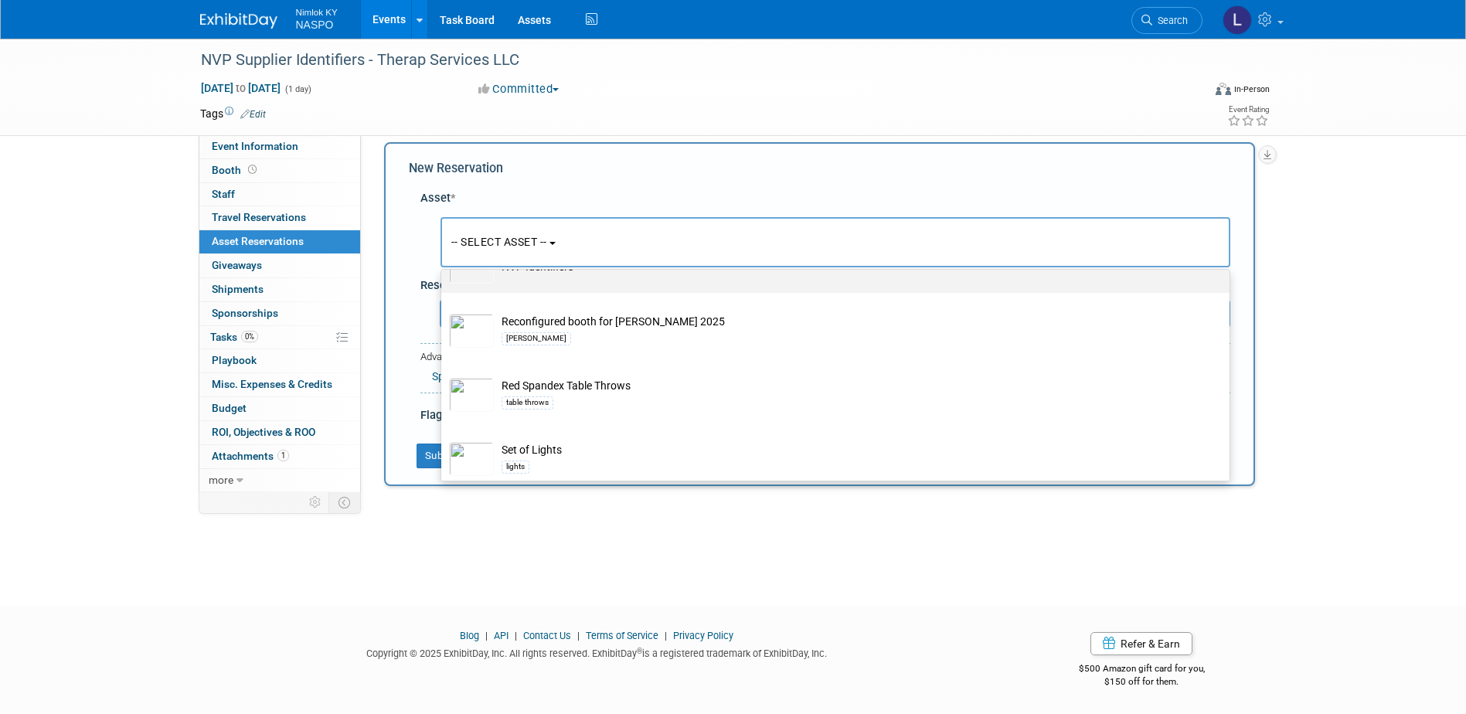
click at [487, 279] on img at bounding box center [471, 267] width 45 height 34
click at [444, 247] on input "NVP Identifiers" at bounding box center [439, 242] width 10 height 10
select select "10722420"
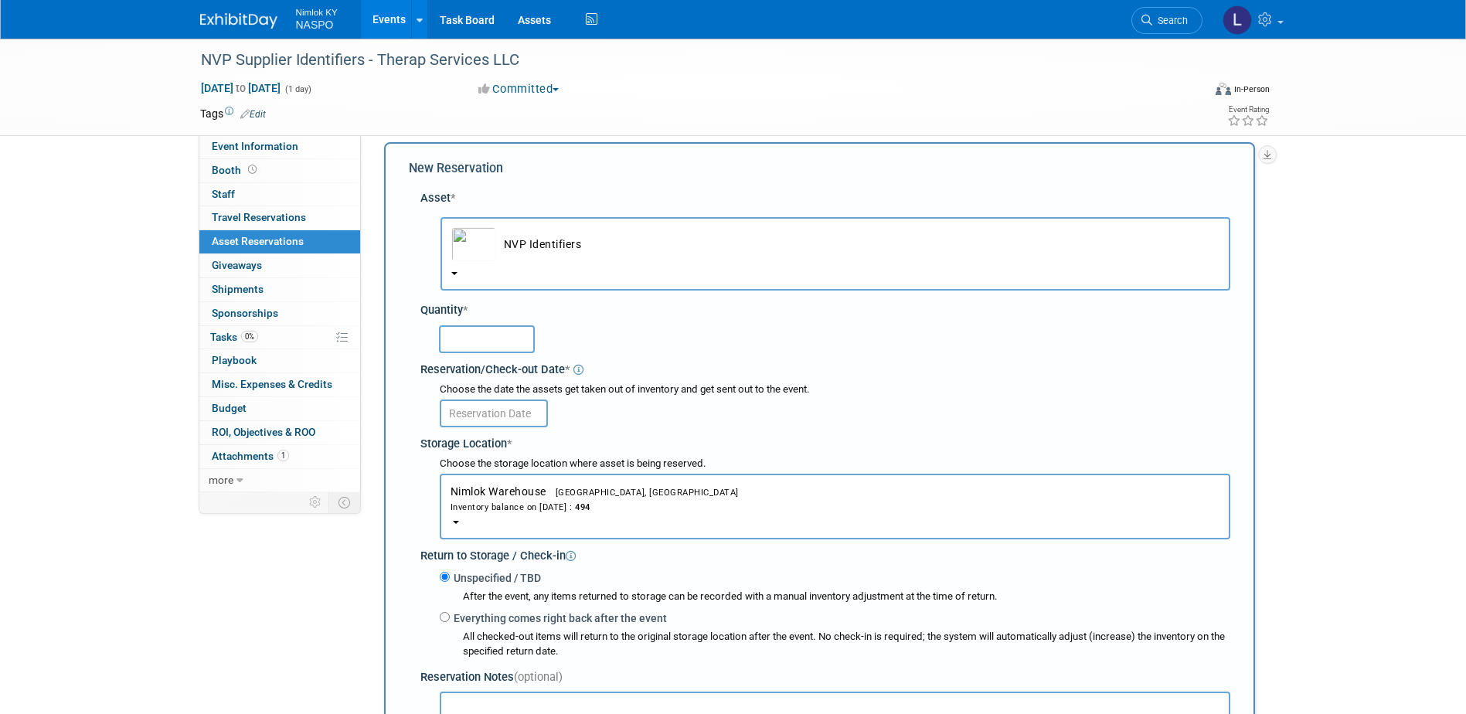
click at [472, 336] on input "text" at bounding box center [487, 339] width 96 height 28
type input "5"
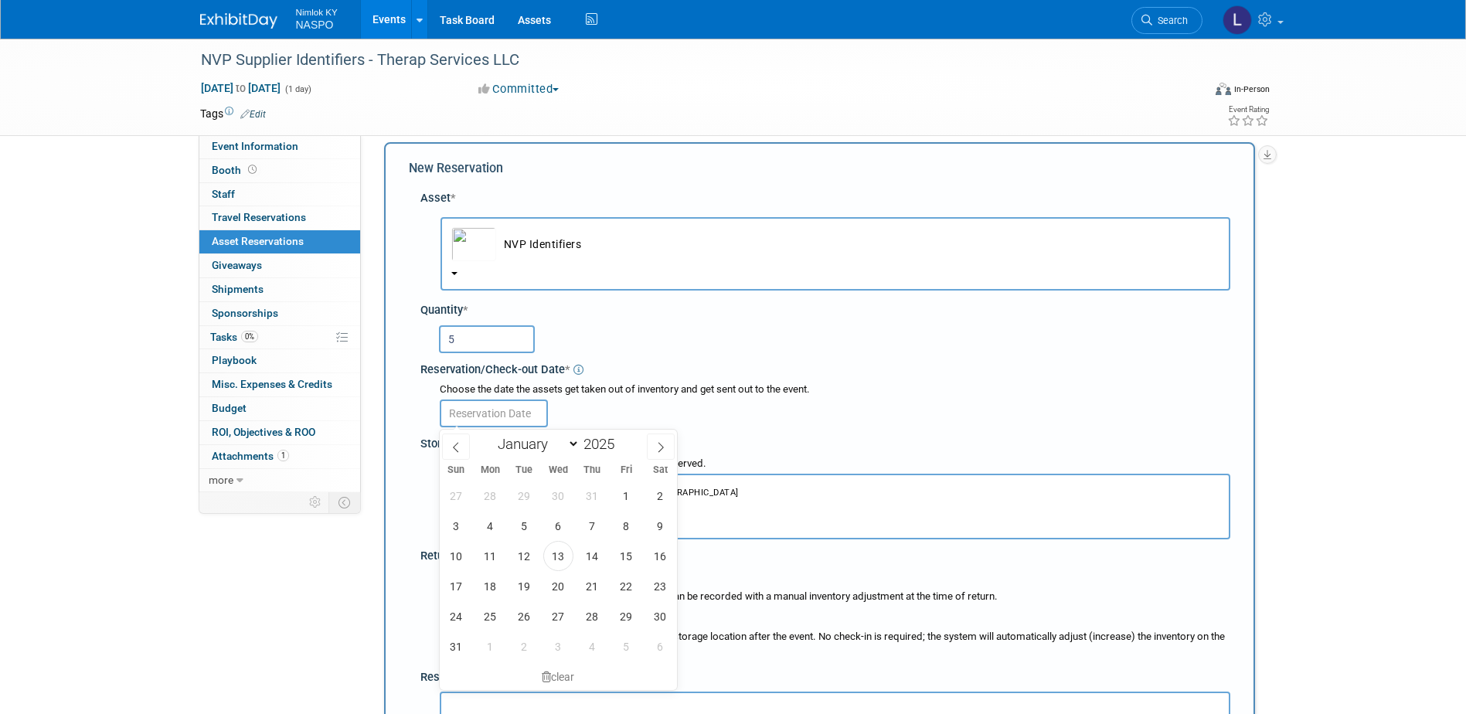
click at [477, 414] on input "text" at bounding box center [494, 414] width 108 height 28
click at [522, 609] on span "26" at bounding box center [524, 616] width 30 height 30
type input "[DATE]"
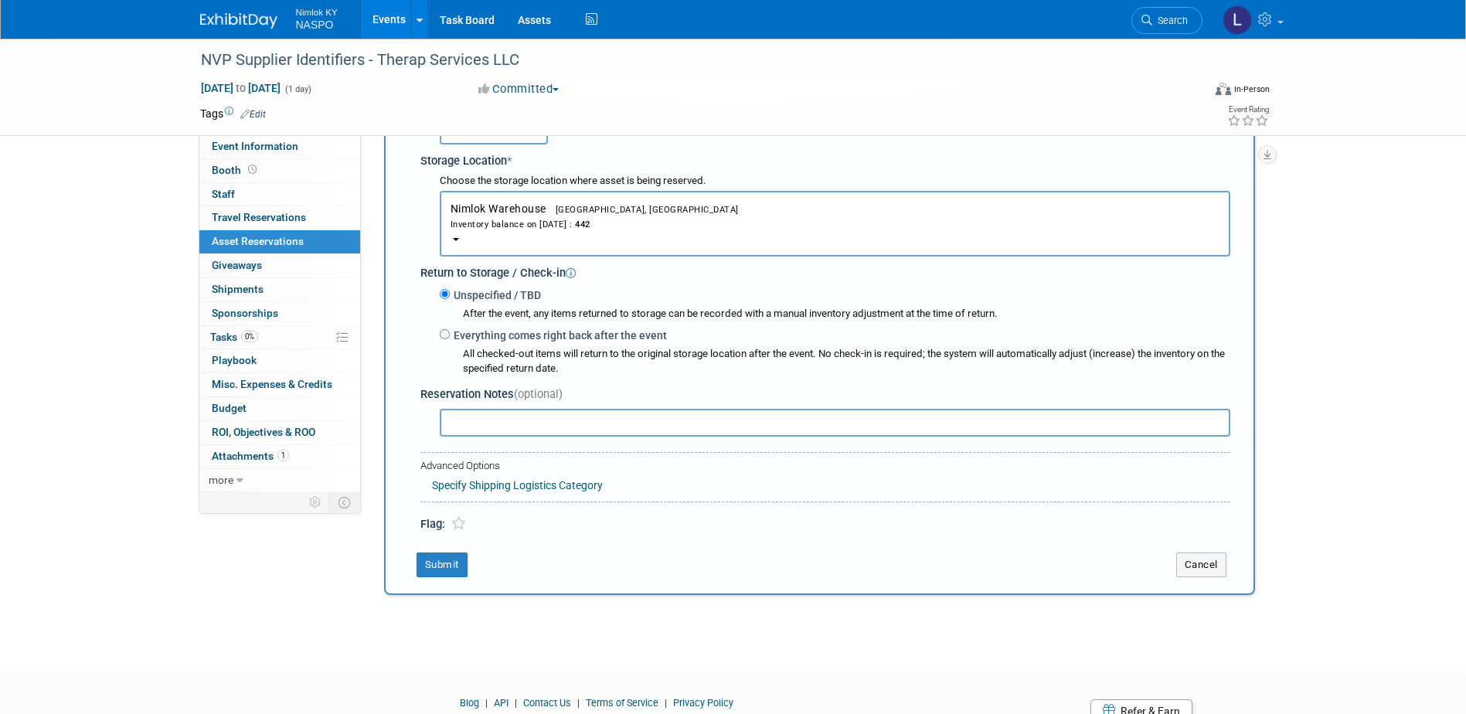
scroll to position [323, 0]
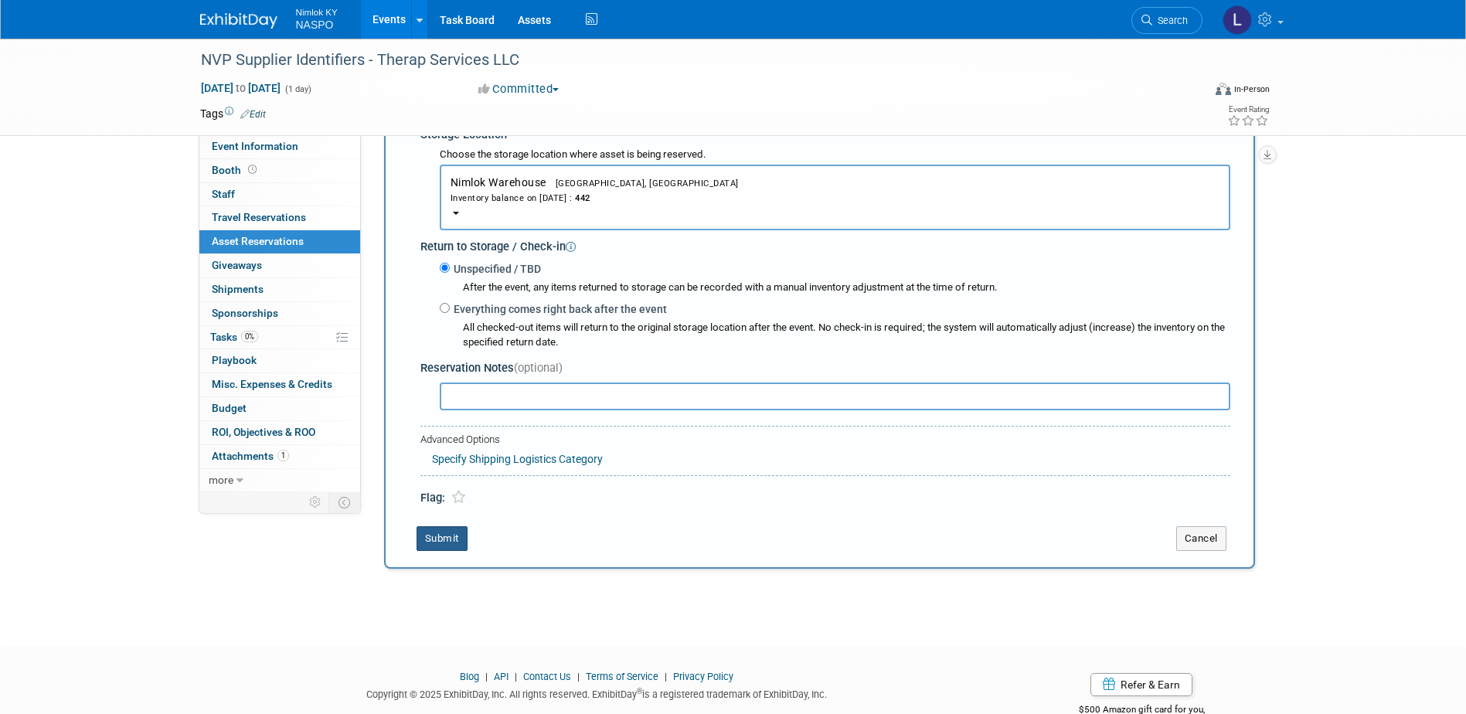
click at [451, 542] on button "Submit" at bounding box center [442, 538] width 51 height 25
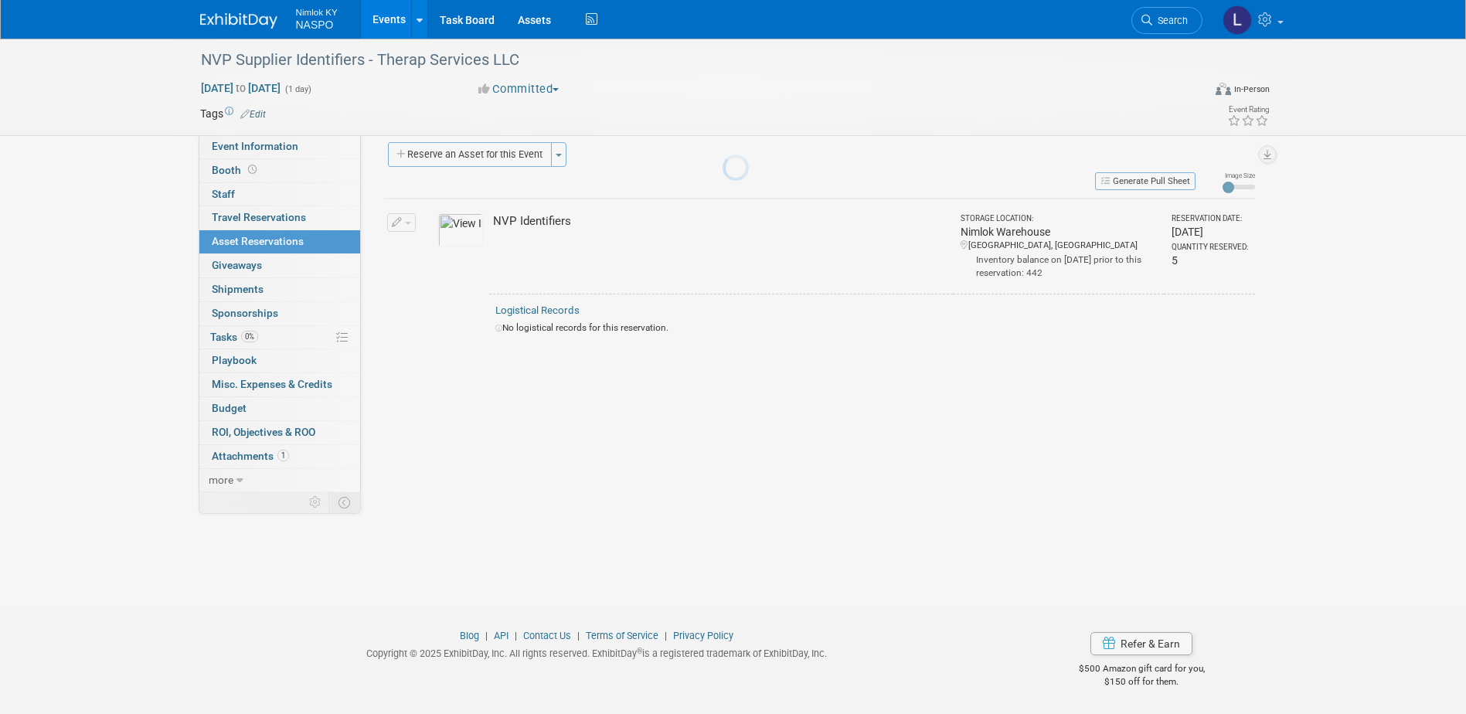
scroll to position [14, 0]
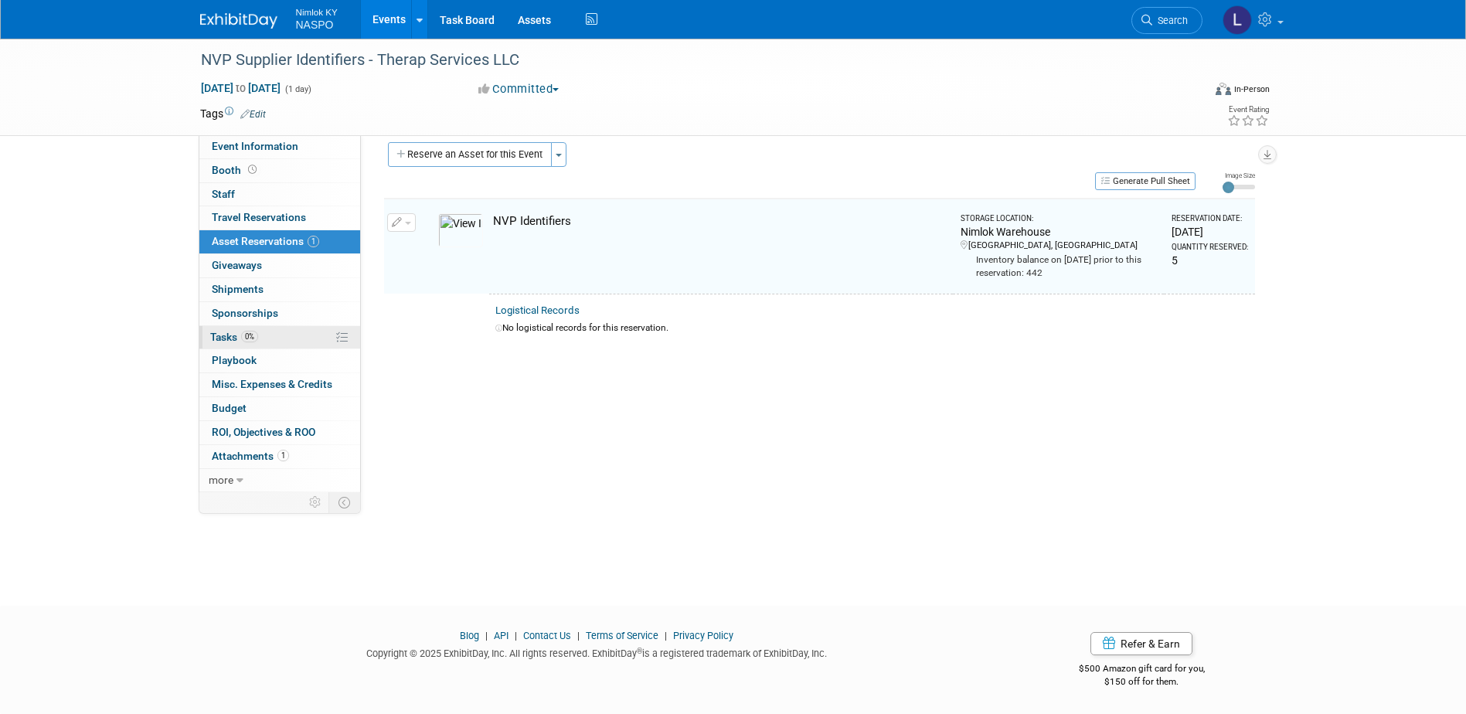
click at [226, 329] on link "0% Tasks 0%" at bounding box center [279, 337] width 161 height 23
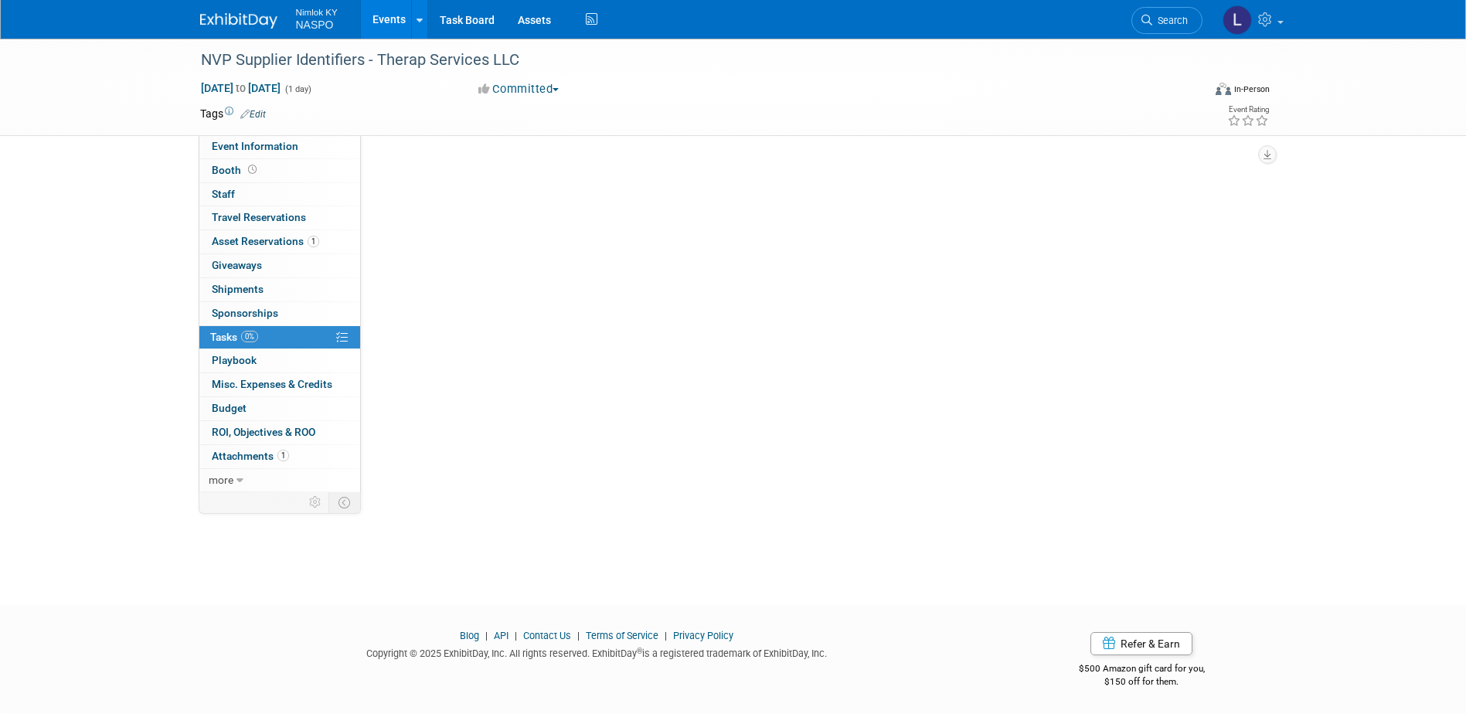
scroll to position [0, 0]
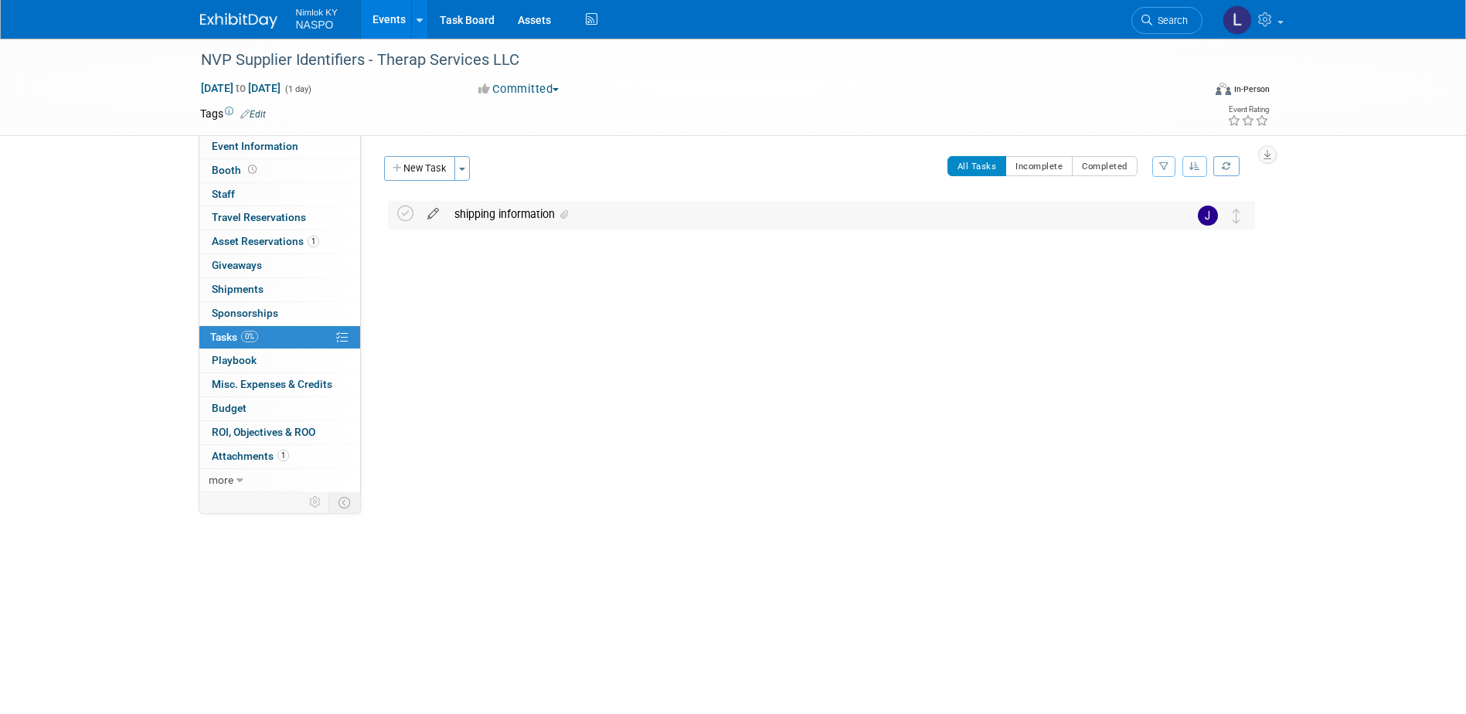
click at [430, 210] on icon at bounding box center [433, 210] width 27 height 19
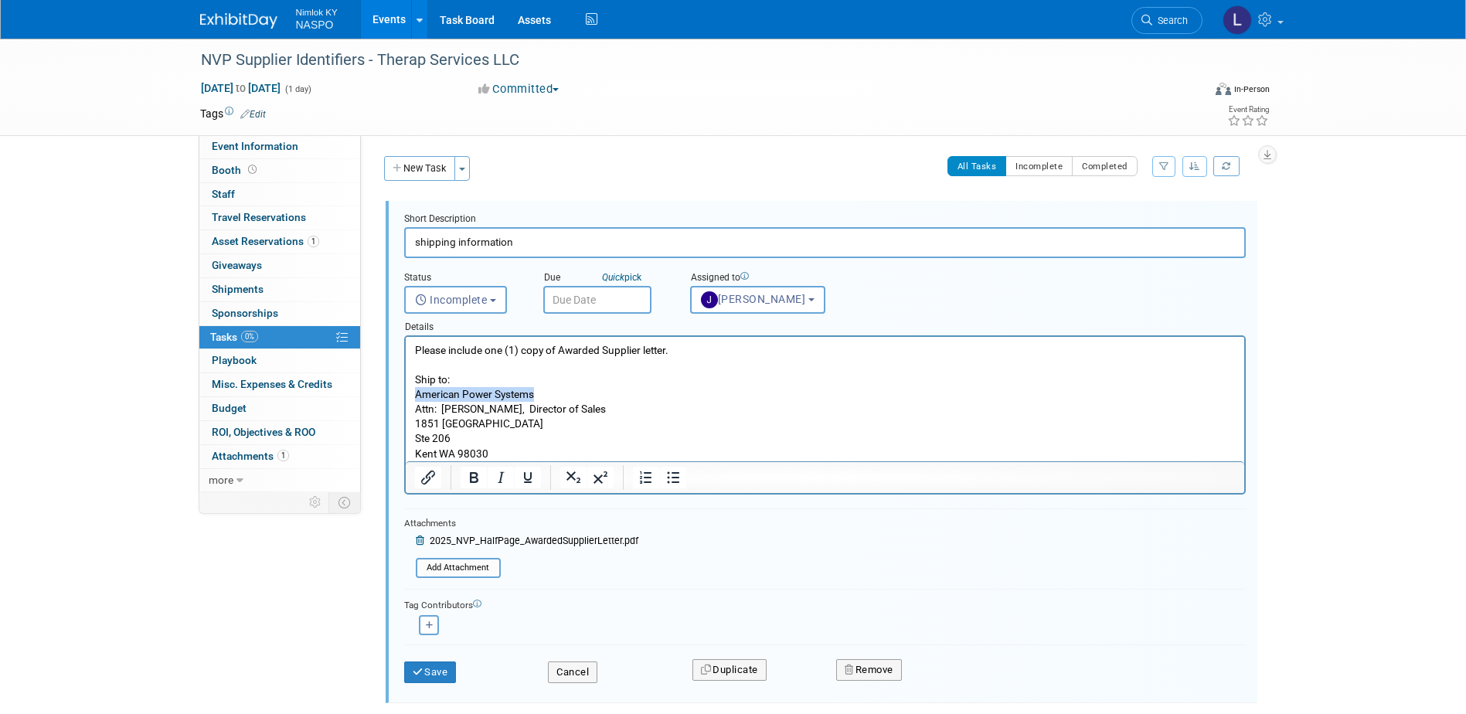
drag, startPoint x: 538, startPoint y: 393, endPoint x: 413, endPoint y: 398, distance: 124.5
click at [414, 398] on p "Please include one (1) copy of Awarded Supplier letter. Ship to: American Power…" at bounding box center [824, 402] width 821 height 118
paste body "Rich Text Area. Press ALT-0 for help."
drag, startPoint x: 485, startPoint y: 452, endPoint x: 443, endPoint y: 413, distance: 57.4
click at [443, 413] on p "Please include one (1) copy of Awarded Supplier letter. Ship to: Therap Service…" at bounding box center [824, 402] width 821 height 118
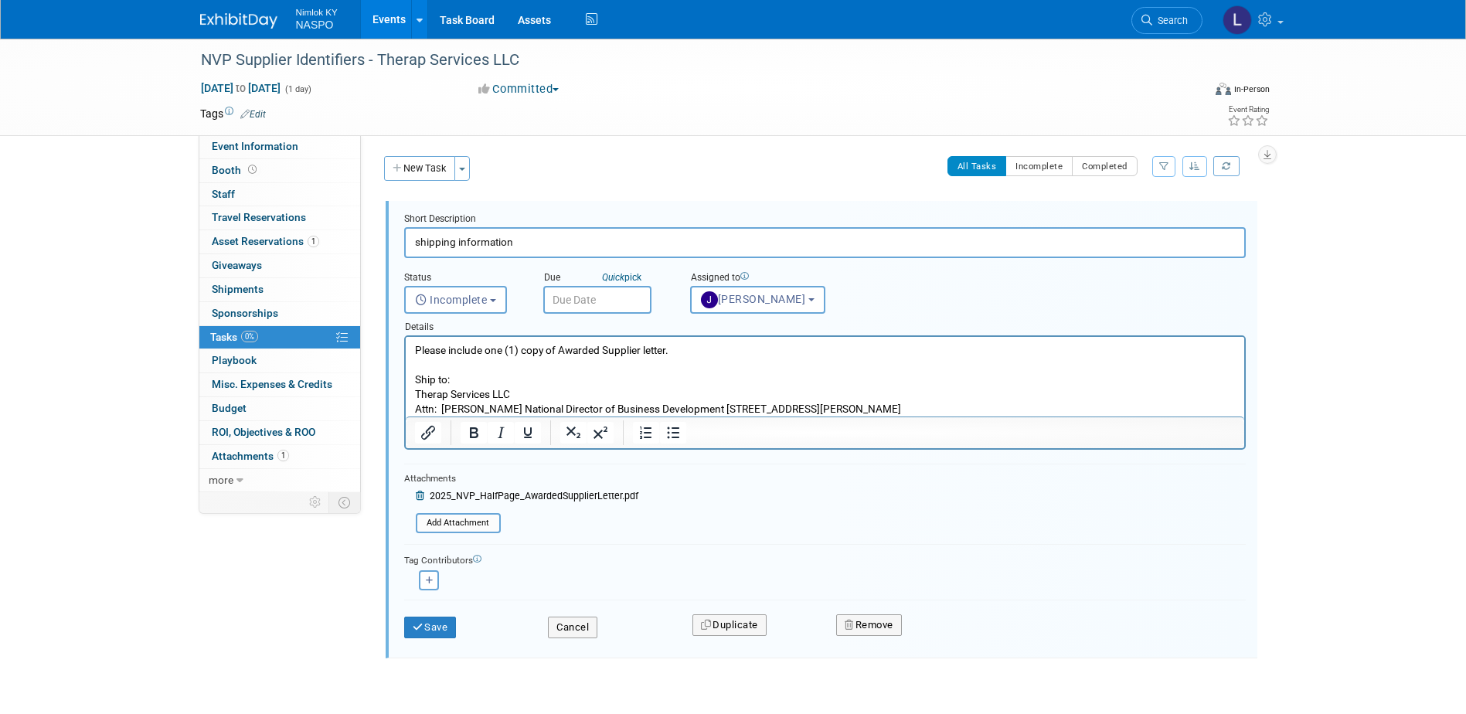
click at [485, 409] on p "Please include one (1) copy of Awarded Supplier letter. Ship to: Therap Service…" at bounding box center [824, 379] width 821 height 73
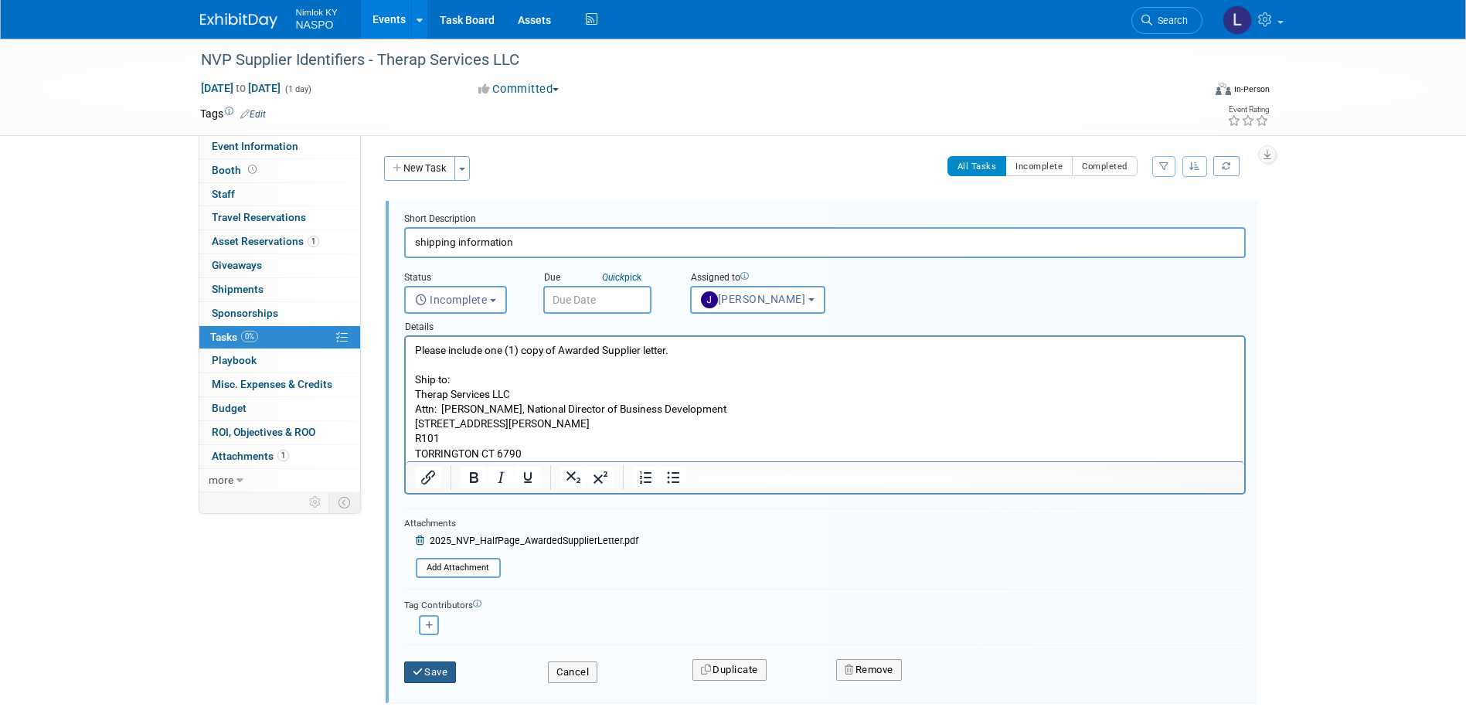
click at [434, 674] on button "Save" at bounding box center [430, 673] width 53 height 22
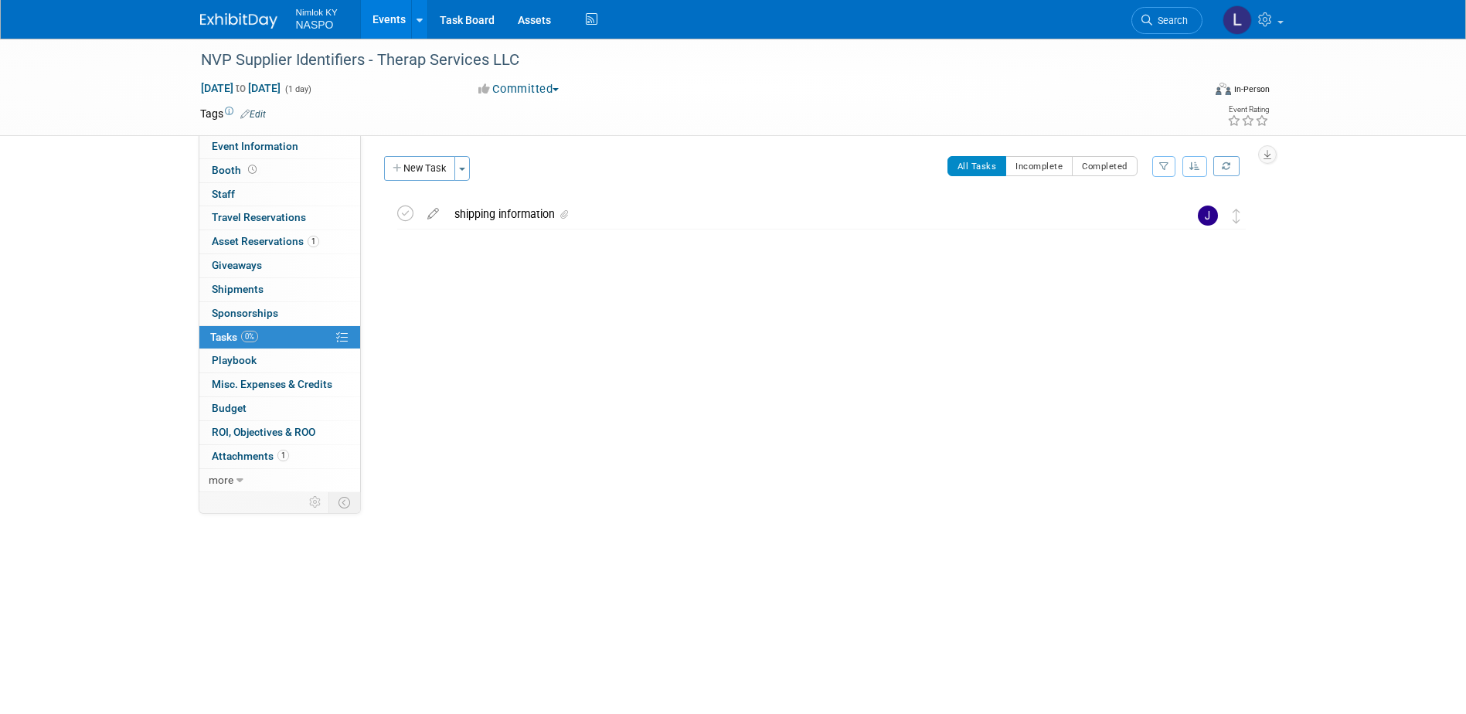
click at [378, 17] on link "Events" at bounding box center [389, 19] width 56 height 39
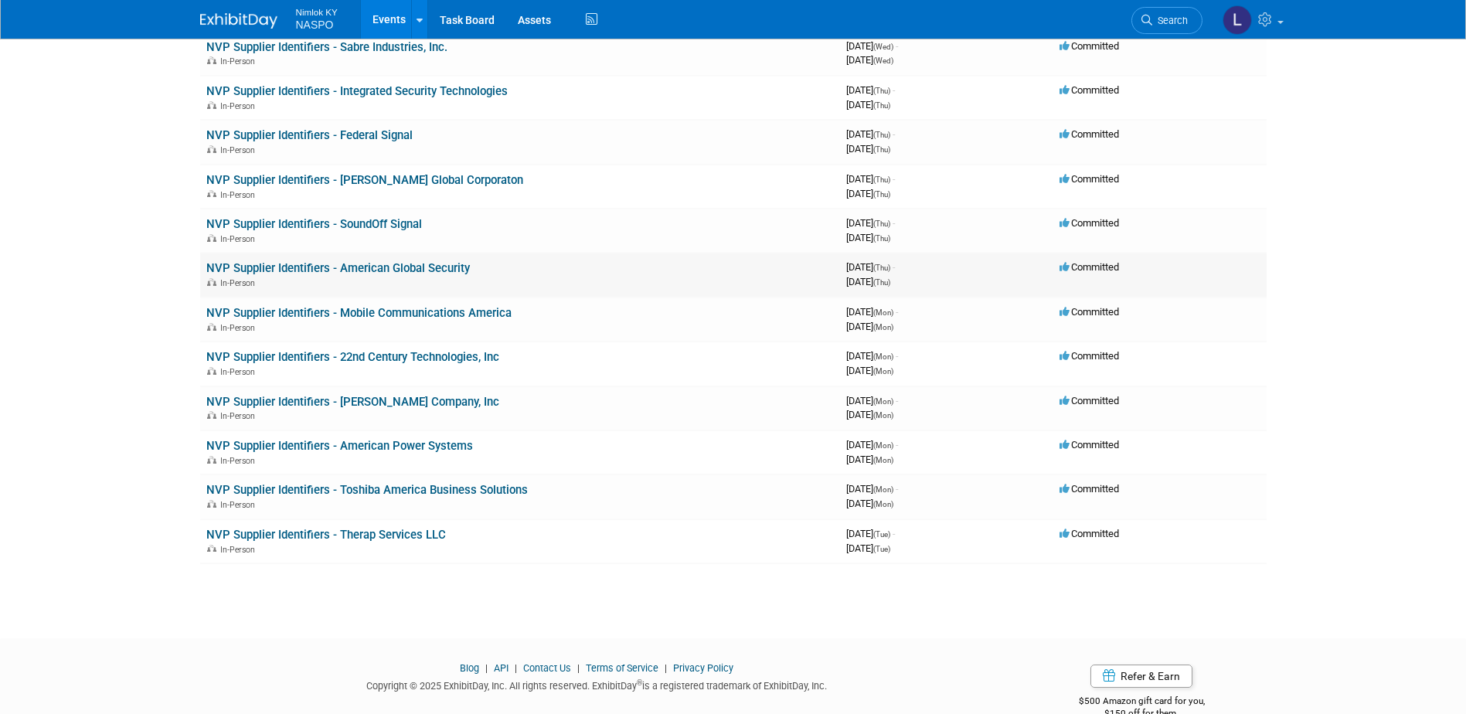
scroll to position [257, 0]
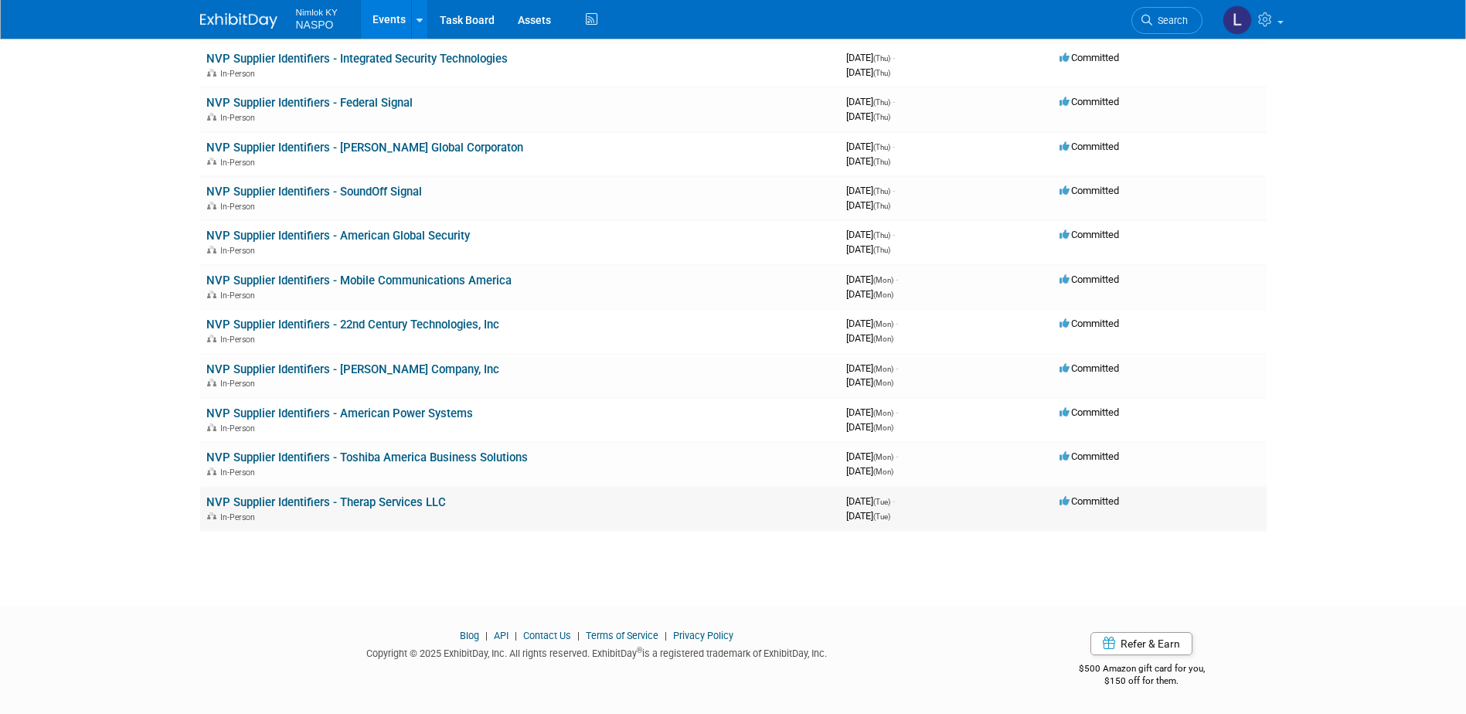
click at [345, 501] on link "NVP Supplier Identifiers - Therap Services LLC" at bounding box center [326, 502] width 240 height 14
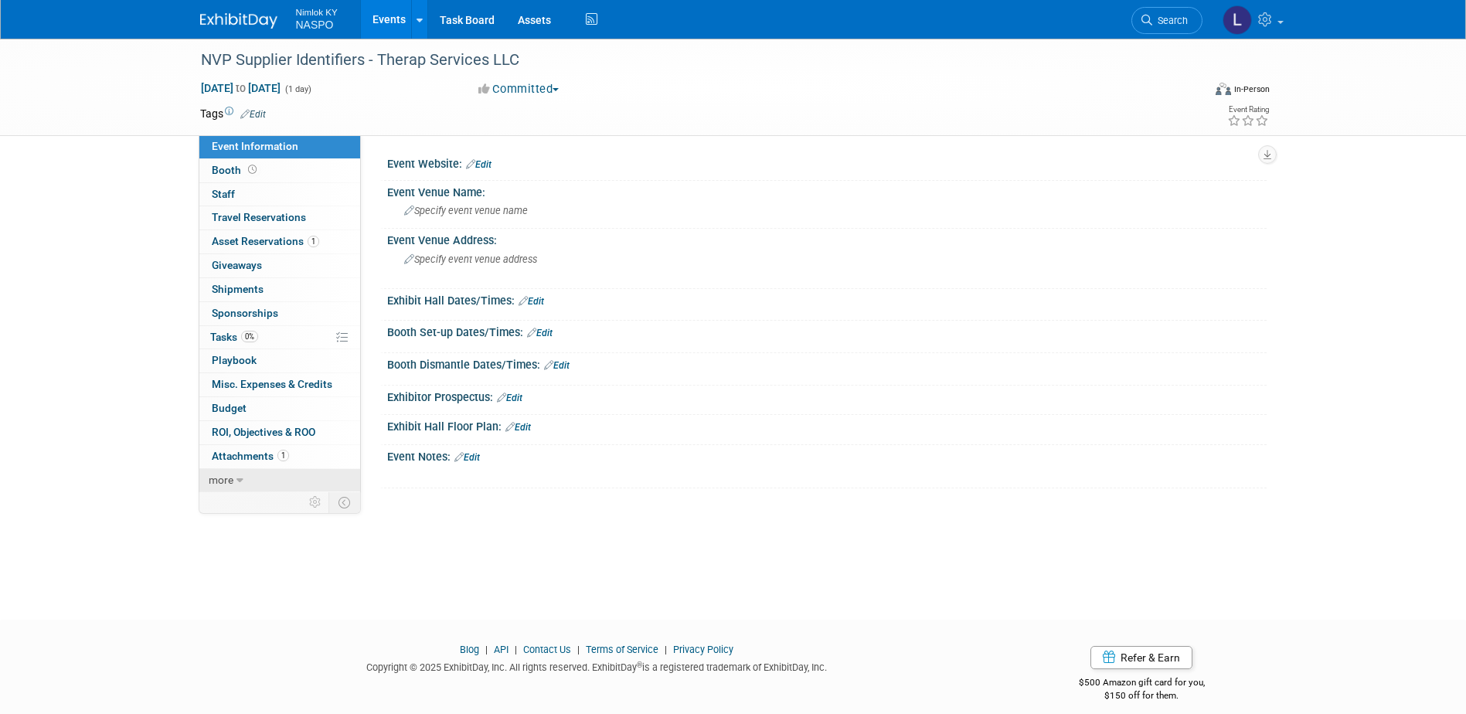
click at [234, 481] on link "more" at bounding box center [279, 480] width 161 height 23
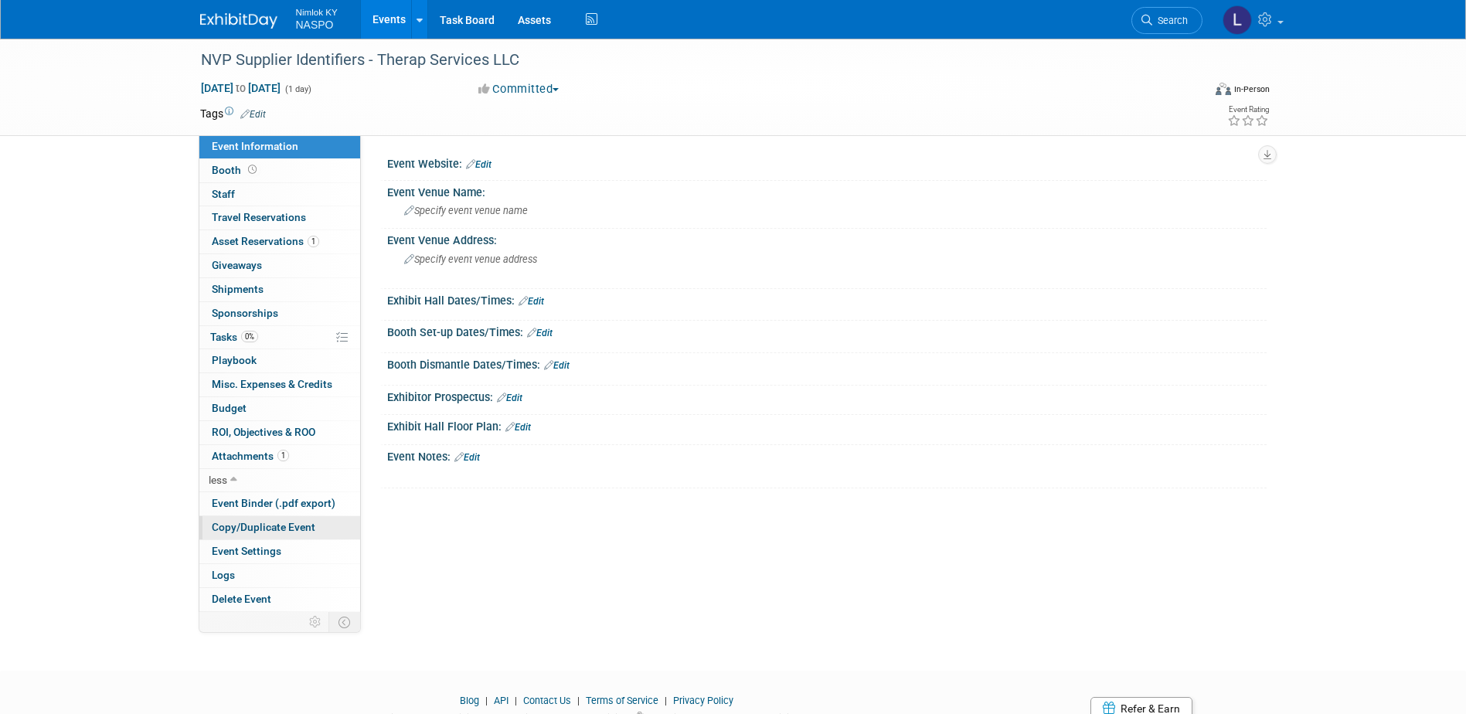
click at [234, 526] on span "Copy/Duplicate Event" at bounding box center [264, 527] width 104 height 12
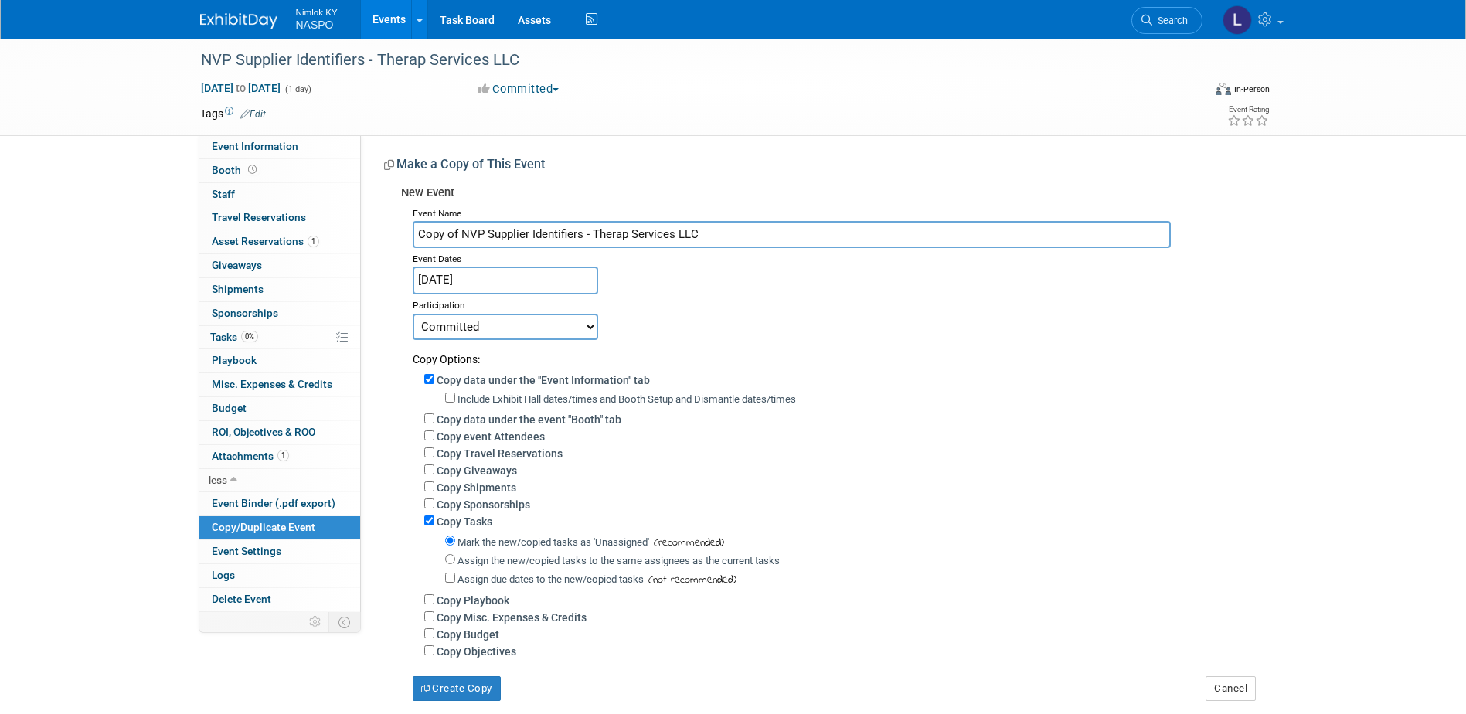
drag, startPoint x: 460, startPoint y: 230, endPoint x: 409, endPoint y: 236, distance: 51.5
click at [409, 236] on div "Event Name Copy of NVP Supplier Identifiers - Therap Services LLC Event Dates […" at bounding box center [828, 451] width 854 height 498
drag, startPoint x: 675, startPoint y: 230, endPoint x: 549, endPoint y: 234, distance: 126.0
click at [549, 234] on input "NVP Supplier Identifiers - Therap Services LLC" at bounding box center [792, 234] width 758 height 27
paste input "Bobcat Company"
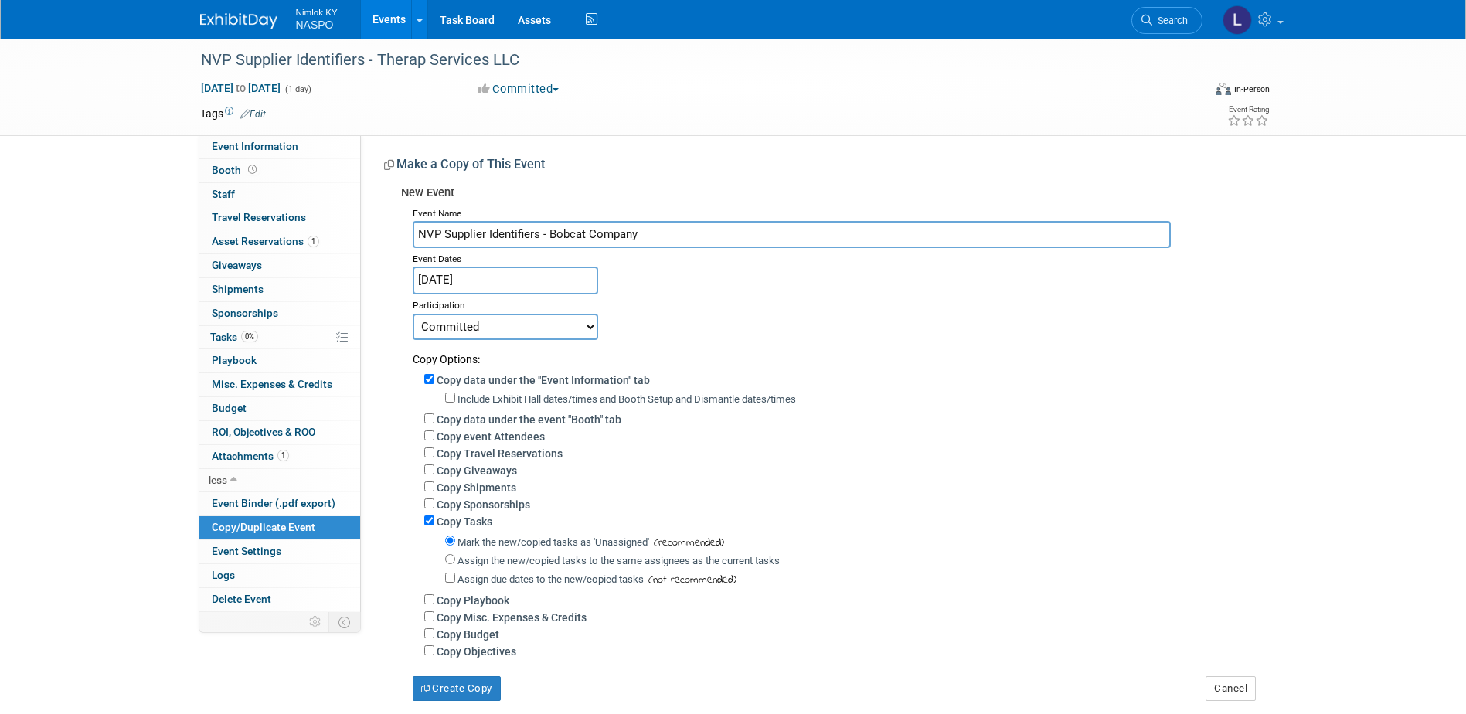
type input "NVP Supplier Identifiers - Bobcat Company"
click at [429, 383] on input "Copy data under the "Event Information" tab" at bounding box center [429, 379] width 10 height 10
checkbox input "false"
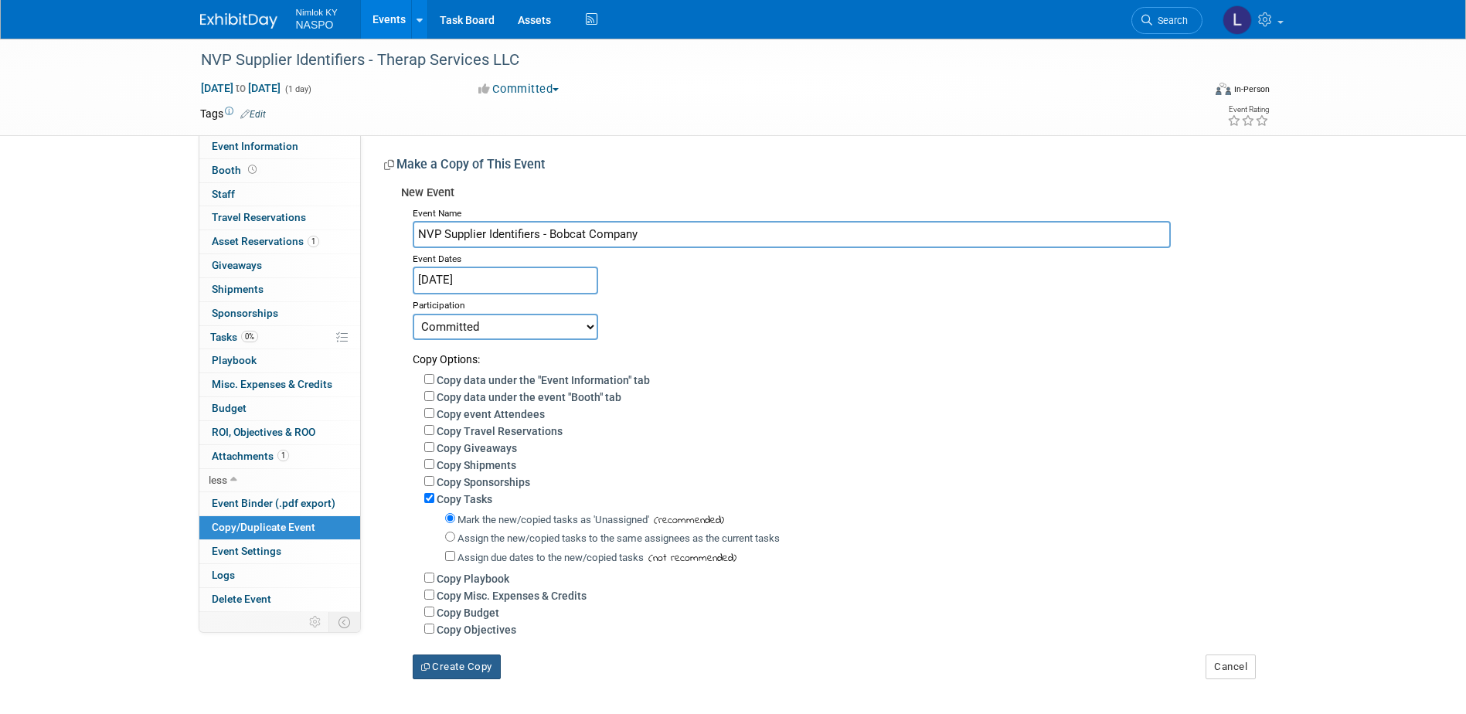
click at [444, 675] on button "Create Copy" at bounding box center [457, 667] width 88 height 25
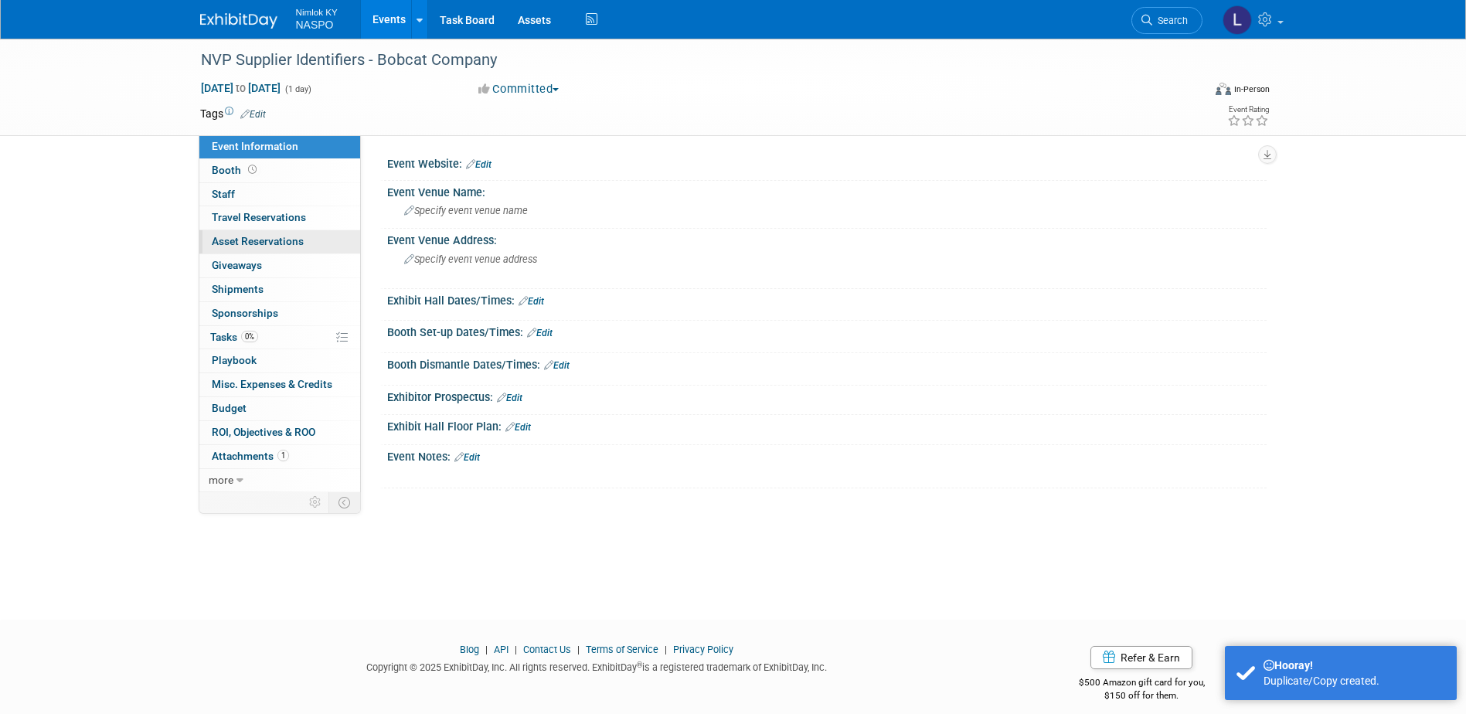
click at [236, 238] on span "Asset Reservations 0" at bounding box center [258, 241] width 92 height 12
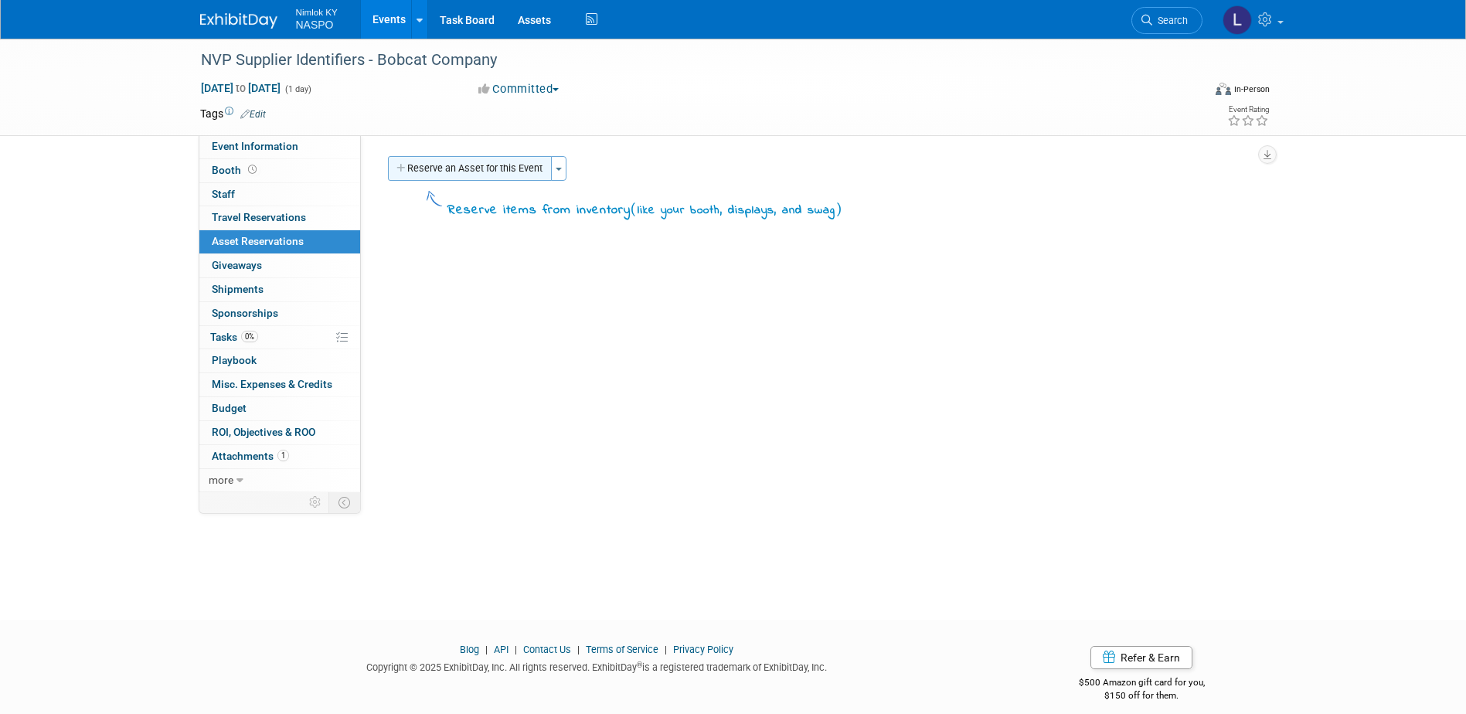
click at [451, 172] on button "Reserve an Asset for this Event" at bounding box center [470, 168] width 164 height 25
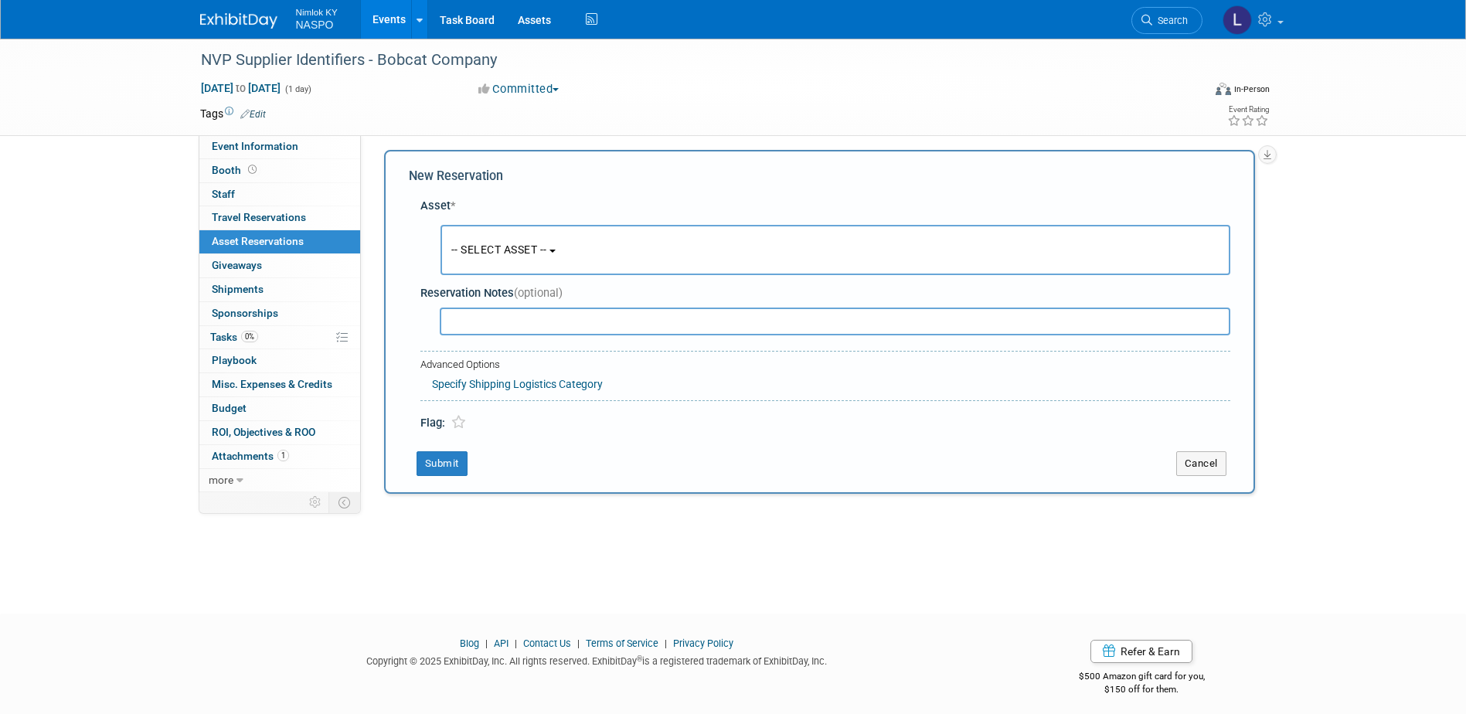
scroll to position [14, 0]
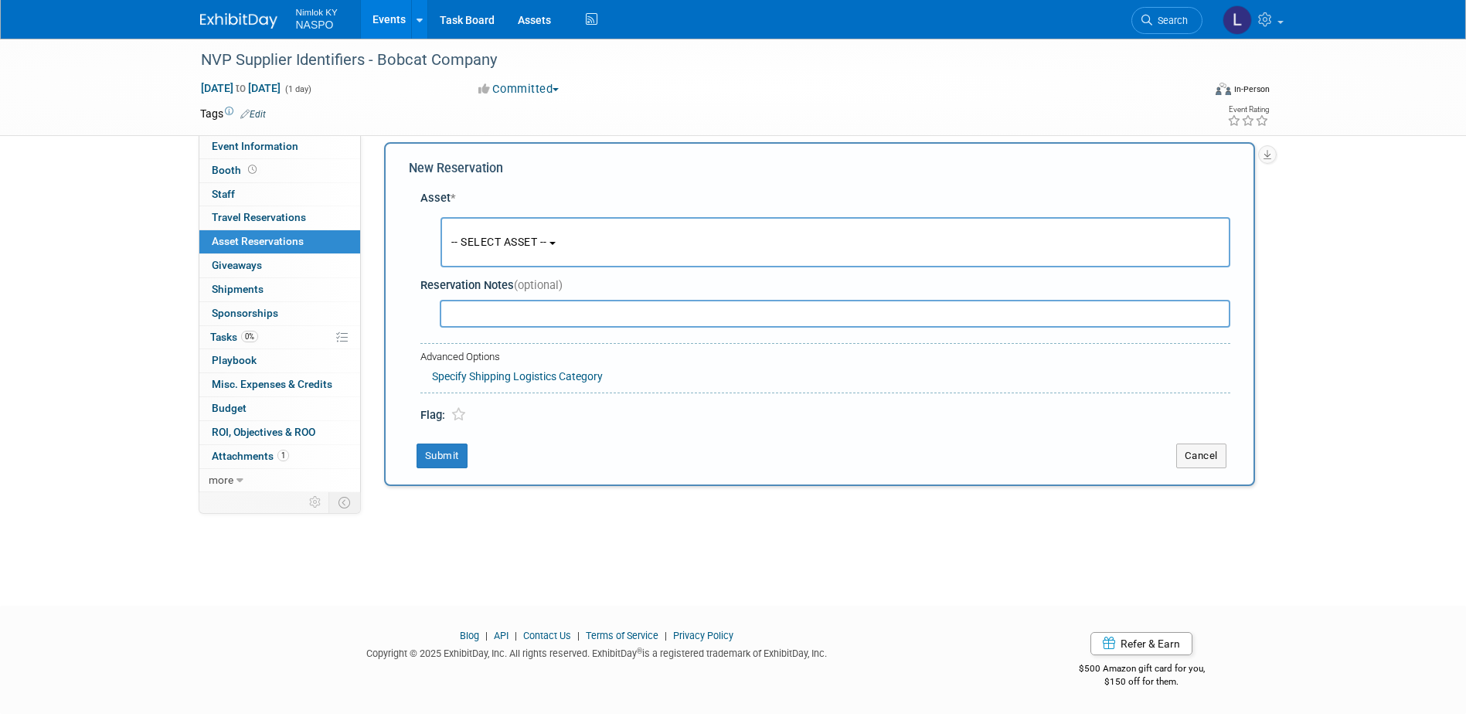
click at [474, 236] on span "-- SELECT ASSET --" at bounding box center [499, 242] width 96 height 12
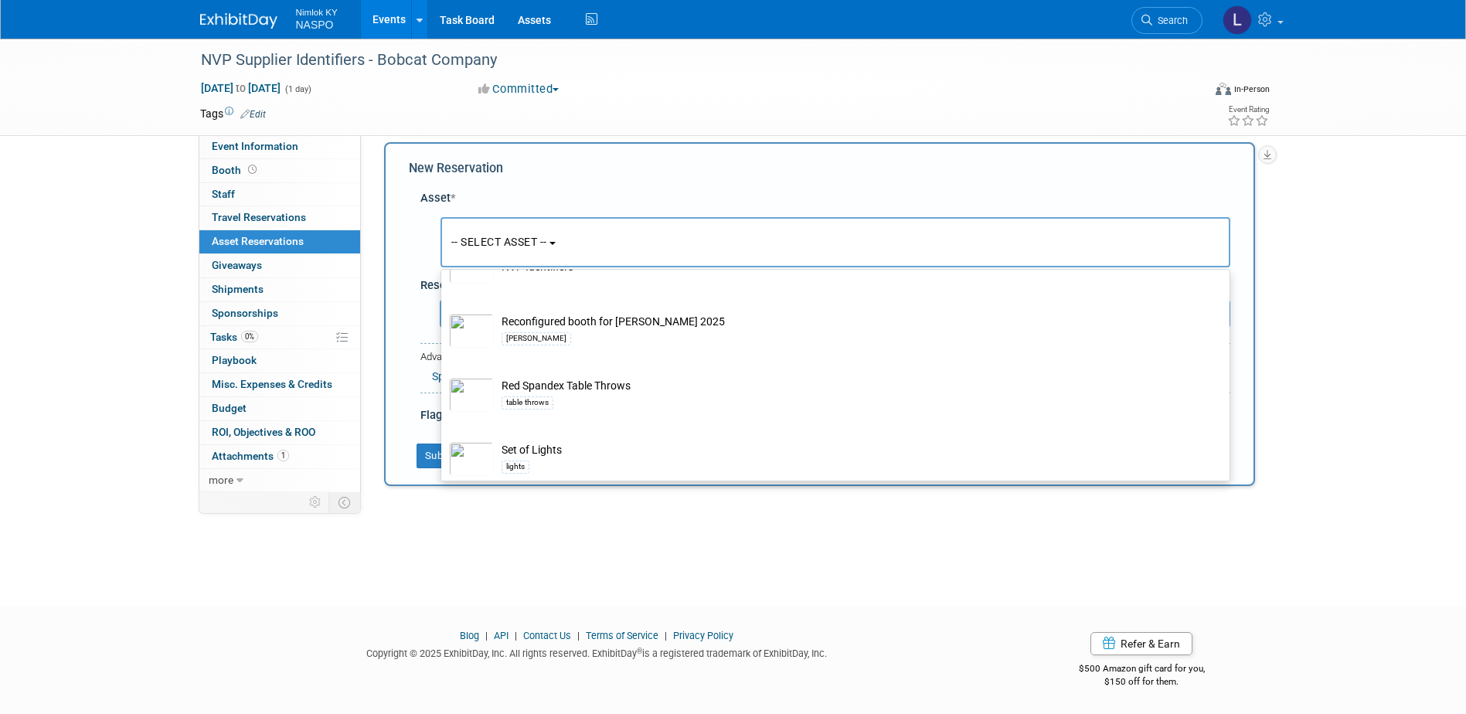
scroll to position [541, 0]
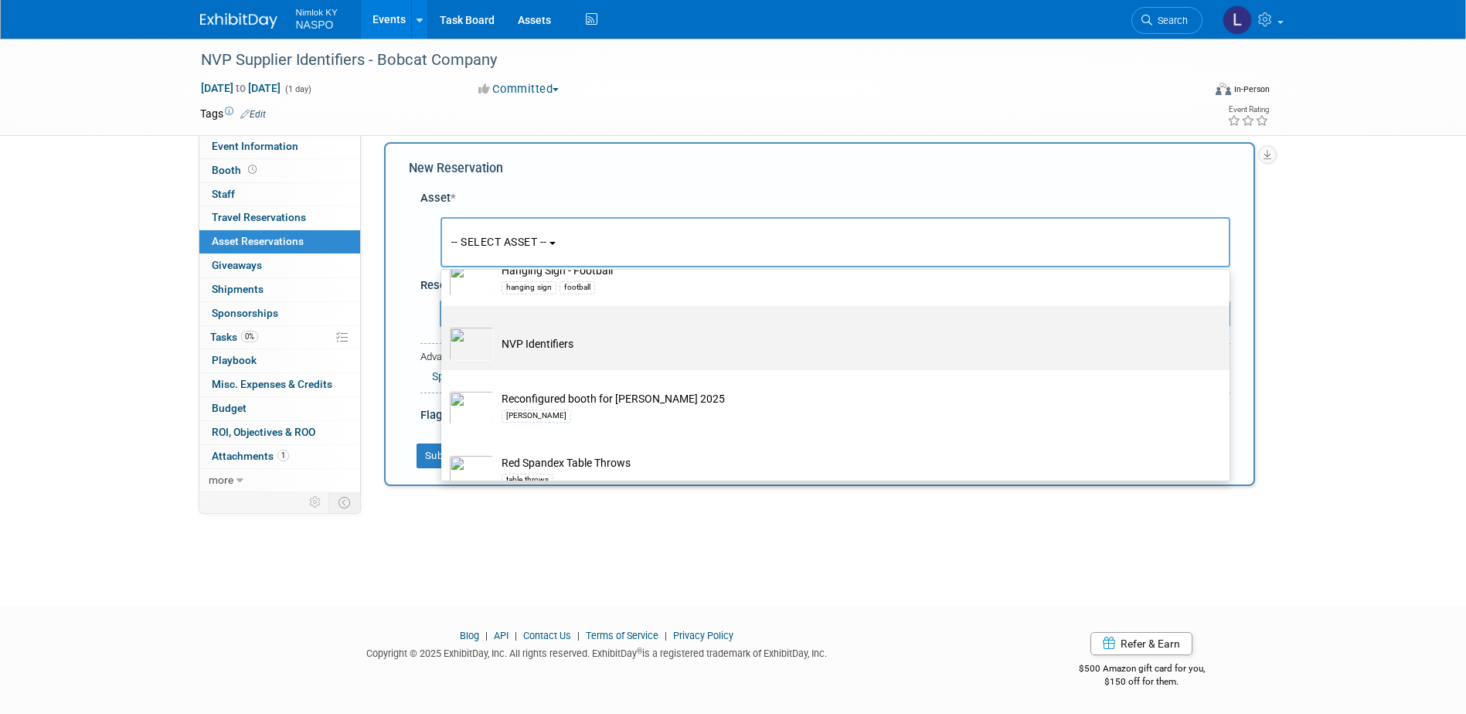
click at [549, 345] on td "NVP Identifiers" at bounding box center [846, 344] width 705 height 34
click at [444, 325] on input "NVP Identifiers" at bounding box center [439, 320] width 10 height 10
select select "10722420"
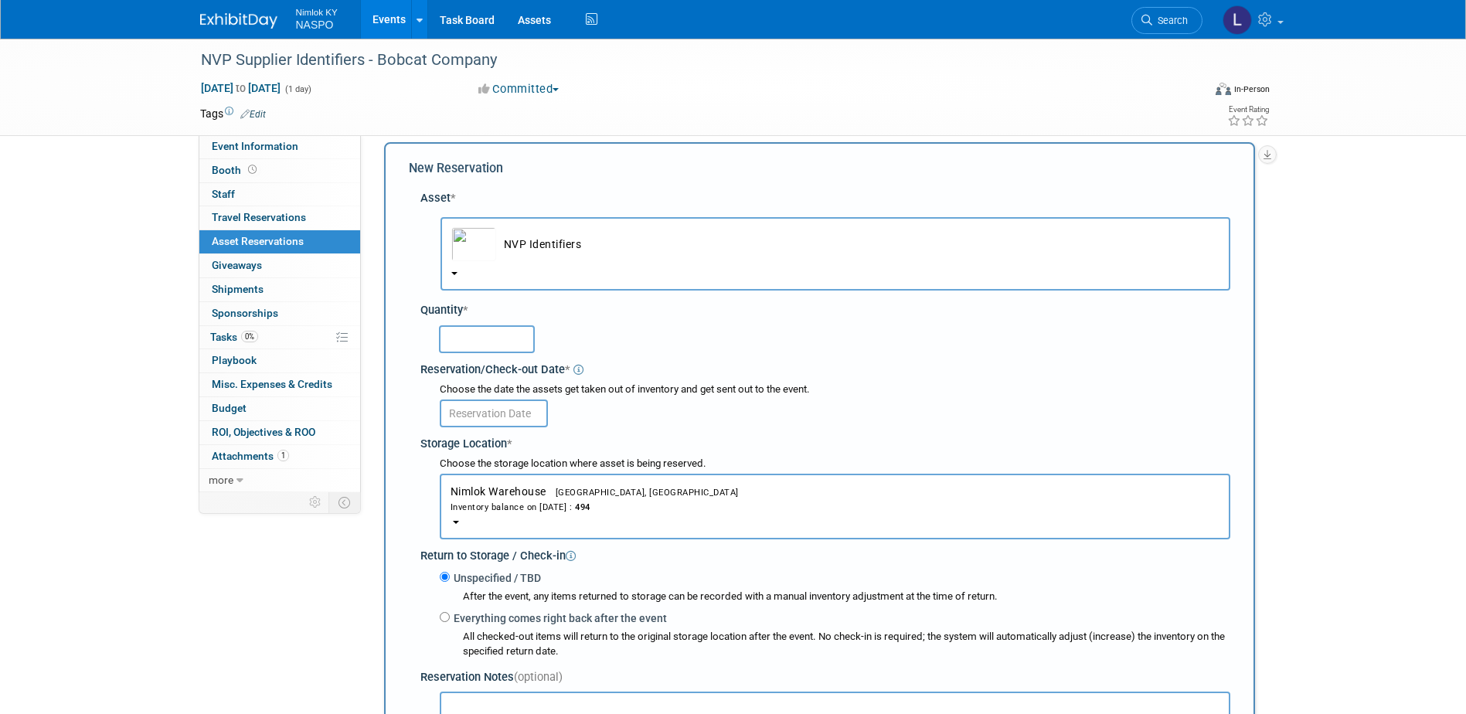
click at [490, 337] on input "text" at bounding box center [487, 339] width 96 height 28
type input "4"
click at [477, 413] on input "text" at bounding box center [494, 414] width 108 height 28
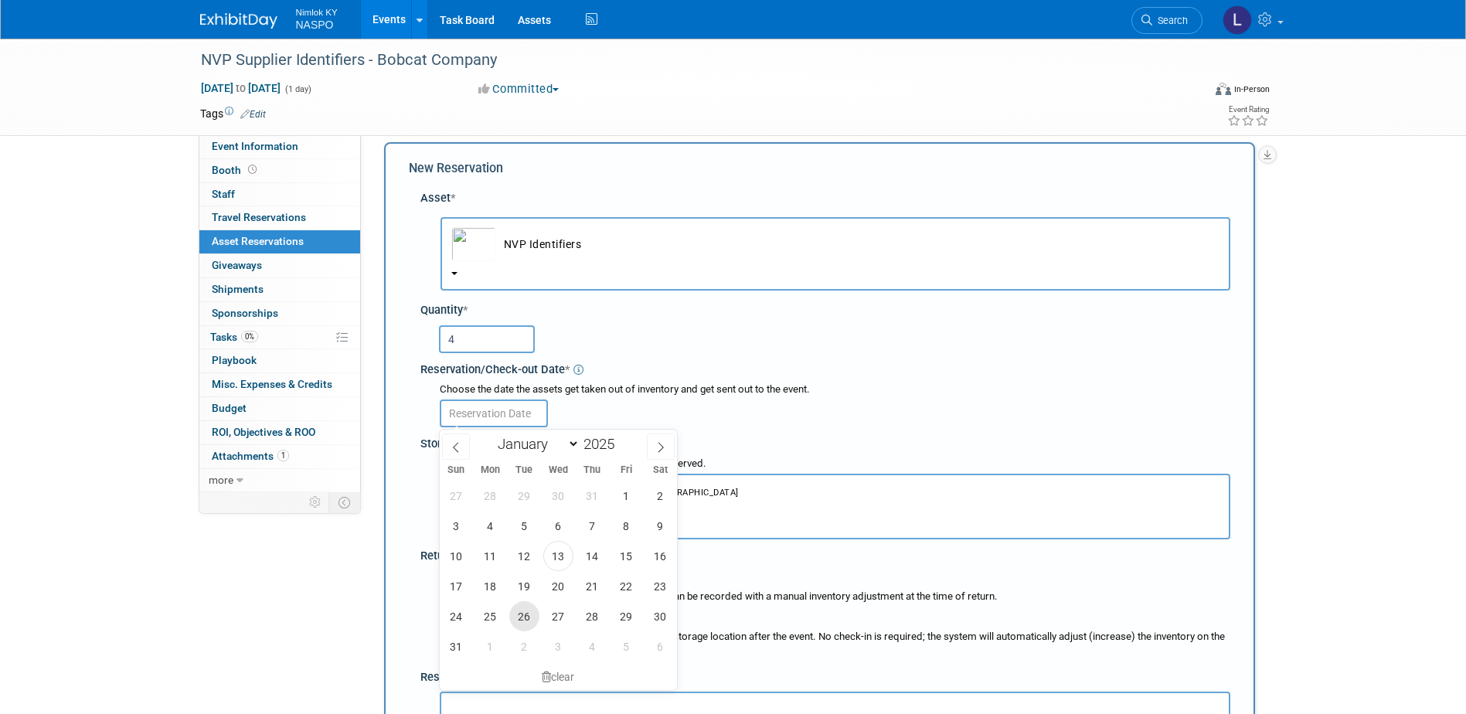
click at [525, 613] on span "26" at bounding box center [524, 616] width 30 height 30
type input "[DATE]"
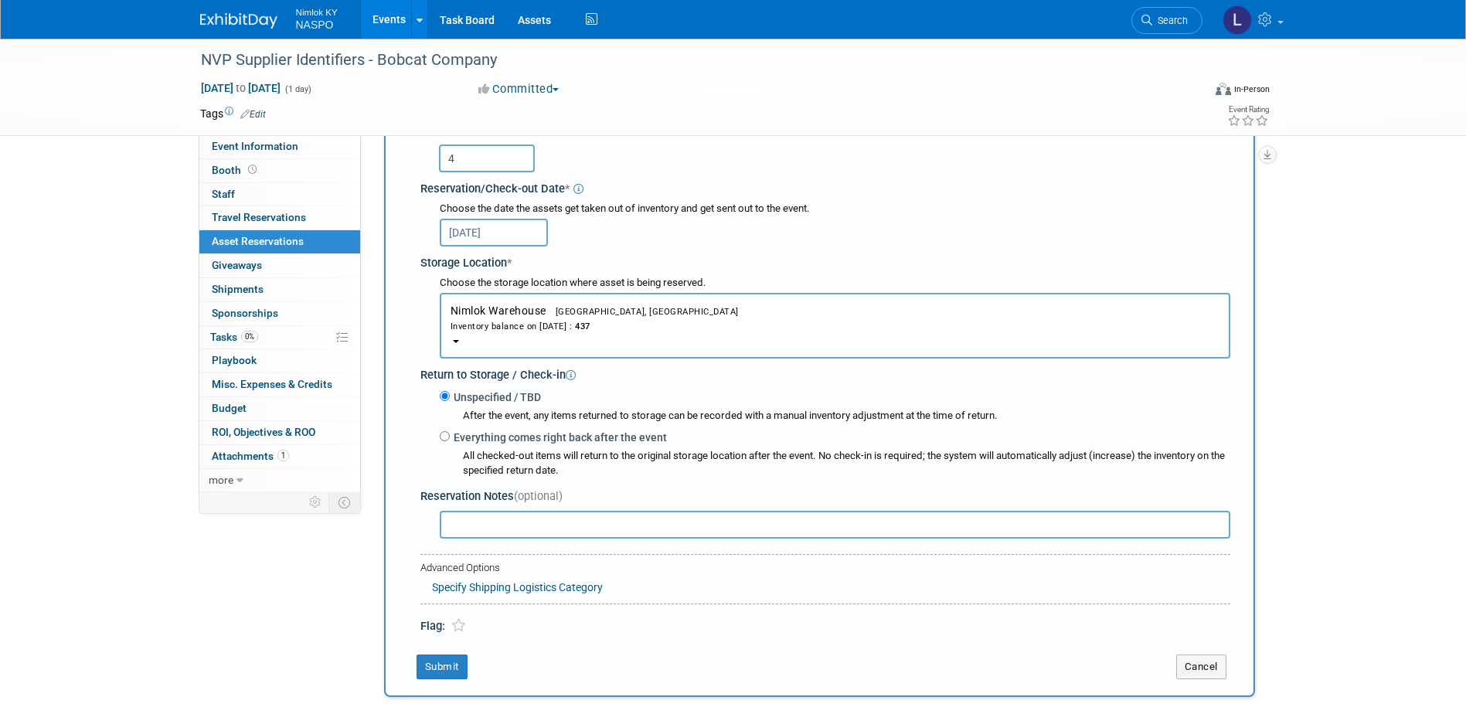
scroll to position [232, 0]
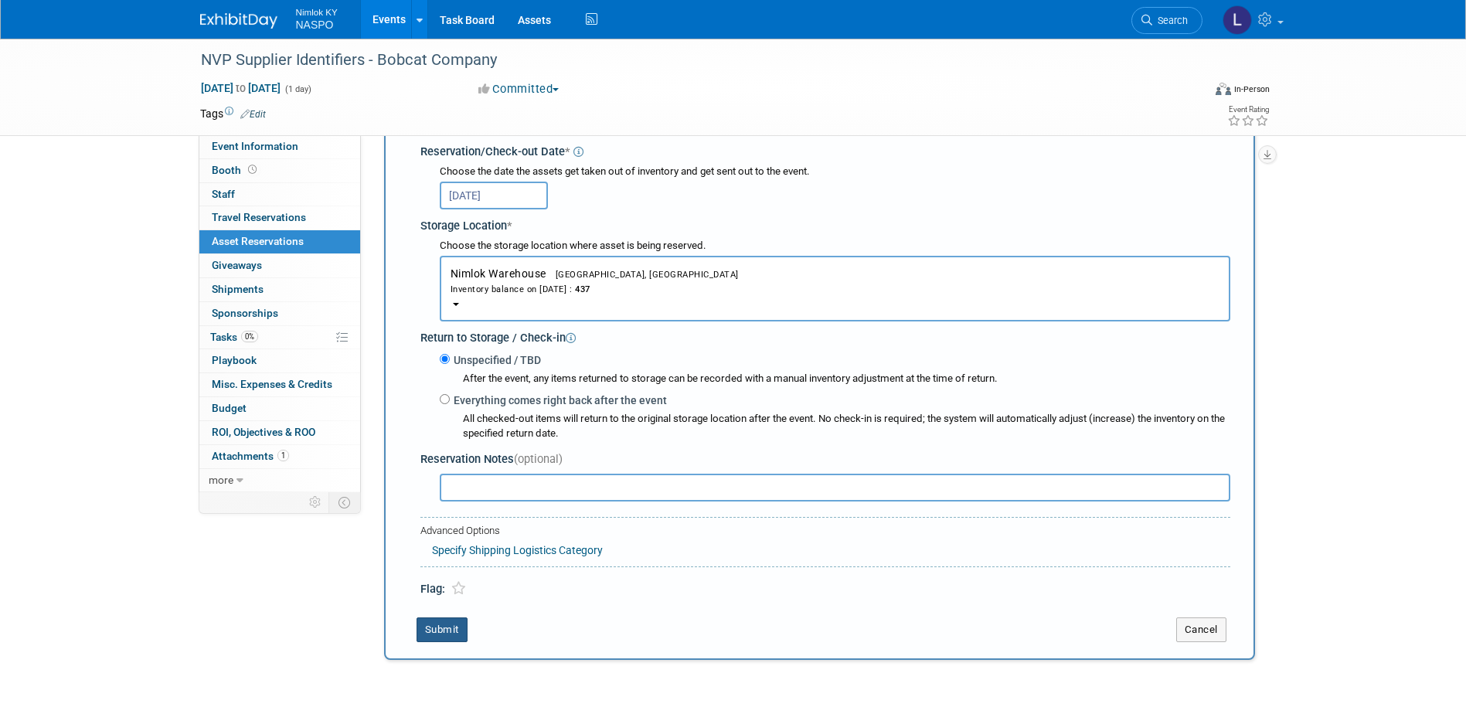
click at [432, 631] on button "Submit" at bounding box center [442, 629] width 51 height 25
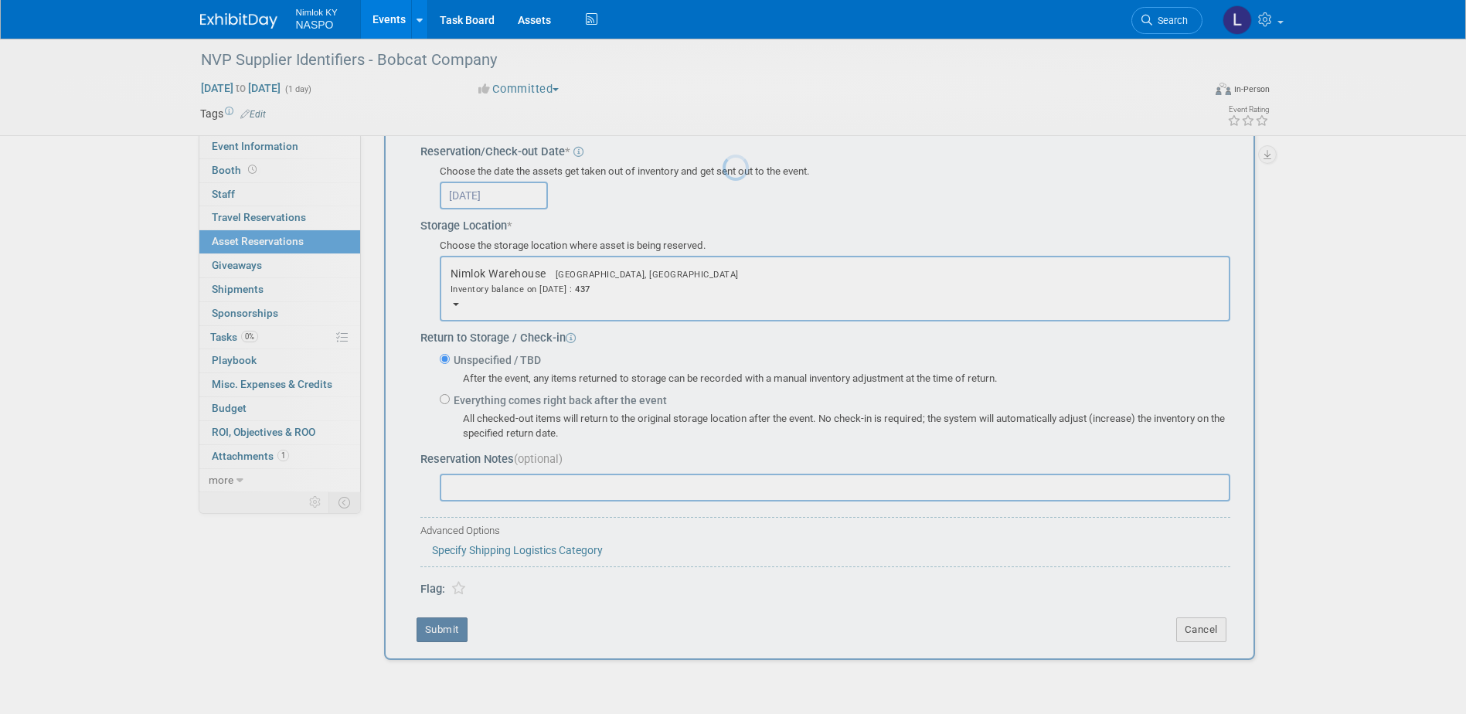
scroll to position [14, 0]
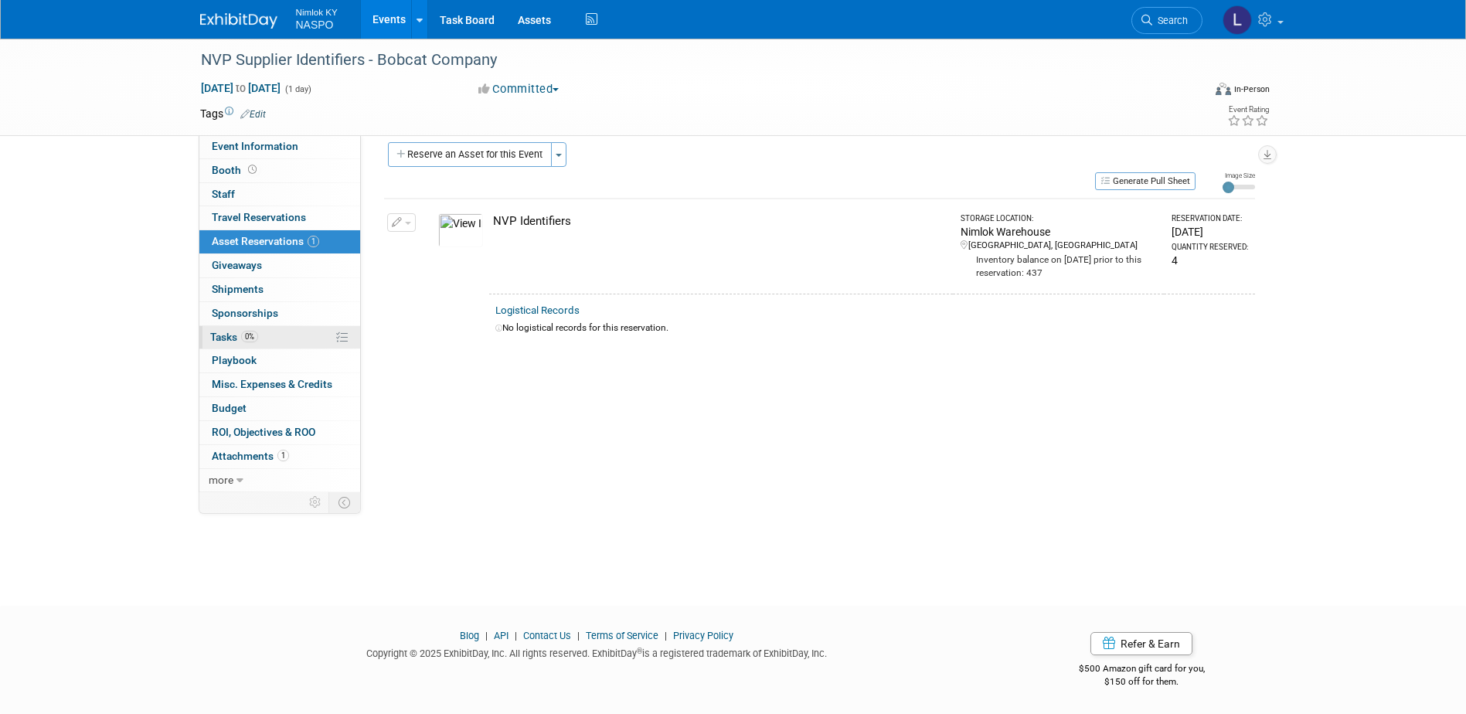
click at [220, 332] on span "Tasks 0%" at bounding box center [234, 337] width 48 height 12
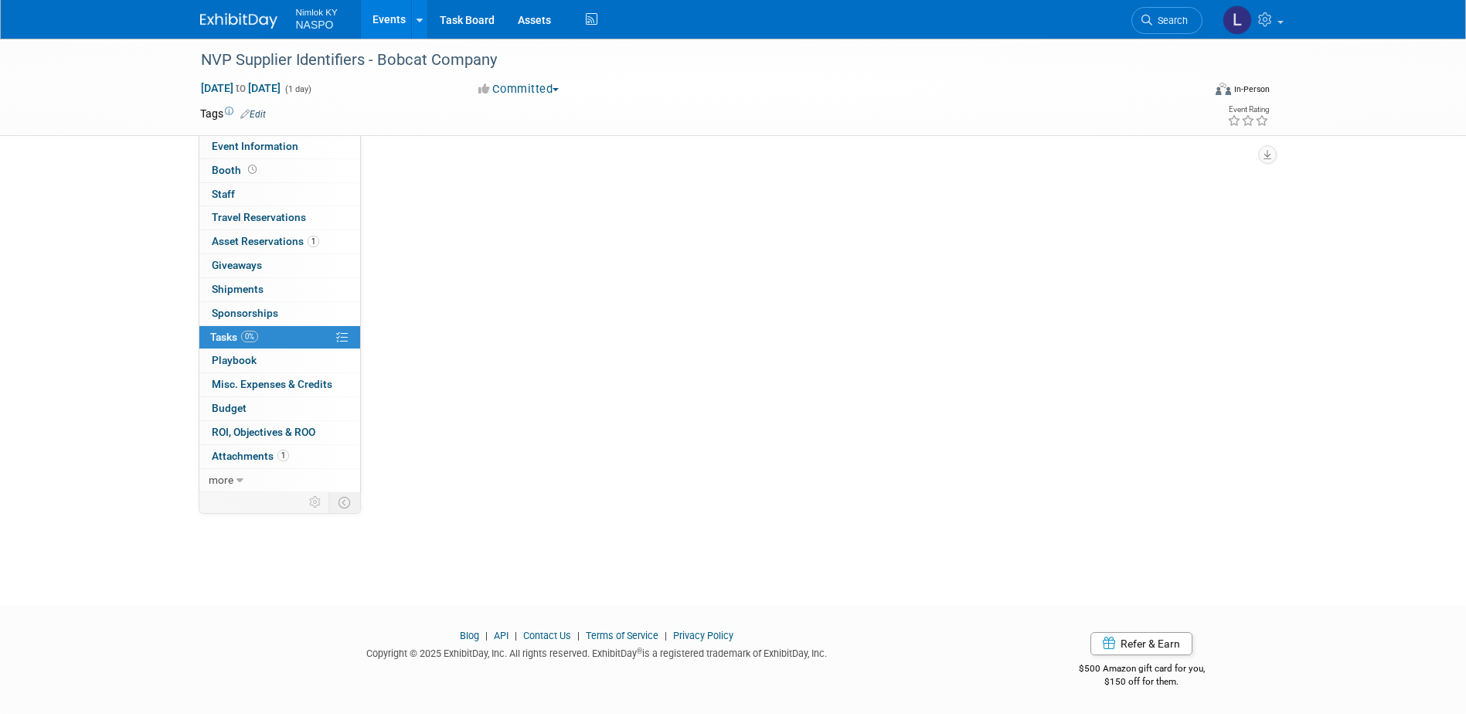
scroll to position [0, 0]
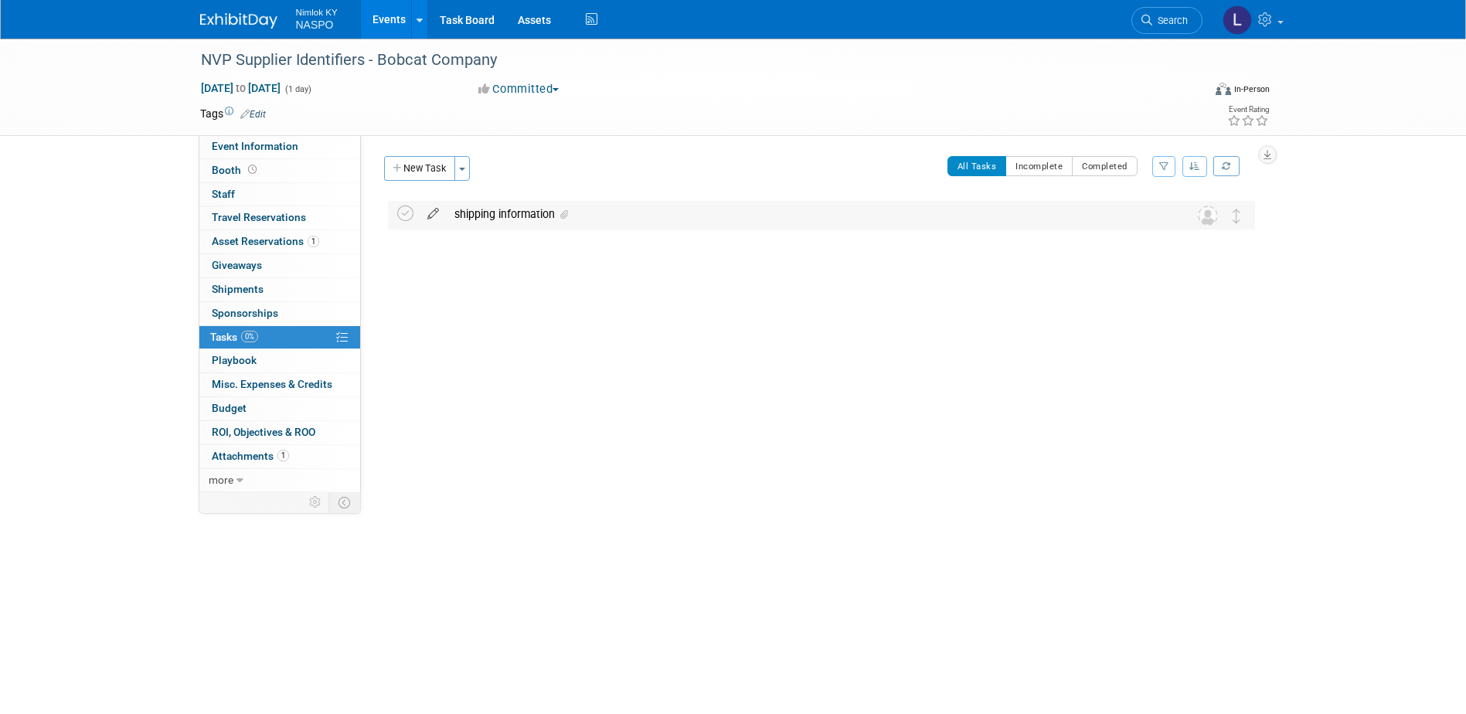
click at [434, 217] on icon at bounding box center [433, 210] width 27 height 19
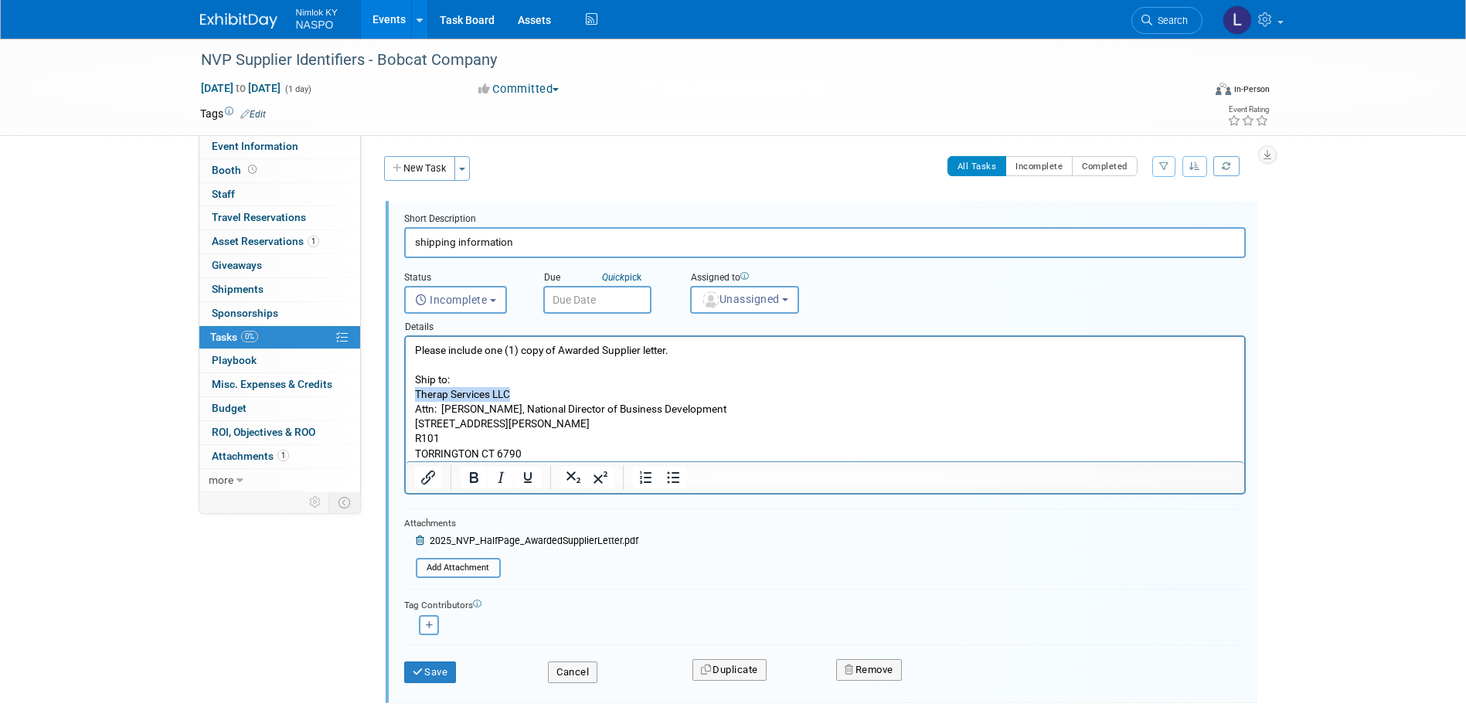
drag, startPoint x: 512, startPoint y: 391, endPoint x: 415, endPoint y: 400, distance: 97.0
click at [415, 400] on p "Please include one (1) copy of Awarded Supplier letter. Ship to: Therap Service…" at bounding box center [824, 402] width 821 height 118
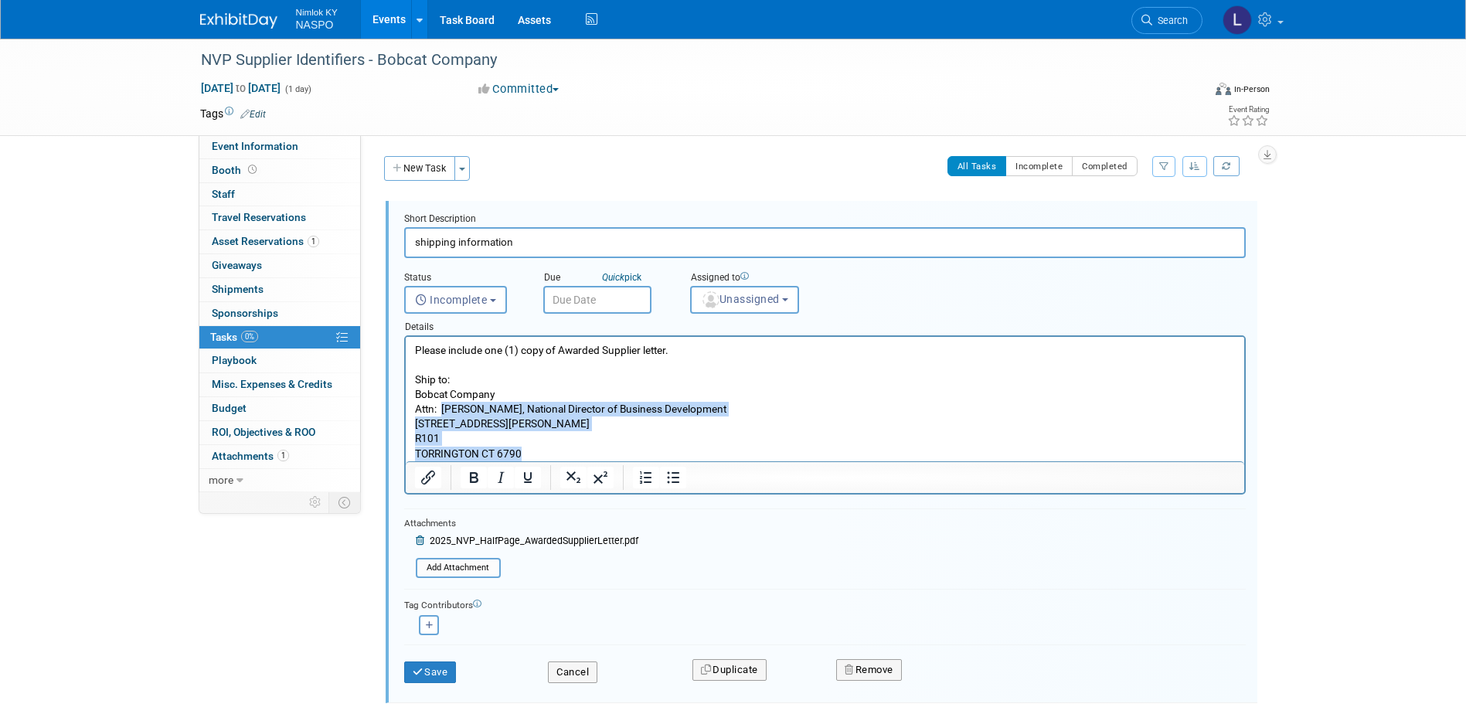
drag, startPoint x: 522, startPoint y: 454, endPoint x: 442, endPoint y: 411, distance: 90.6
click at [442, 411] on p "Please include one (1) copy of Awarded Supplier letter. Ship to: Bobcat Company…" at bounding box center [824, 402] width 821 height 118
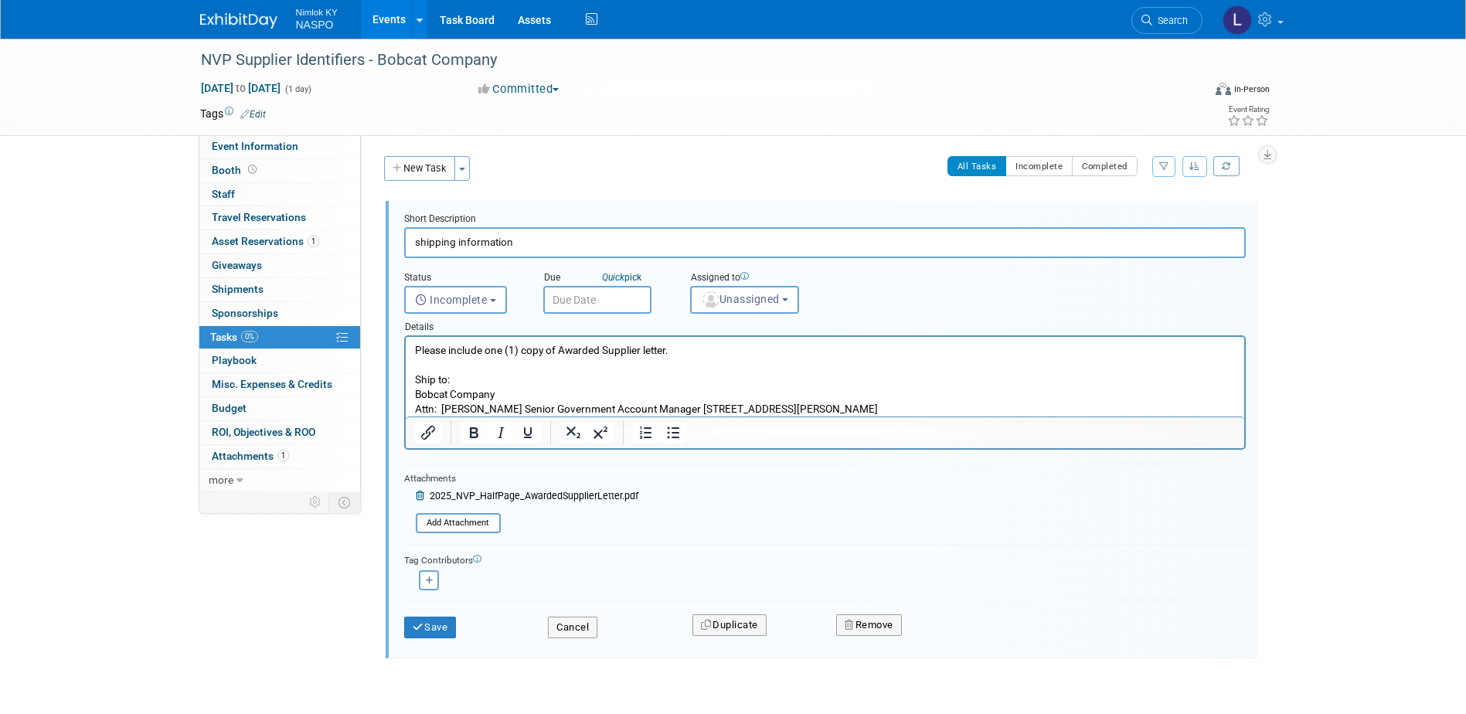
click at [505, 406] on p "Please include one (1) copy of Awarded Supplier letter. Ship to: Bobcat Company…" at bounding box center [824, 379] width 821 height 73
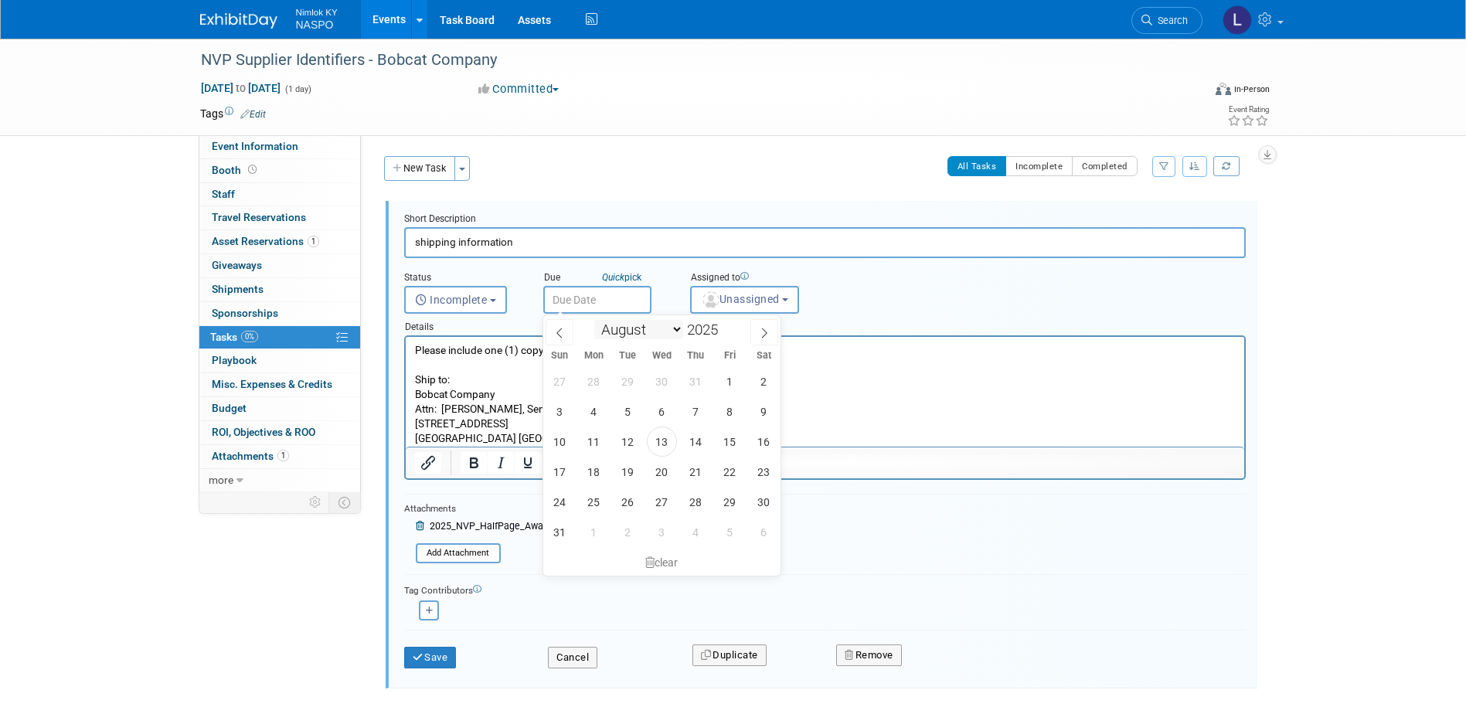
click at [609, 306] on input "text" at bounding box center [597, 300] width 108 height 28
click at [626, 495] on span "26" at bounding box center [628, 502] width 30 height 30
type input "[DATE]"
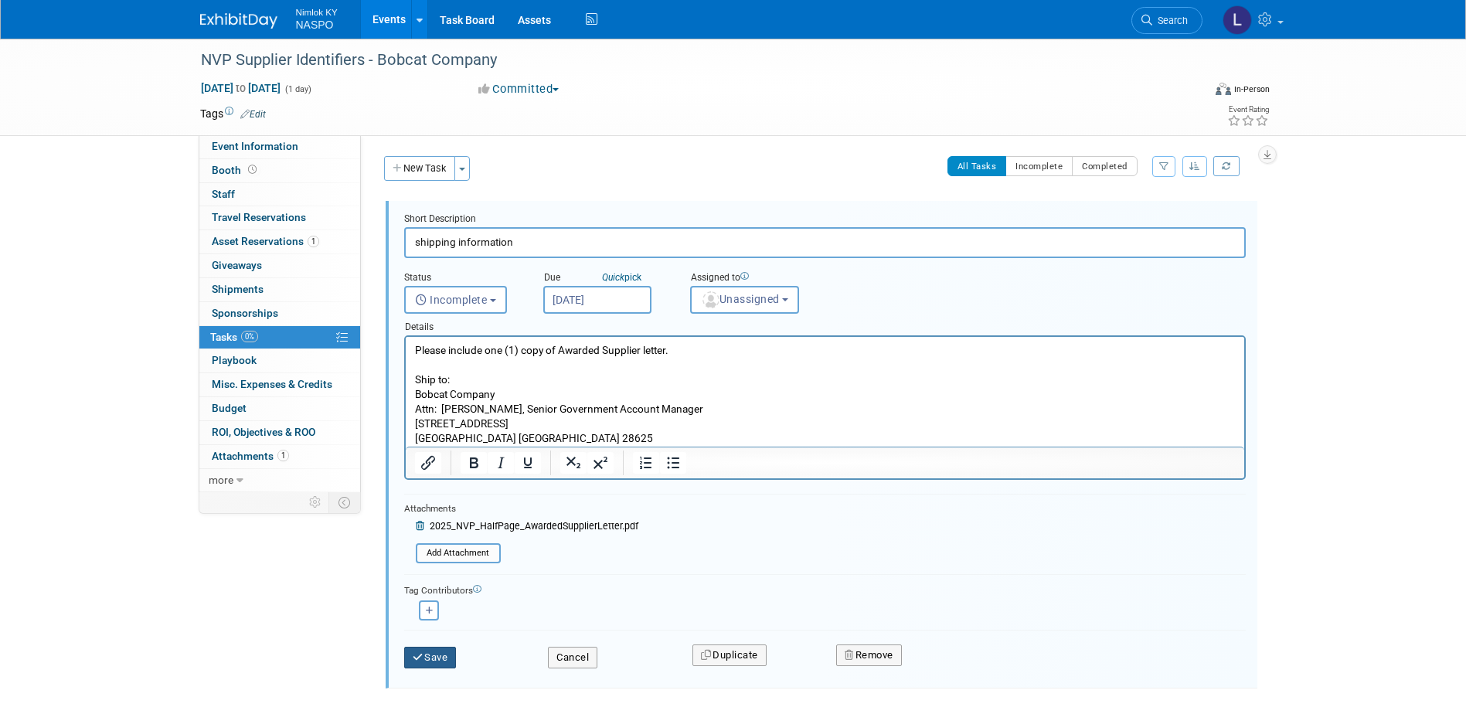
click at [439, 657] on button "Save" at bounding box center [430, 658] width 53 height 22
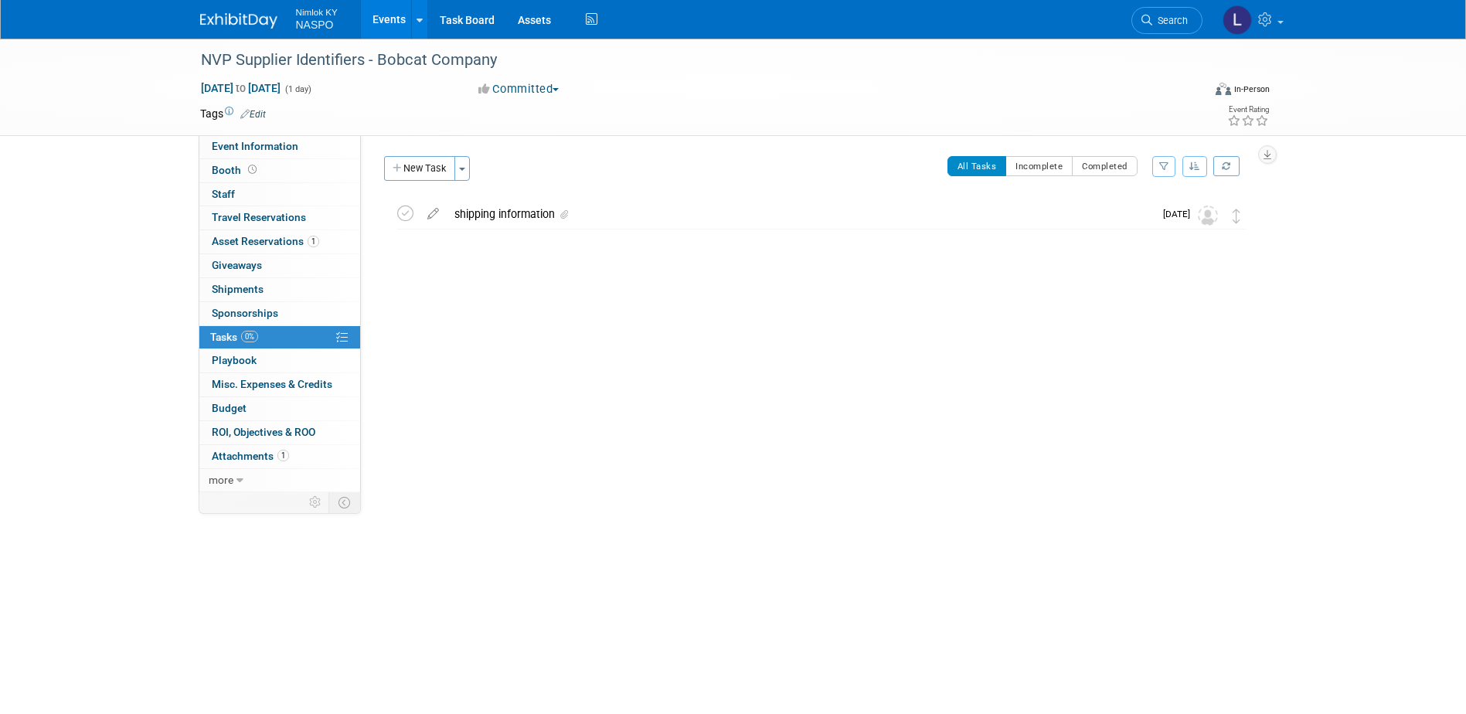
click at [391, 22] on link "Events" at bounding box center [389, 19] width 56 height 39
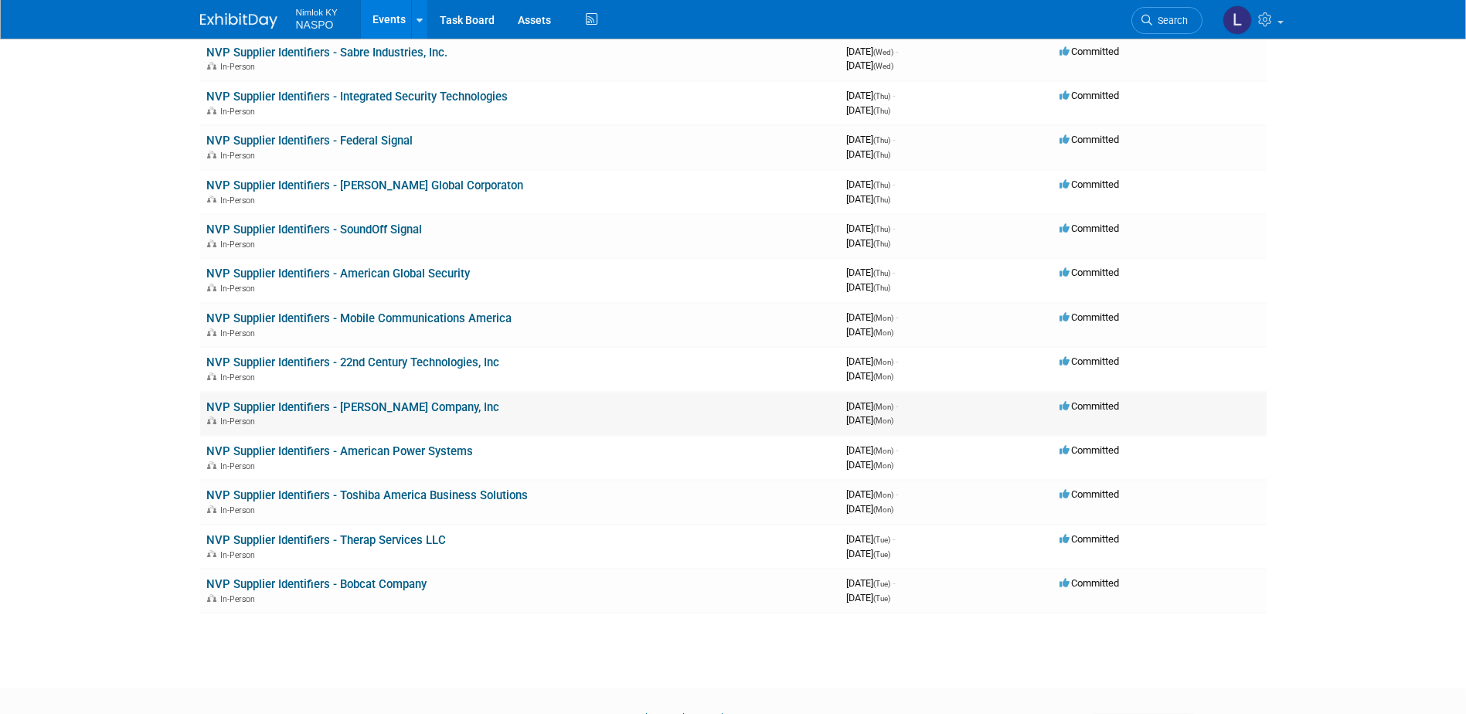
scroll to position [232, 0]
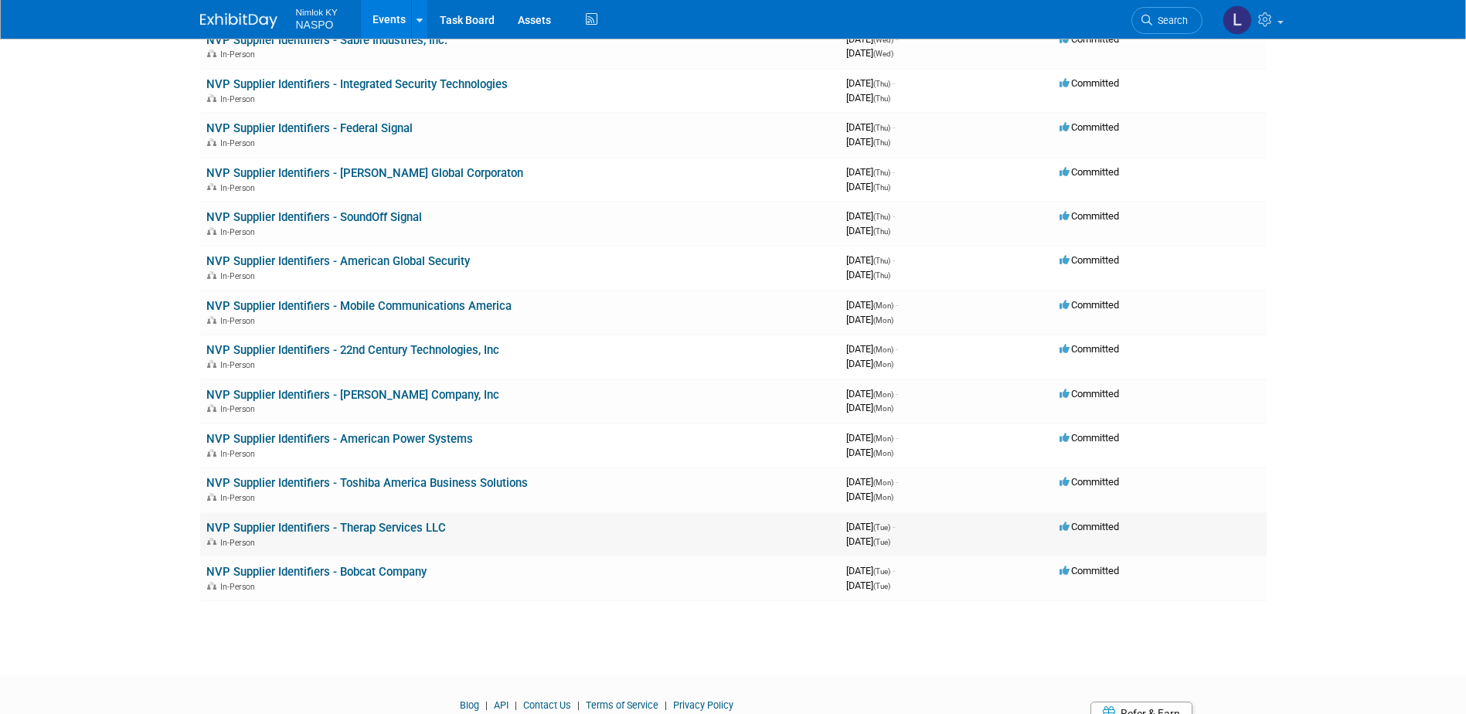
click at [389, 525] on link "NVP Supplier Identifiers - Therap Services LLC" at bounding box center [326, 528] width 240 height 14
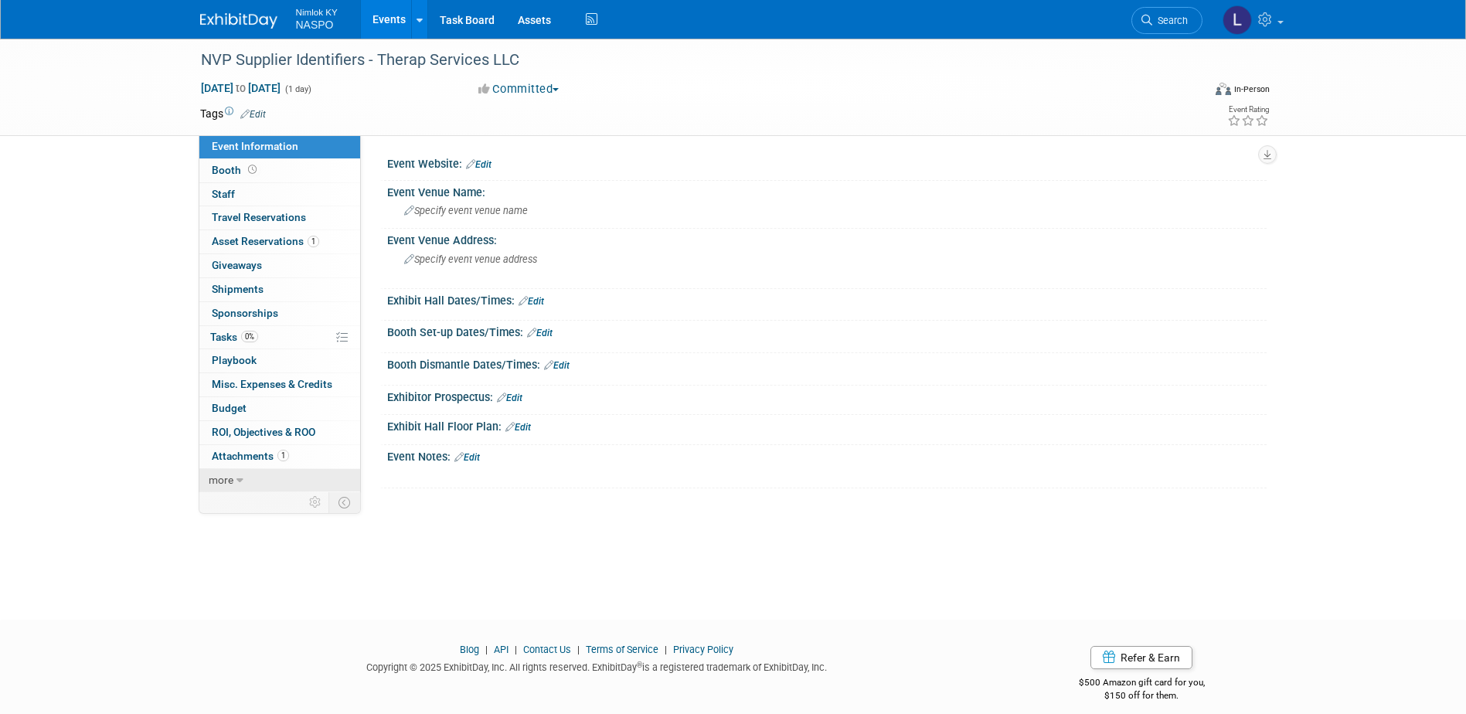
click at [228, 479] on span "more" at bounding box center [221, 480] width 25 height 12
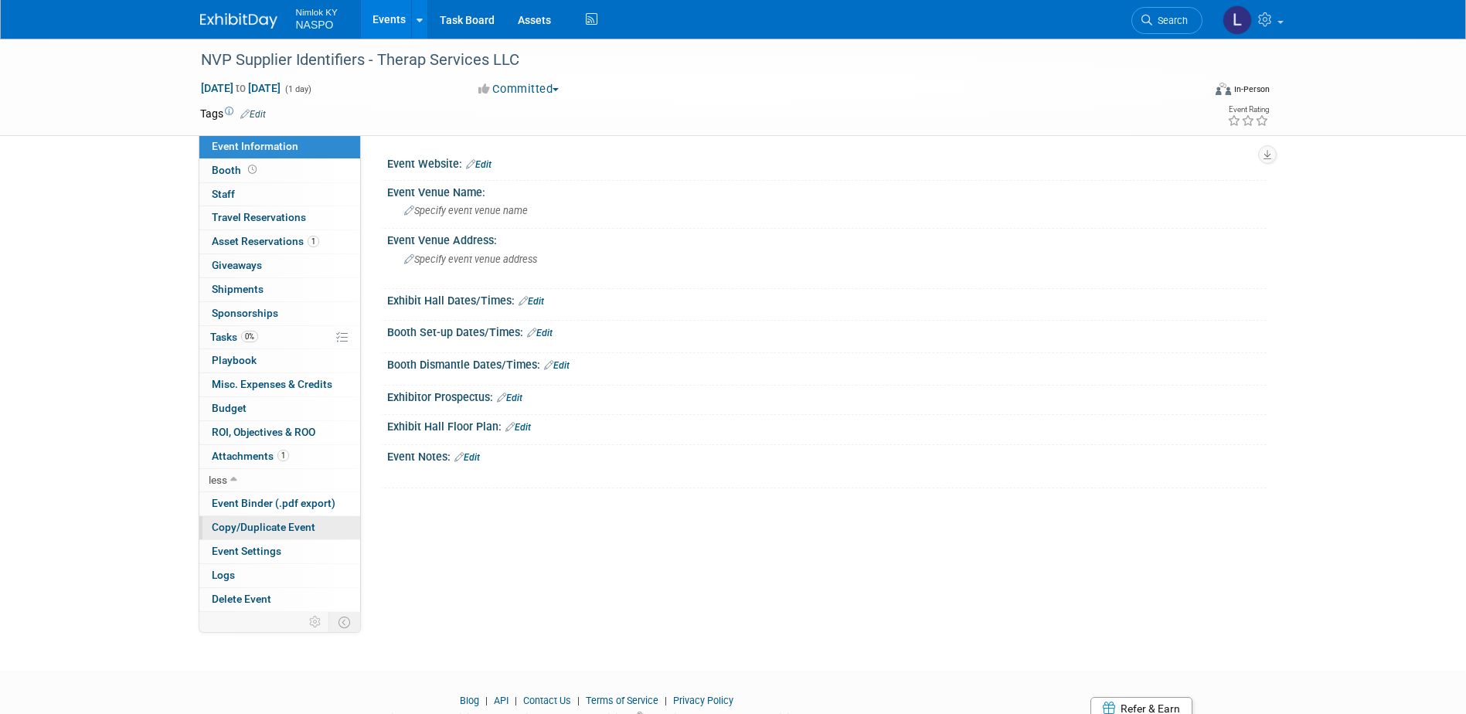
click at [229, 528] on span "Copy/Duplicate Event" at bounding box center [264, 527] width 104 height 12
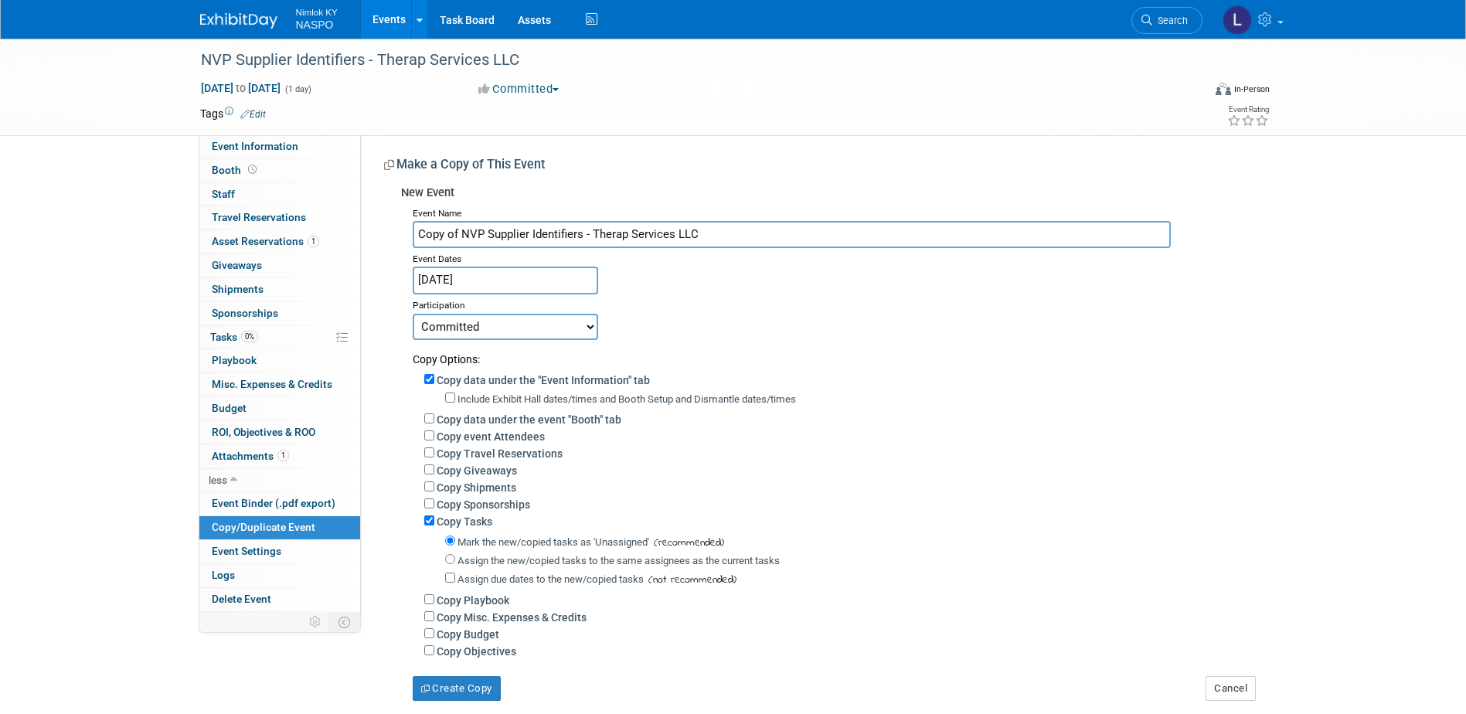
click at [389, 19] on link "Events" at bounding box center [389, 19] width 56 height 39
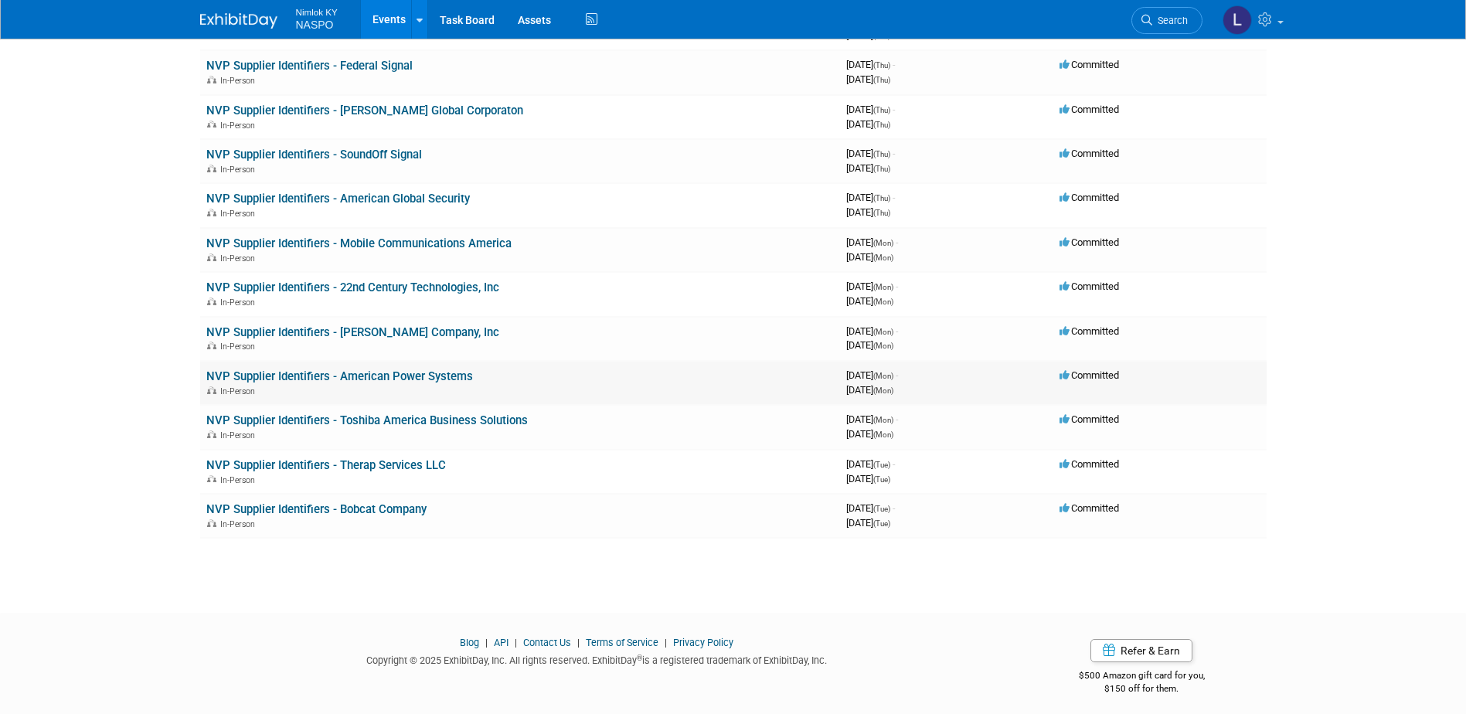
scroll to position [301, 0]
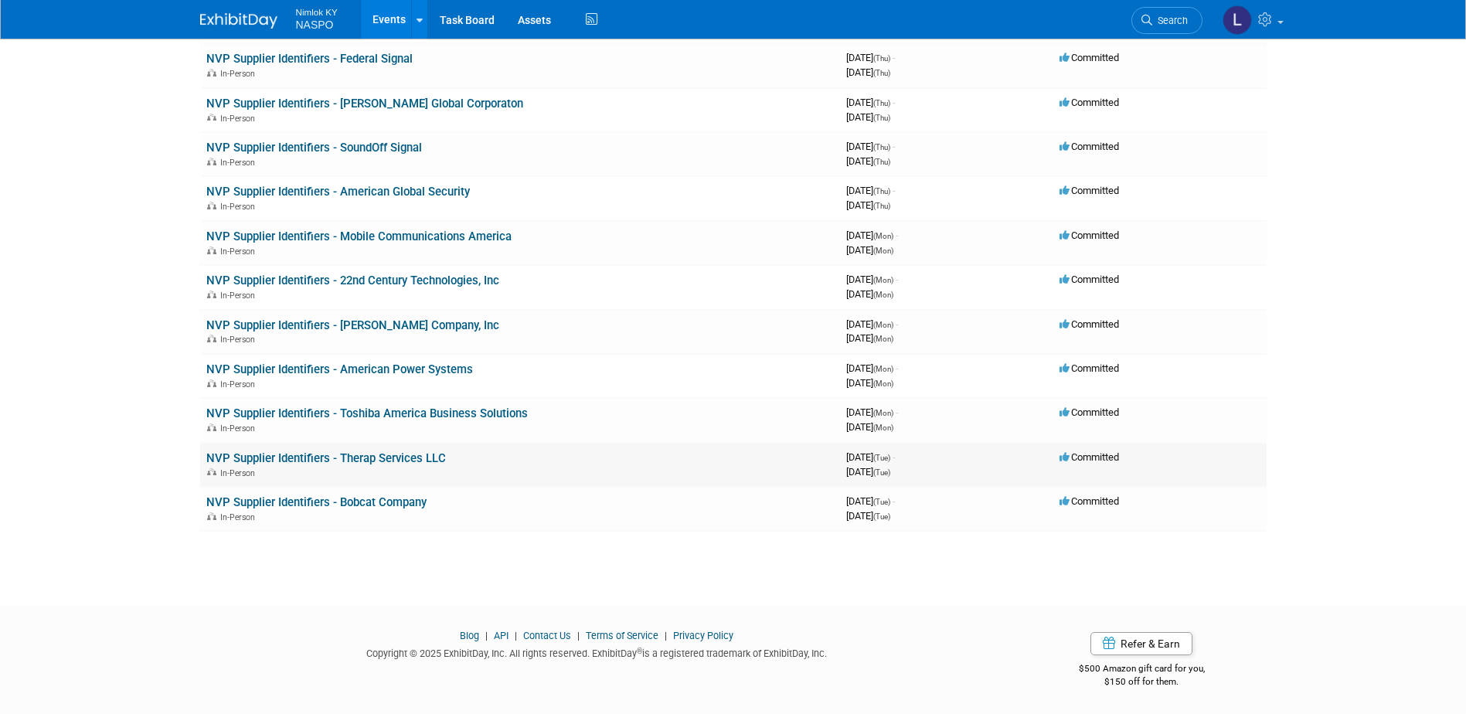
click at [389, 460] on link "NVP Supplier Identifiers - Therap Services LLC" at bounding box center [326, 458] width 240 height 14
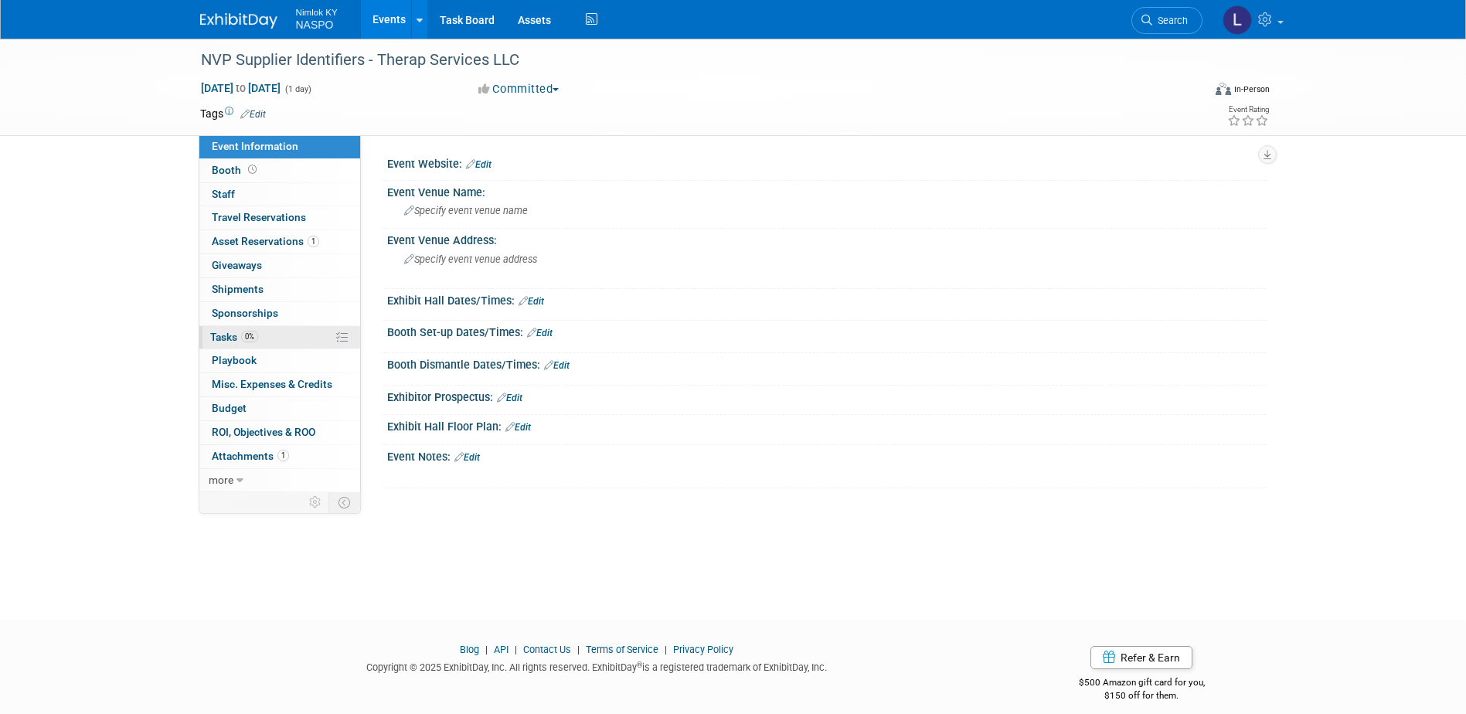
click at [229, 334] on span "Tasks 0%" at bounding box center [234, 337] width 48 height 12
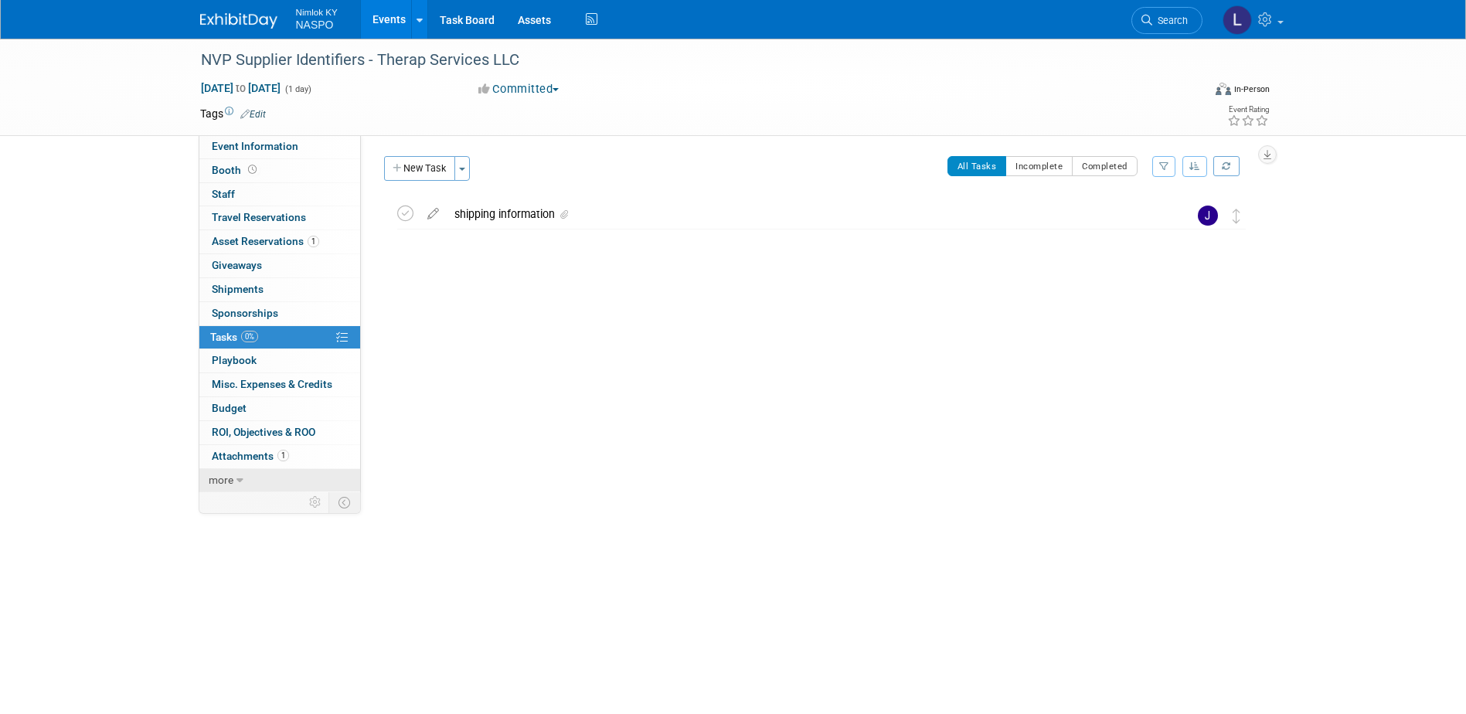
click at [237, 483] on icon at bounding box center [239, 480] width 7 height 11
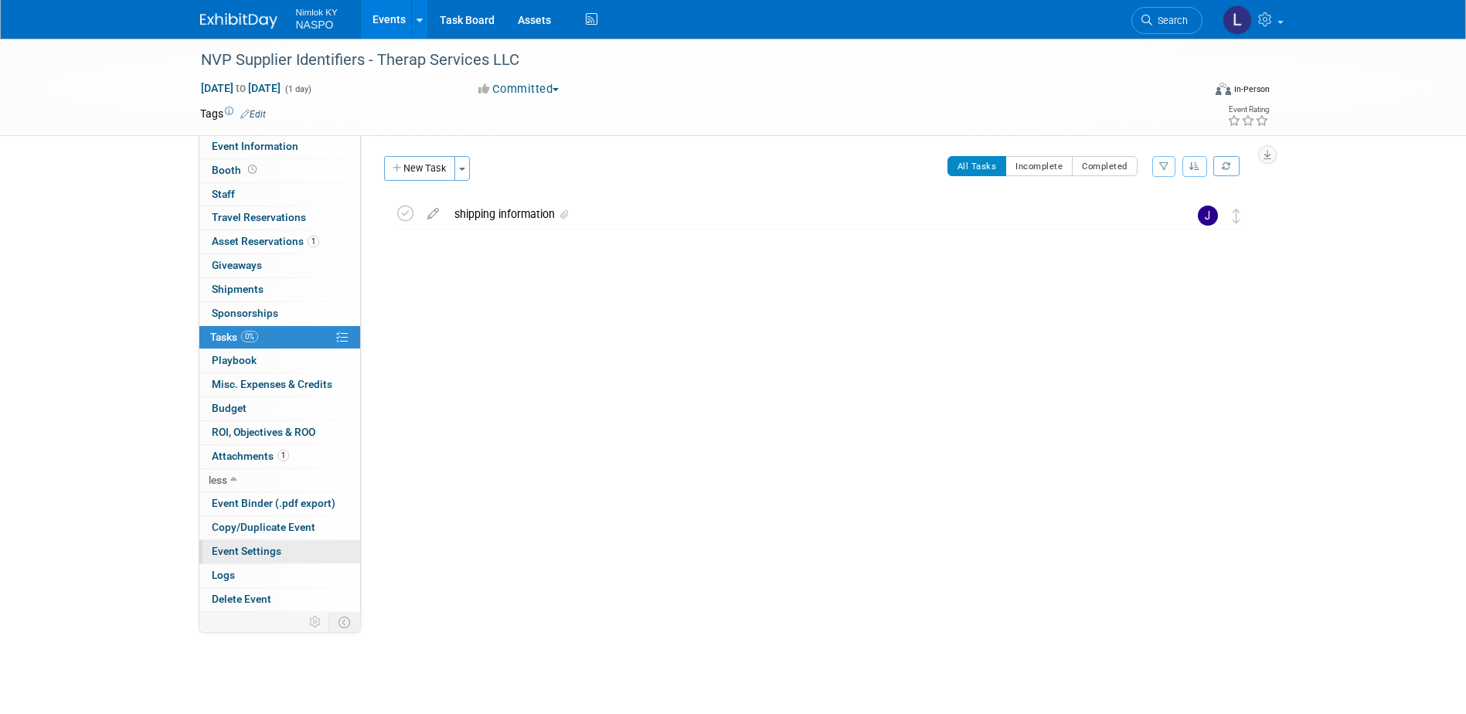
click at [244, 553] on span "Event Settings" at bounding box center [247, 551] width 70 height 12
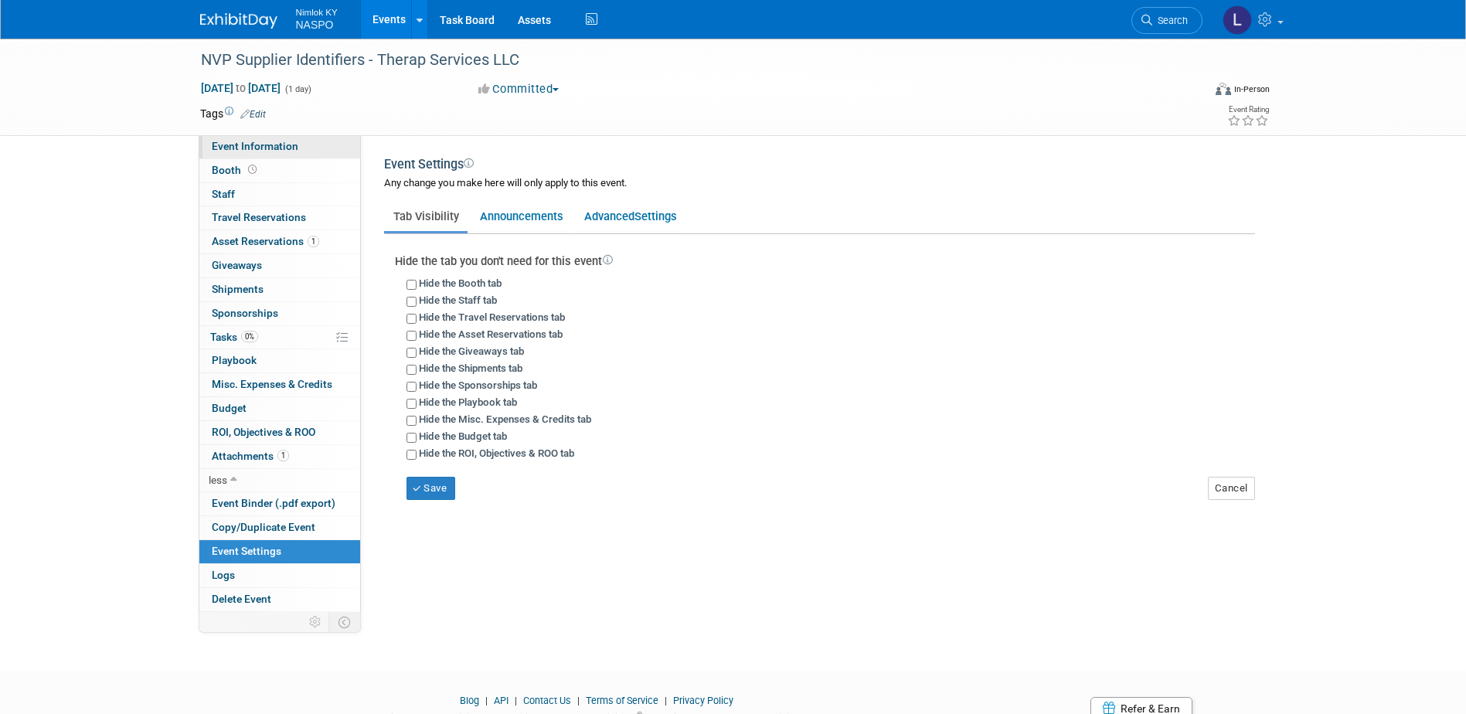
click at [244, 149] on span "Event Information" at bounding box center [255, 146] width 87 height 12
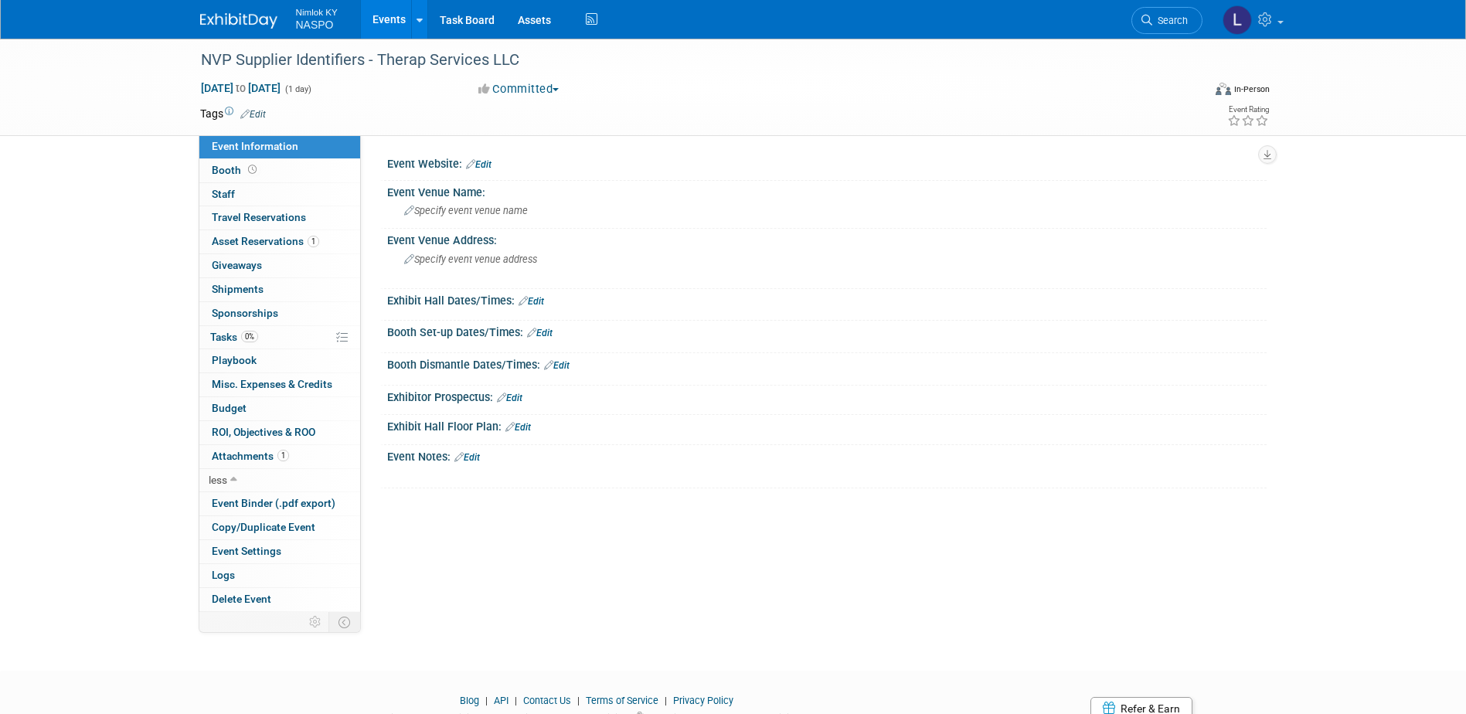
click at [255, 114] on link "Edit" at bounding box center [253, 114] width 26 height 11
